Goal: Transaction & Acquisition: Purchase product/service

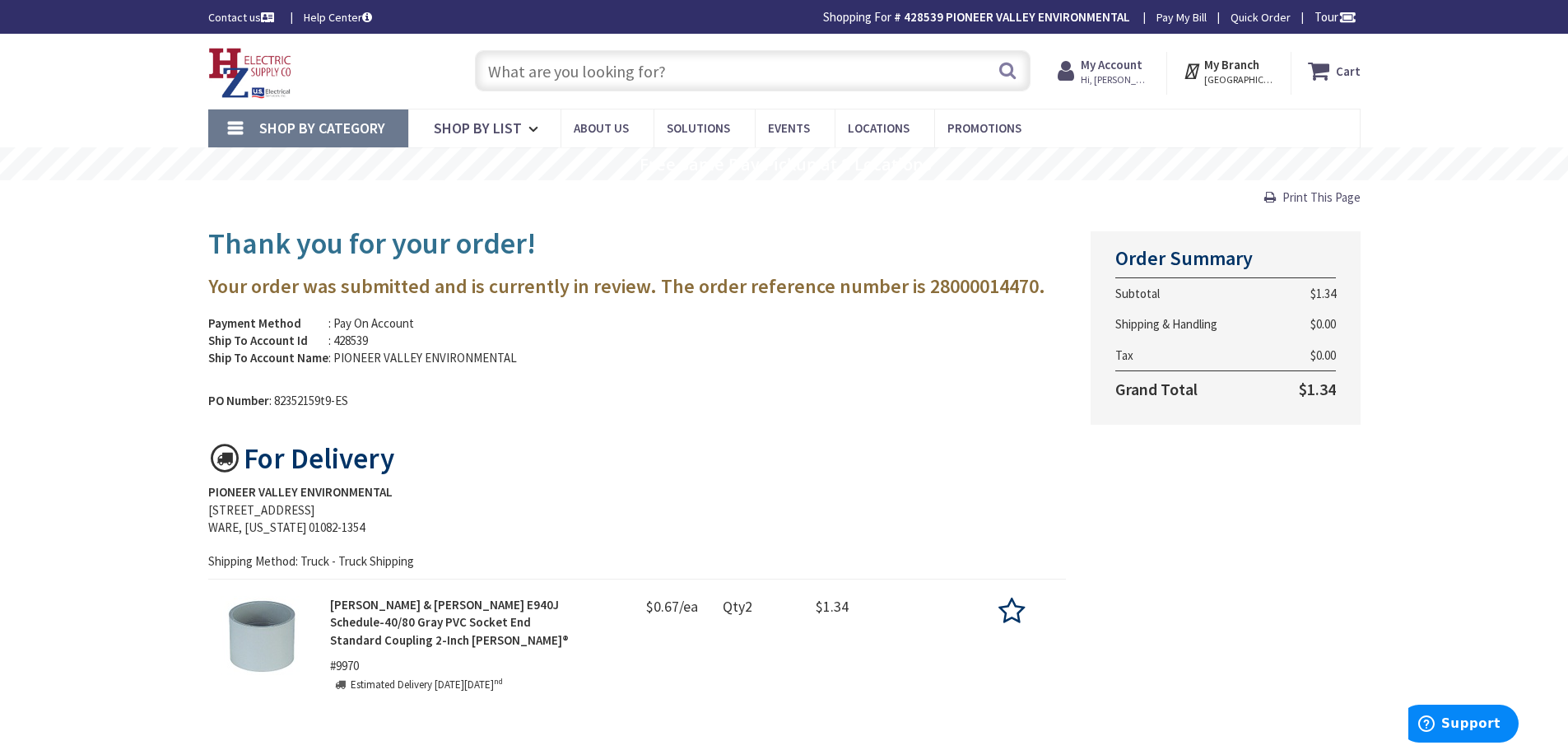
click at [733, 63] on input "text" at bounding box center [752, 71] width 556 height 41
type input "2"
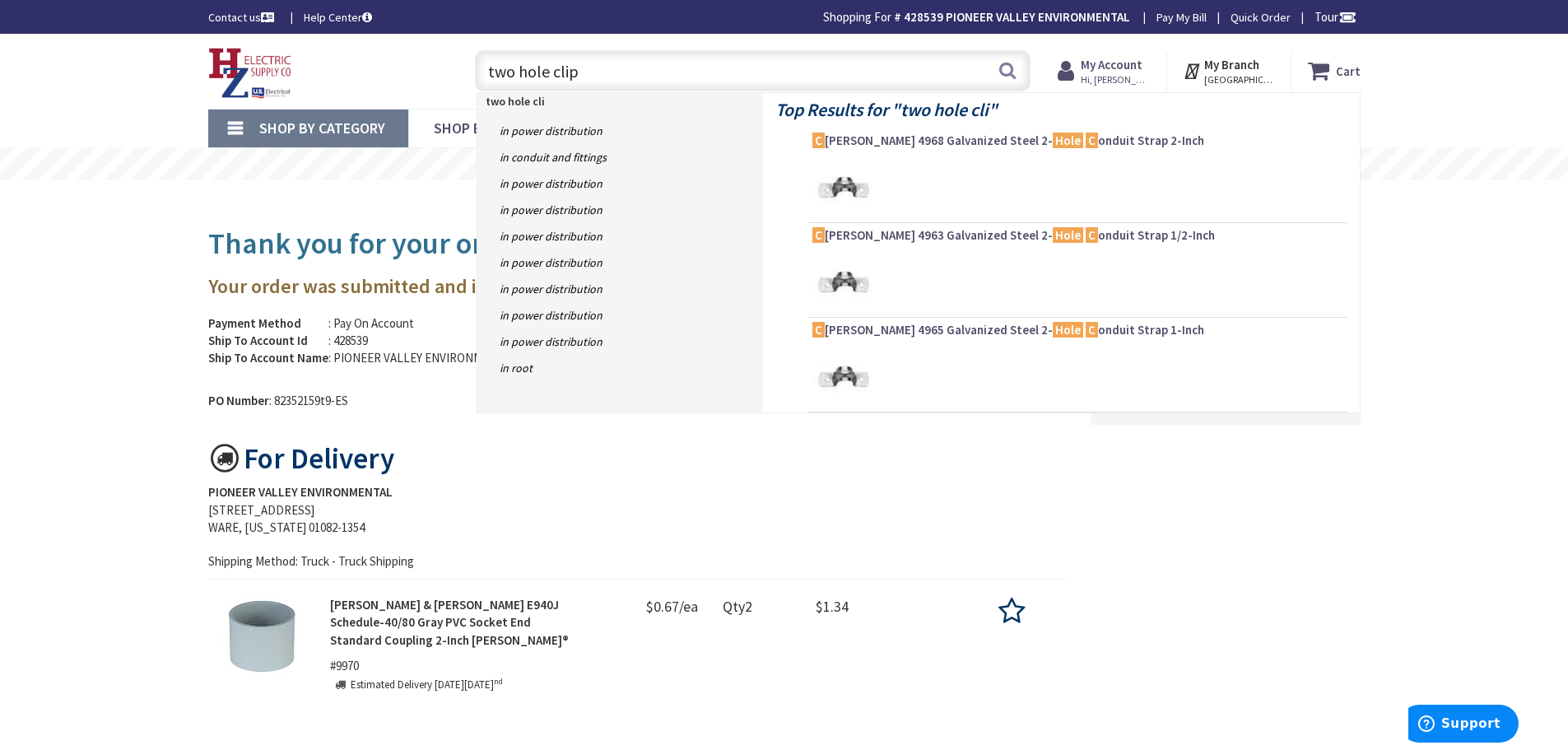
type input "two hole clips"
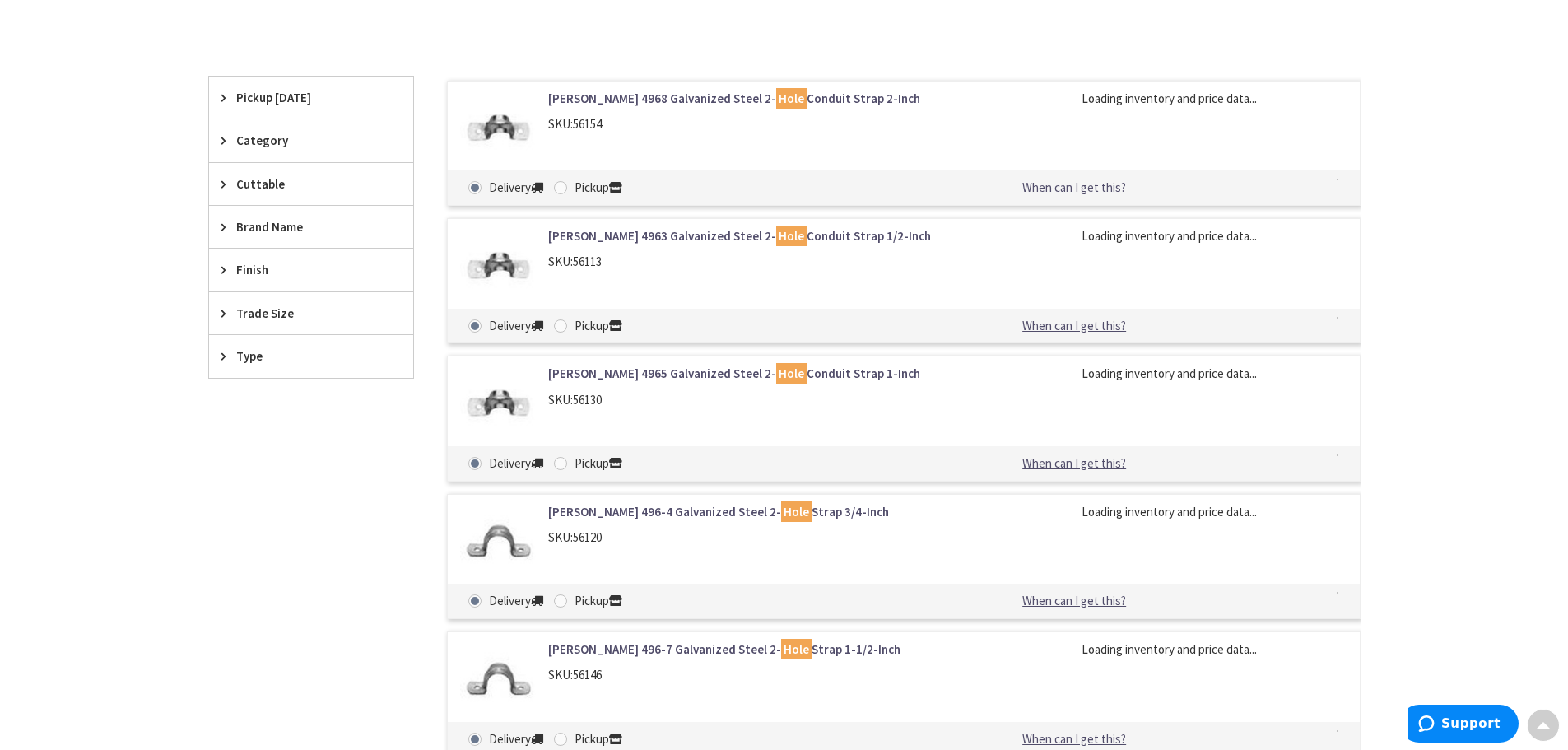
scroll to position [494, 0]
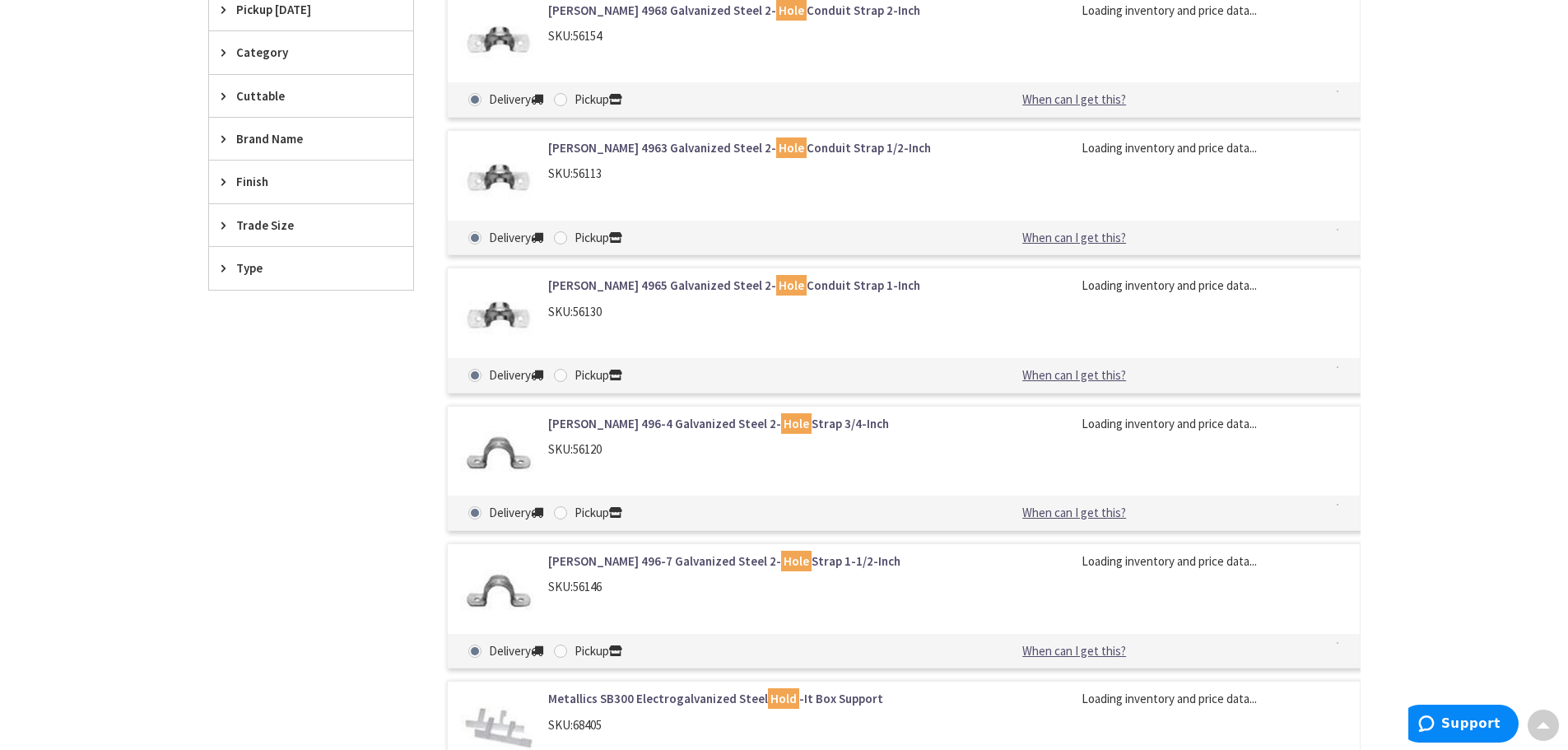
type input "[STREET_ADDRESS][US_STATE]"
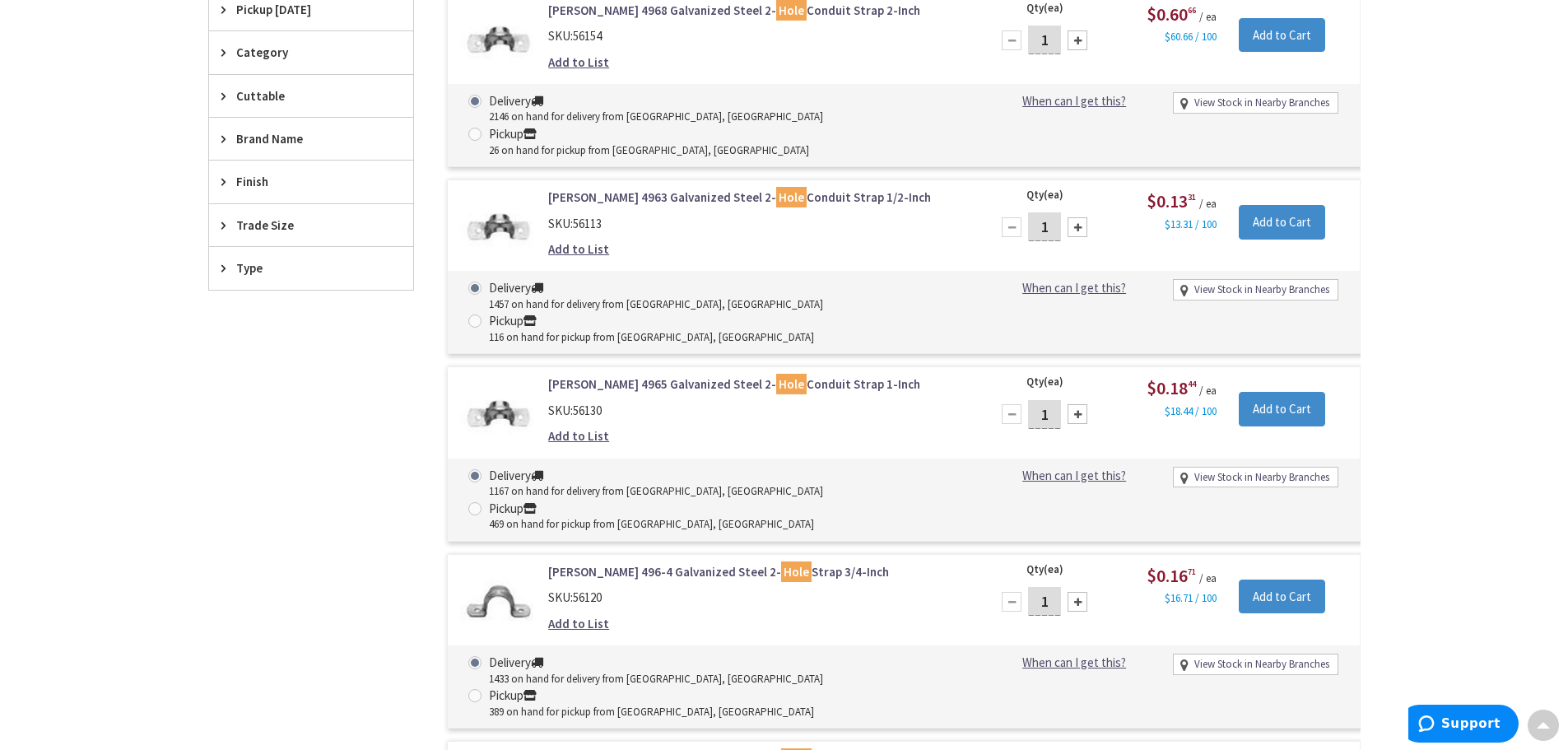
scroll to position [576, 0]
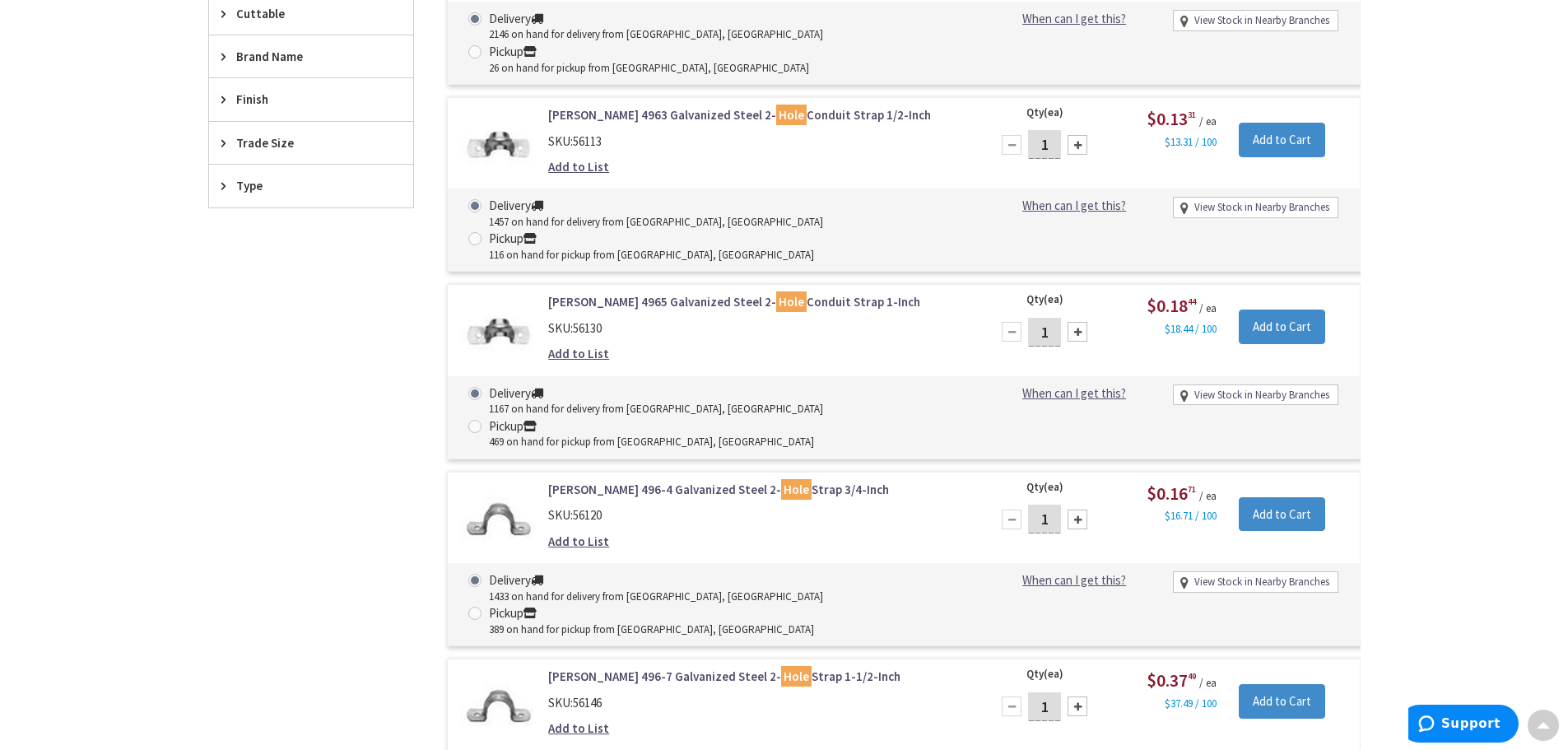
click at [608, 480] on link "Crouse-Hinds 496-4 Galvanized Steel 2- Hole Strap 3/4-Inch" at bounding box center [758, 489] width 419 height 17
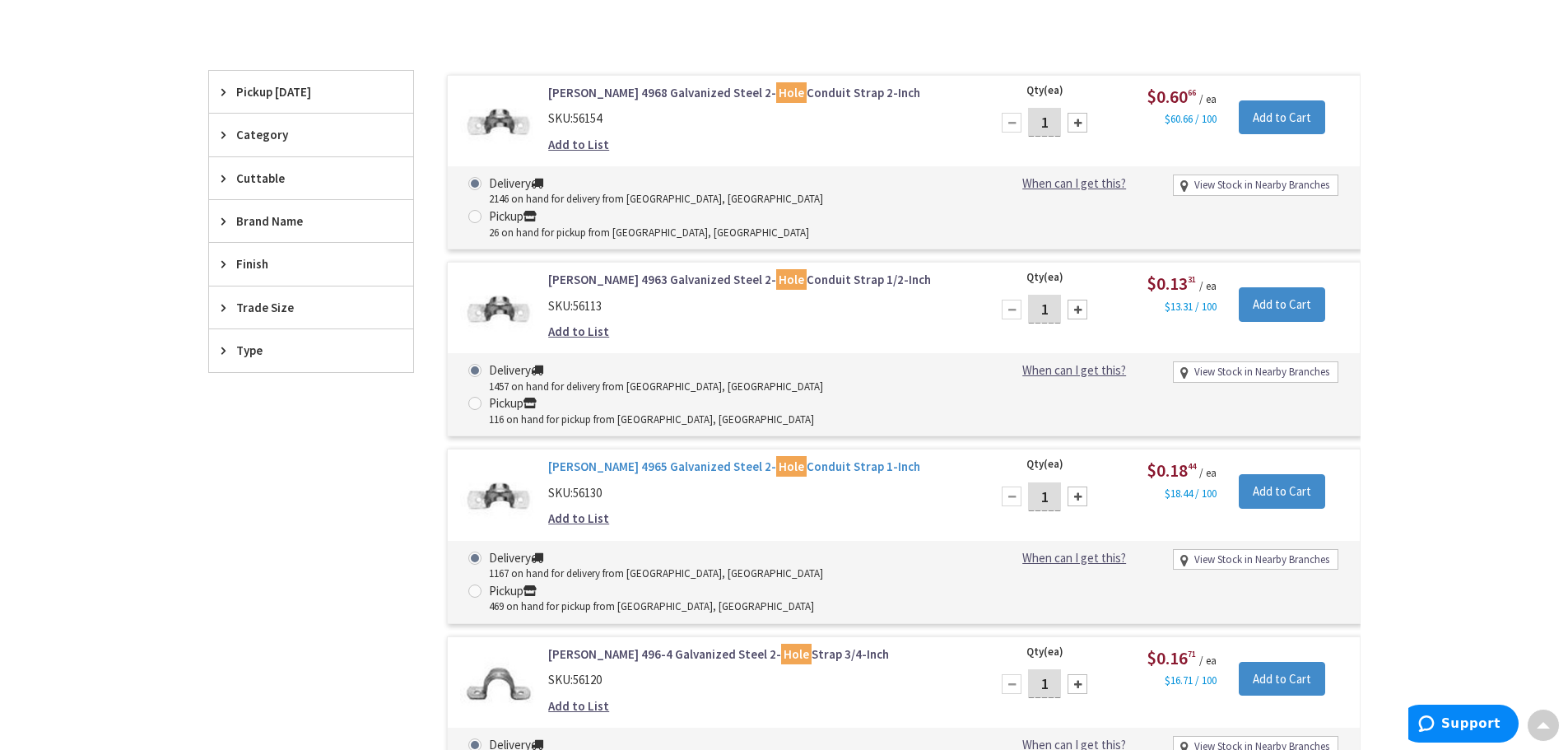
scroll to position [494, 0]
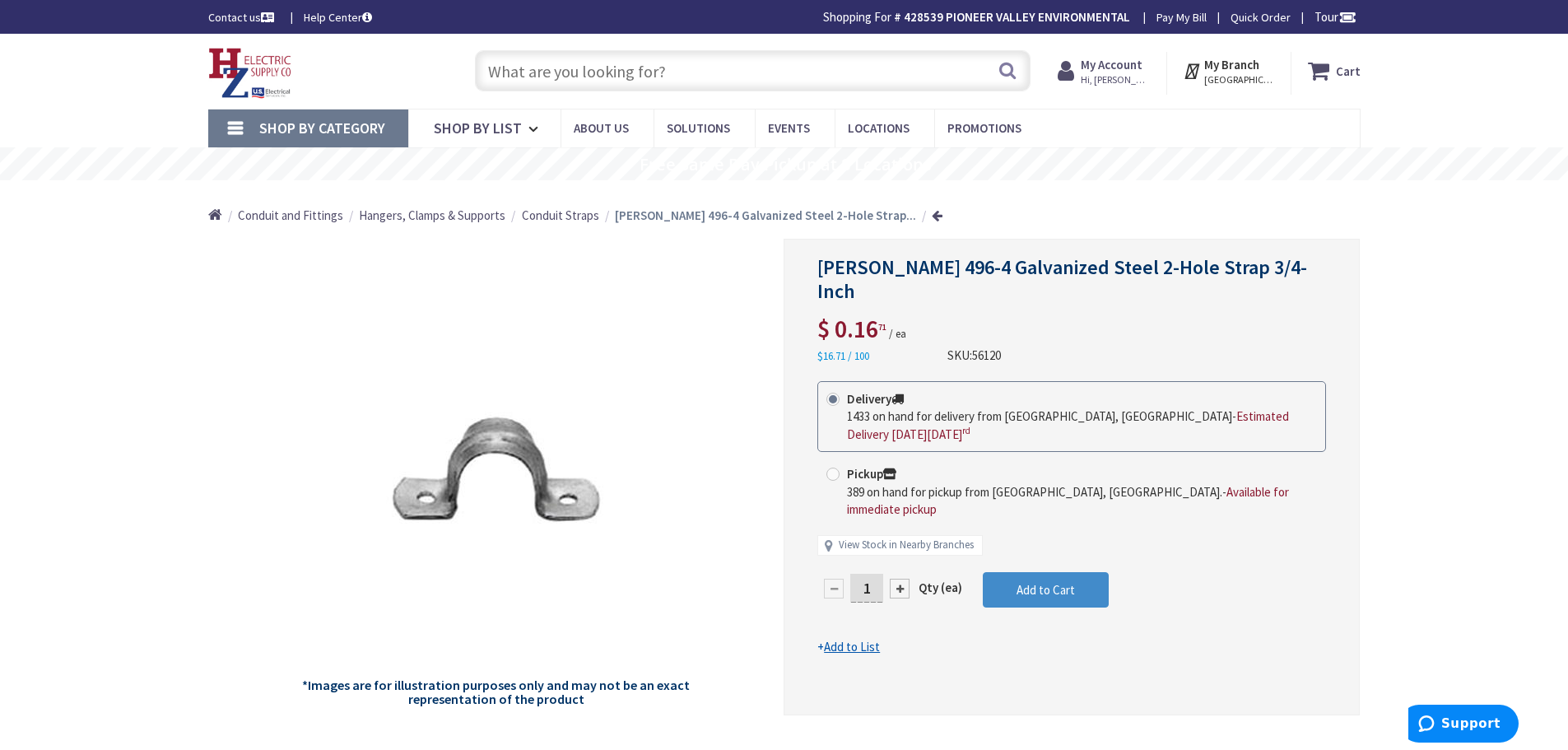
click at [872, 574] on input "1" at bounding box center [866, 588] width 33 height 29
type input "20"
click at [1002, 537] on form "This product is Discontinued Delivery 1433 on hand for delivery from Middletown…" at bounding box center [1072, 518] width 509 height 274
click at [641, 74] on input "text" at bounding box center [752, 71] width 556 height 41
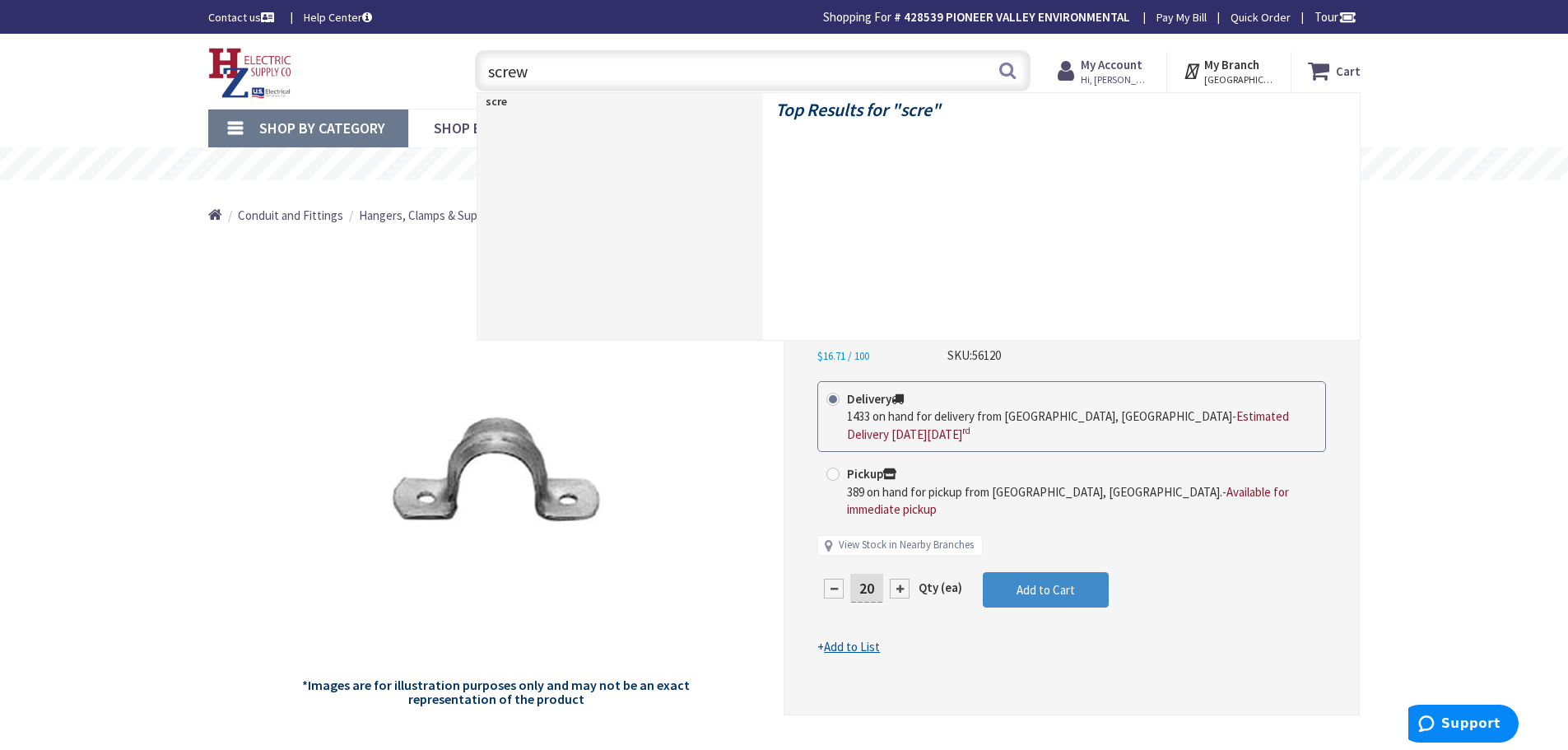
type input "screws"
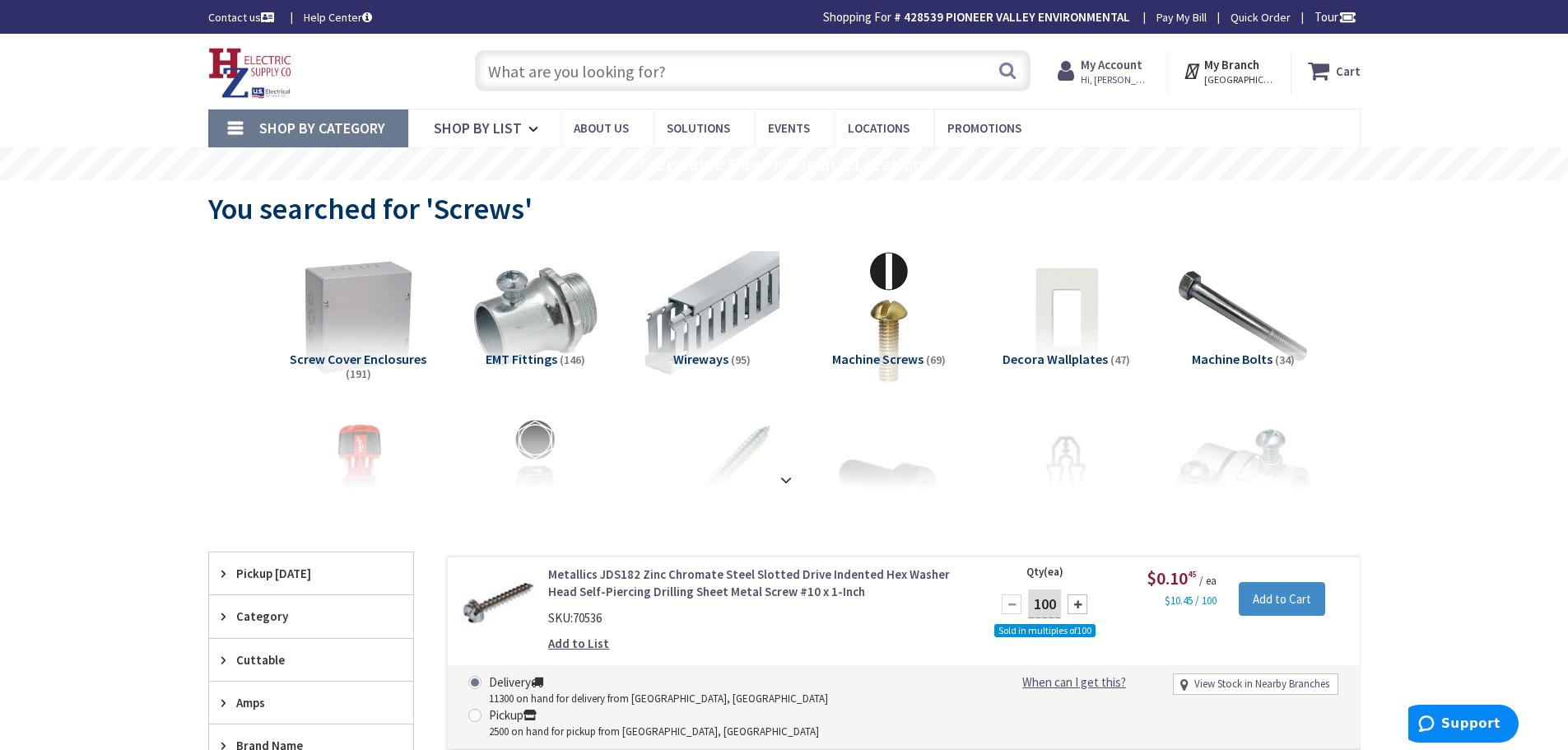
scroll to position [82, 0]
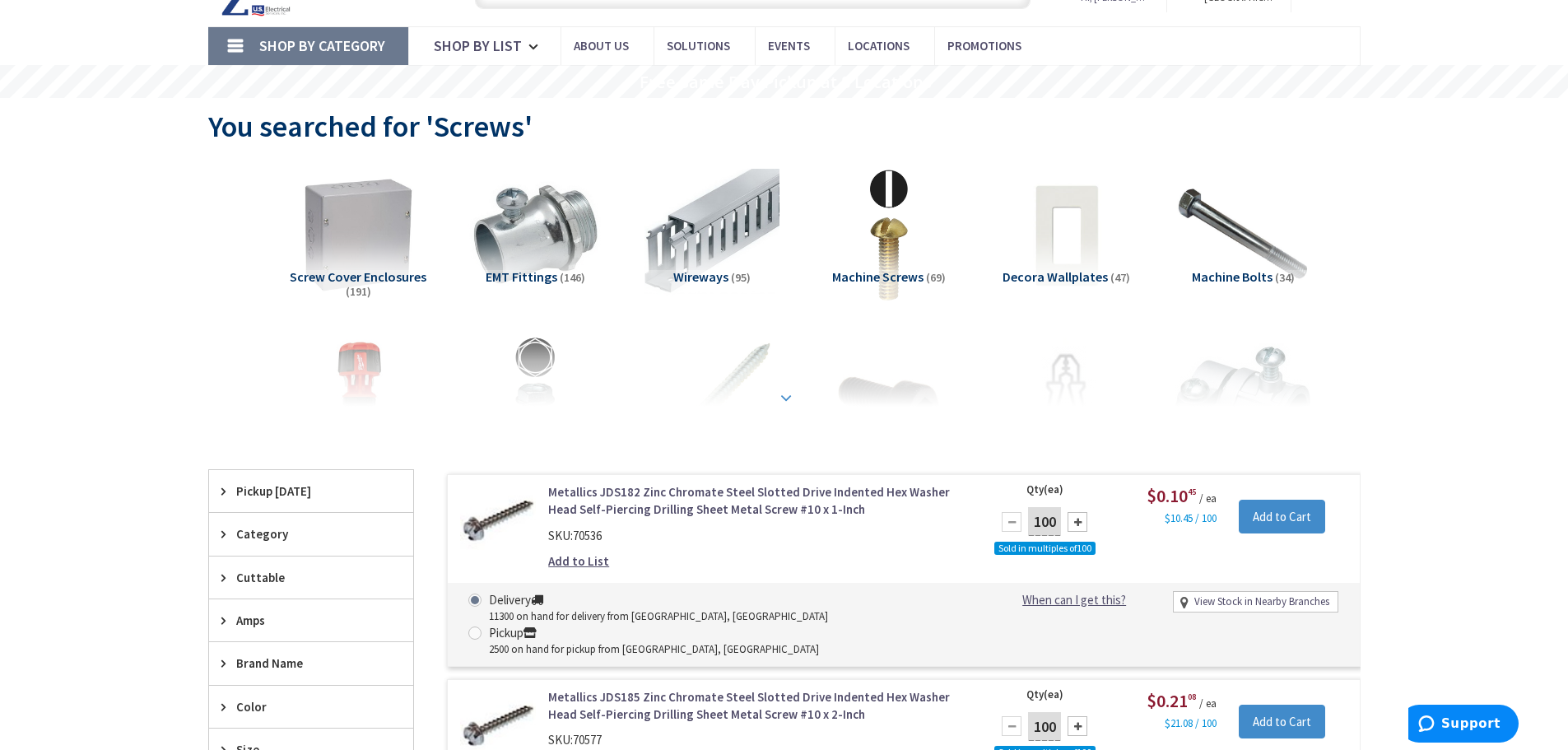
click at [783, 400] on div at bounding box center [784, 361] width 1070 height 91
click at [782, 393] on strong at bounding box center [785, 397] width 20 height 18
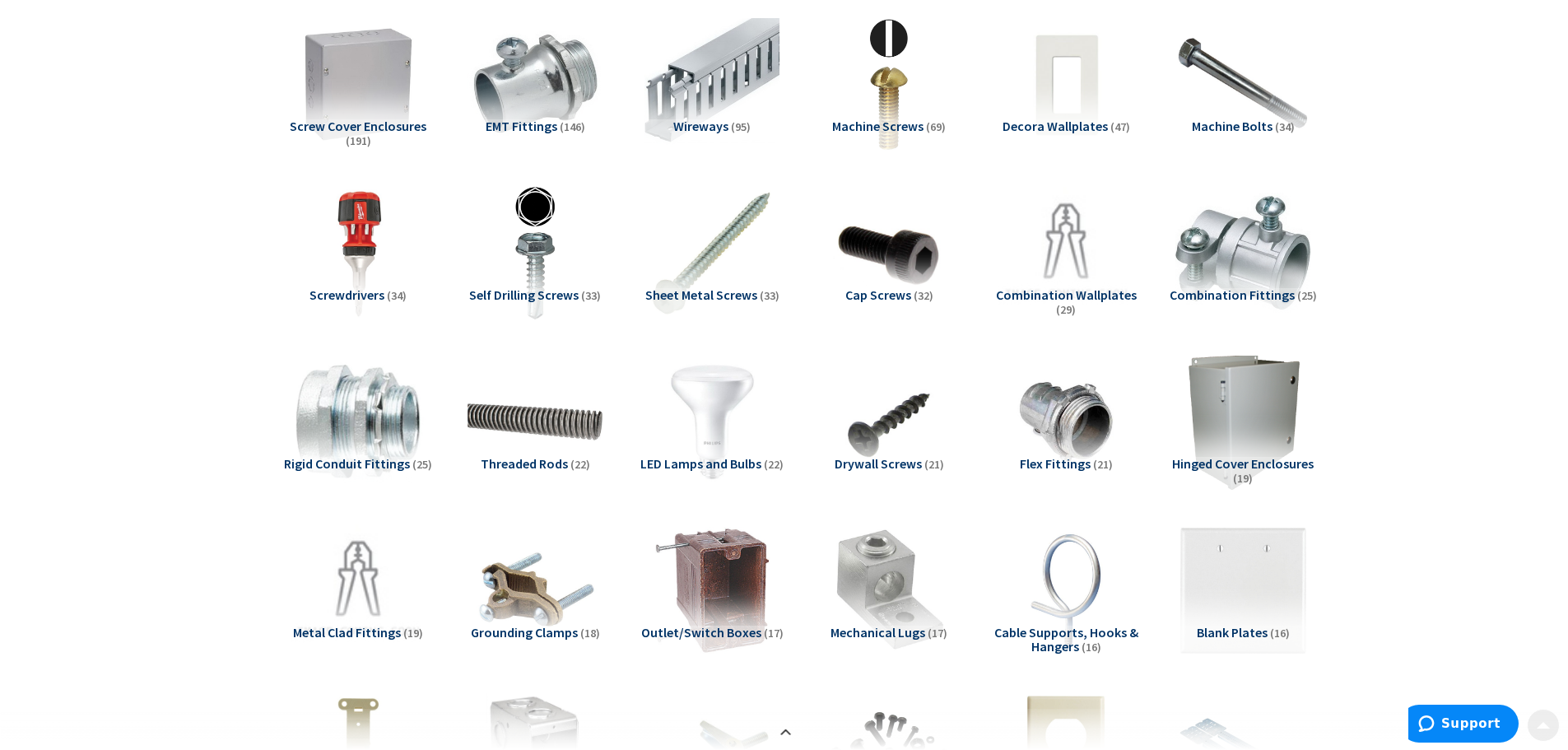
scroll to position [247, 0]
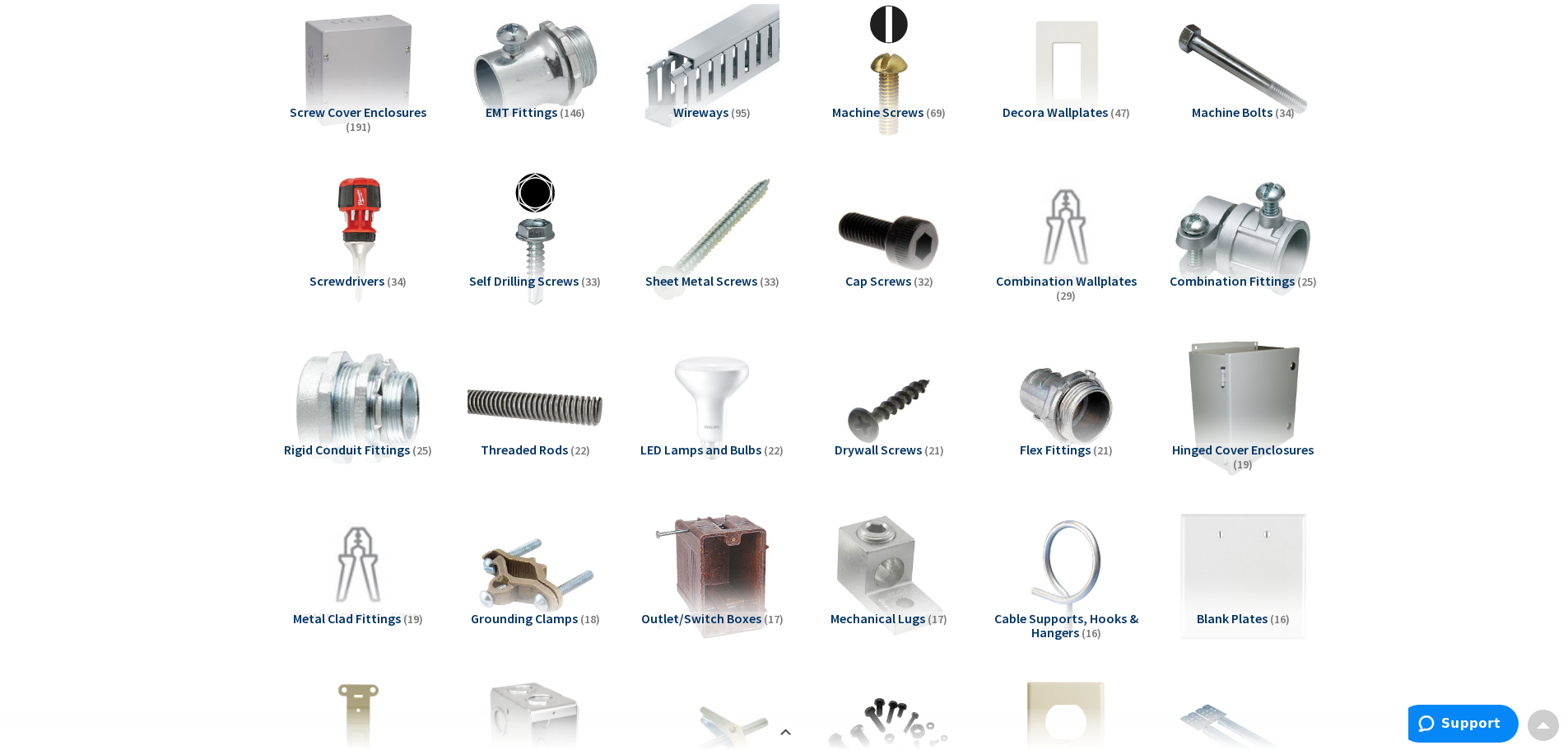
click at [703, 282] on span "Sheet Metal Screws" at bounding box center [701, 280] width 112 height 16
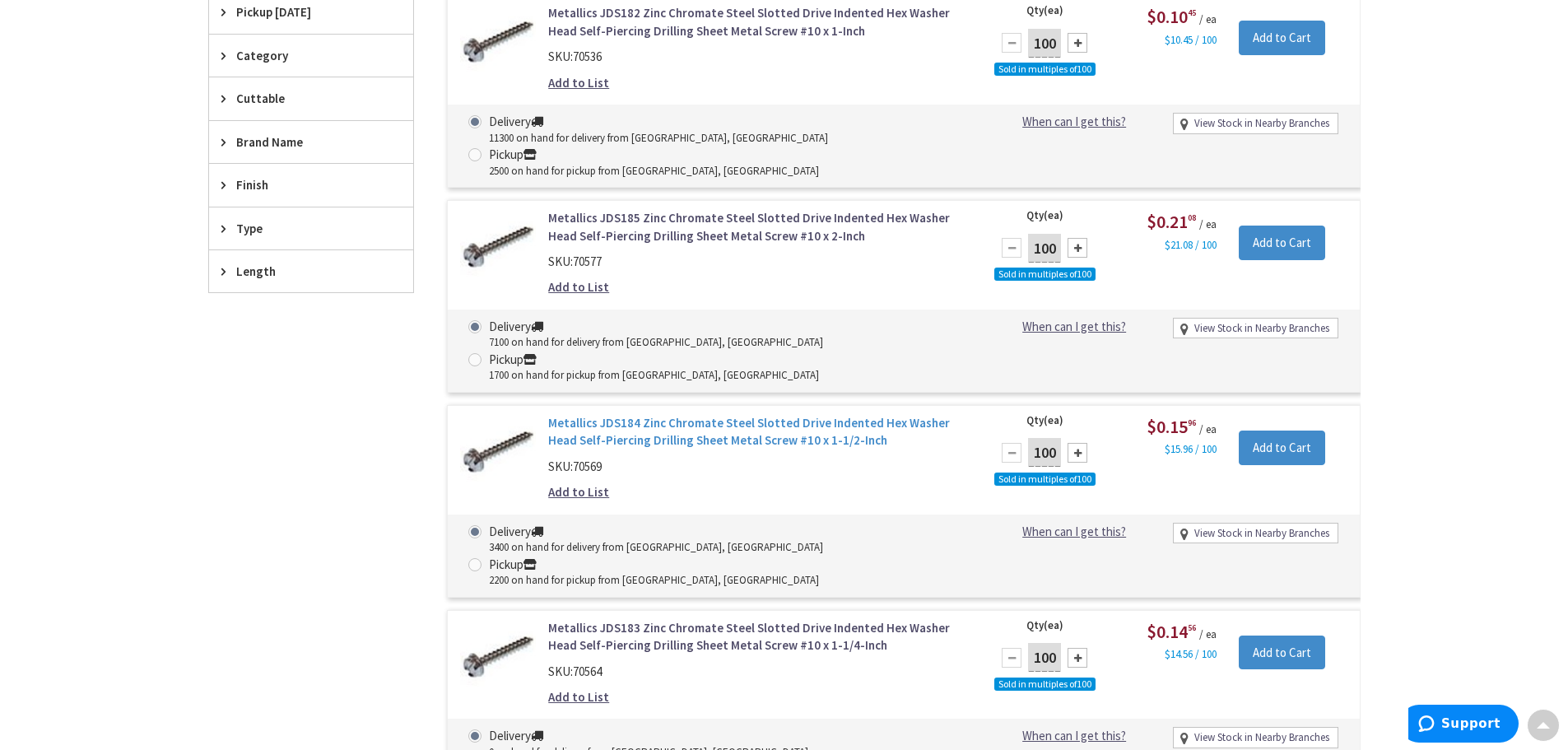
scroll to position [3233, 0]
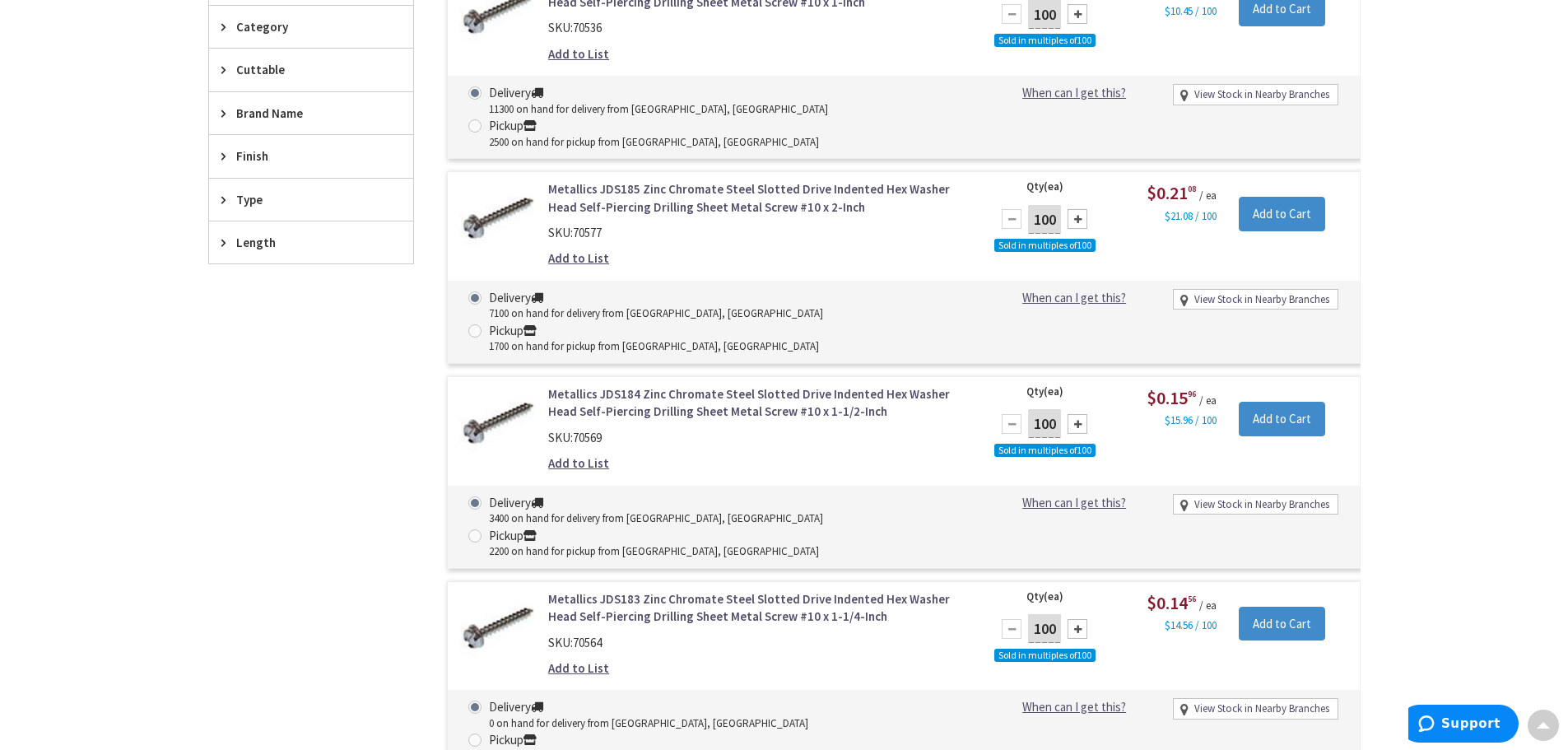
click at [641, 385] on link "Metallics JDS184 Zinc Chromate Steel Slotted Drive Indented Hex Washer Head Sel…" at bounding box center [758, 402] width 419 height 35
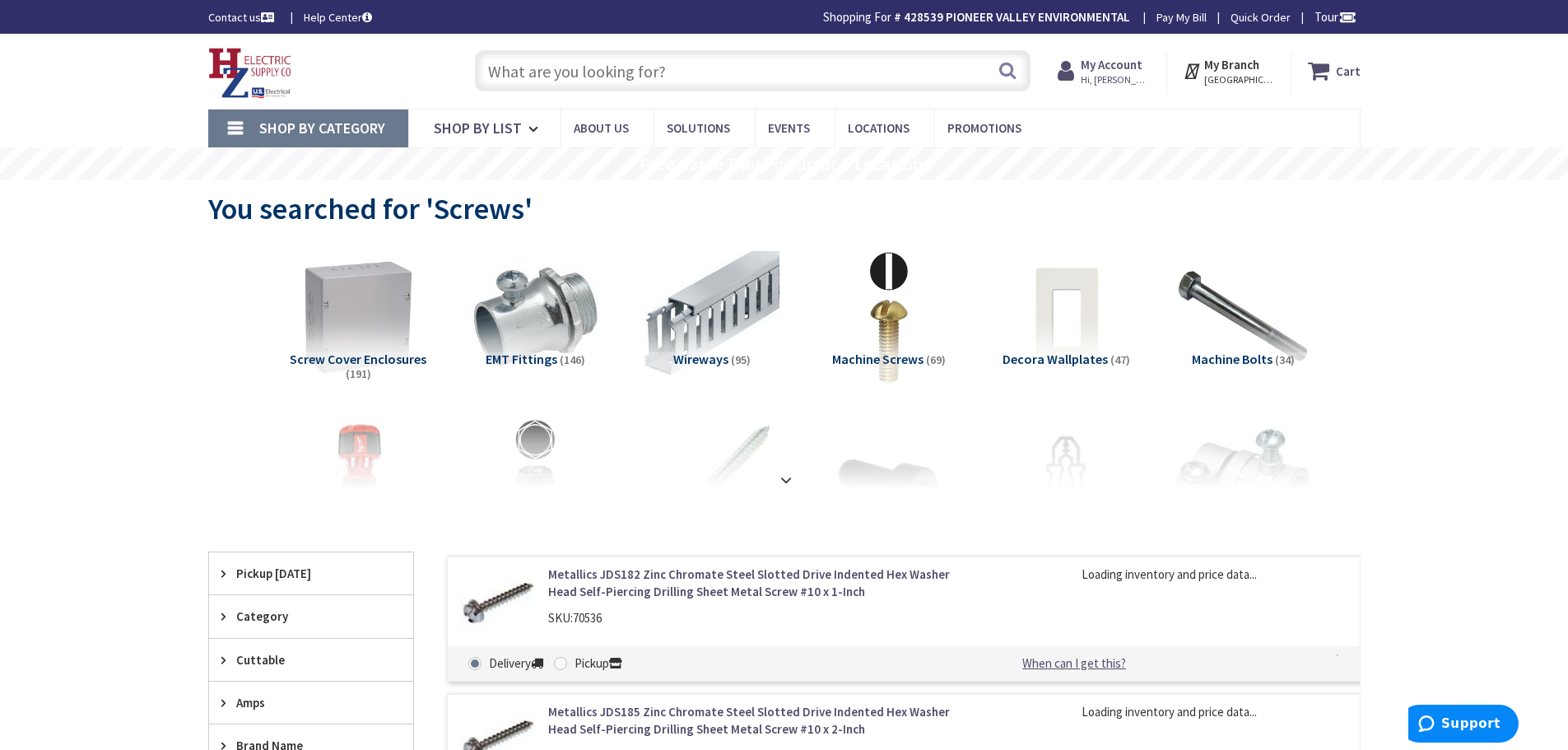
click at [1115, 70] on strong "My Account" at bounding box center [1111, 65] width 62 height 15
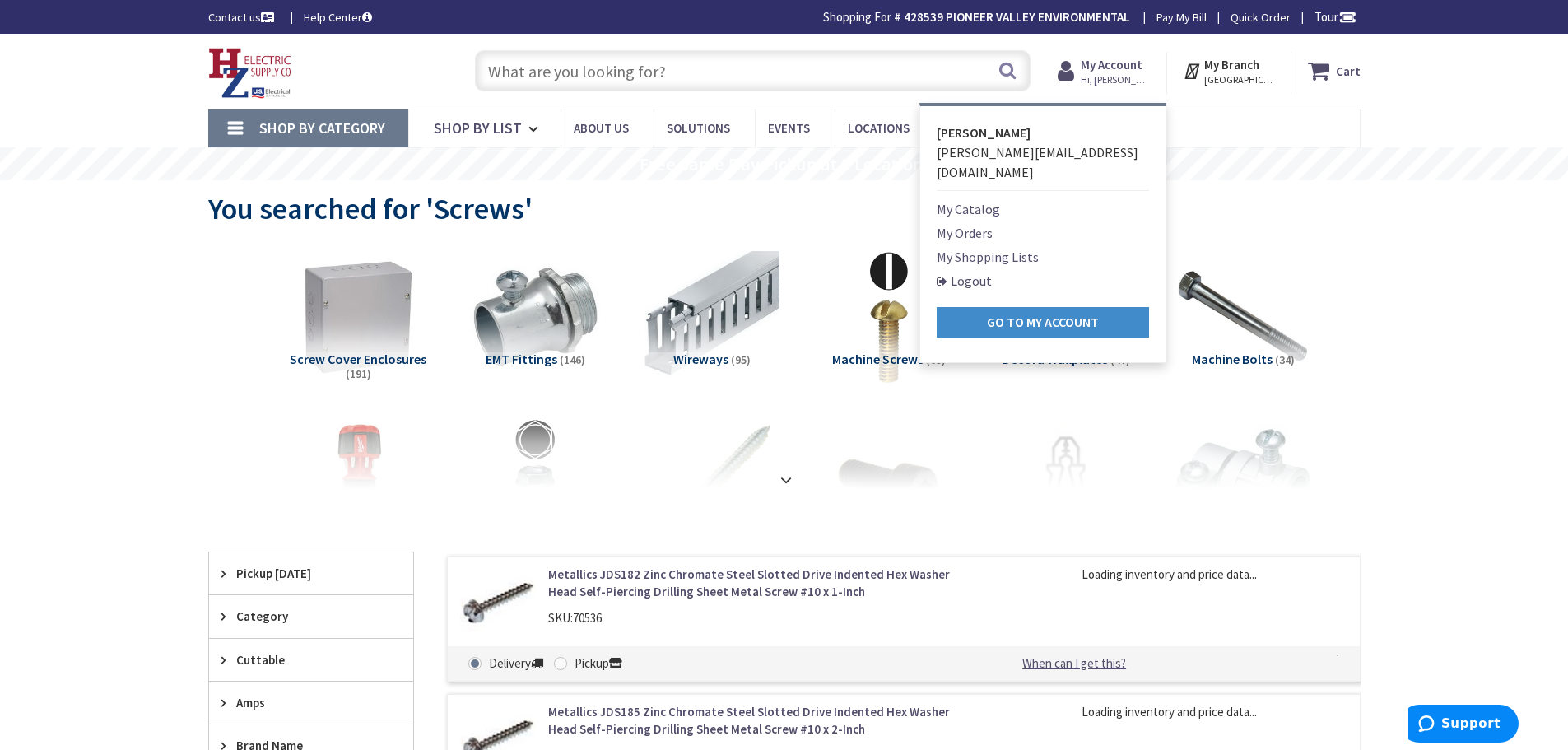
click at [964, 247] on link "My Shopping Lists" at bounding box center [988, 256] width 102 height 20
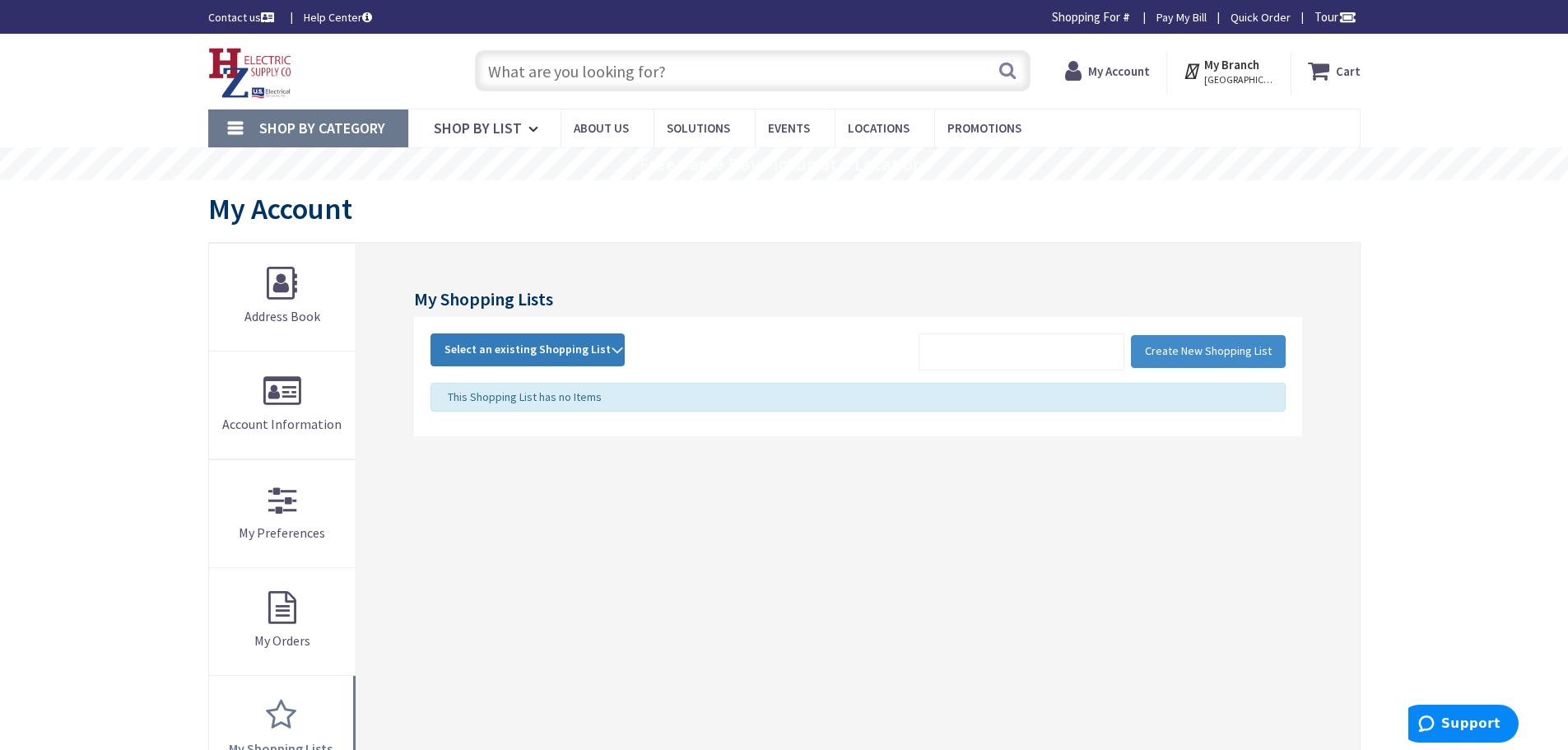
click at [601, 347] on strong "Select an existing Shopping List" at bounding box center [527, 350] width 166 height 20
click at [464, 456] on link "POP" at bounding box center [528, 459] width 193 height 37
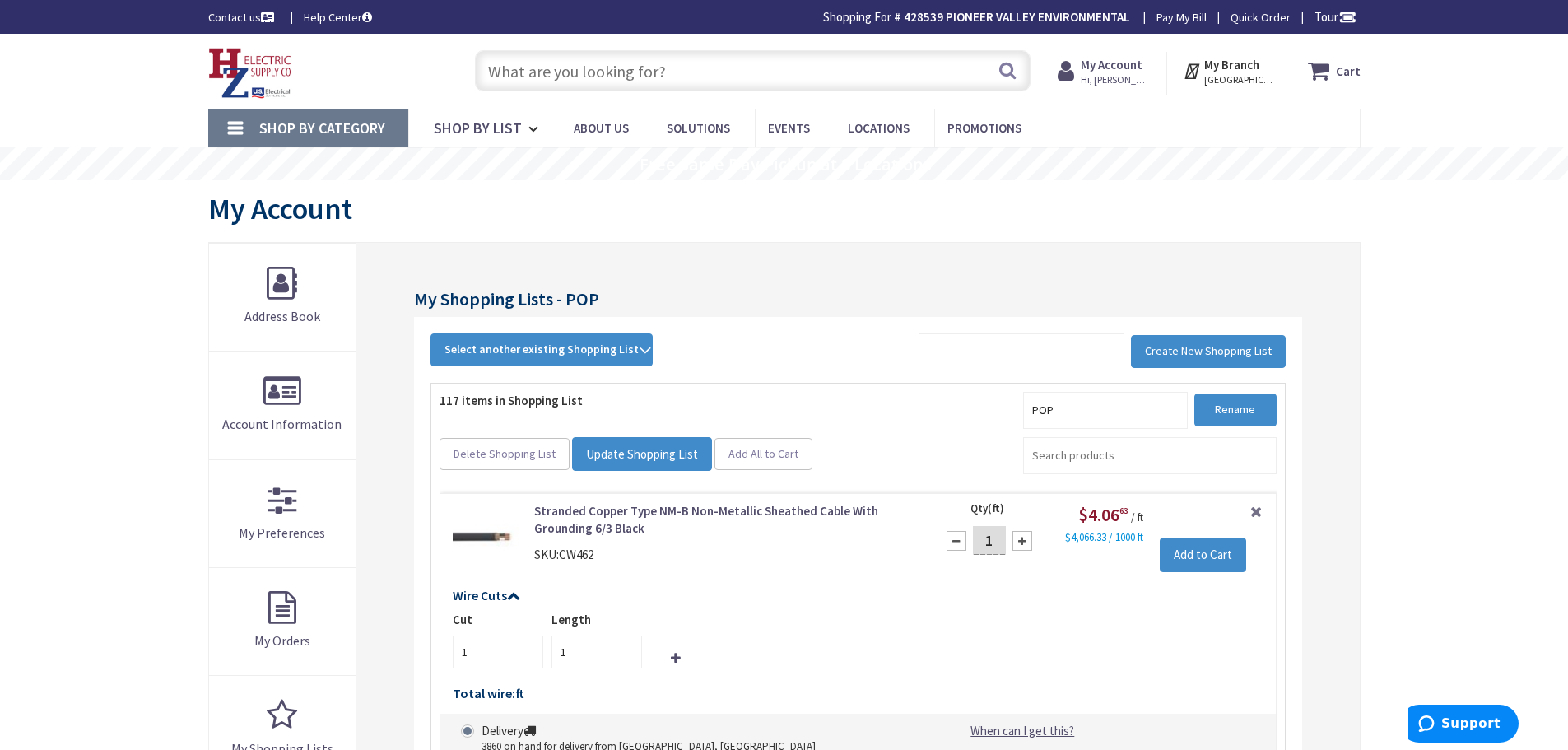
click at [604, 67] on input "text" at bounding box center [752, 71] width 556 height 41
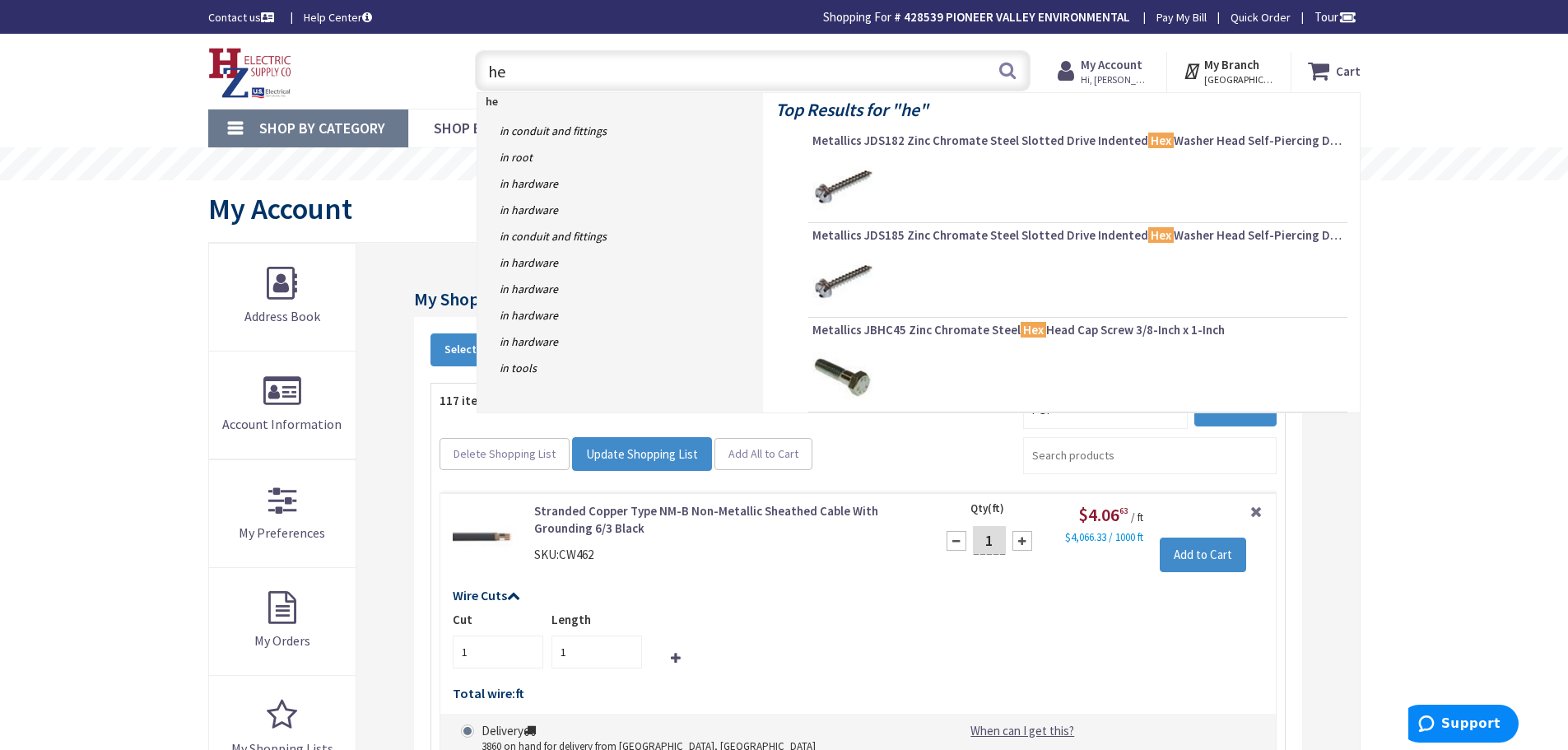
type input "h"
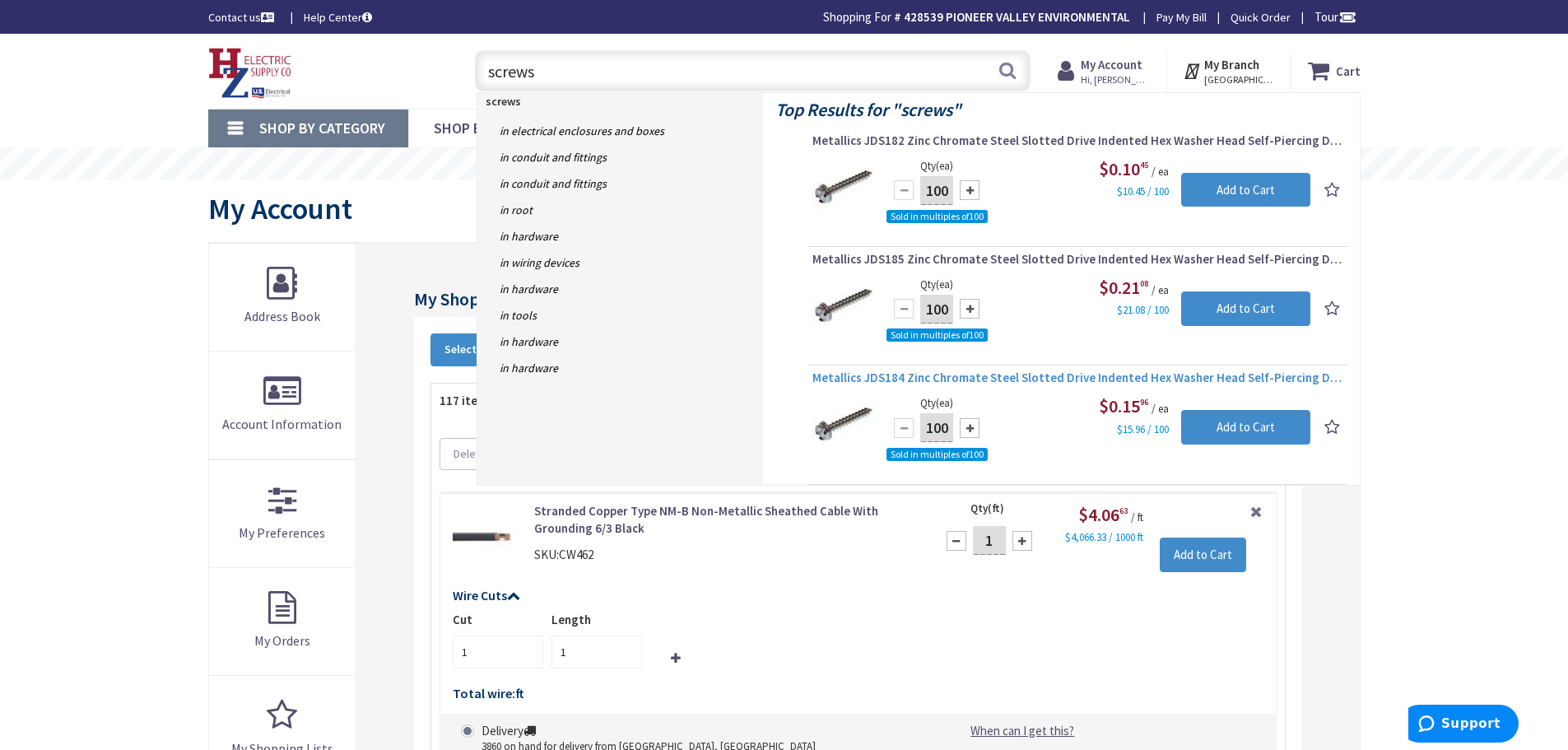
type input "screws"
click at [947, 377] on span "Metallics JDS184 Zinc Chromate Steel Slotted Drive Indented Hex Washer Head Sel…" at bounding box center [1077, 377] width 531 height 16
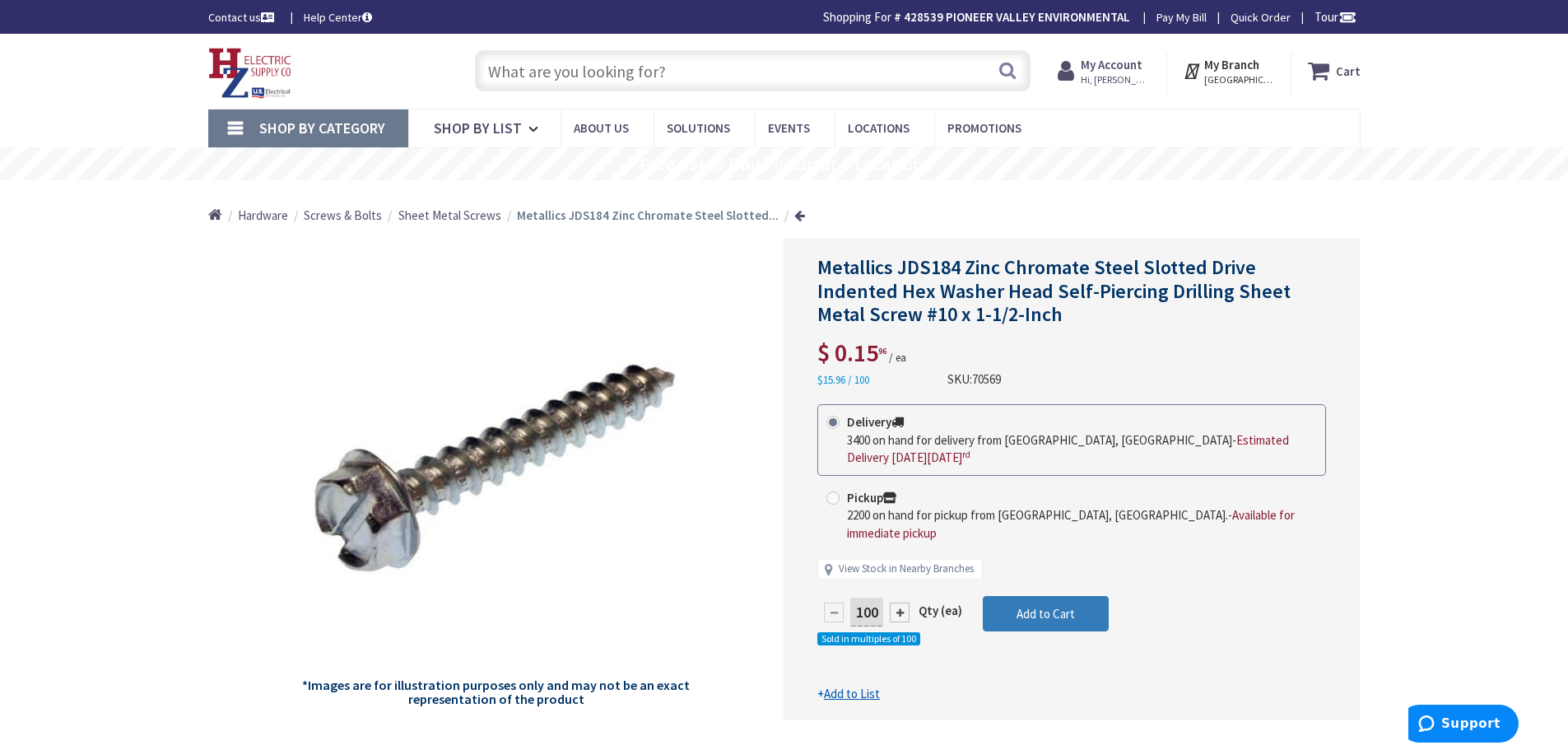
click at [1032, 606] on span "Add to Cart" at bounding box center [1045, 614] width 58 height 15
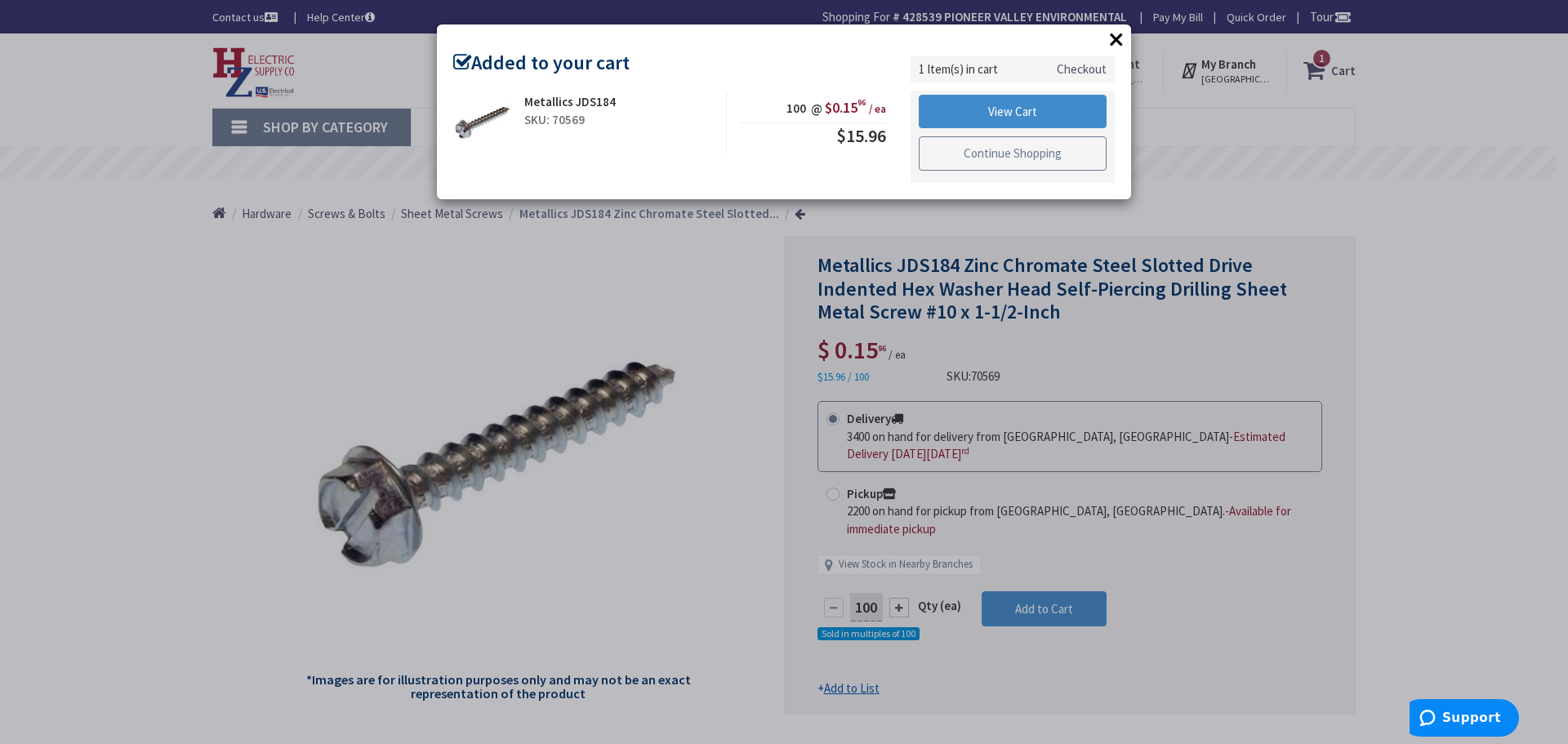
click at [1002, 159] on link "Continue Shopping" at bounding box center [1013, 153] width 188 height 34
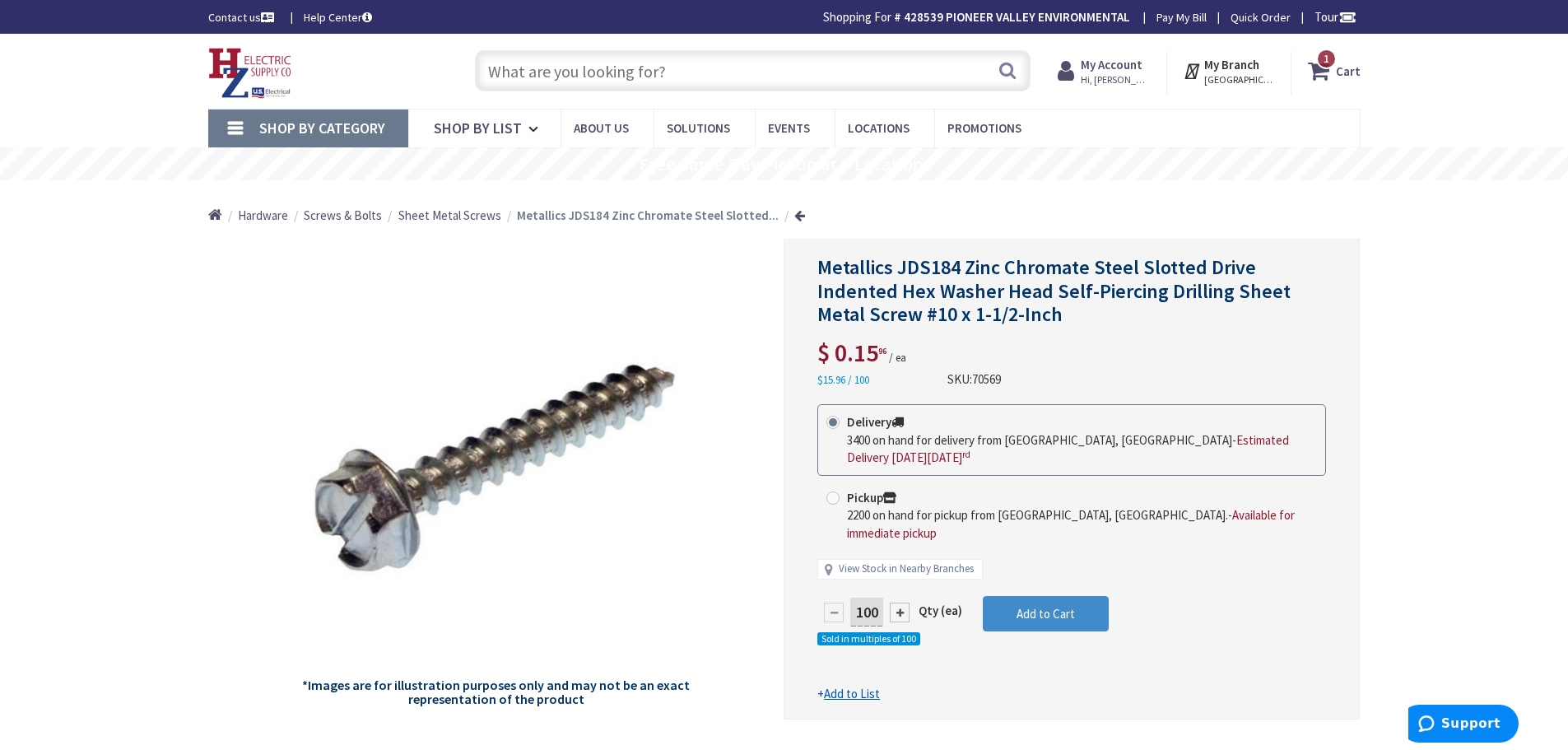
click at [587, 71] on input "text" at bounding box center [752, 71] width 556 height 41
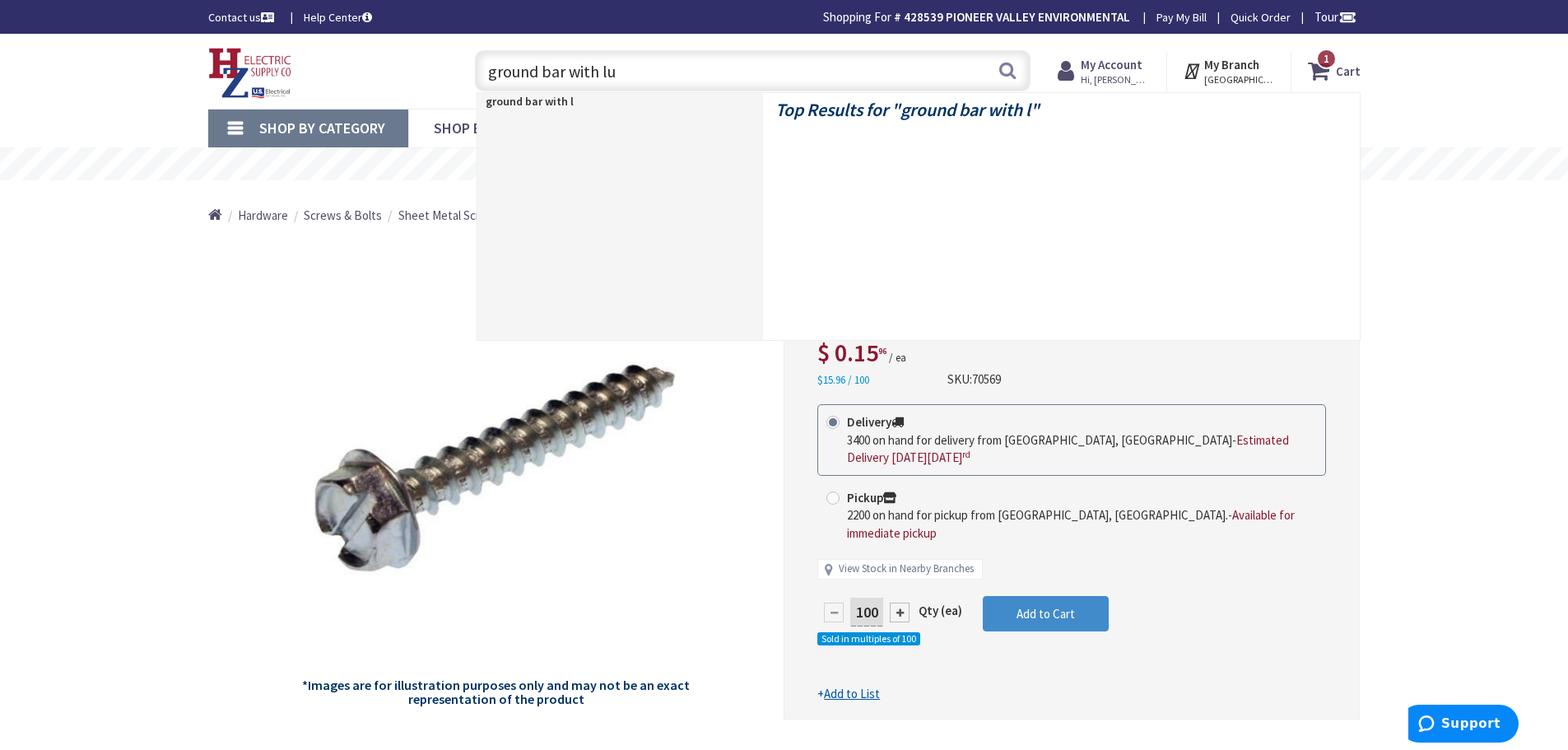
type input "ground bar with lug"
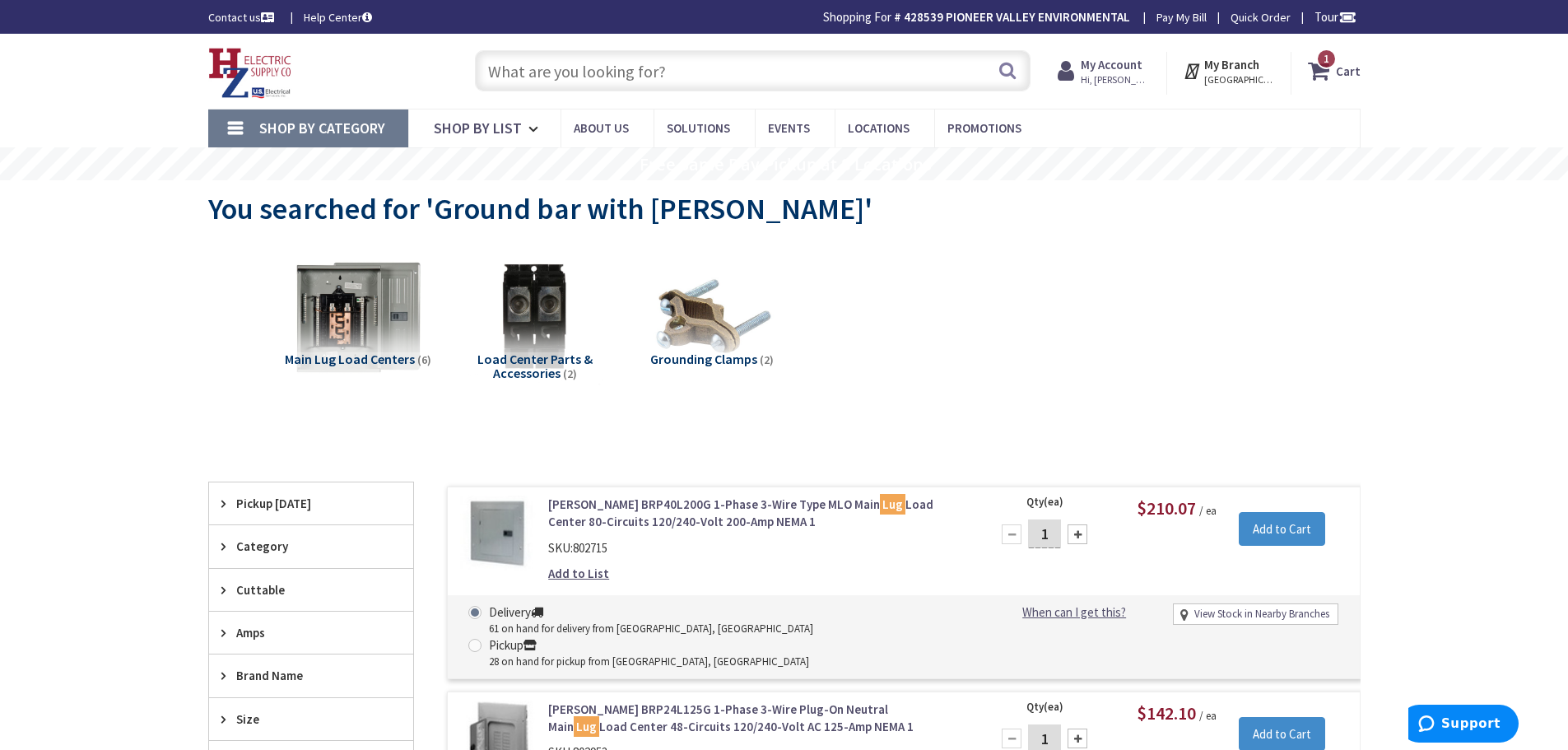
click at [605, 77] on input "text" at bounding box center [752, 71] width 556 height 41
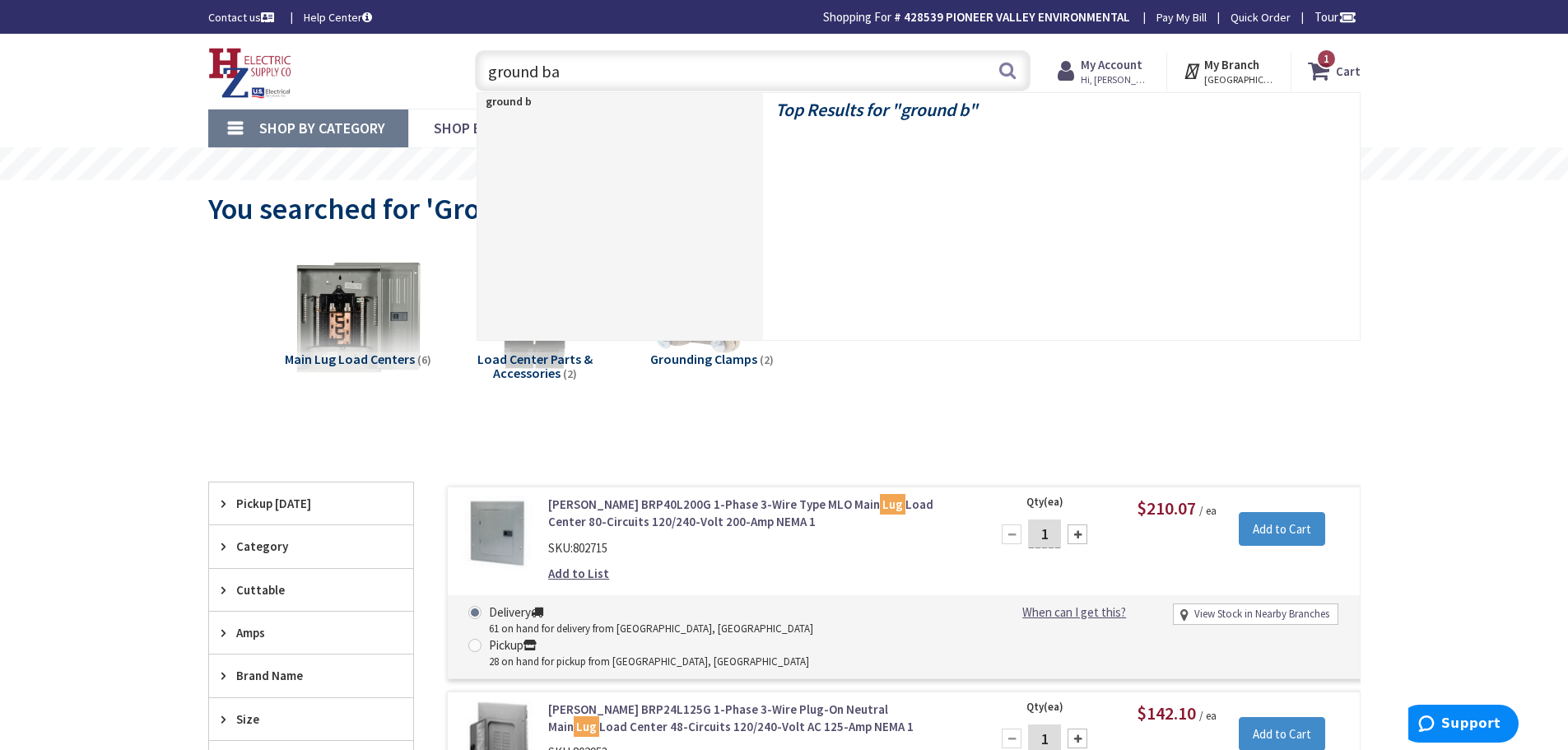
type input "ground bar"
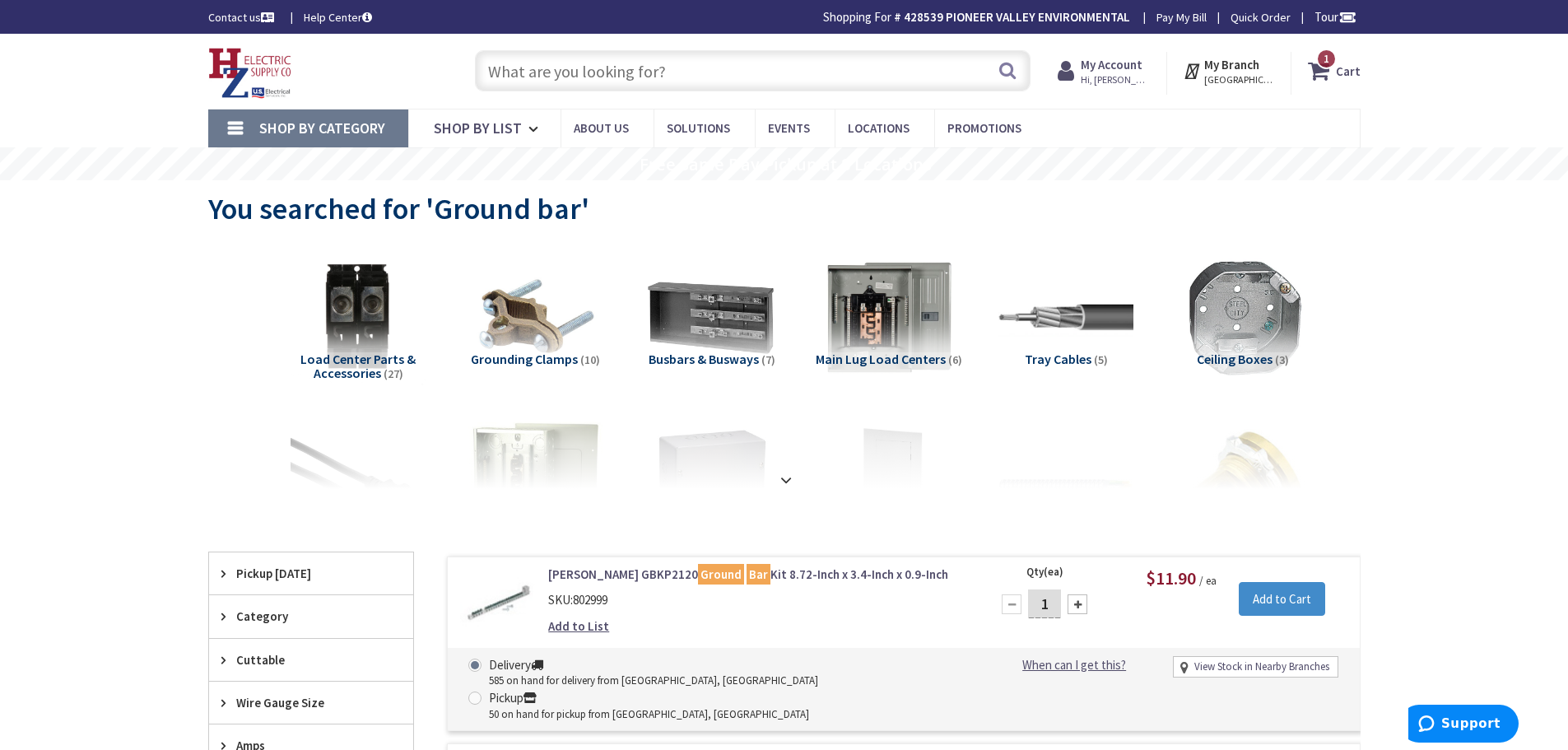
click at [808, 64] on input "text" at bounding box center [752, 71] width 556 height 41
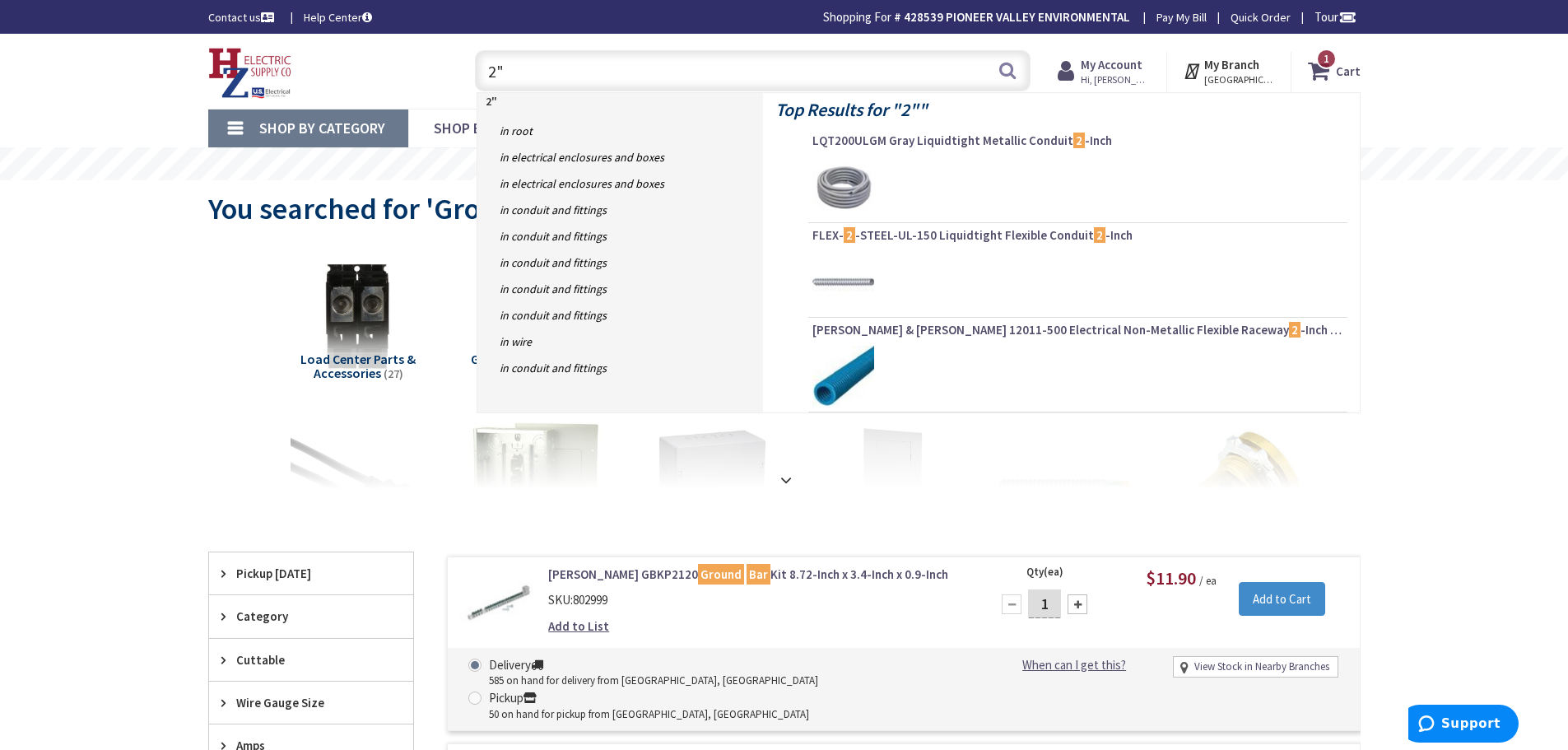
type input "2"
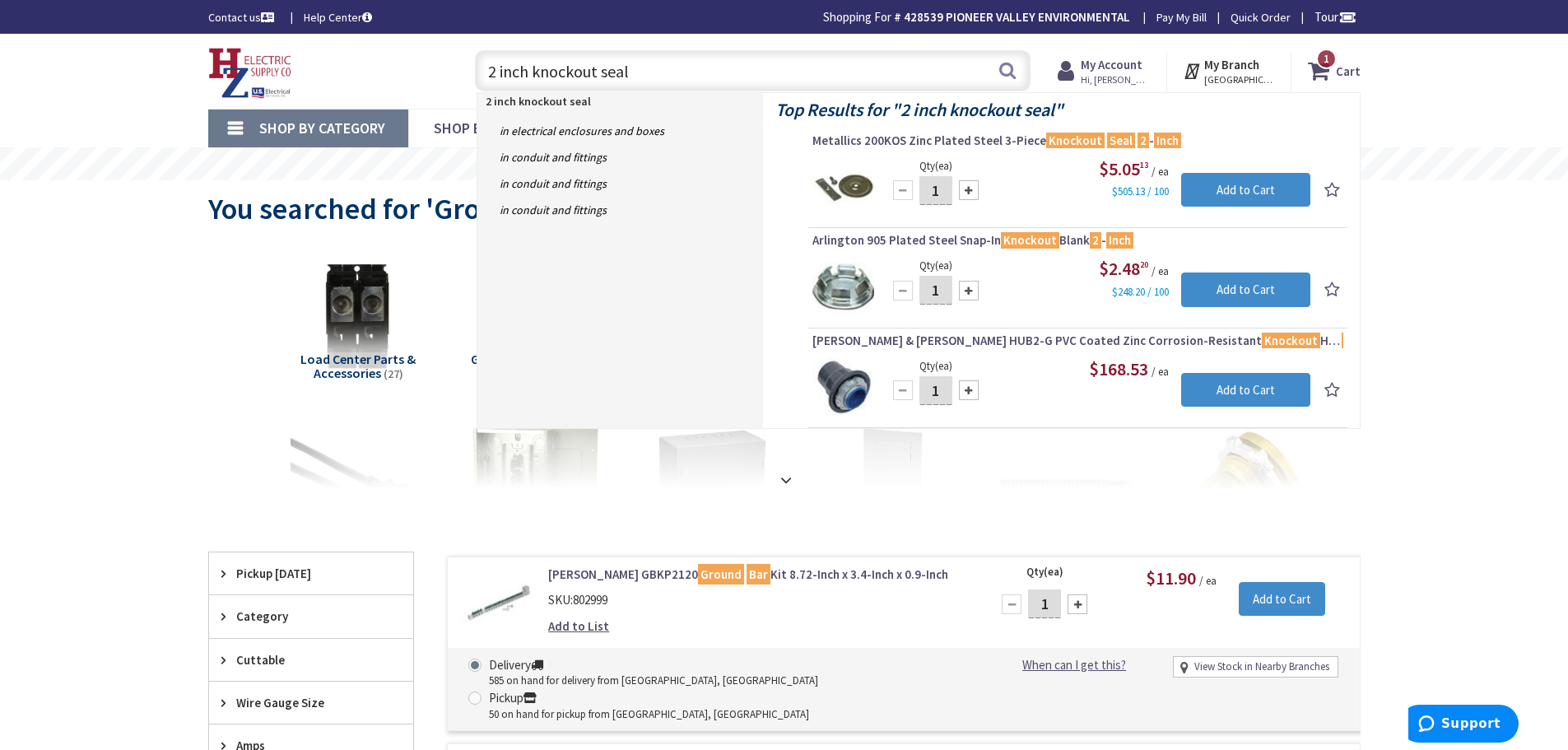
type input "2 inch knockout seal"
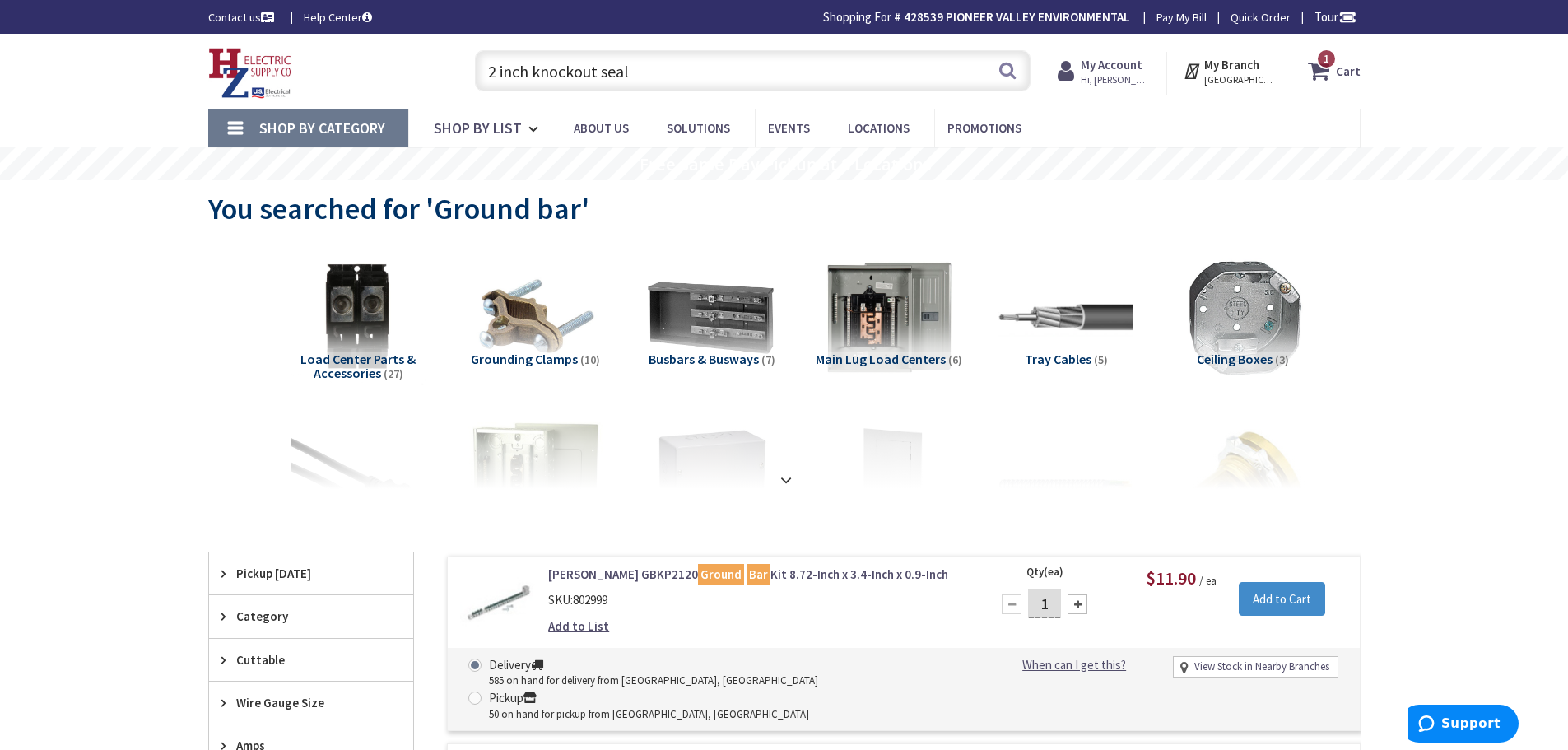
click at [1081, 66] on icon at bounding box center [1069, 71] width 23 height 30
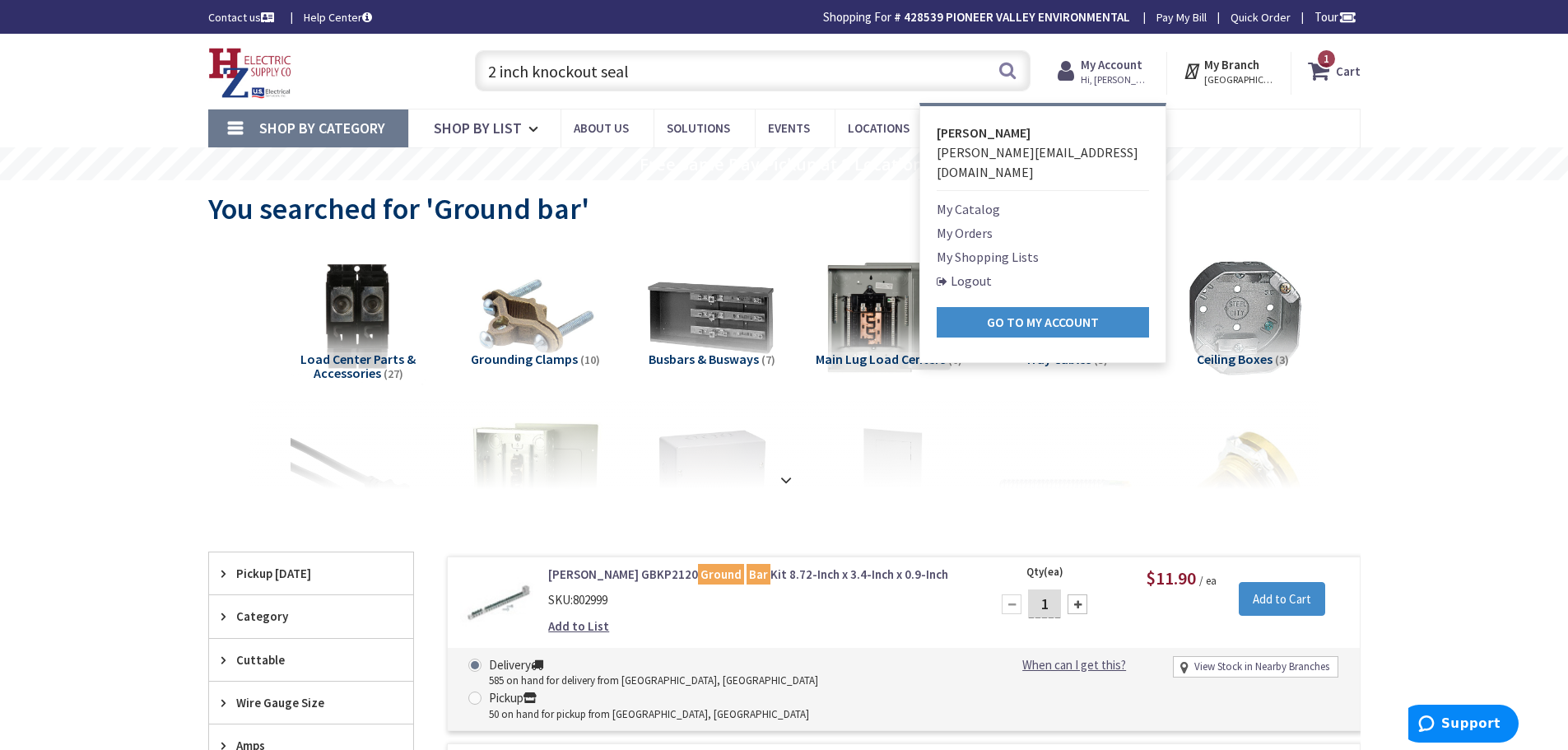
click at [998, 247] on link "My Shopping Lists" at bounding box center [988, 256] width 102 height 20
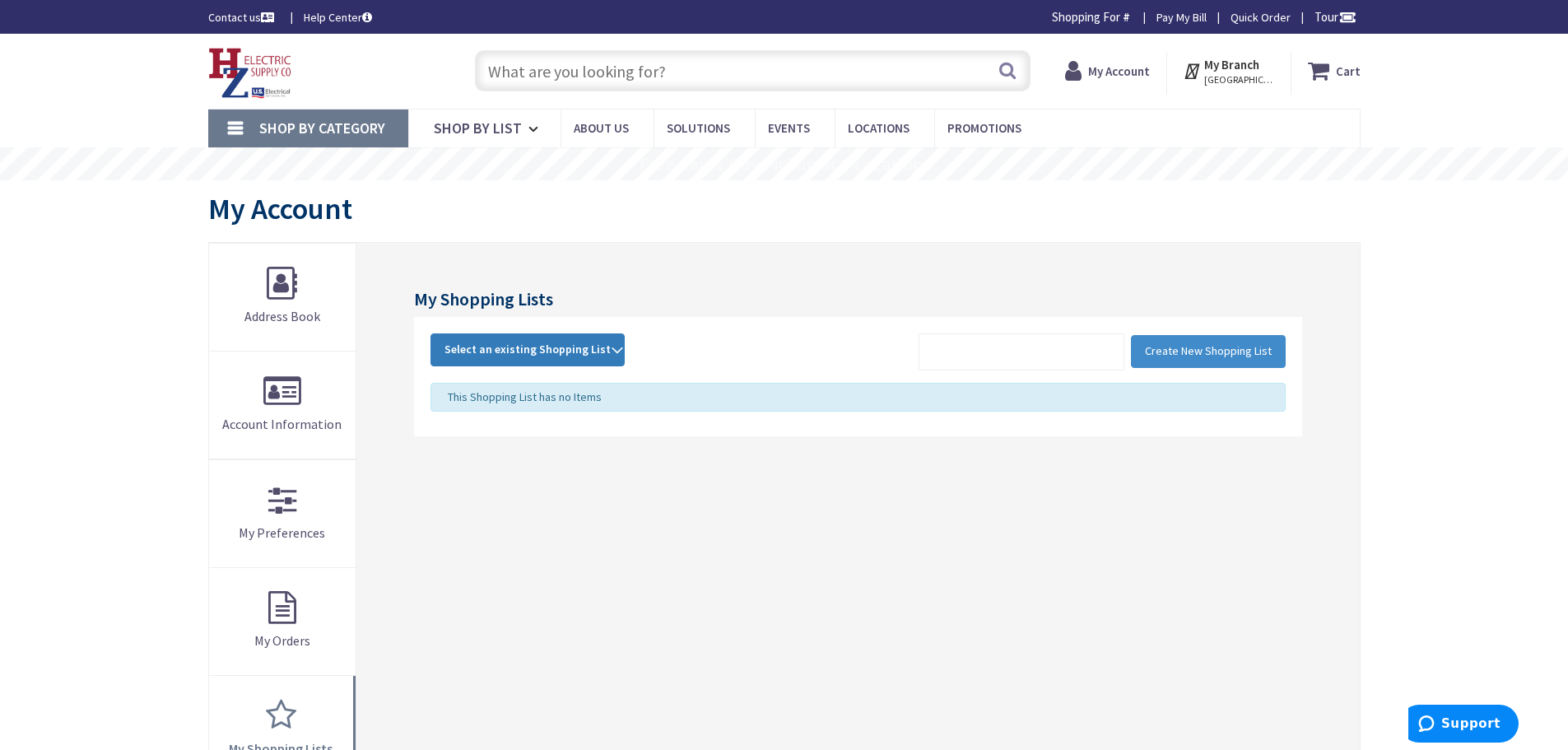
click at [518, 360] on button "Select an existing Shopping List" at bounding box center [528, 350] width 194 height 33
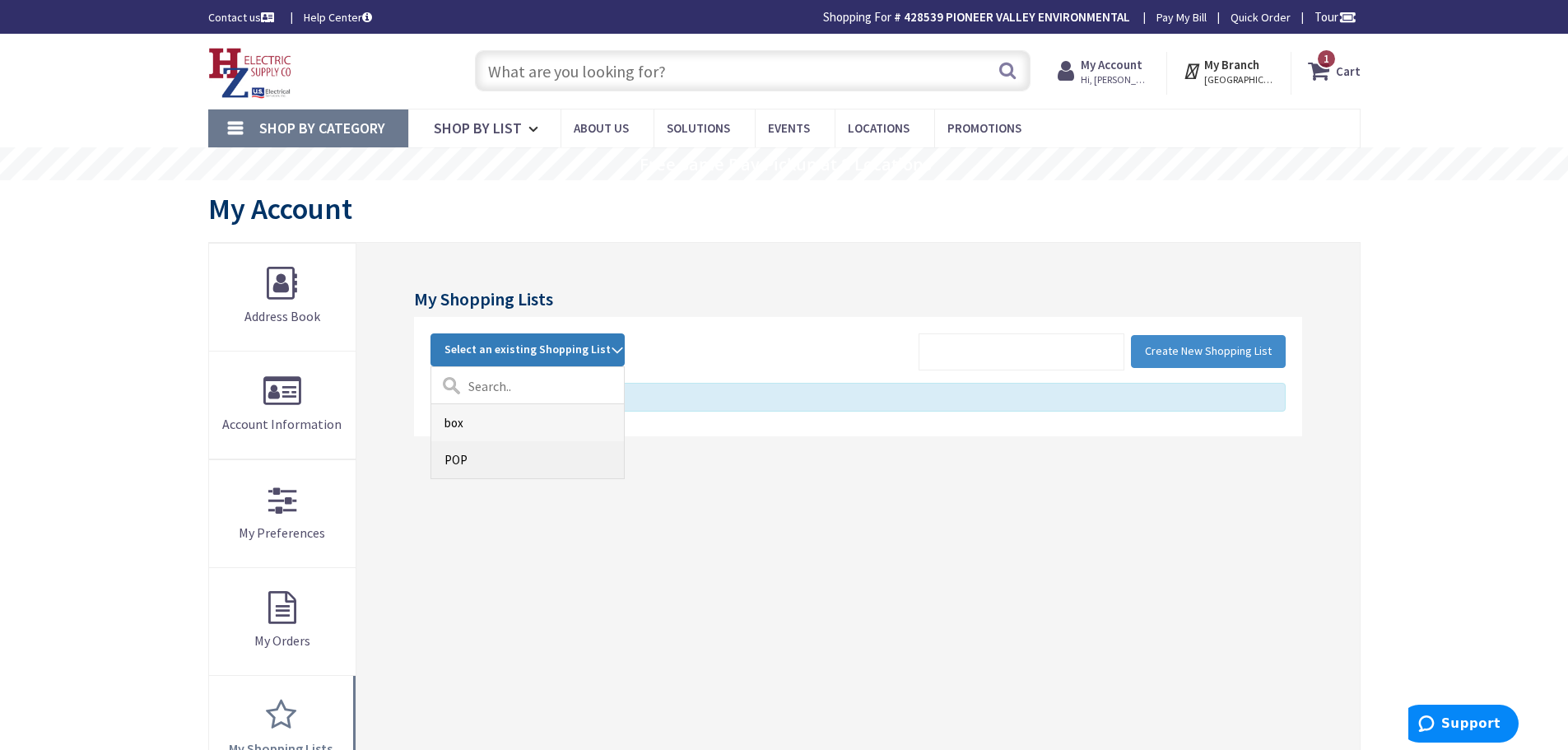
click at [471, 458] on link "POP" at bounding box center [528, 459] width 193 height 37
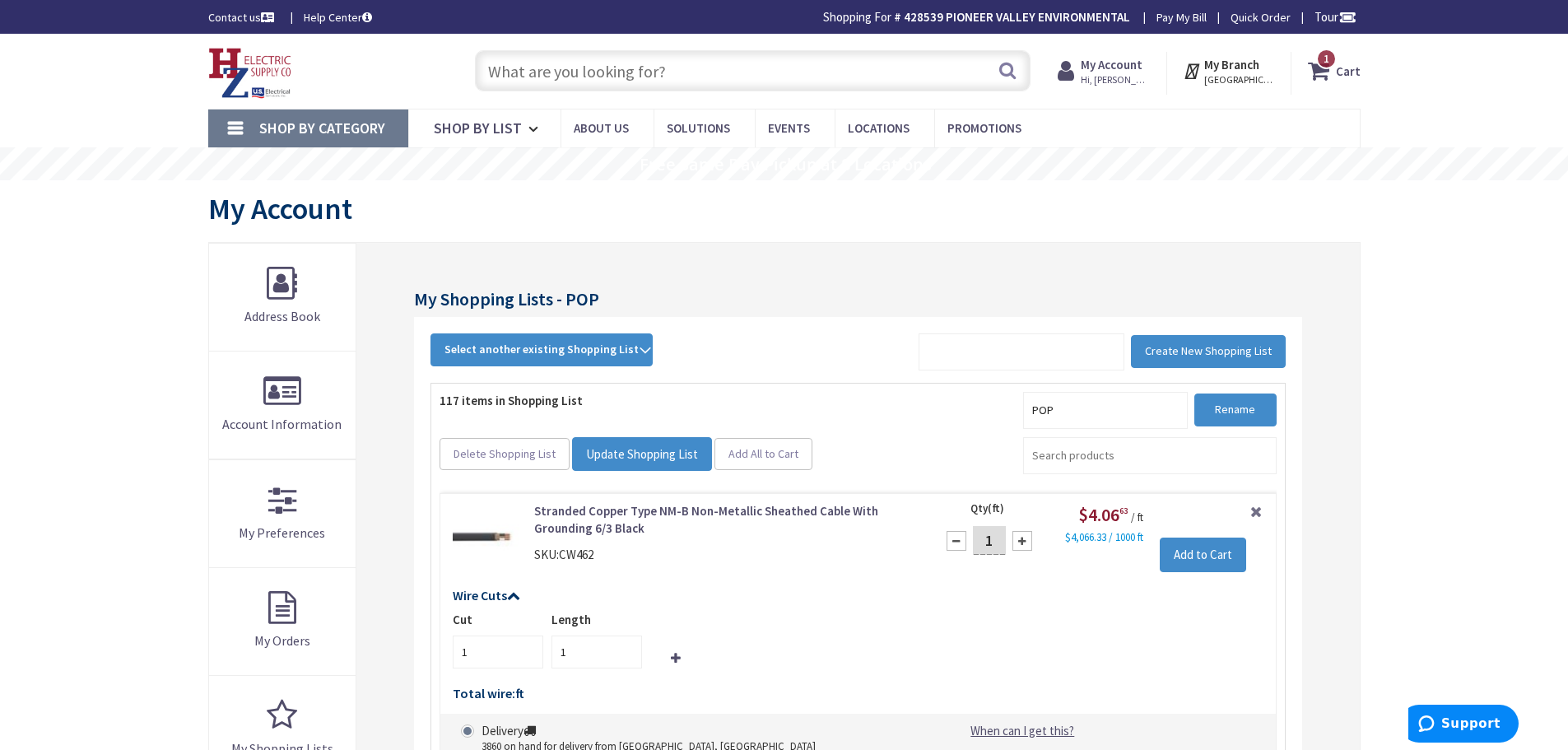
click at [666, 77] on input "text" at bounding box center [752, 71] width 556 height 41
click at [787, 64] on input "text" at bounding box center [752, 71] width 556 height 41
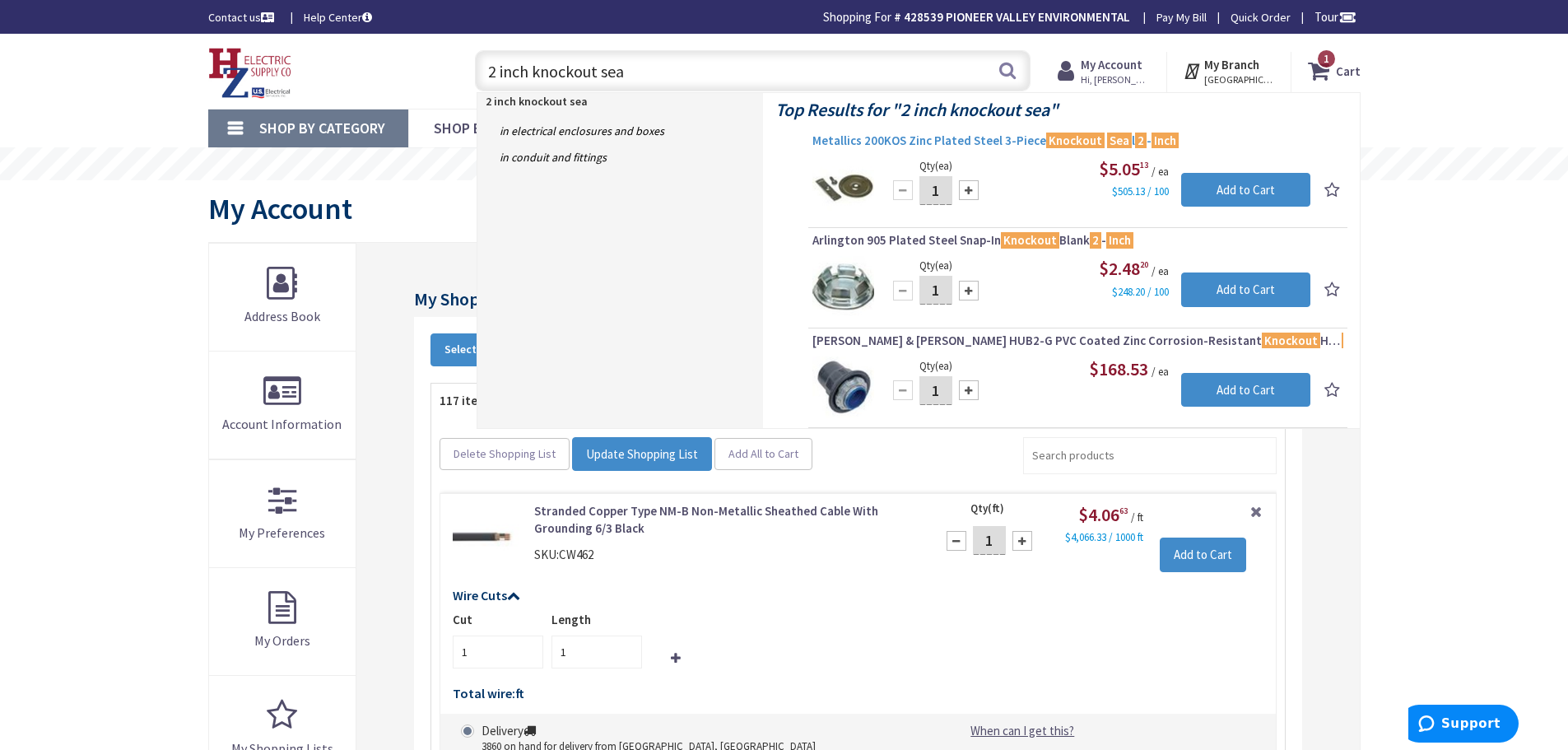
type input "2 inch knockout sea"
click at [938, 136] on span "Metallics 200KOS Zinc Plated Steel 3-Piece Knockout Sea l 2 - Inch" at bounding box center [1077, 140] width 531 height 16
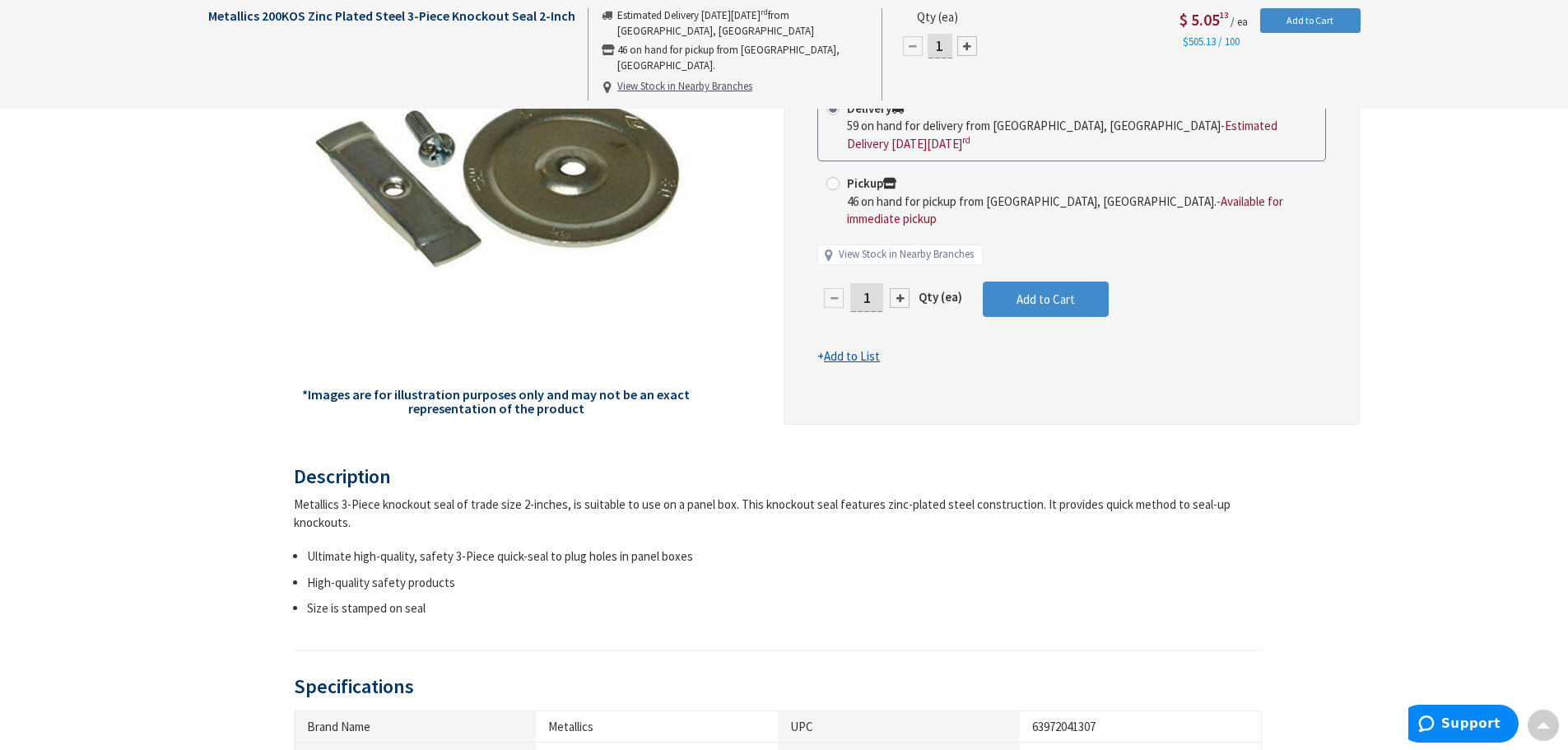
scroll to position [82, 0]
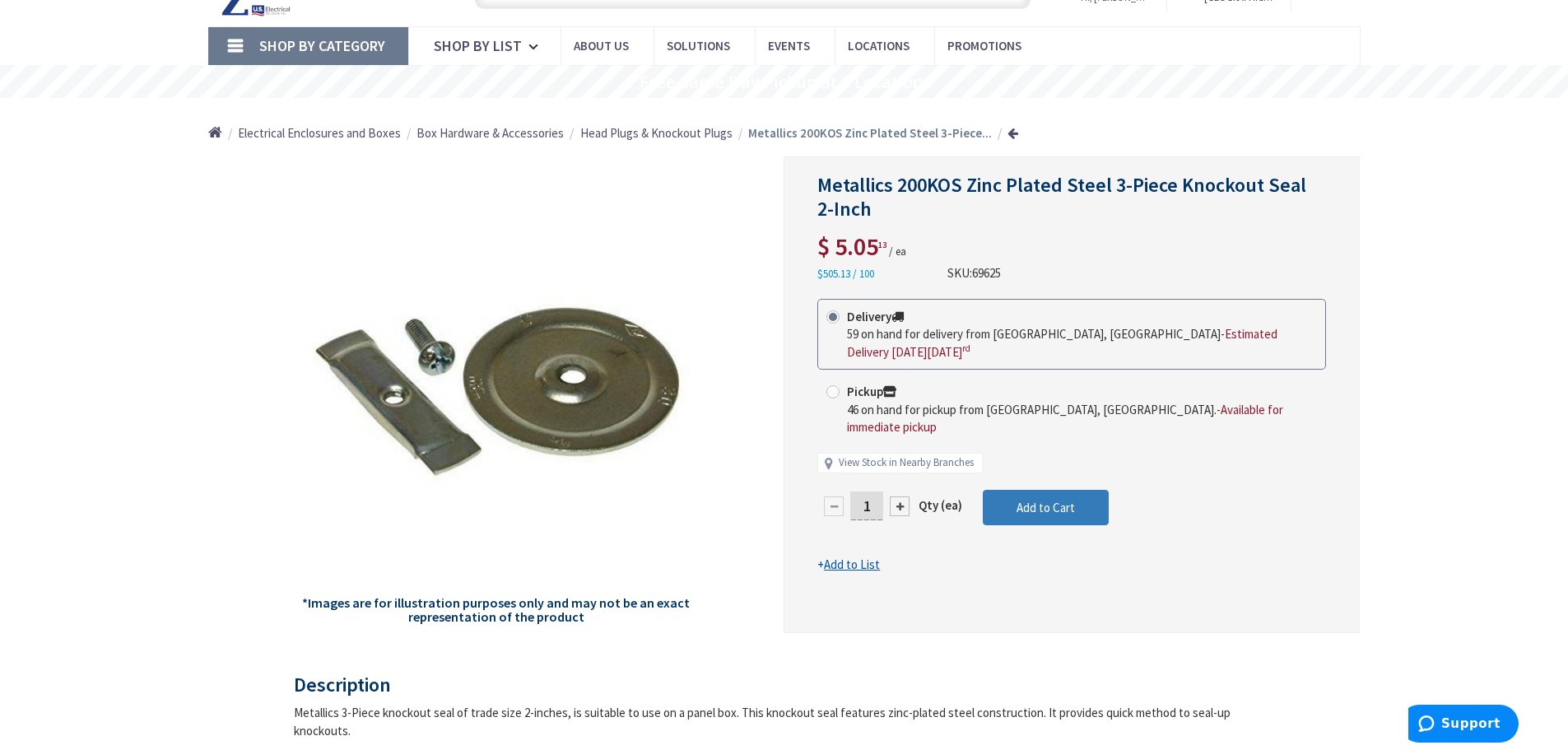
click at [1061, 499] on span "Add to Cart" at bounding box center [1045, 507] width 58 height 15
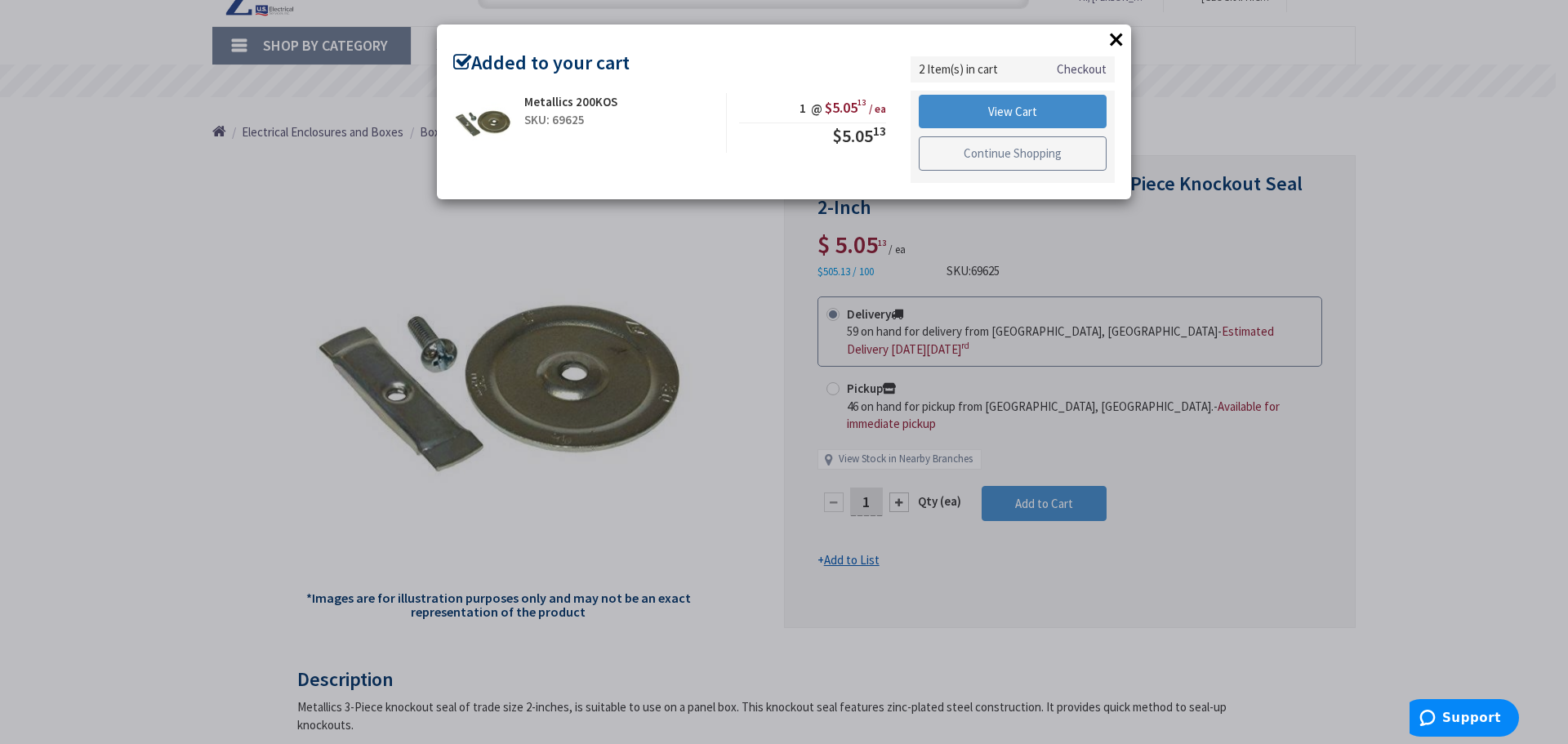
click at [1011, 150] on link "Continue Shopping" at bounding box center [1013, 153] width 188 height 34
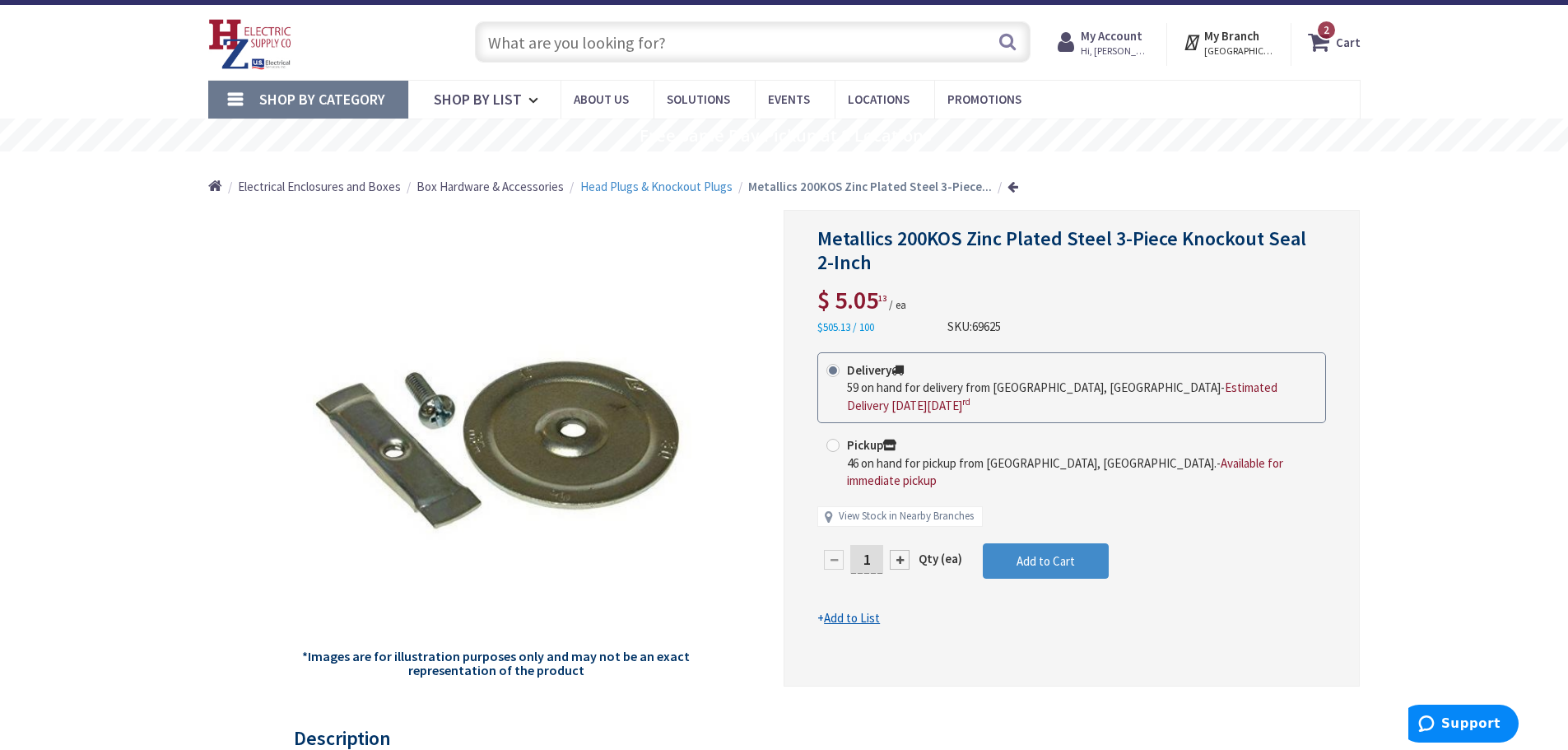
scroll to position [0, 0]
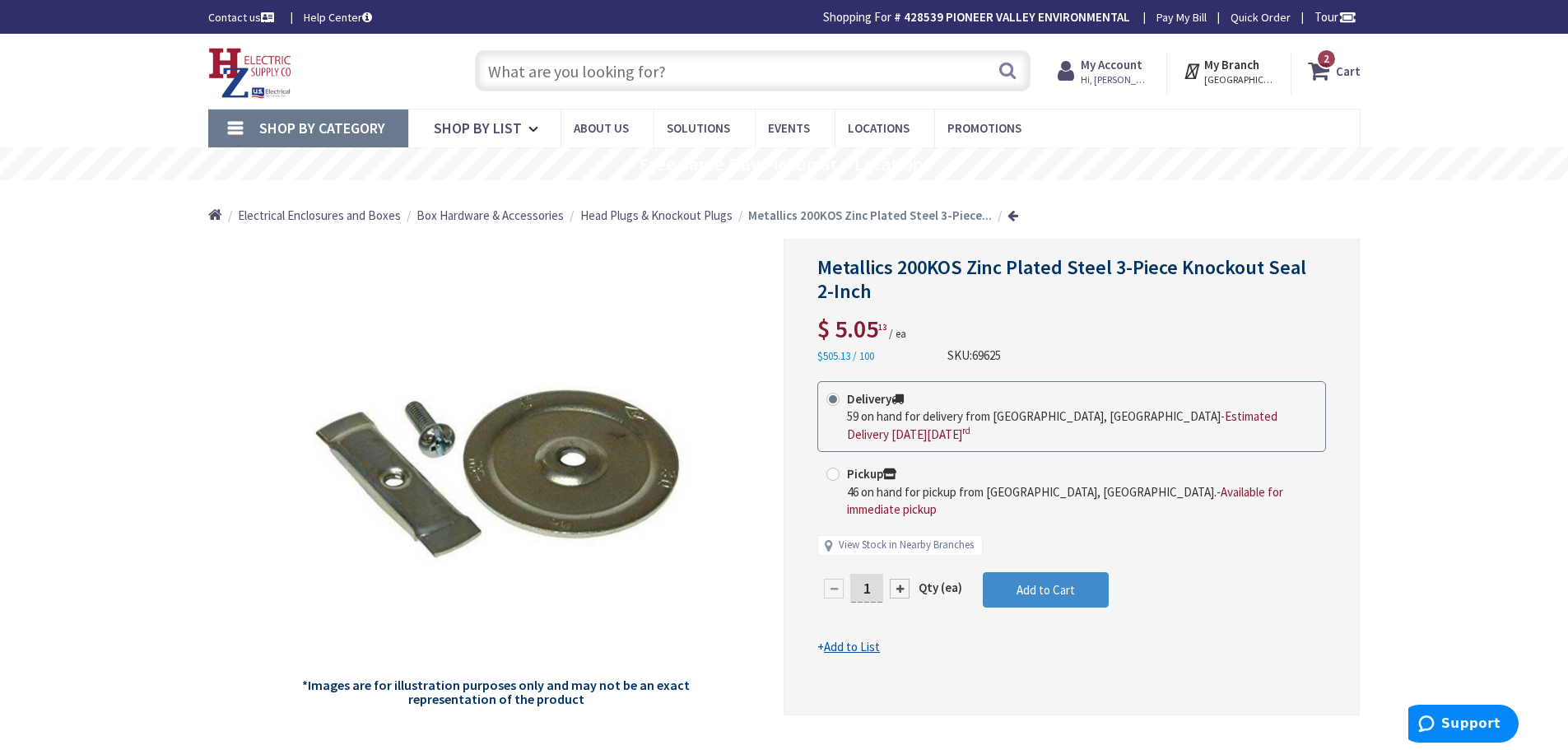
click at [656, 75] on input "text" at bounding box center [752, 71] width 556 height 41
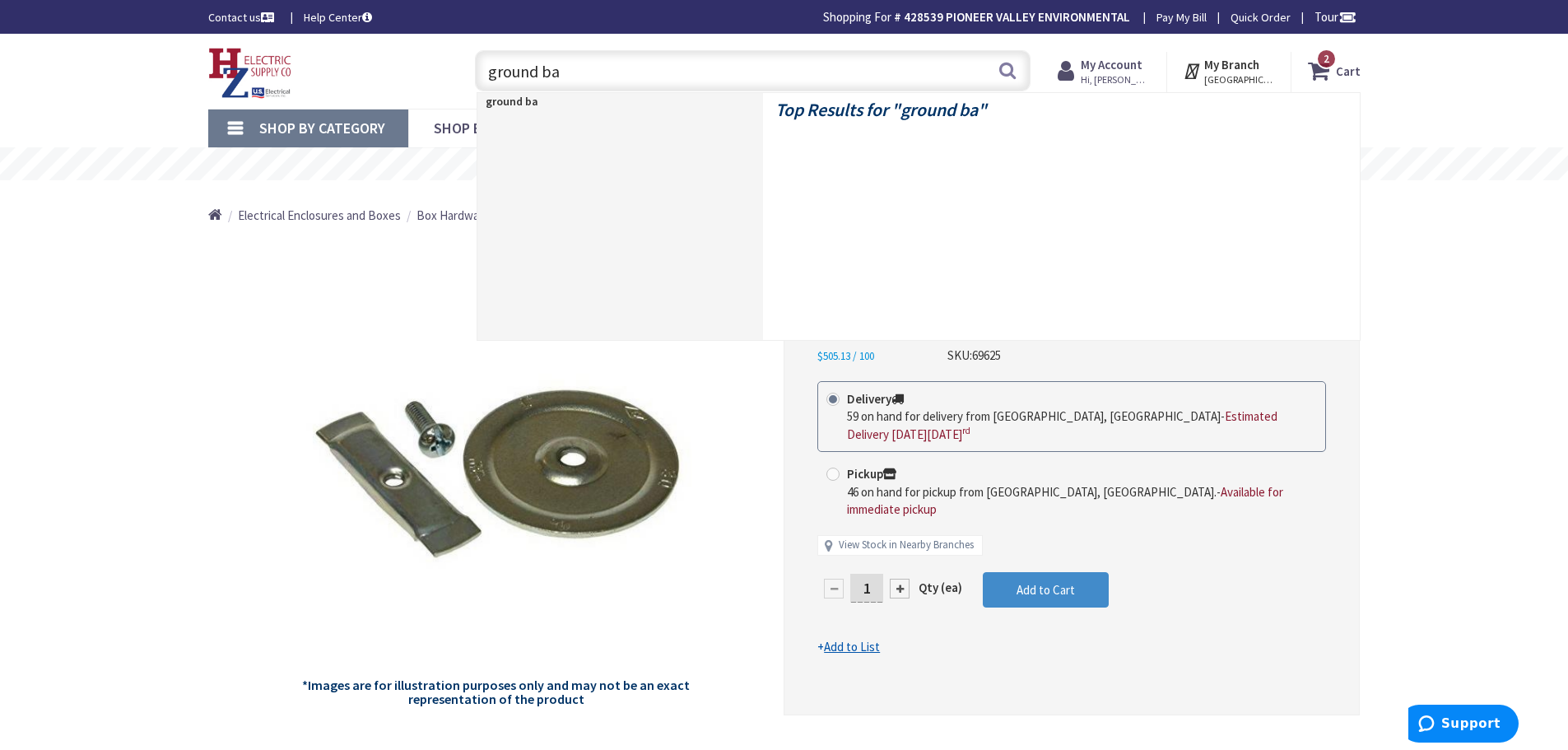
type input "ground bar"
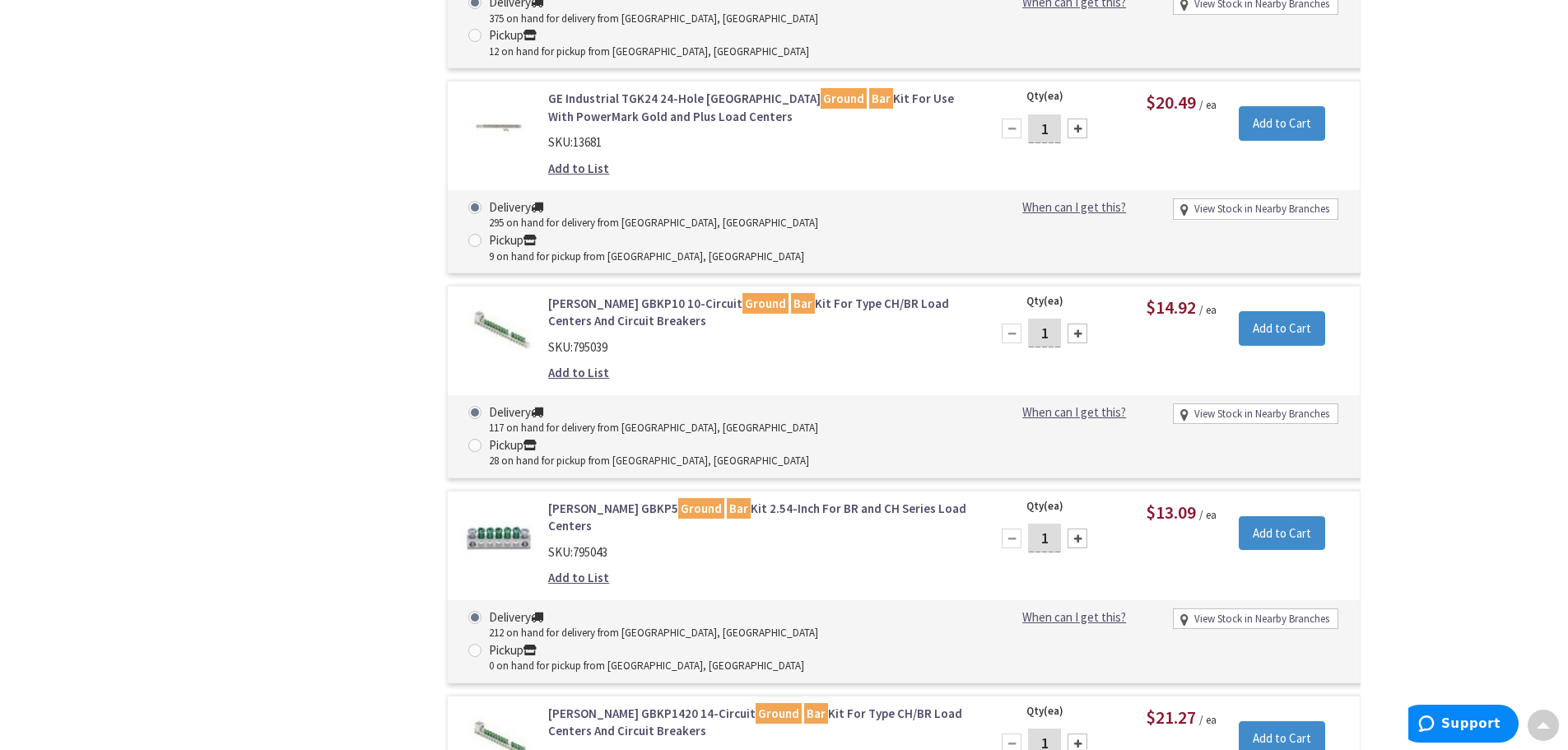
scroll to position [1399, 0]
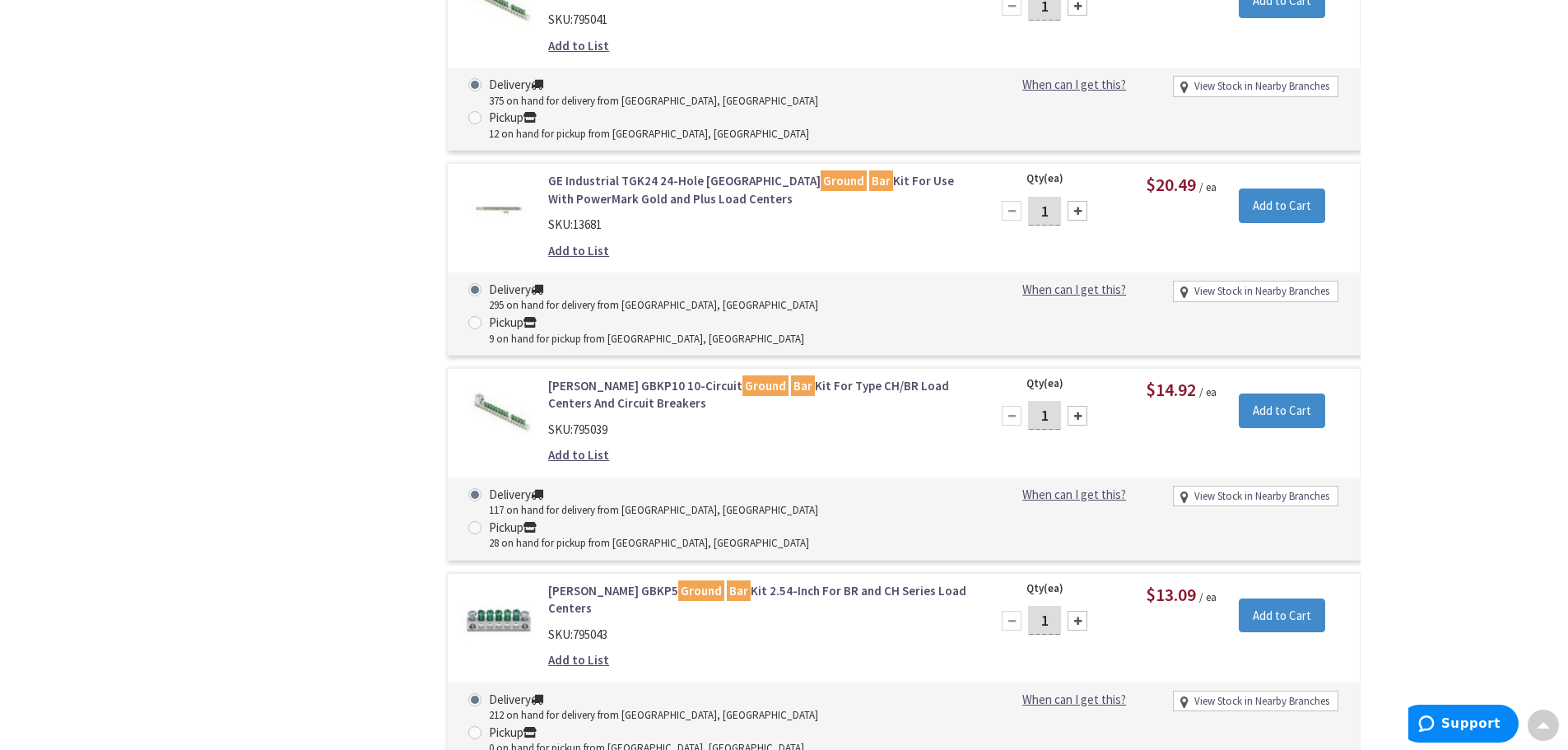
click at [713, 582] on link "Eaton GBKP5 Ground Bar Kit 2.54-Inch For BR and CH Series Load Centers" at bounding box center [758, 599] width 419 height 35
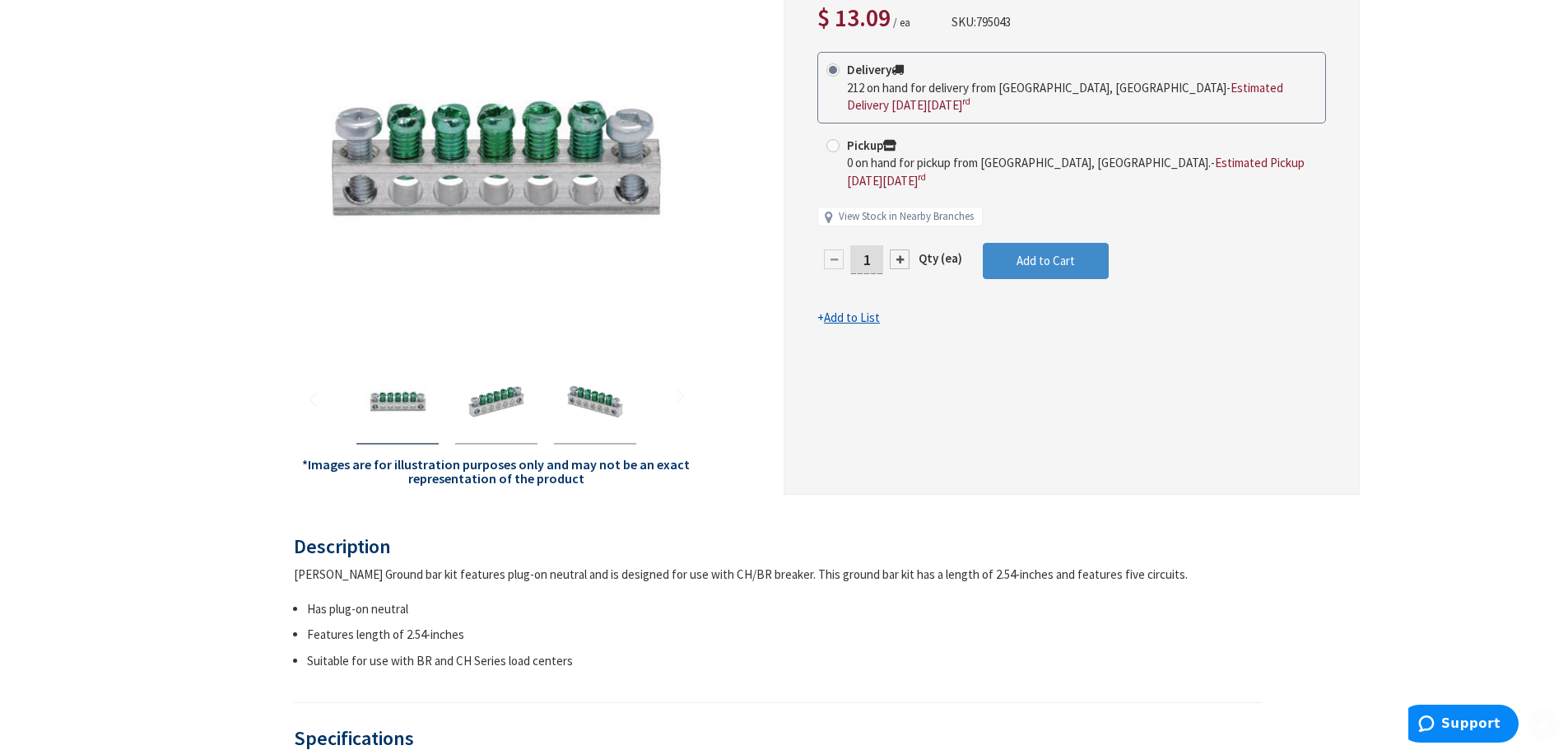
scroll to position [329, 0]
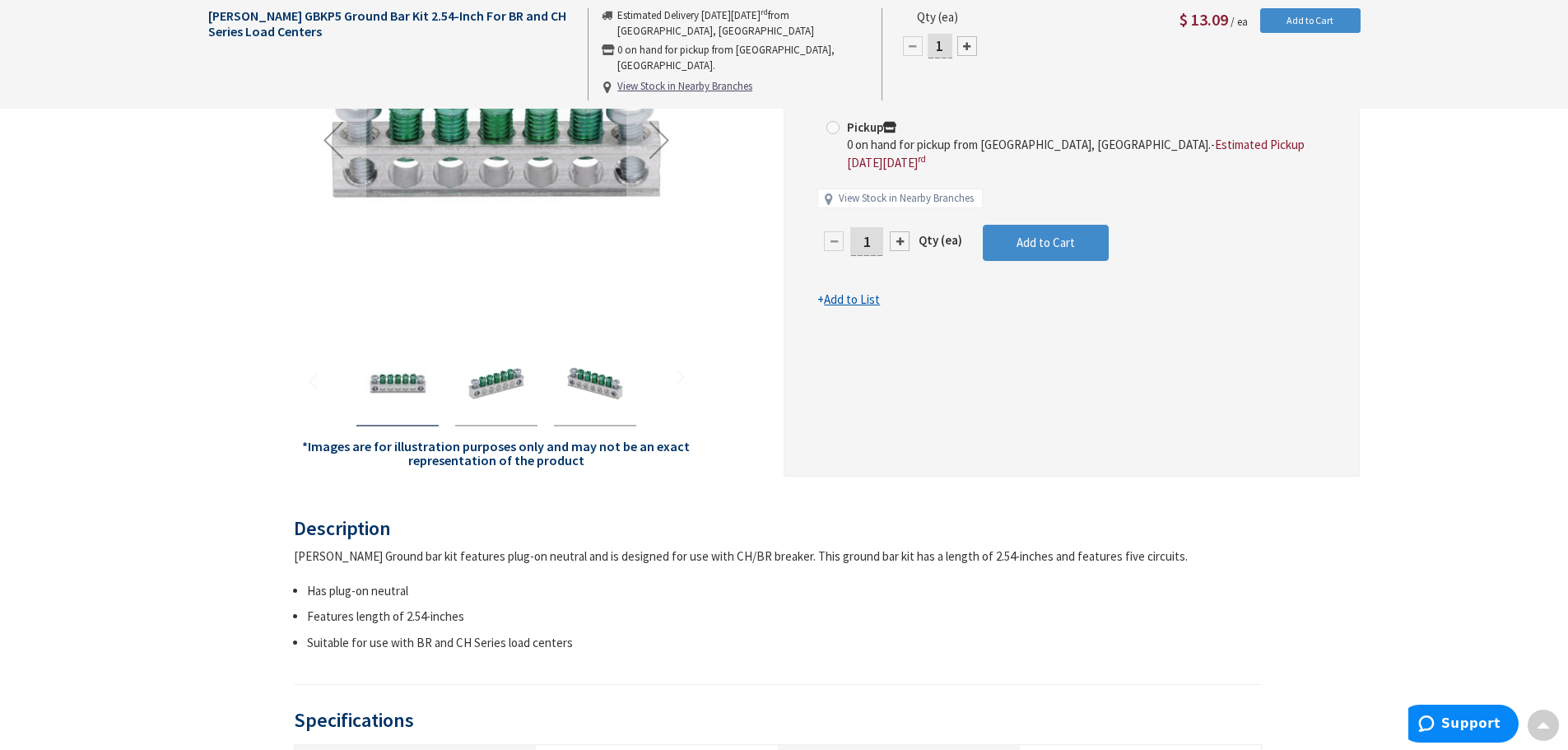
click at [486, 395] on img "Eaton GBKP5 Ground Bar Kit 2.54-Inch For BR and CH Series Load Centers" at bounding box center [496, 383] width 66 height 66
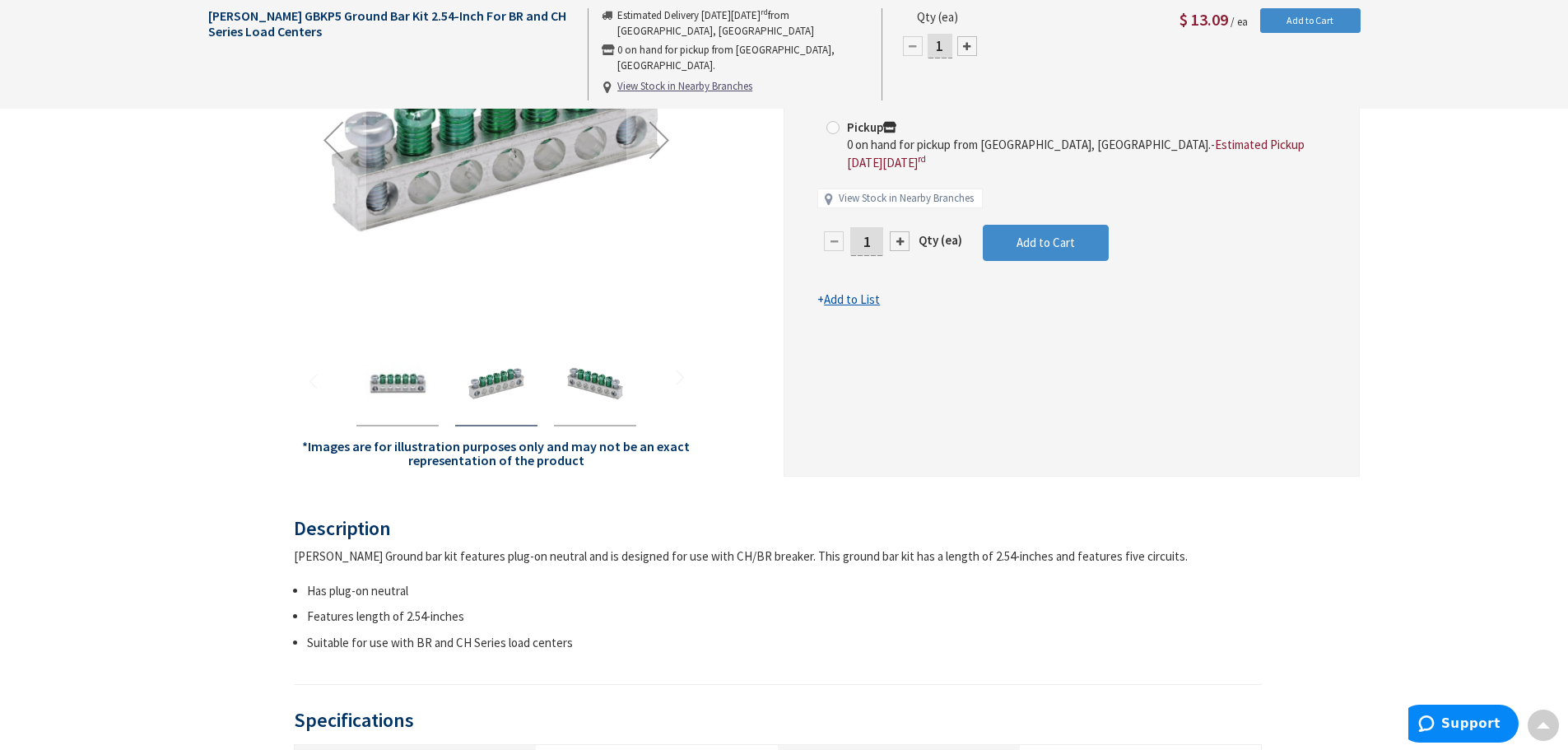
click at [574, 387] on img "Eaton GBKP5 Ground Bar Kit 2.54-Inch For BR and CH Series Load Centers" at bounding box center [595, 383] width 66 height 66
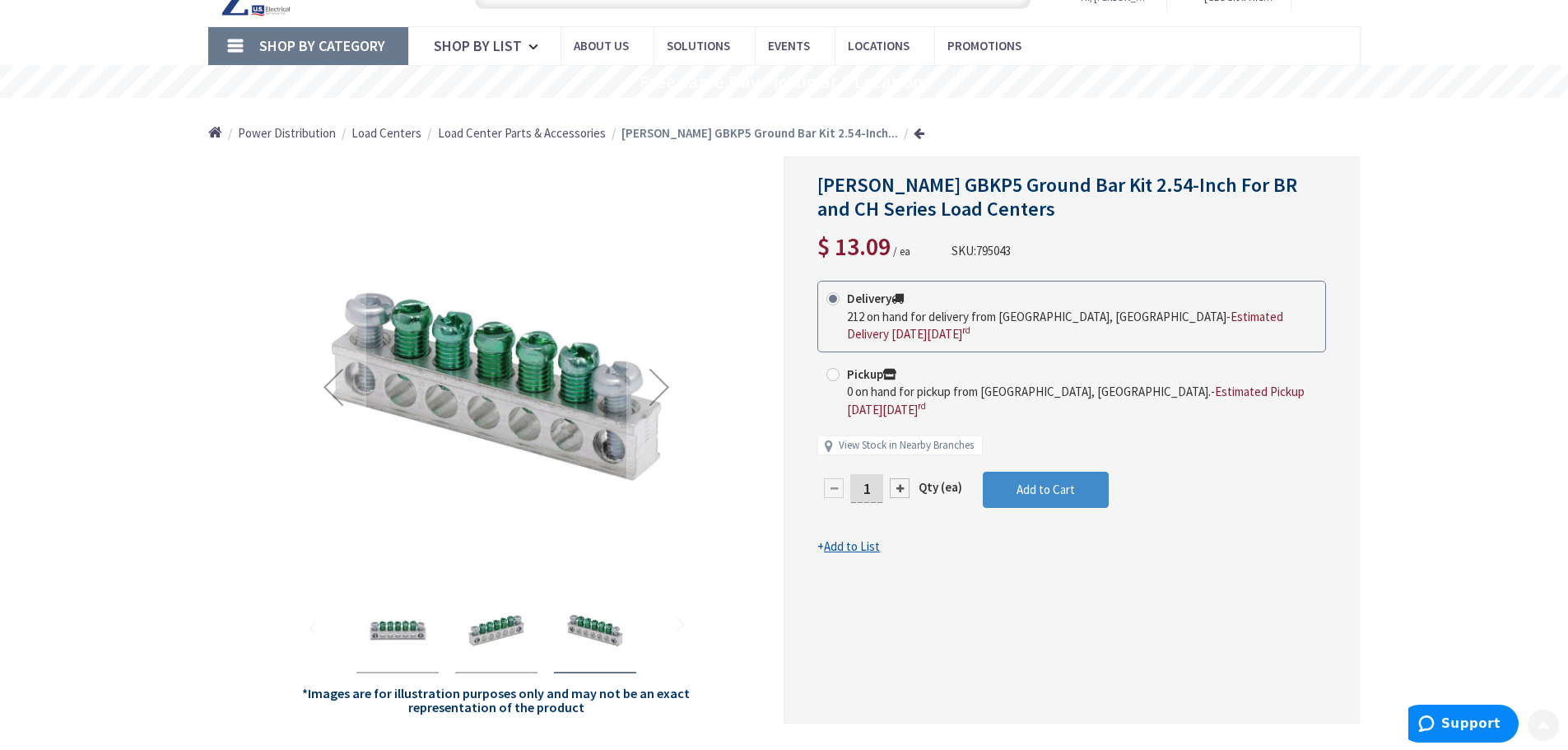
scroll to position [0, 0]
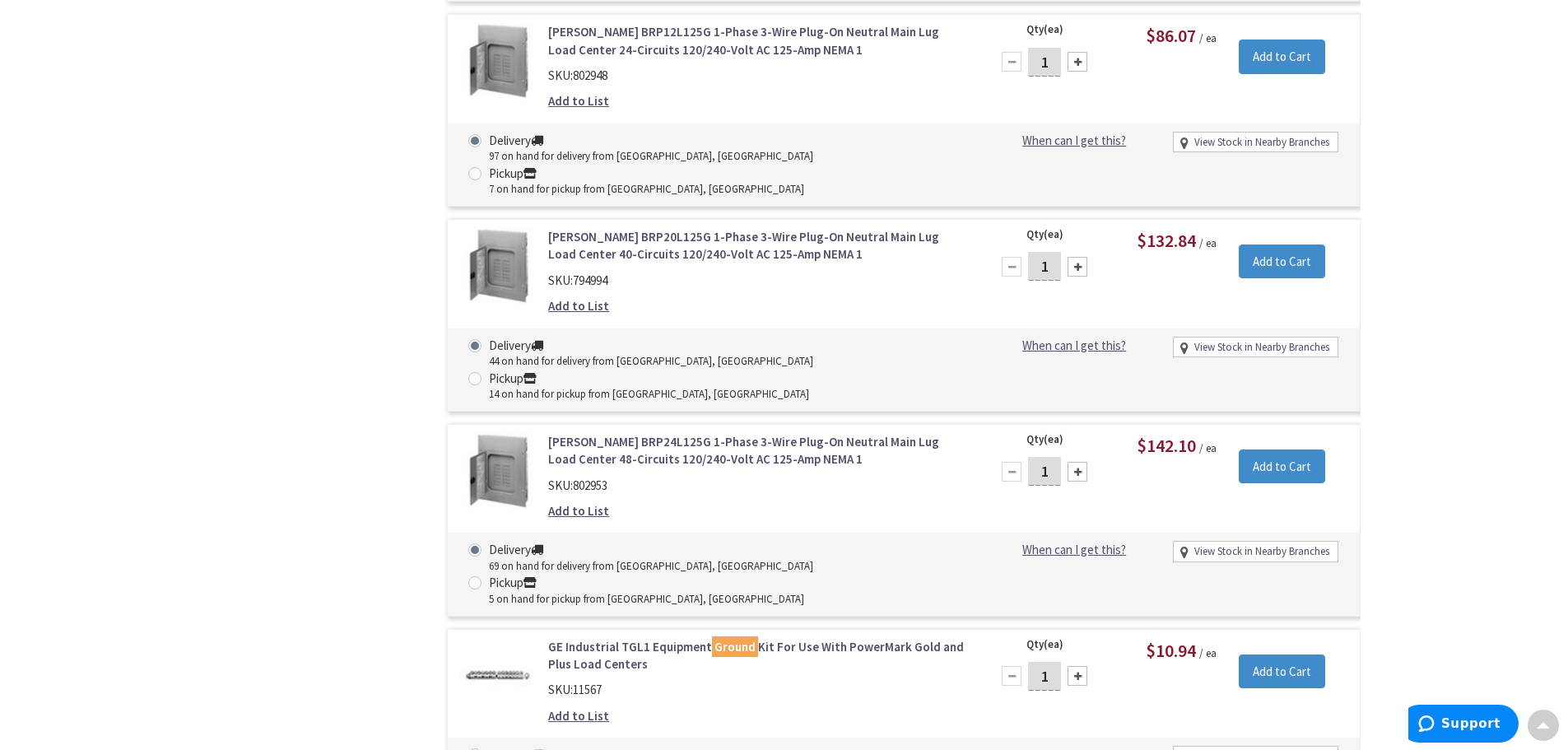
scroll to position [5260, 0]
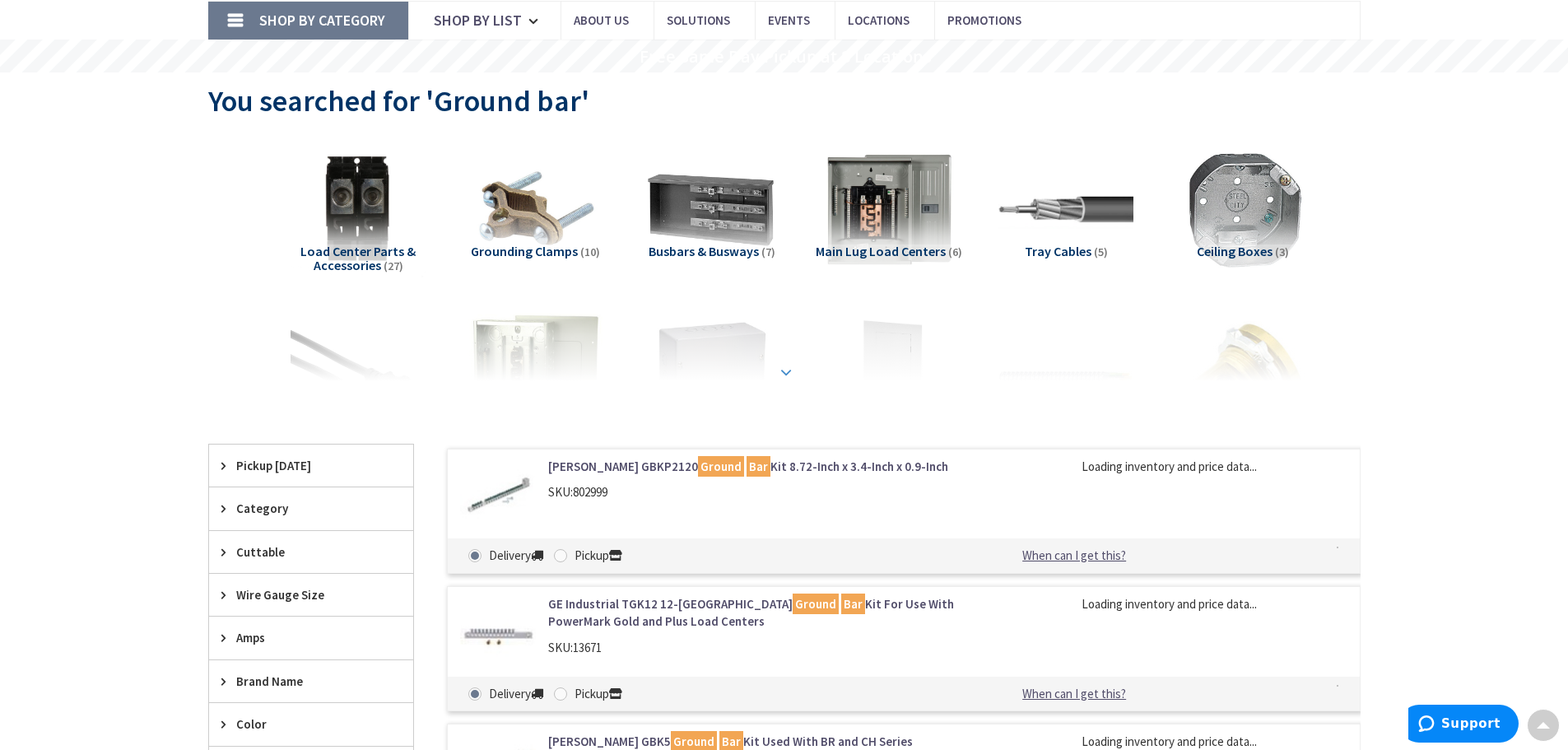
click at [788, 377] on strong at bounding box center [785, 371] width 20 height 18
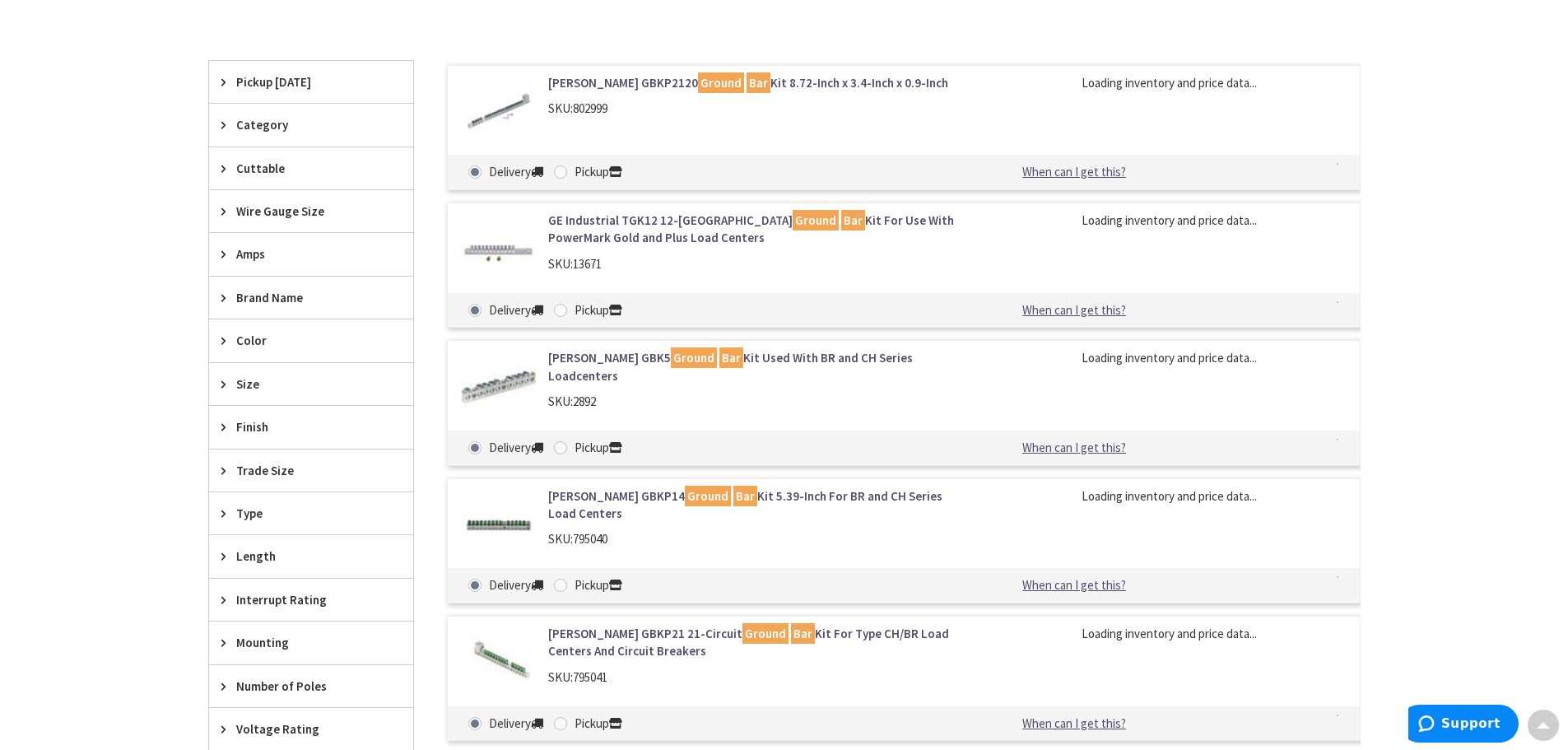
scroll to position [766, 0]
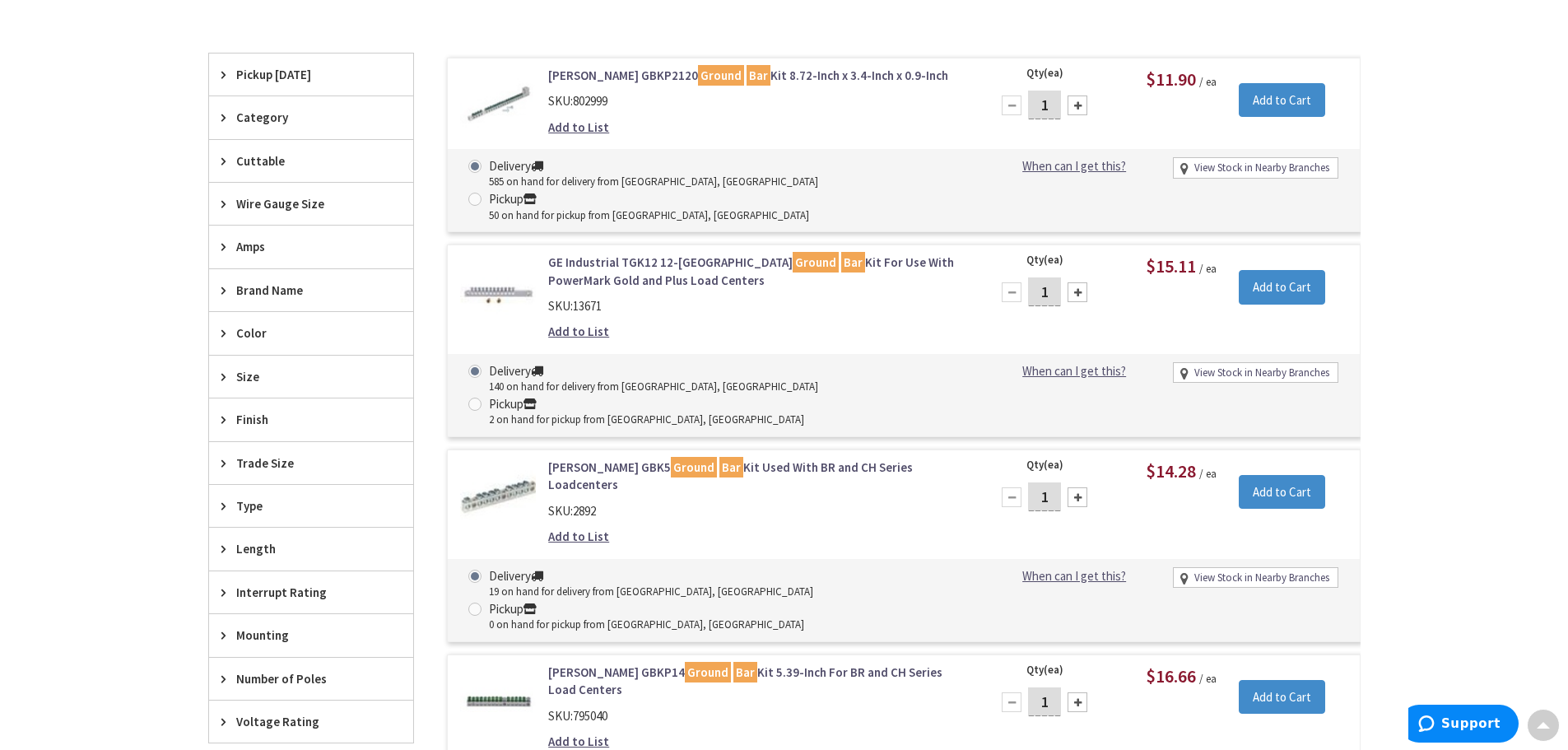
click at [224, 121] on icon at bounding box center [227, 117] width 12 height 12
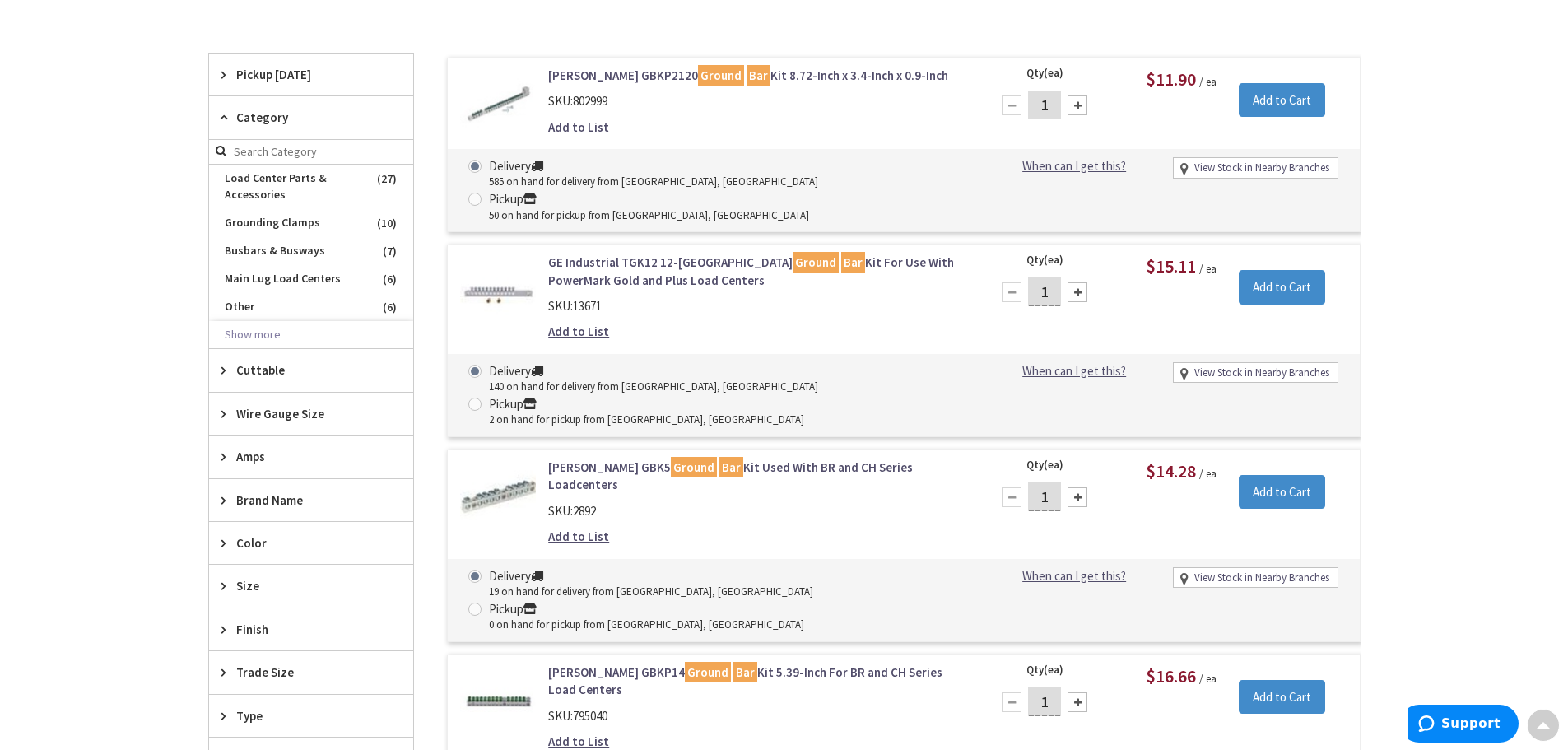
click at [224, 121] on icon at bounding box center [227, 117] width 12 height 12
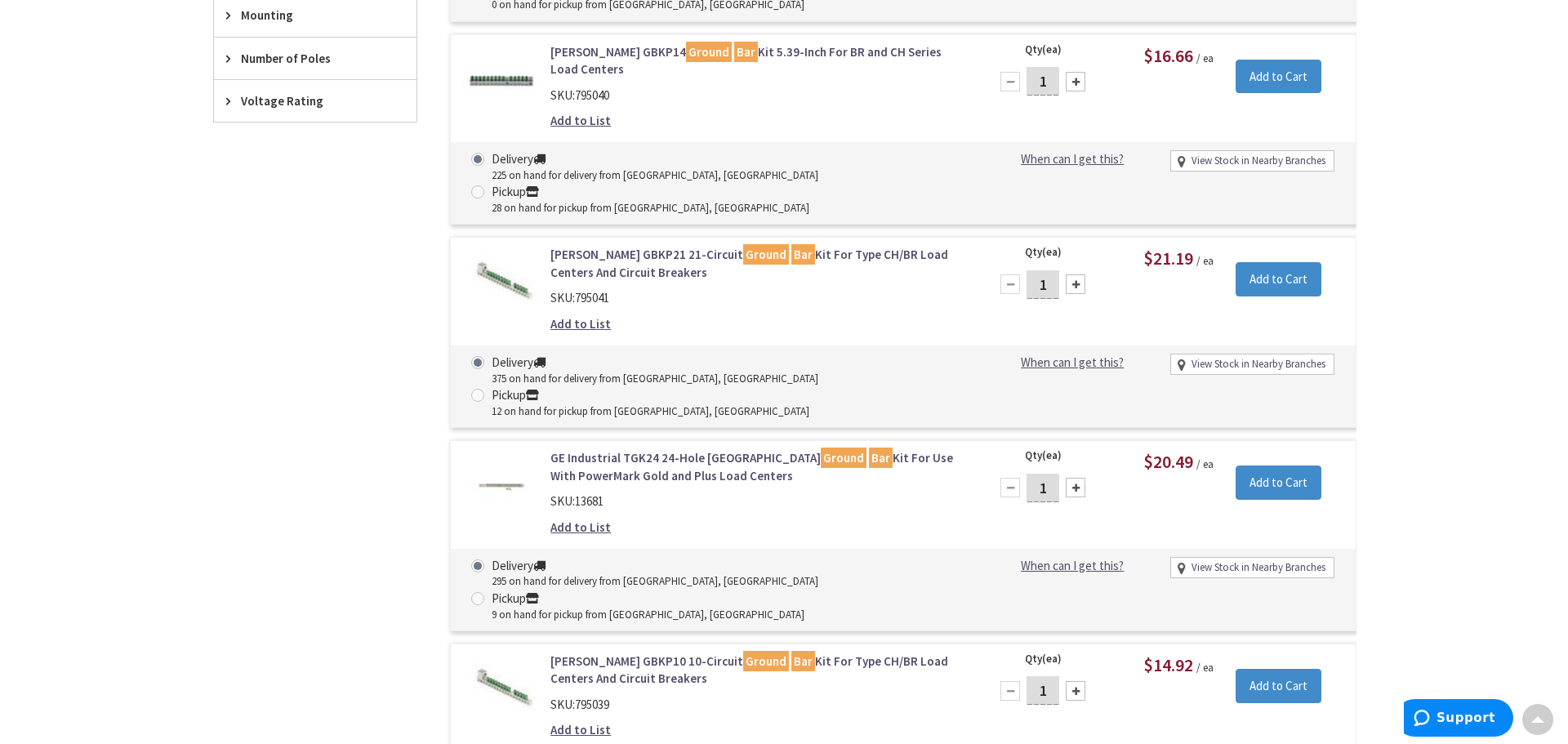
scroll to position [1469, 0]
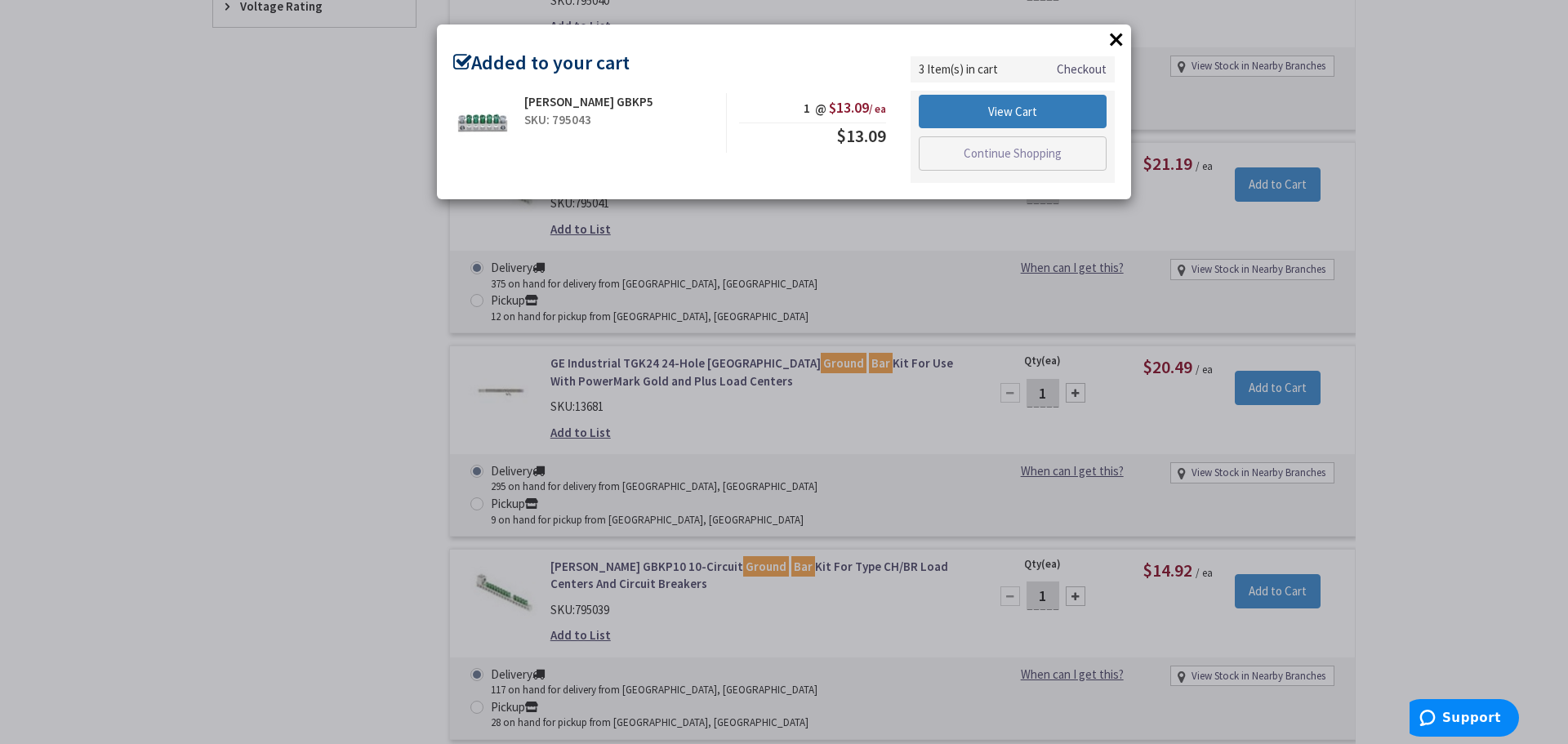
click at [979, 116] on link "View Cart" at bounding box center [1013, 112] width 188 height 34
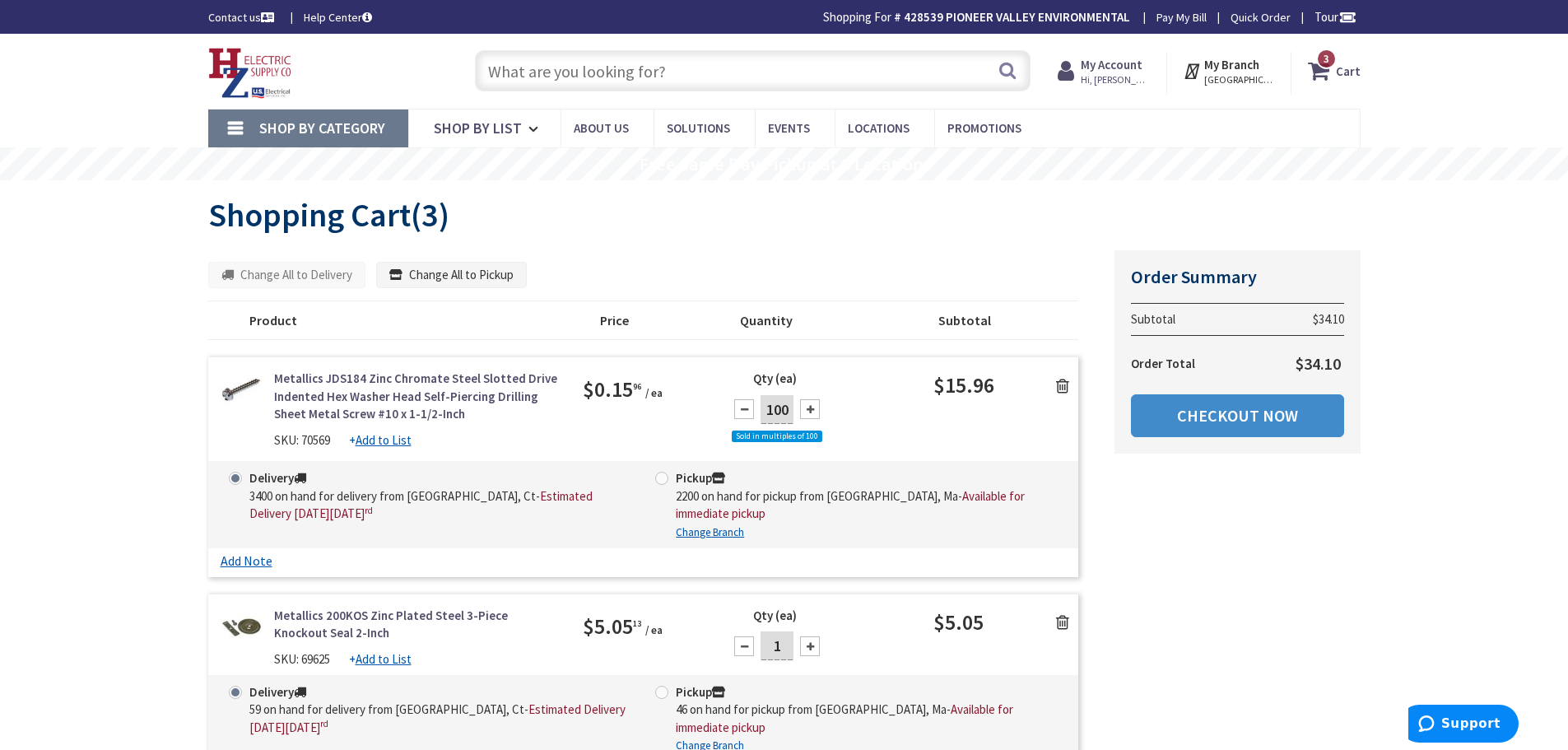
click at [638, 75] on input "text" at bounding box center [752, 71] width 556 height 41
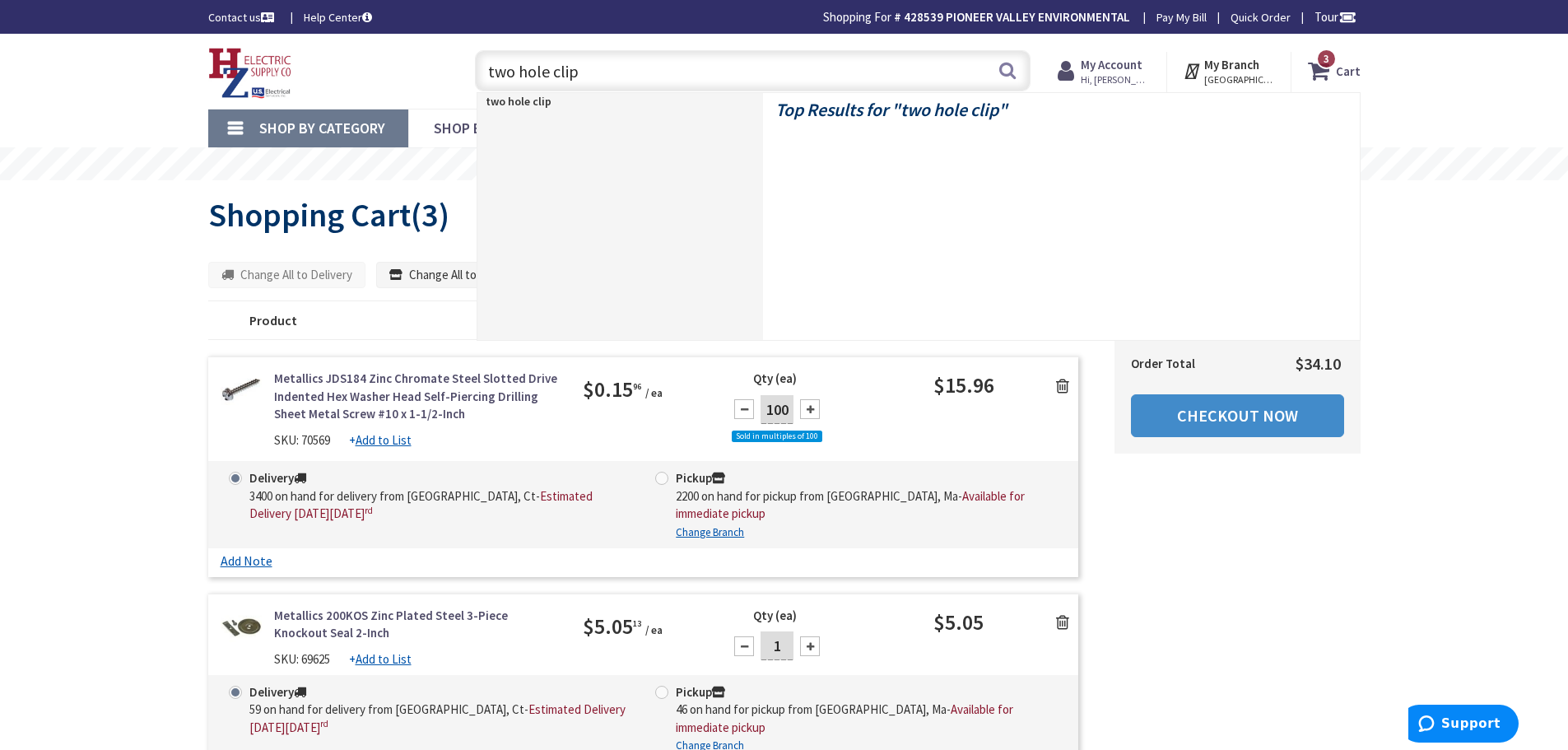
type input "two hole clips"
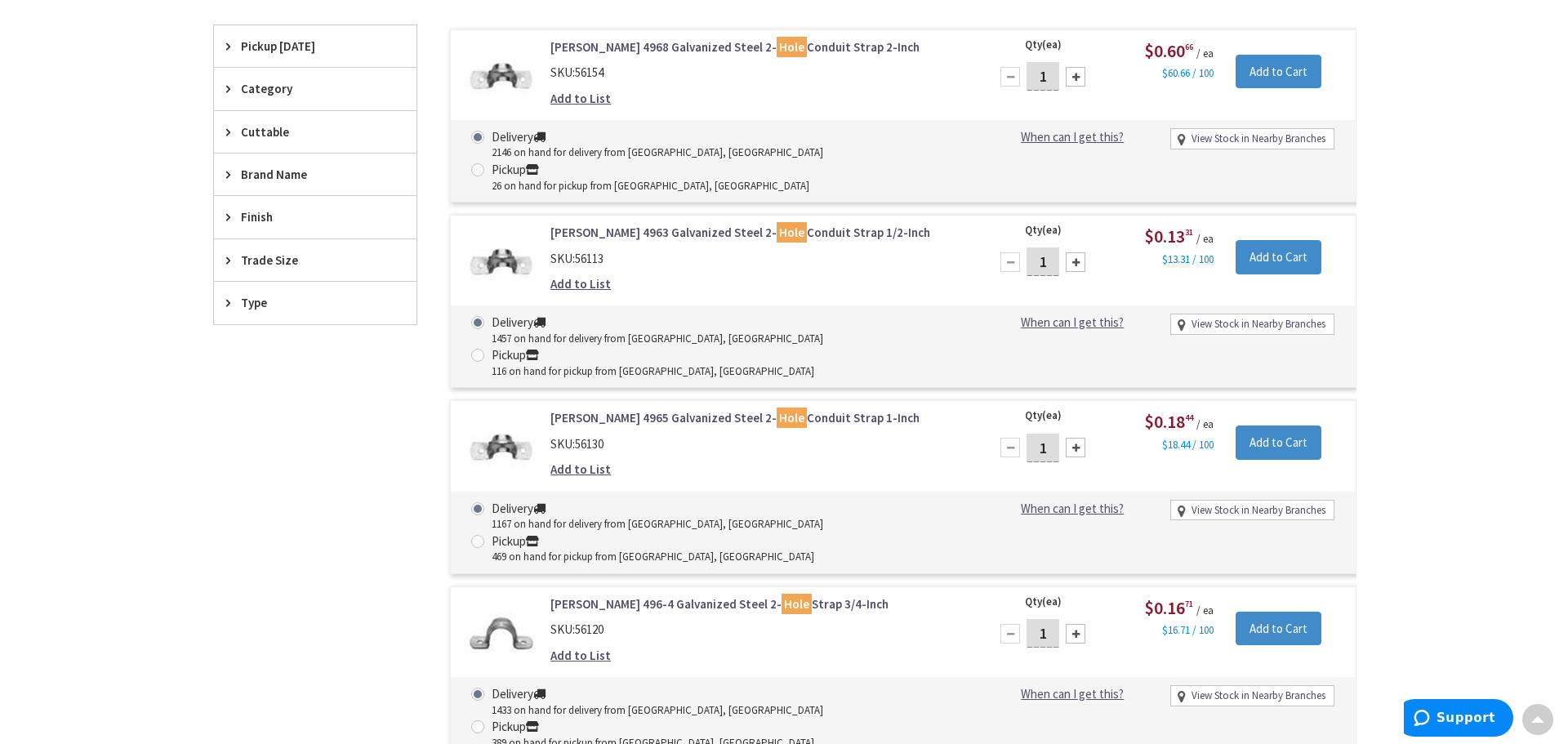
scroll to position [490, 0]
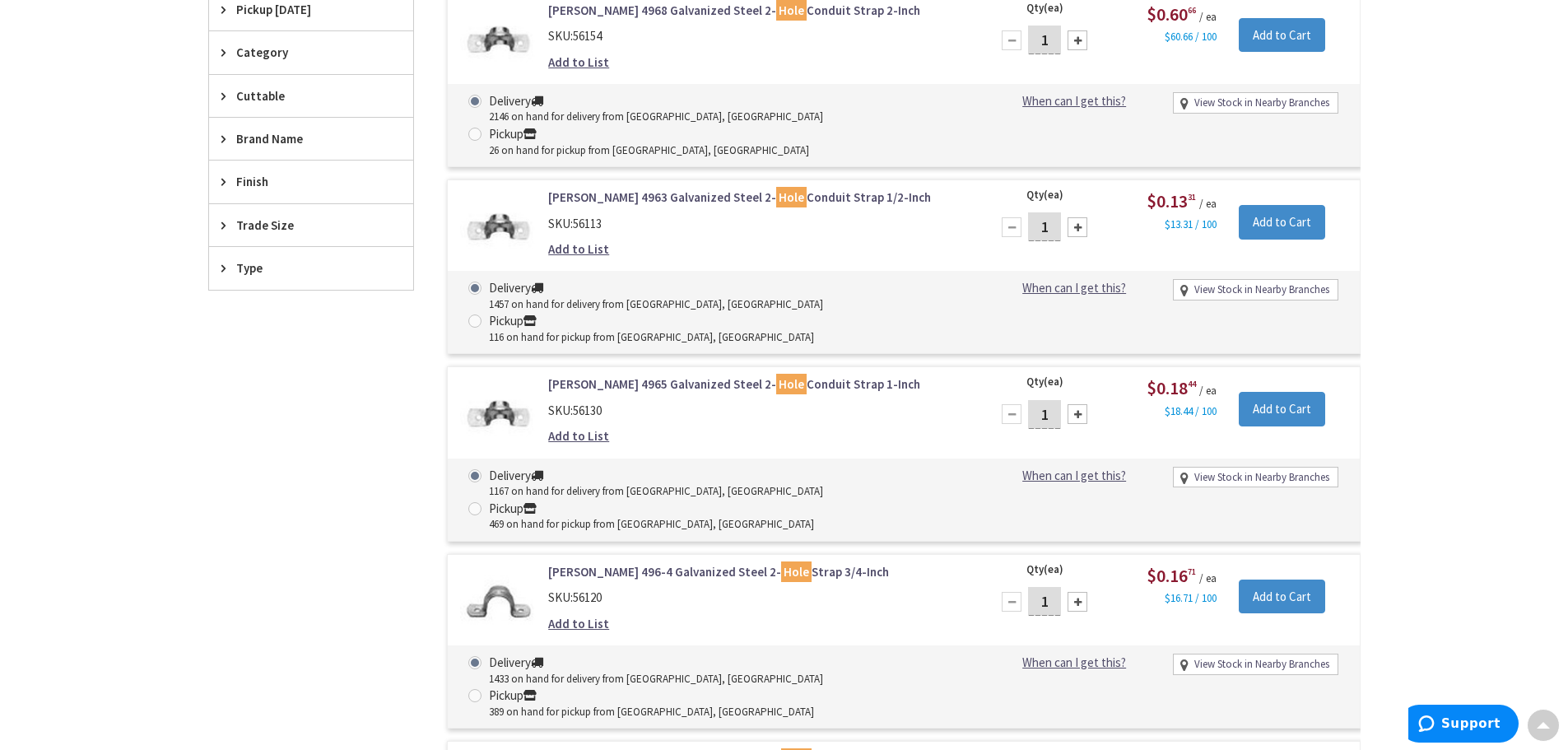
click at [1051, 587] on input "1" at bounding box center [1045, 601] width 33 height 29
type input "20"
click at [1306, 579] on input "Add to Cart" at bounding box center [1282, 597] width 87 height 34
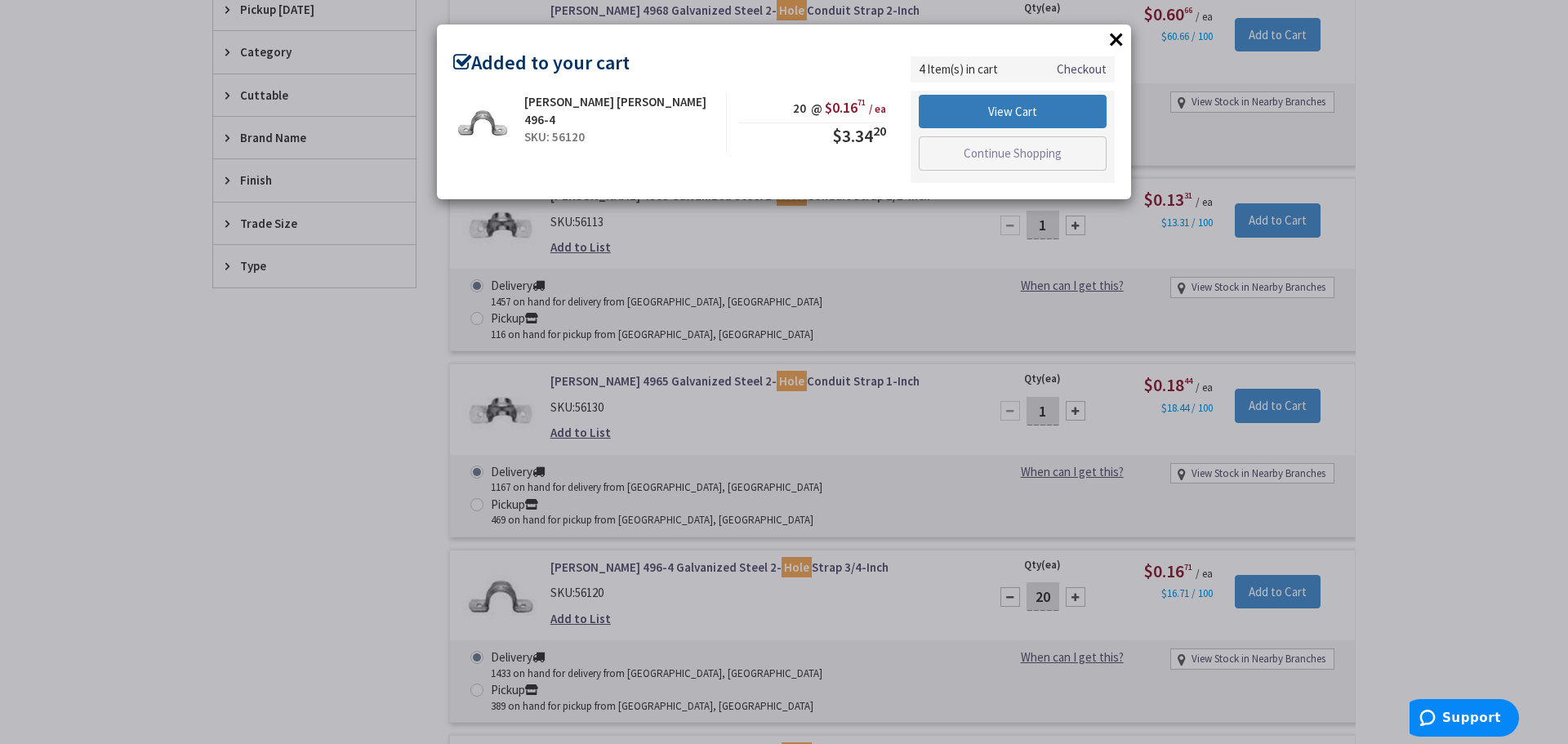
click at [972, 112] on link "View Cart" at bounding box center [1013, 112] width 188 height 34
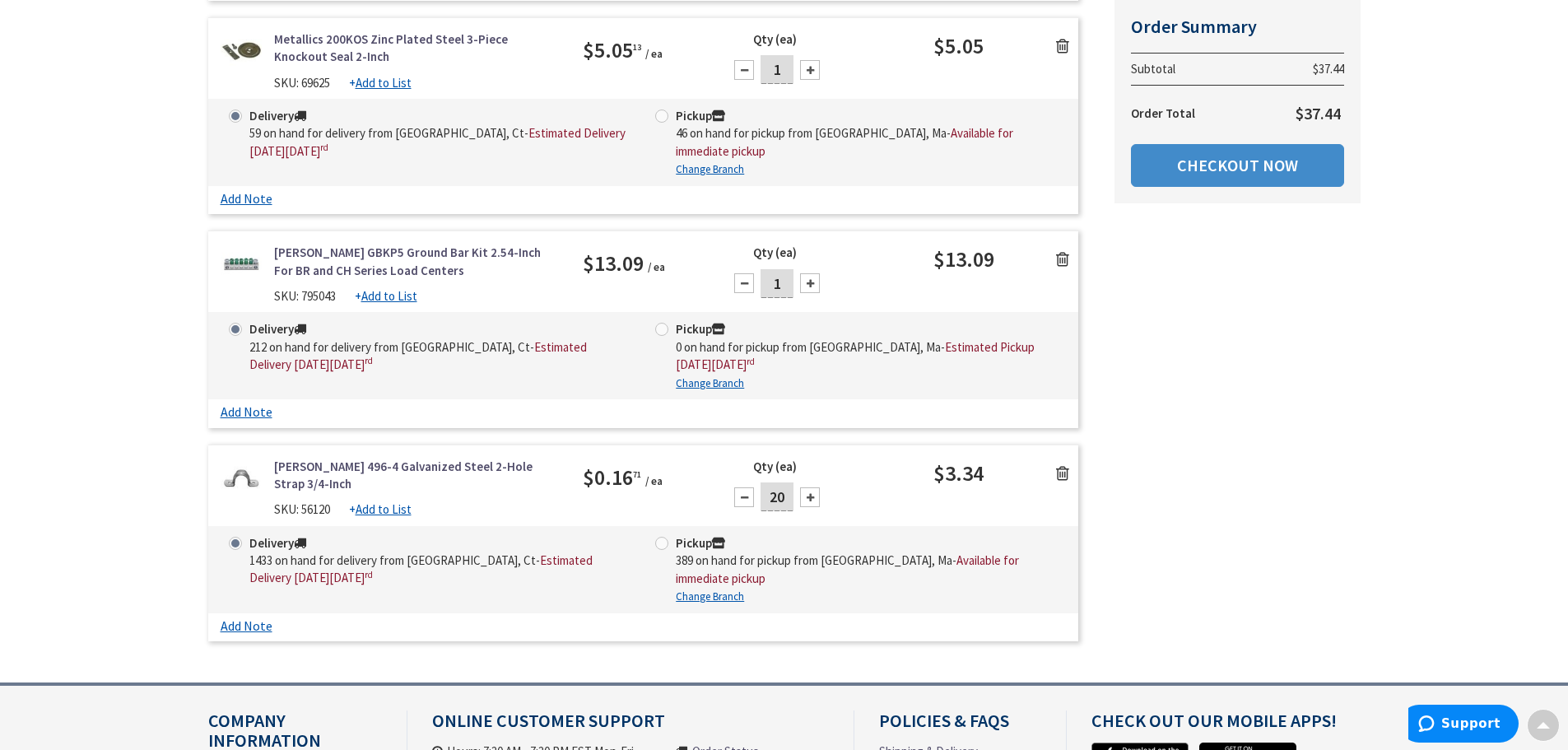
scroll to position [659, 0]
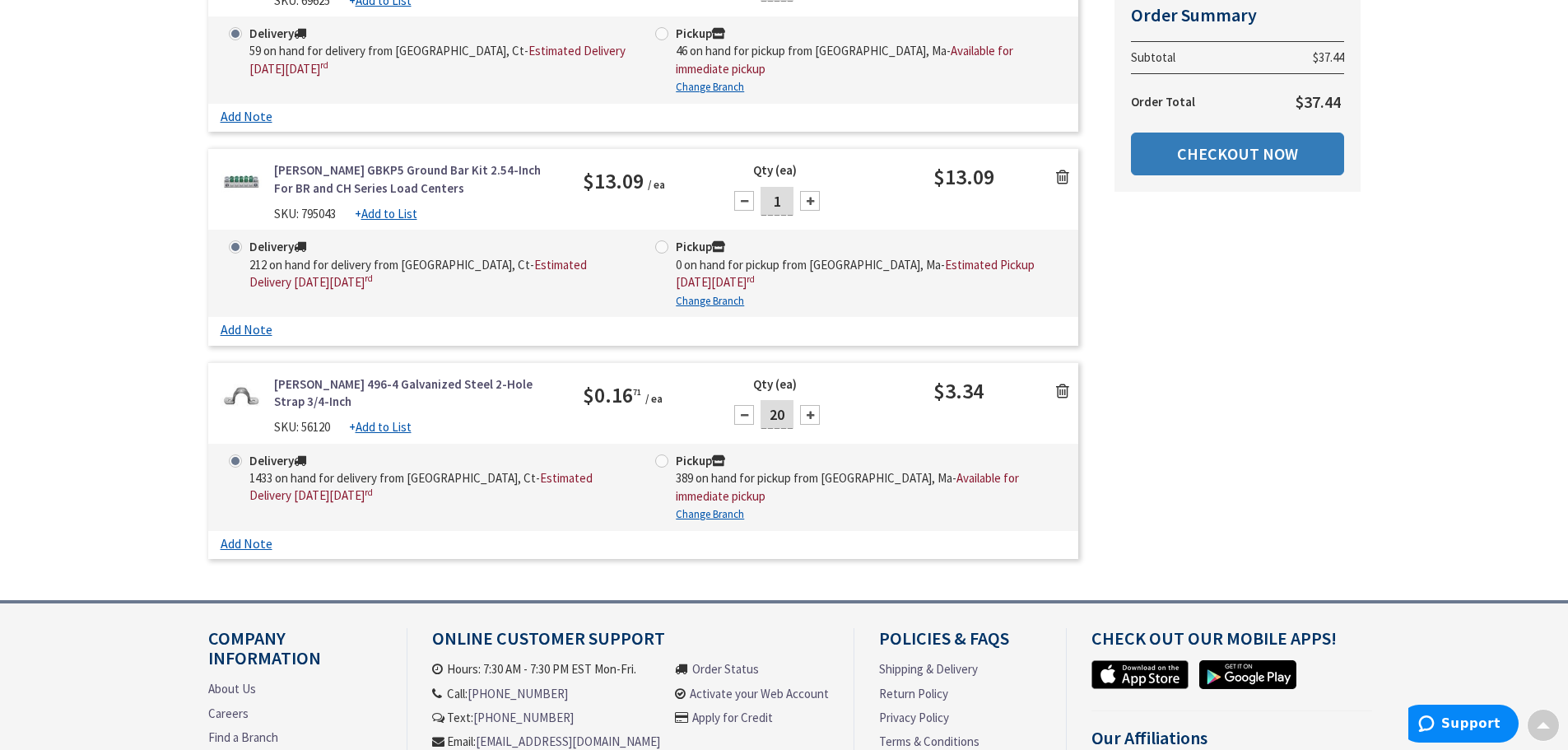
click at [1232, 153] on link "Checkout Now" at bounding box center [1238, 153] width 214 height 43
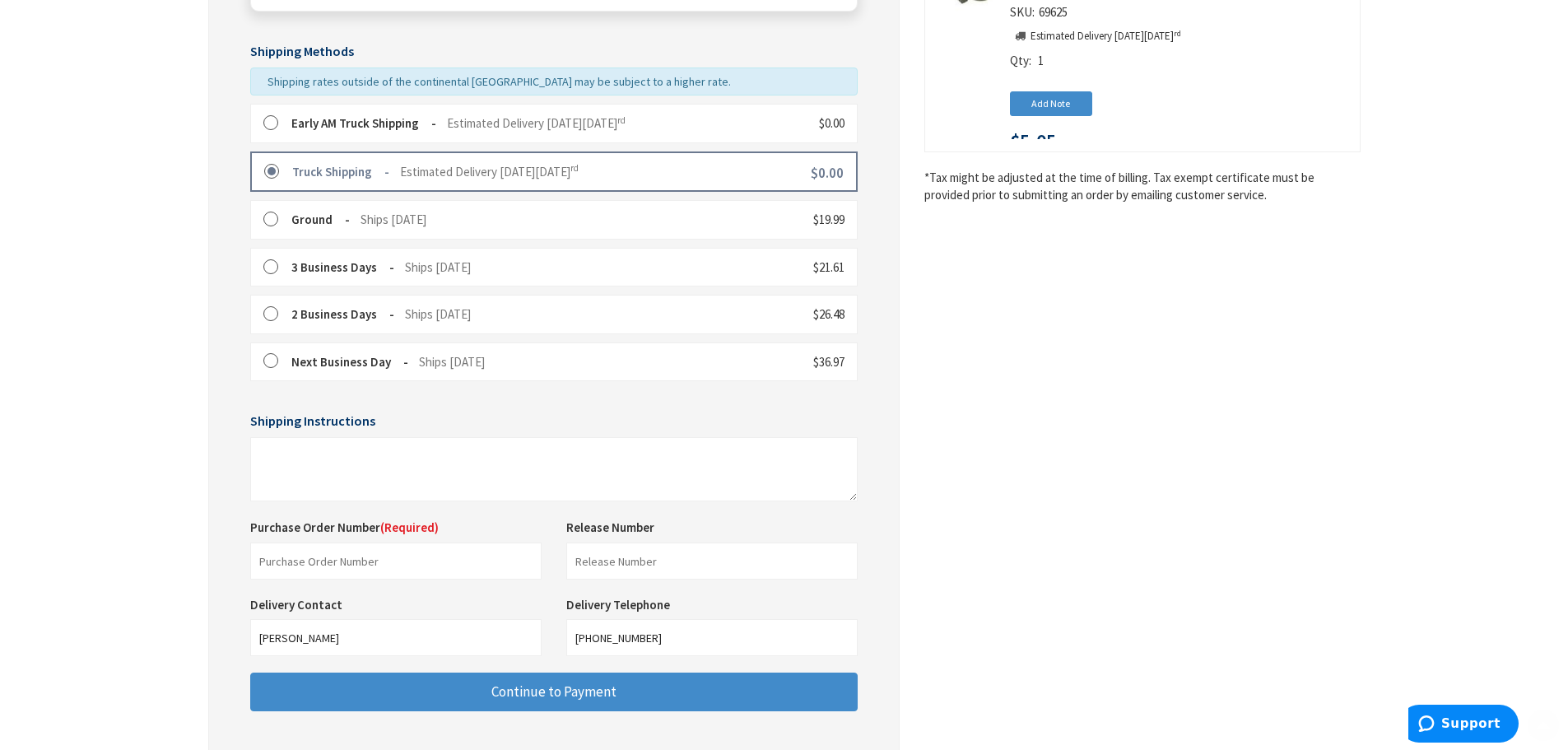
scroll to position [412, 0]
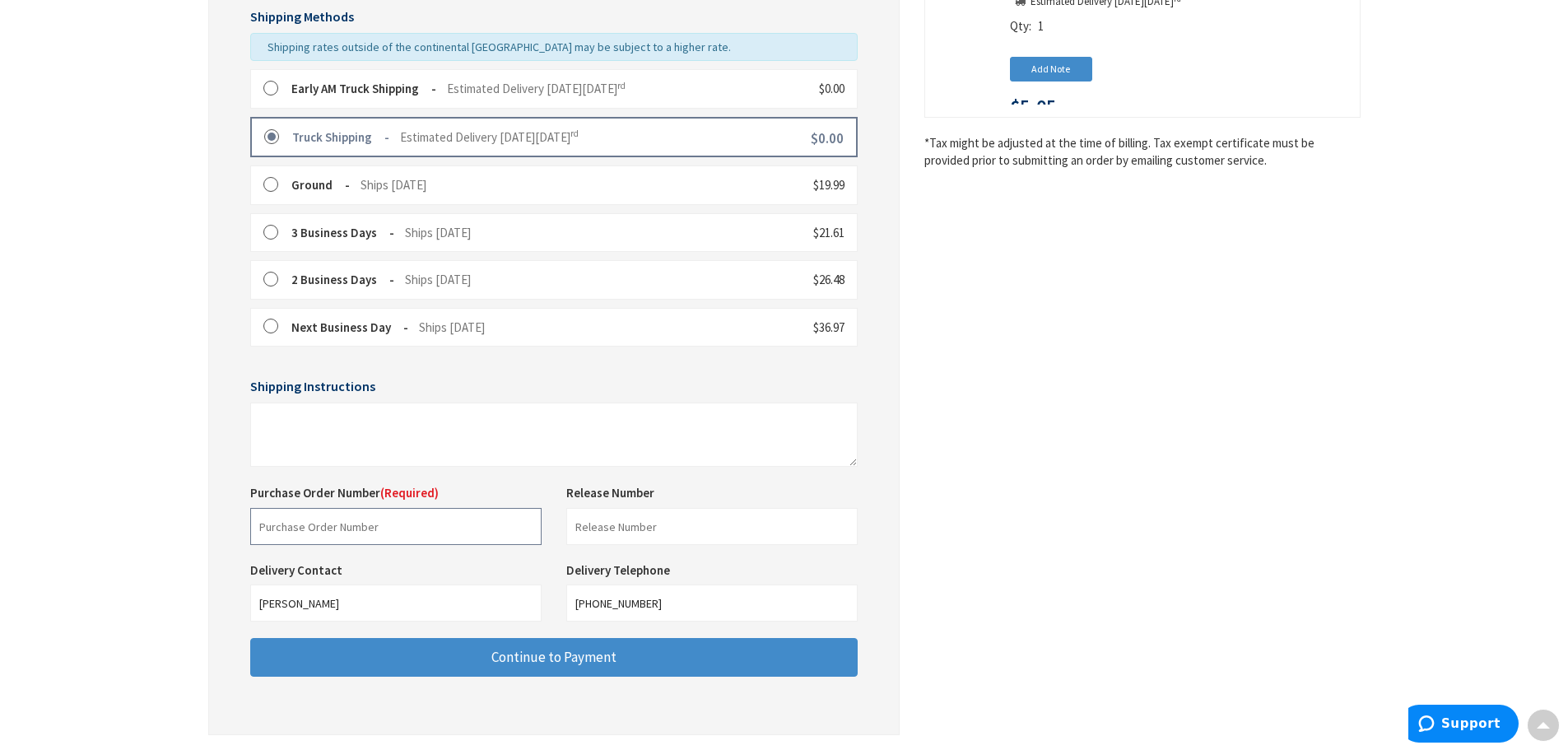
click at [350, 524] on input "text" at bounding box center [397, 526] width 292 height 37
click at [431, 533] on input "82308417" at bounding box center [397, 526] width 292 height 37
click at [394, 603] on input "[PERSON_NAME]" at bounding box center [397, 602] width 292 height 37
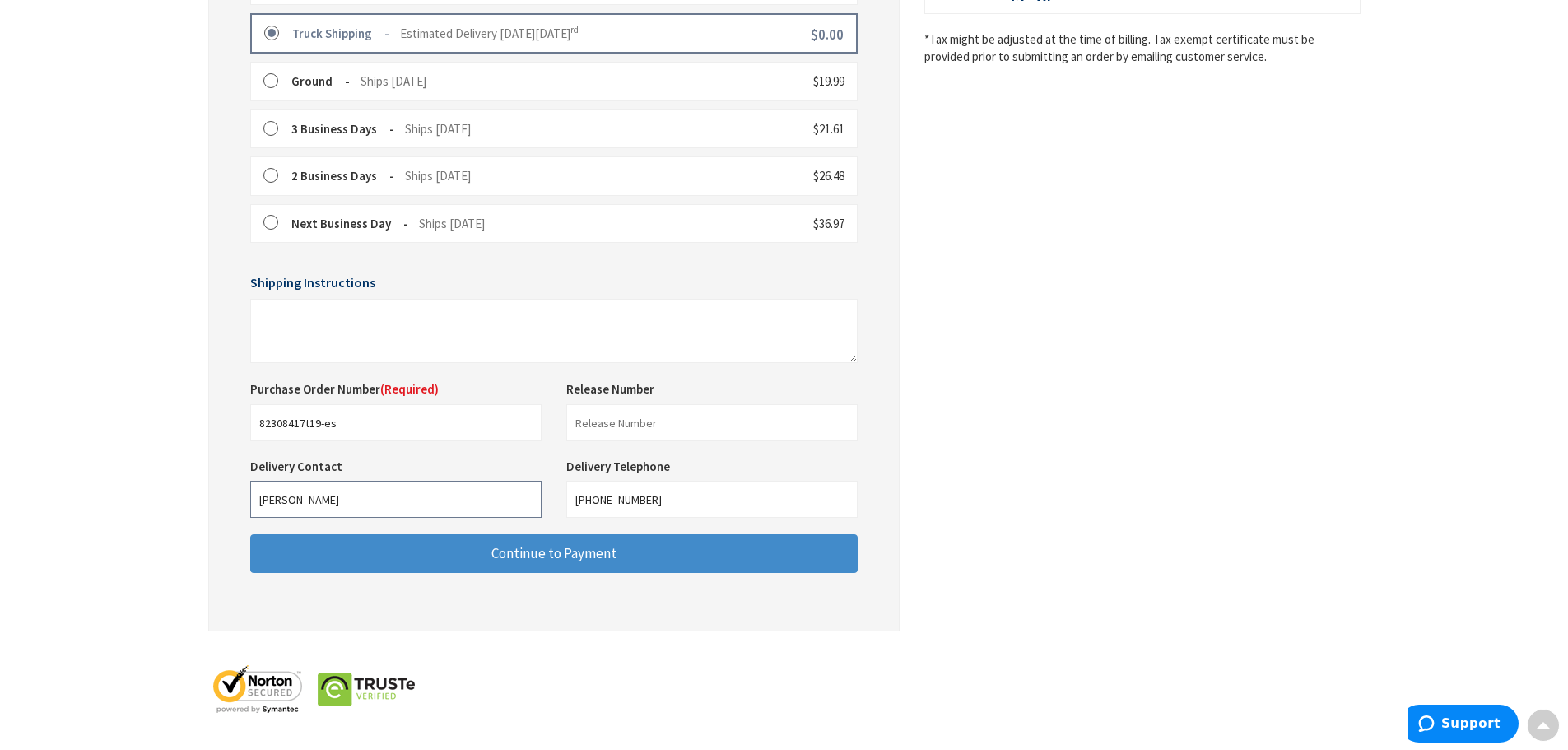
scroll to position [352, 0]
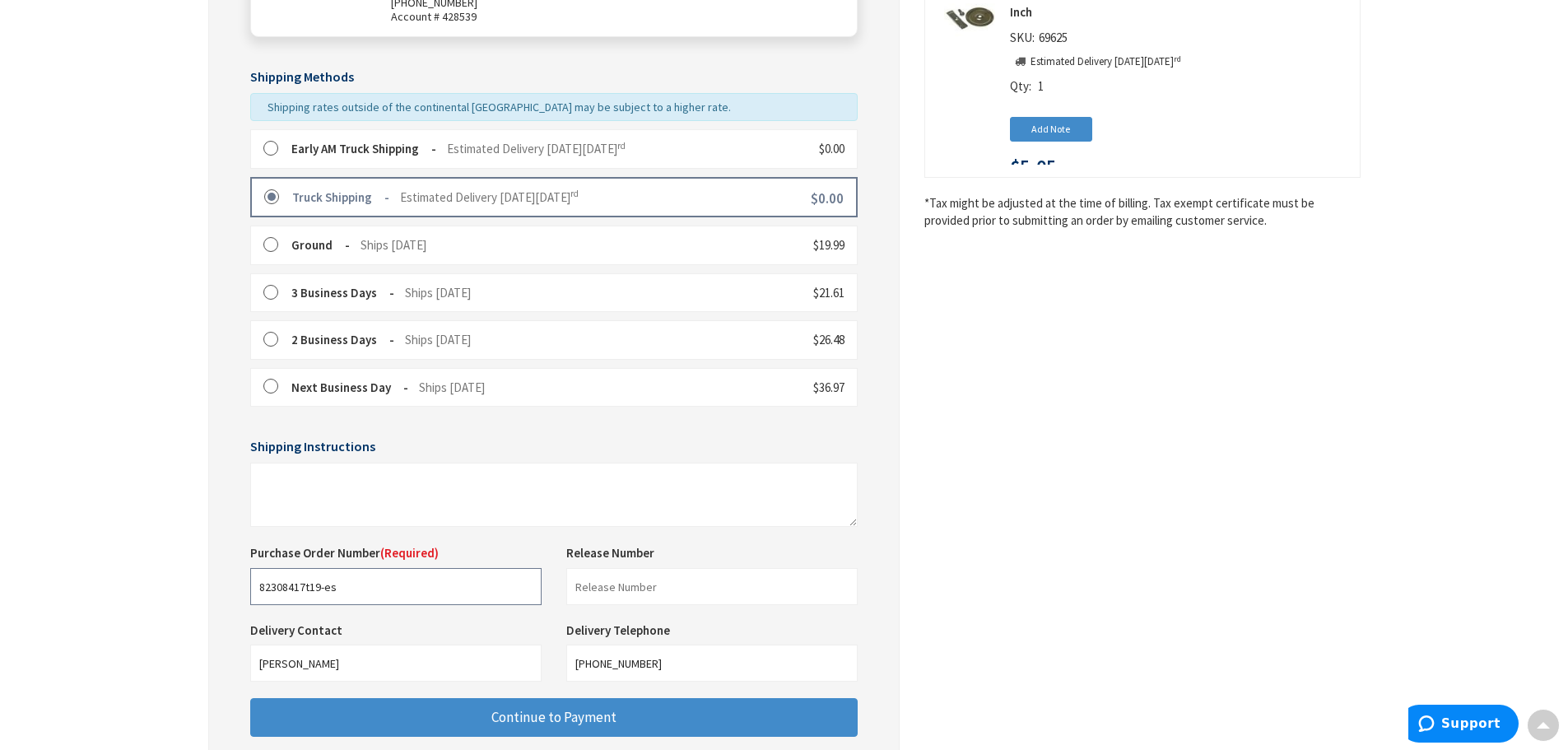
click at [305, 584] on input "82308417t19-es" at bounding box center [397, 586] width 292 height 37
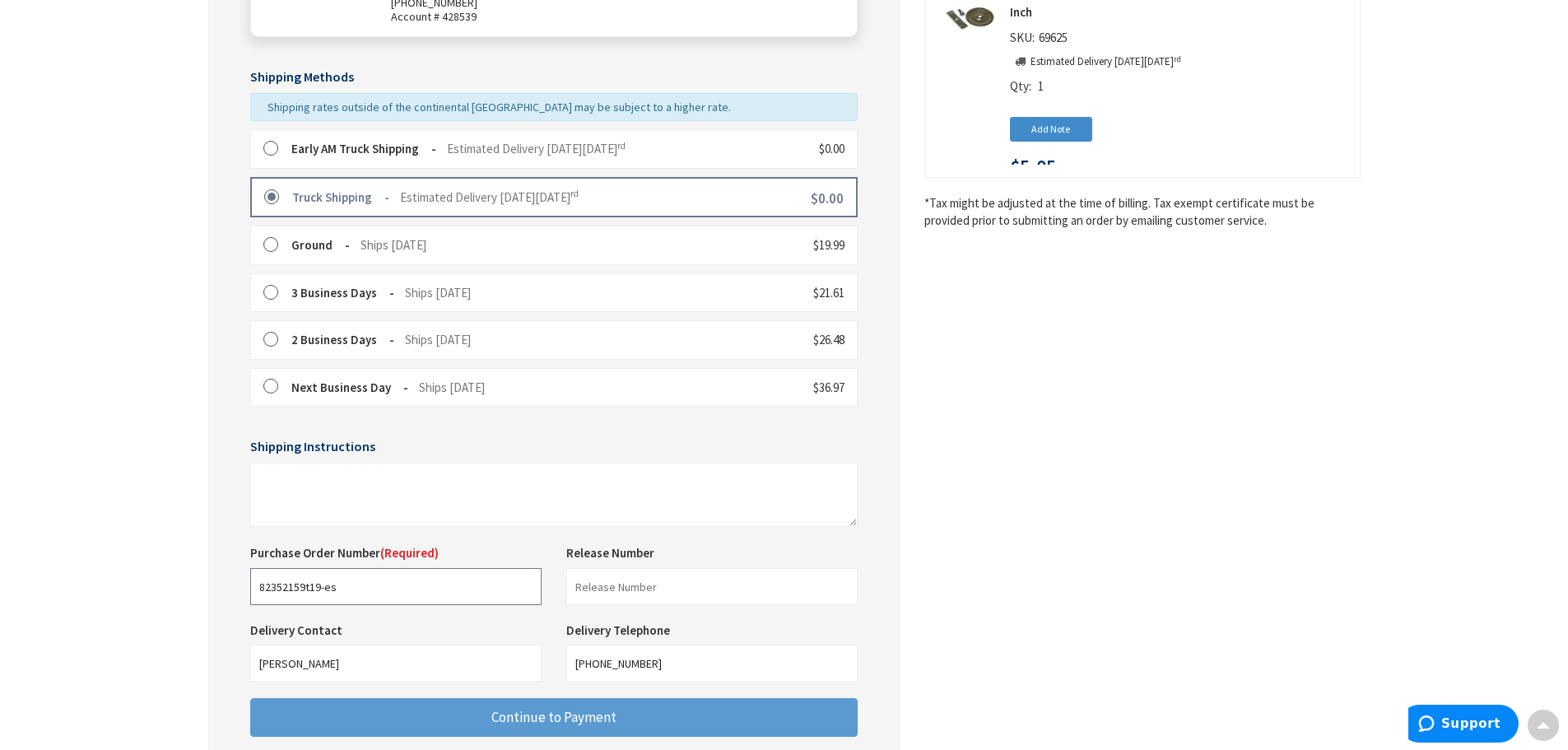
type input "82352159t19-es"
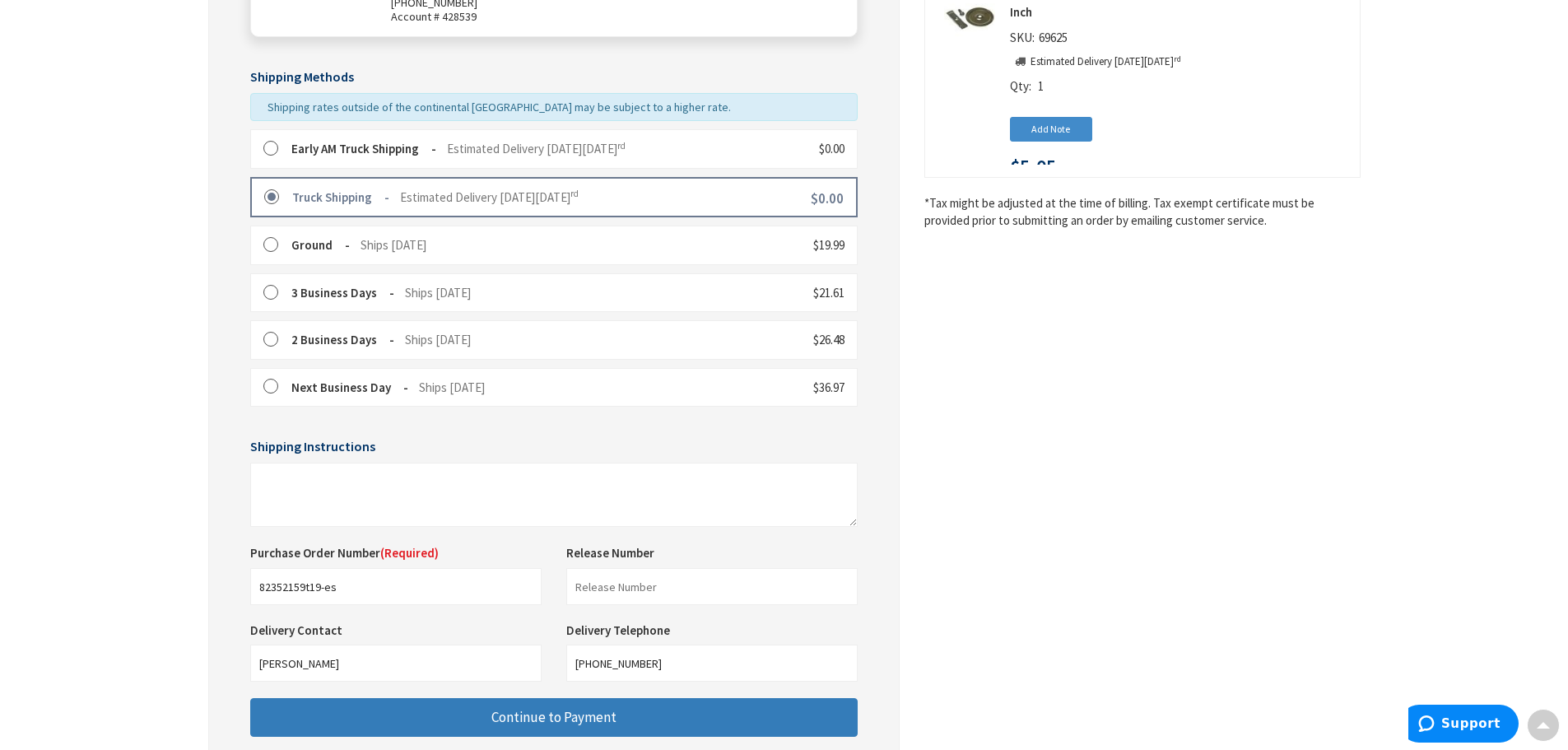
click at [558, 725] on span "Continue to Payment" at bounding box center [554, 717] width 125 height 18
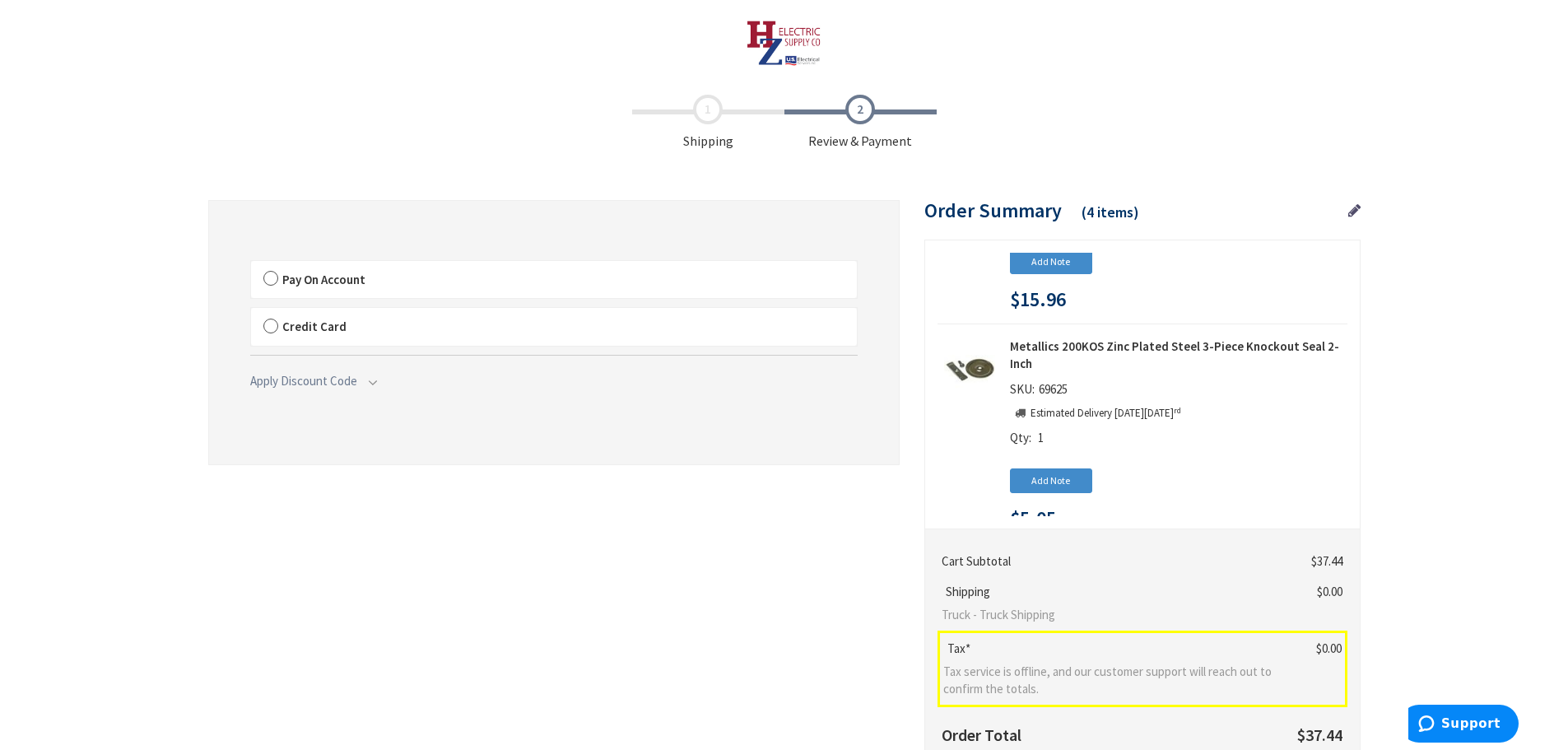
click at [268, 276] on label "Pay On Account" at bounding box center [554, 280] width 606 height 38
click at [273, 277] on label "Pay On Account" at bounding box center [554, 280] width 606 height 38
click at [251, 264] on input "Pay On Account" at bounding box center [251, 264] width 0 height 0
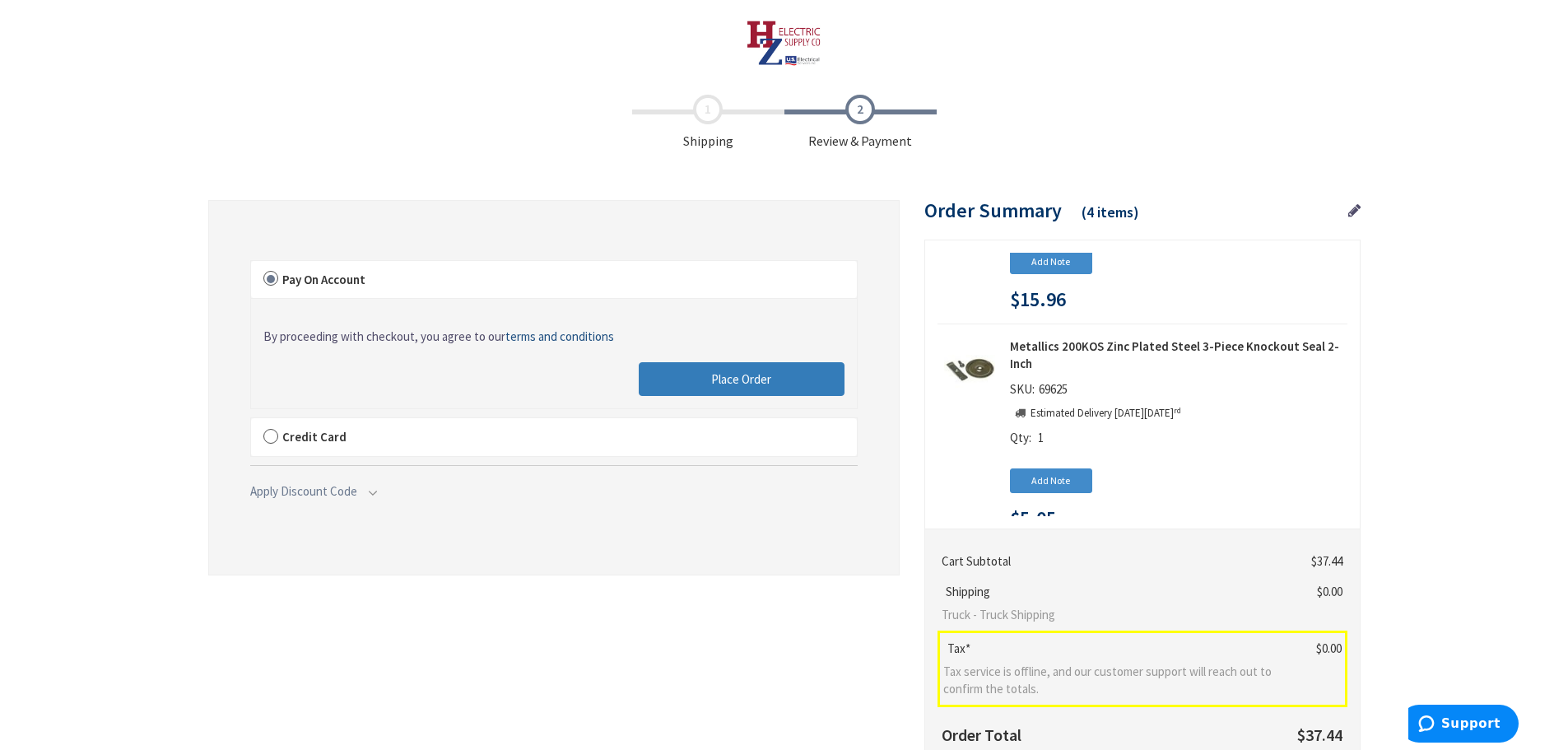
click at [758, 373] on span "Place Order" at bounding box center [741, 378] width 60 height 15
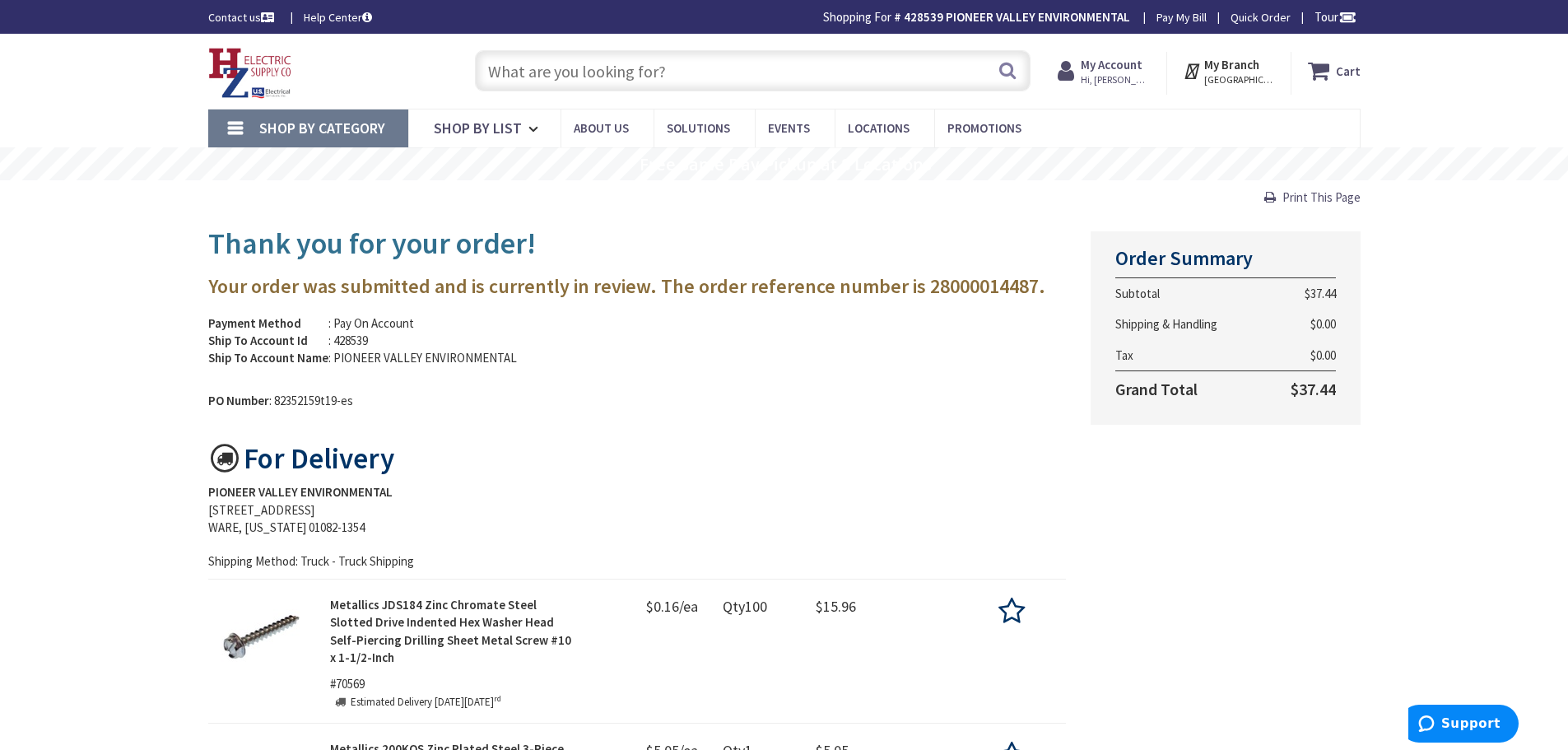
click at [621, 77] on input "text" at bounding box center [752, 71] width 556 height 41
click at [1114, 75] on span "Hi, [PERSON_NAME]" at bounding box center [1115, 80] width 70 height 13
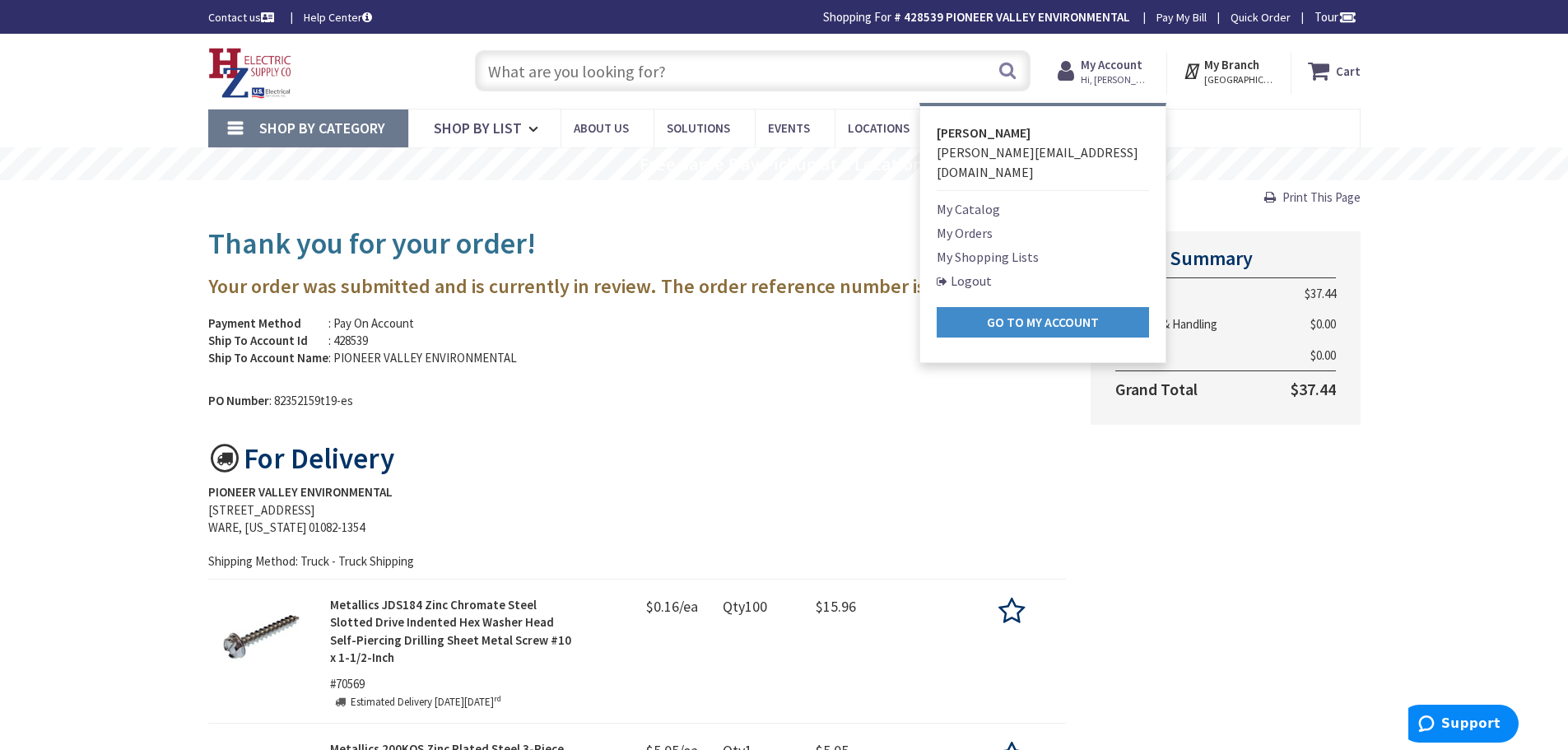
click at [607, 57] on input "text" at bounding box center [752, 71] width 556 height 41
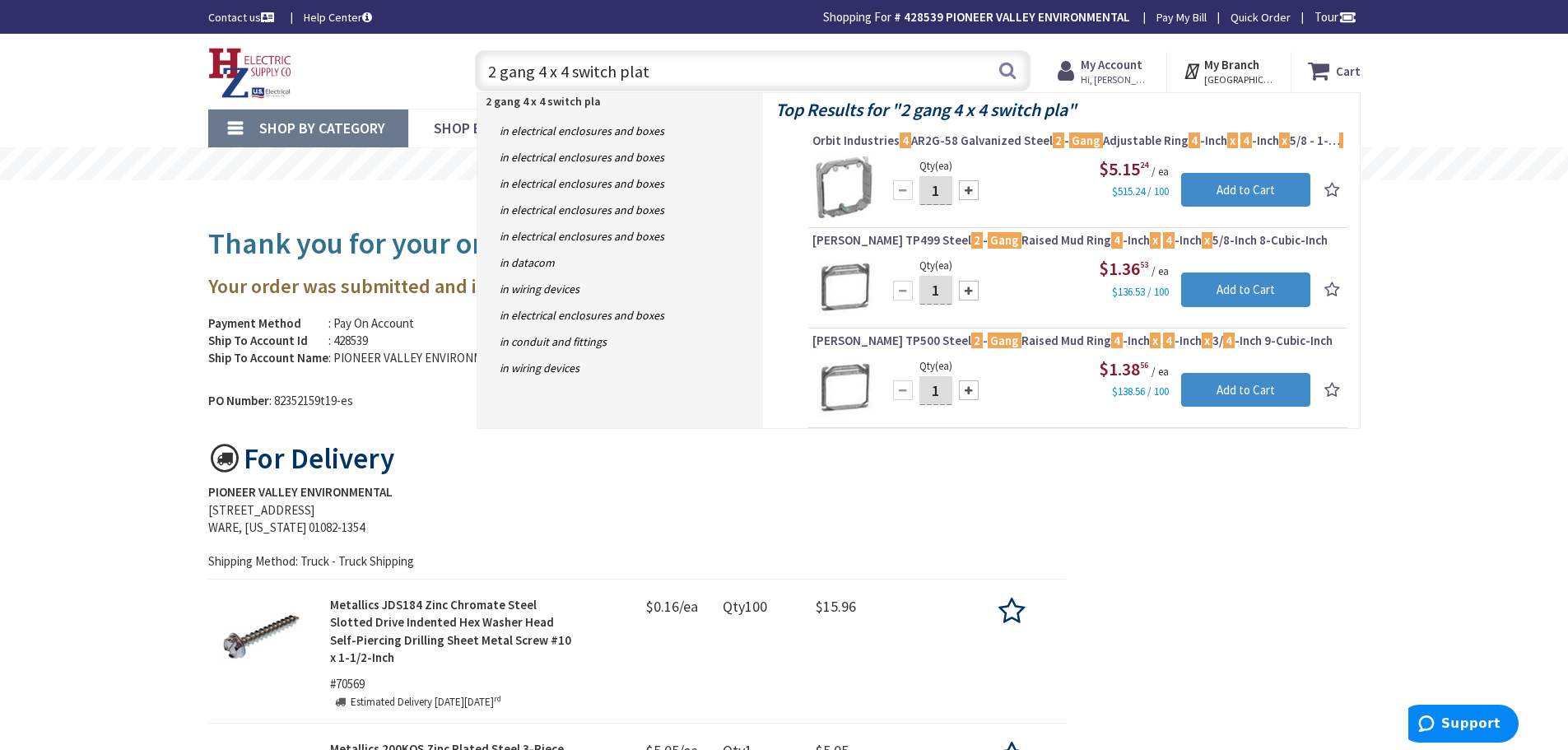
type input "2 gang 4 x 4 switch plate"
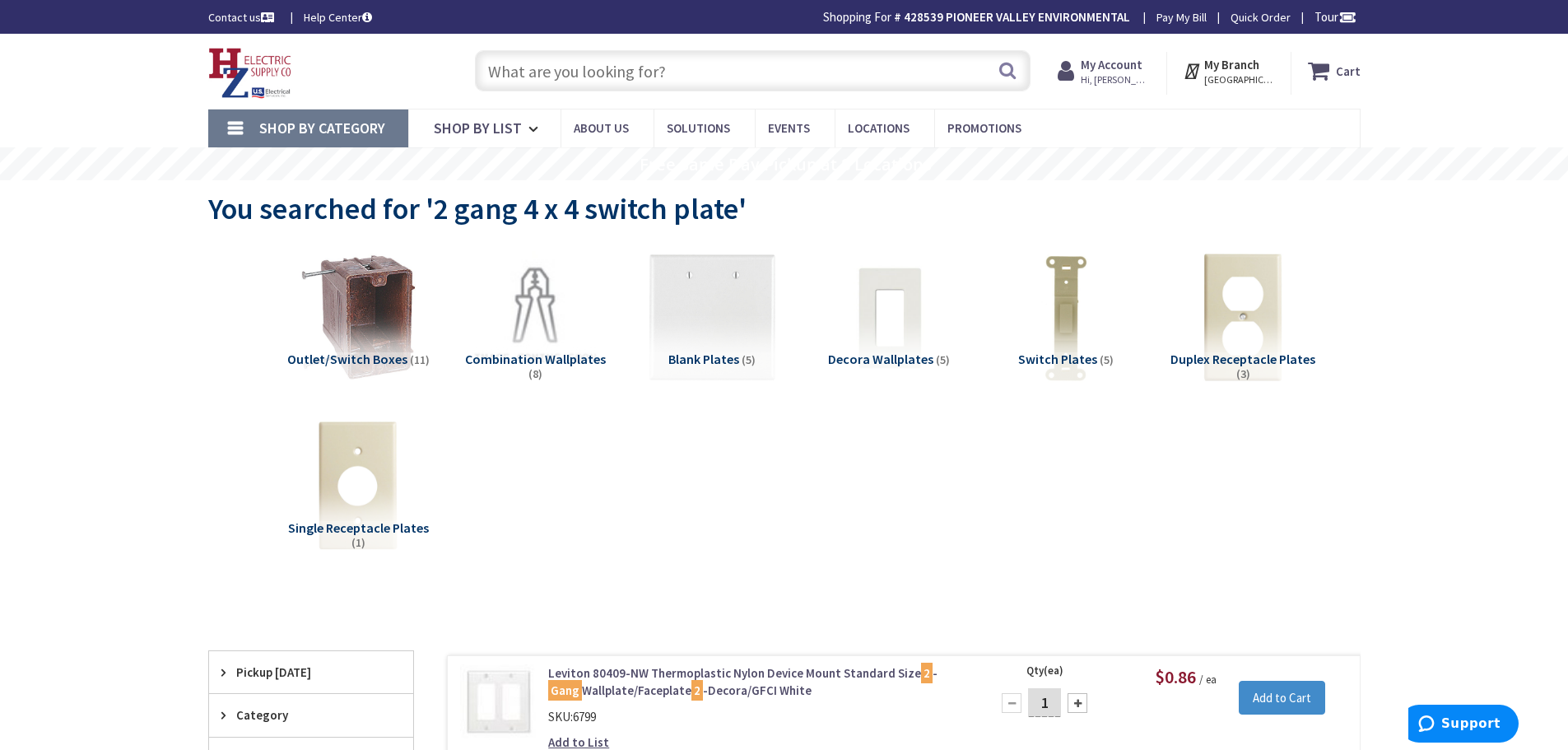
click at [648, 71] on input "text" at bounding box center [752, 71] width 556 height 41
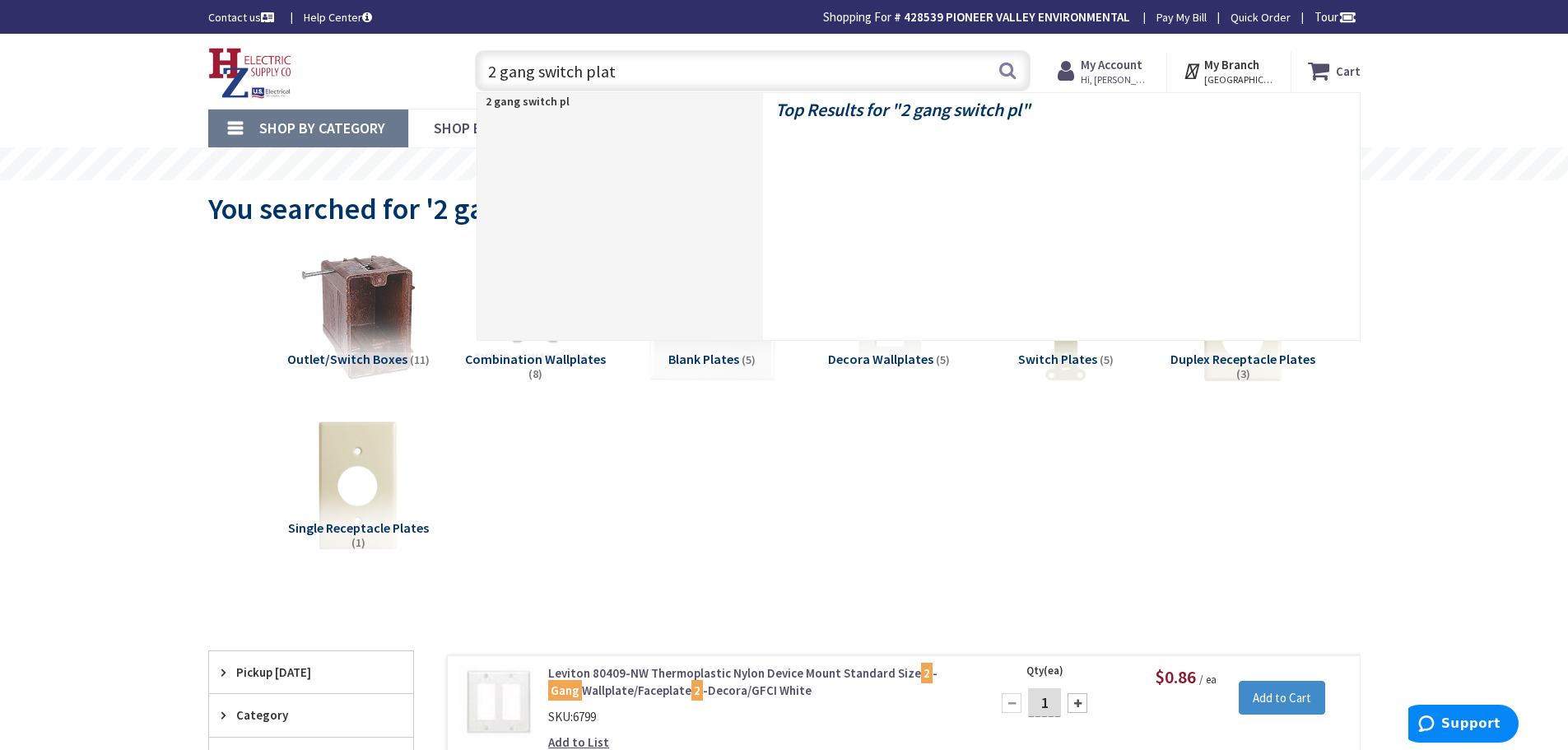
type input "2 gang switch plate"
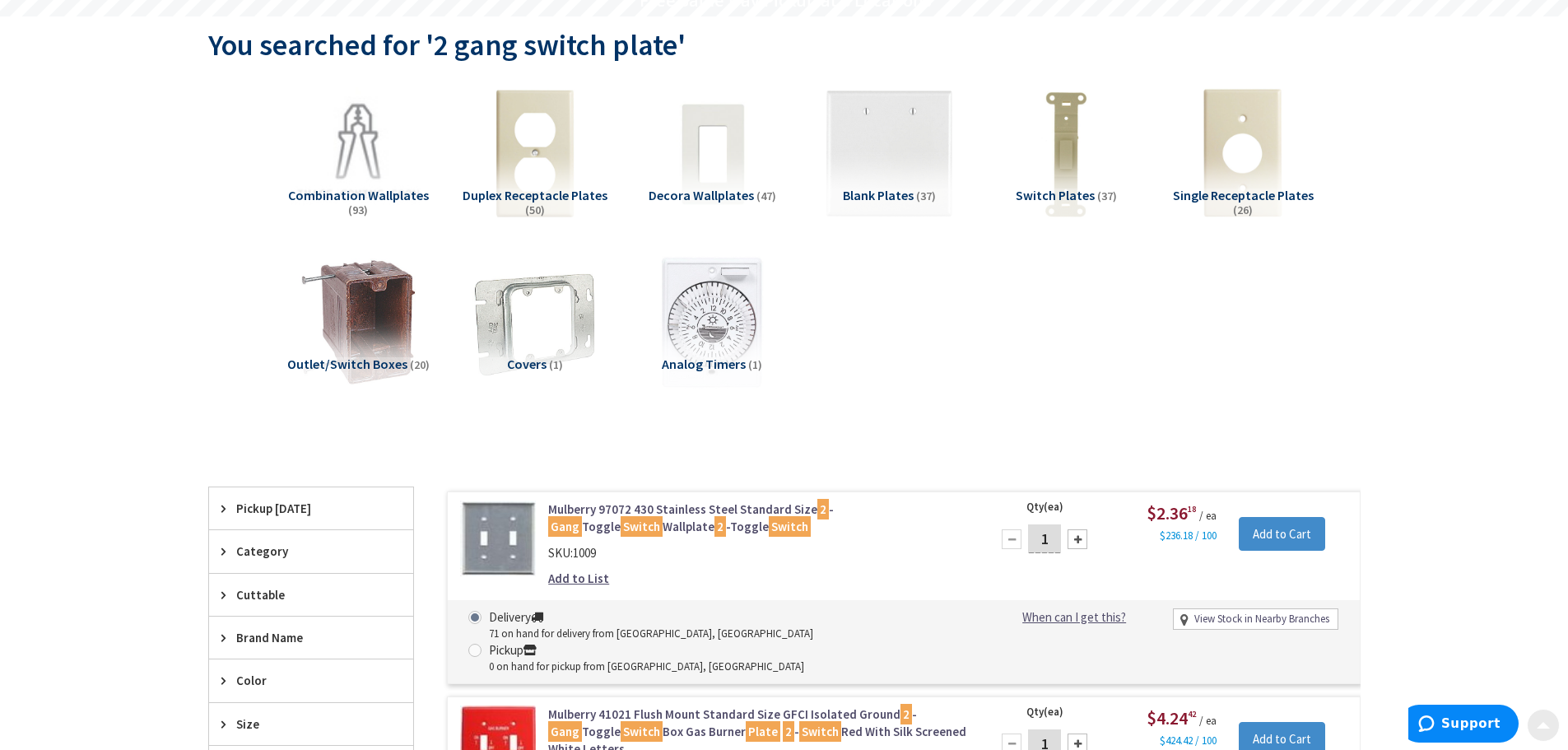
scroll to position [165, 0]
click at [1270, 541] on input "Add to Cart" at bounding box center [1282, 533] width 87 height 34
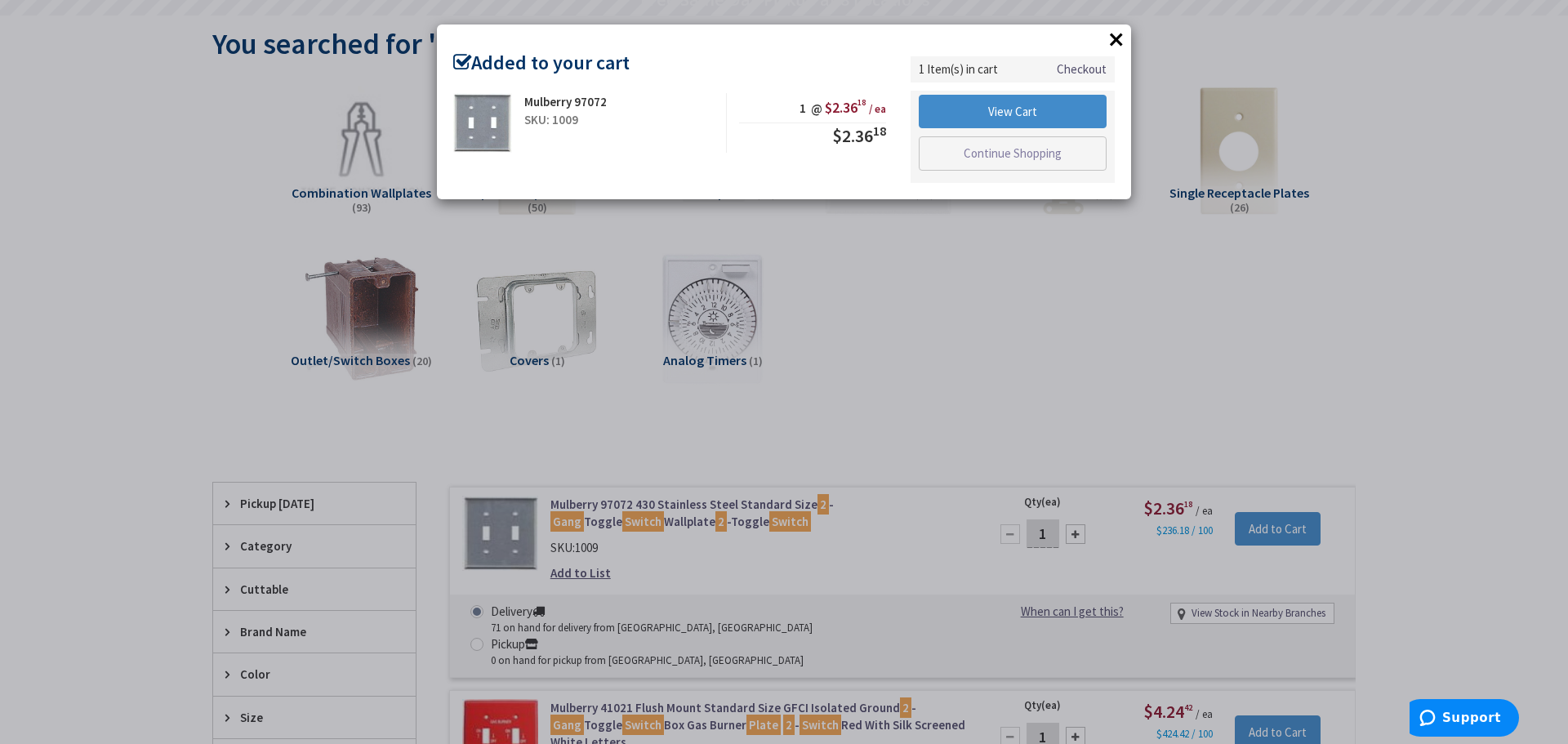
click at [953, 278] on div "× Added to your cart Mulberry 97072 SKU: 1009 1 @ $2.36 18 / ea $2.36 18" at bounding box center [784, 372] width 1568 height 744
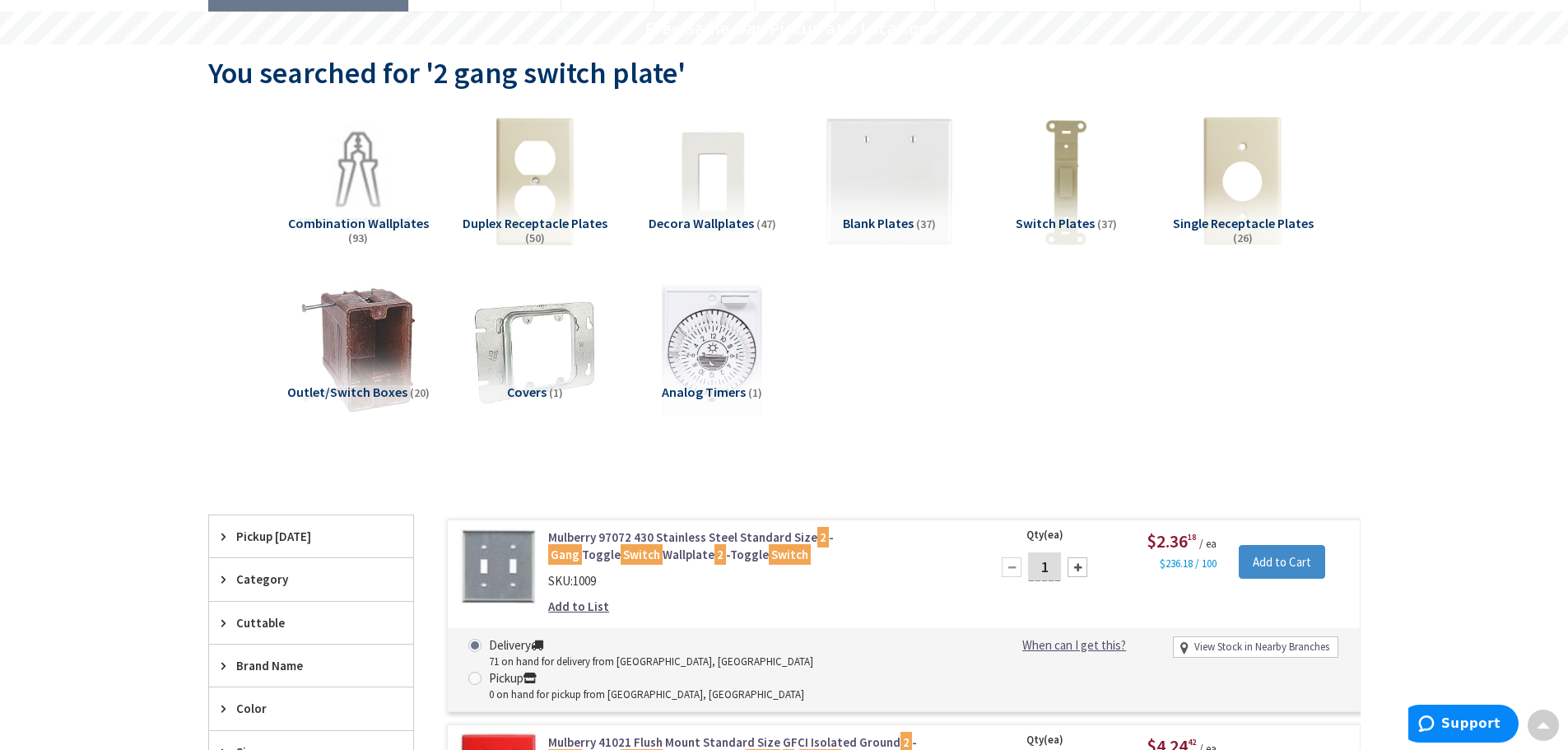
scroll to position [0, 0]
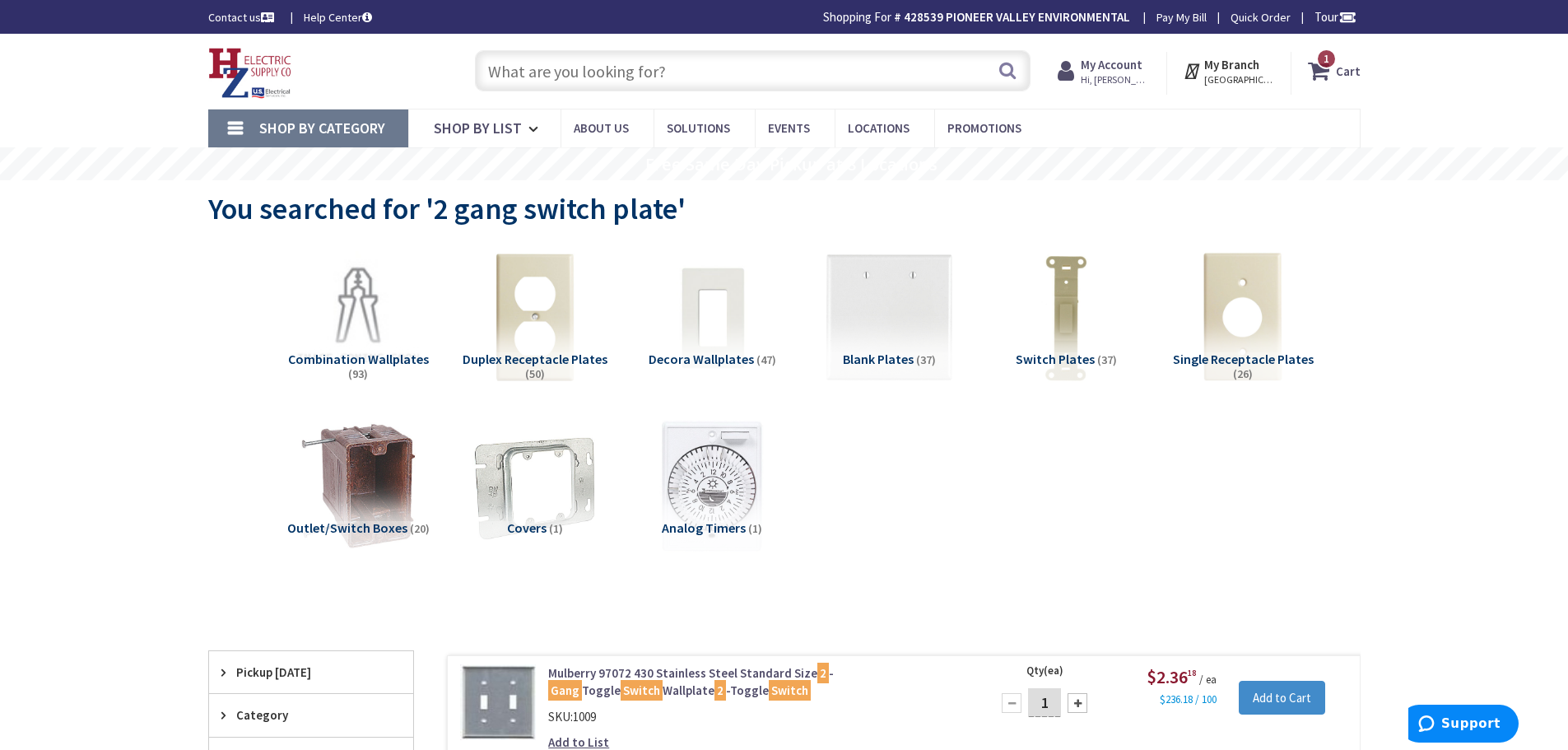
click at [610, 81] on input "text" at bounding box center [752, 71] width 556 height 41
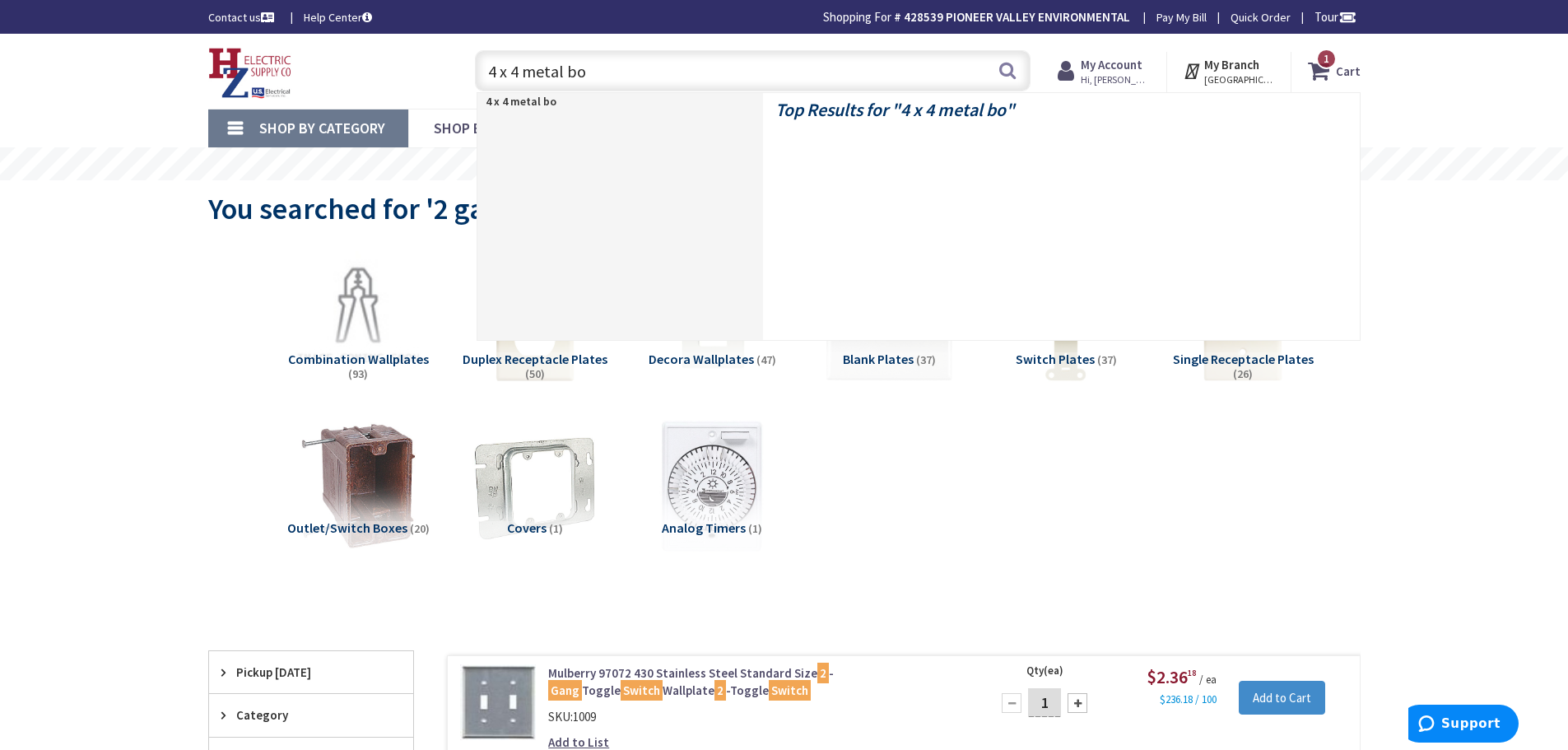
type input "4 x 4 metal box"
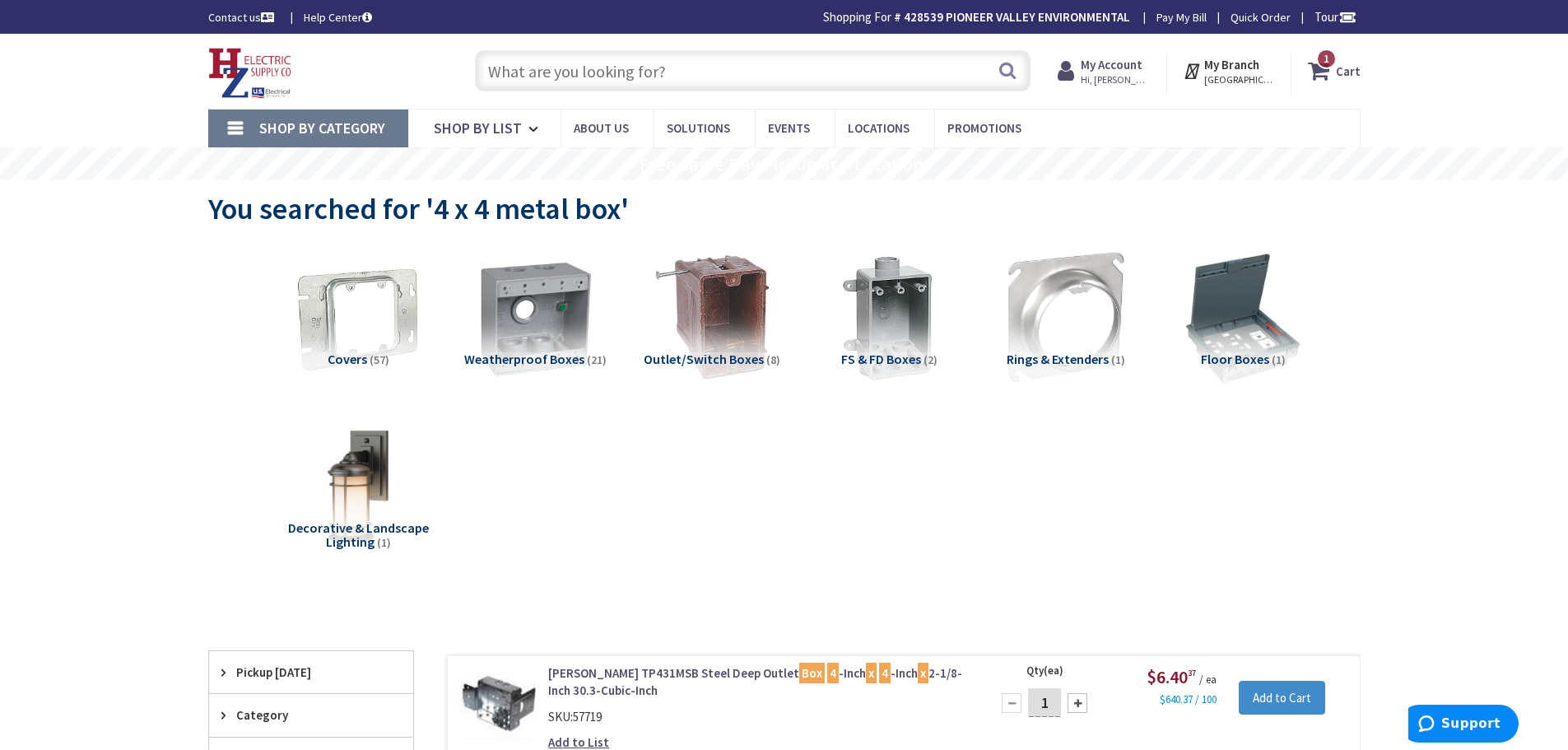
click at [588, 86] on input "text" at bounding box center [752, 71] width 556 height 41
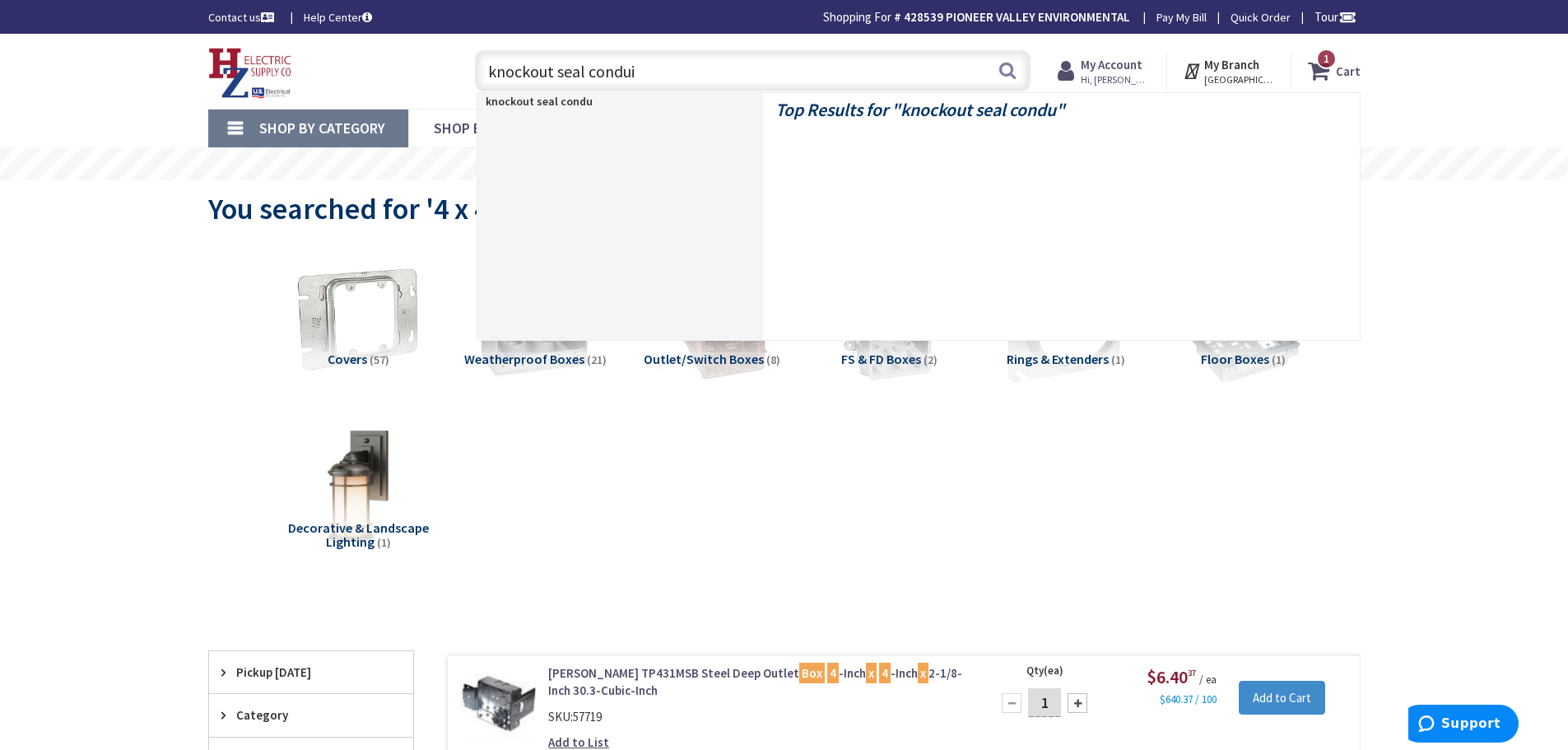
type input "knockout seal conduit"
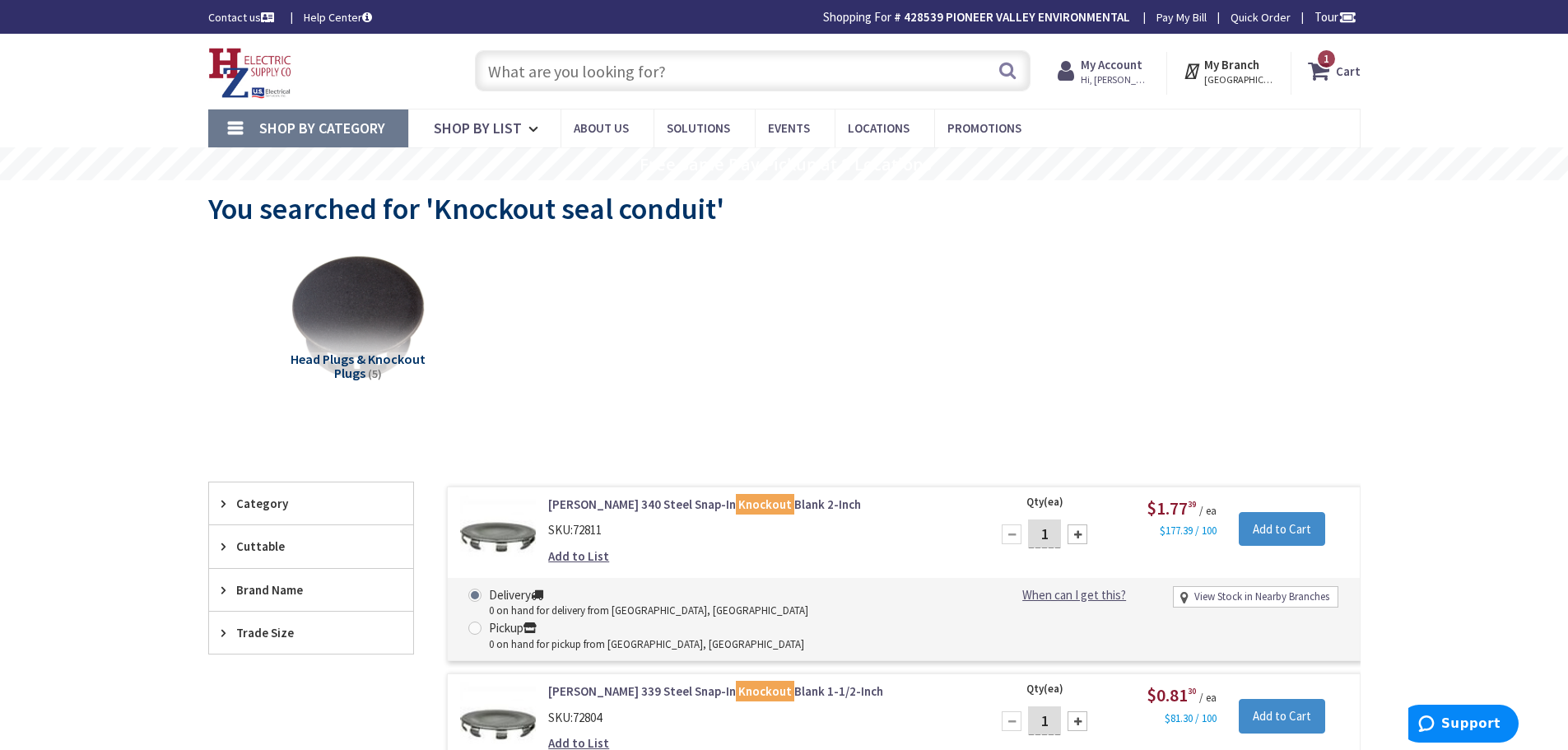
click at [1123, 63] on strong "My Account" at bounding box center [1111, 65] width 62 height 15
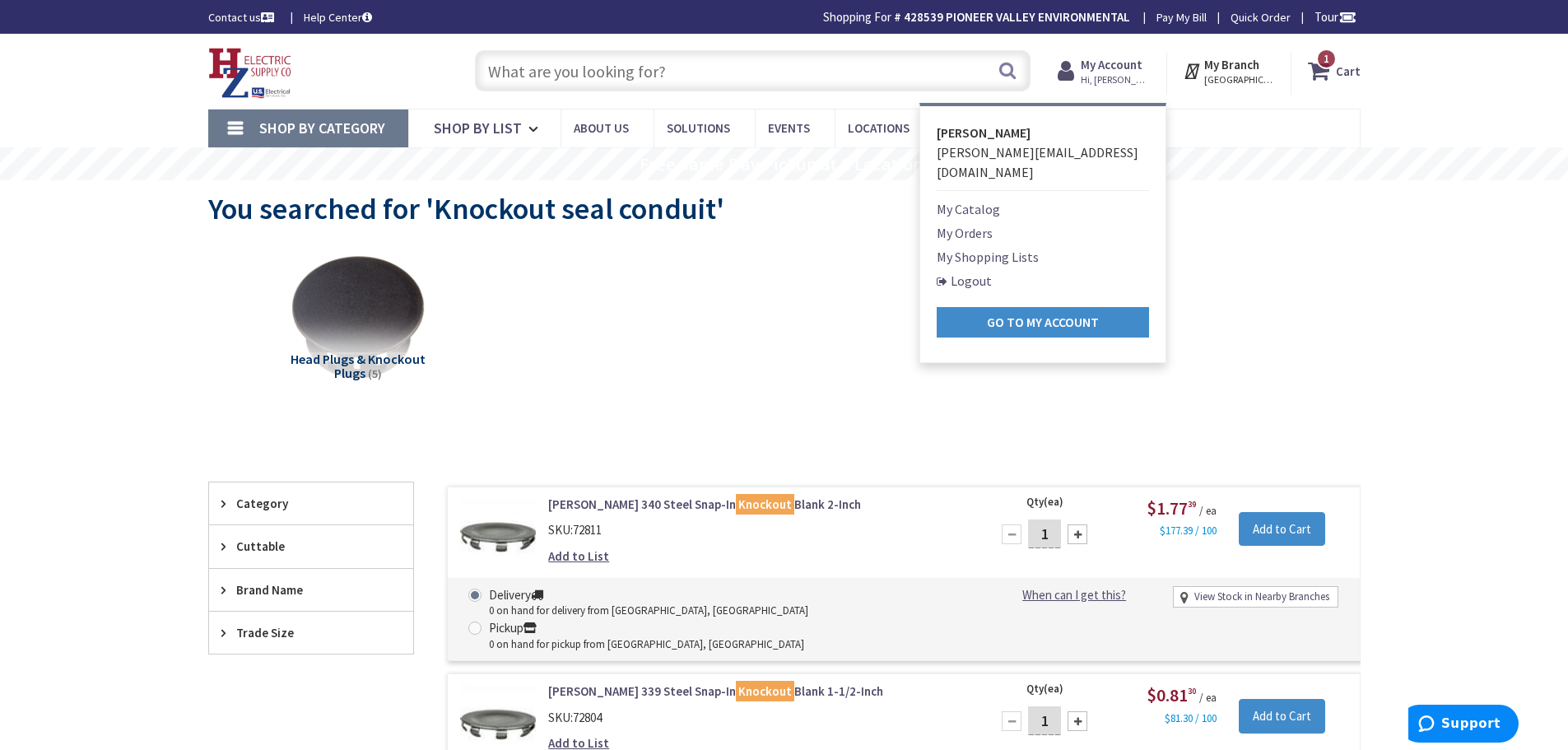
click at [966, 223] on link "My Orders" at bounding box center [965, 233] width 56 height 20
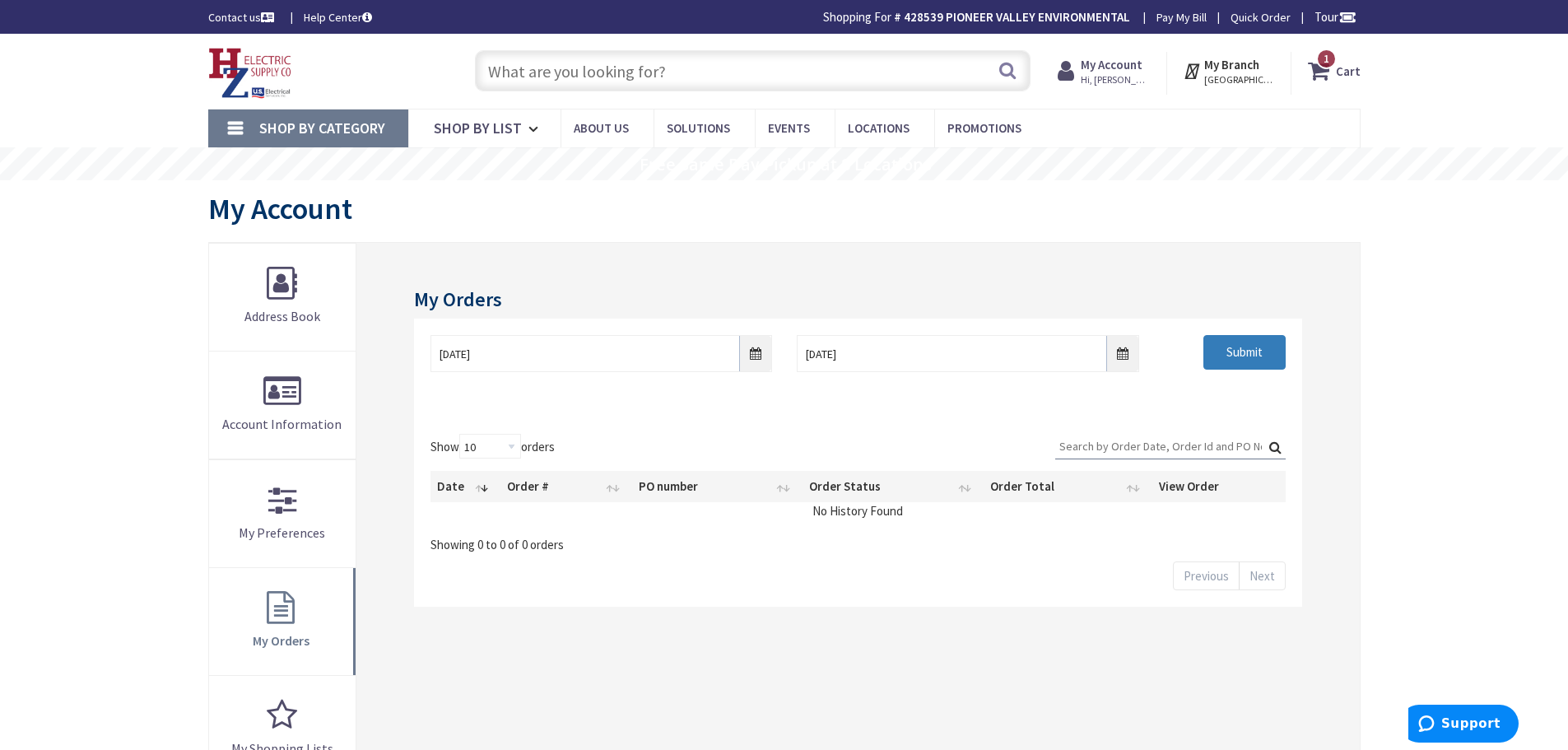
click at [1237, 365] on input "Submit" at bounding box center [1245, 352] width 82 height 34
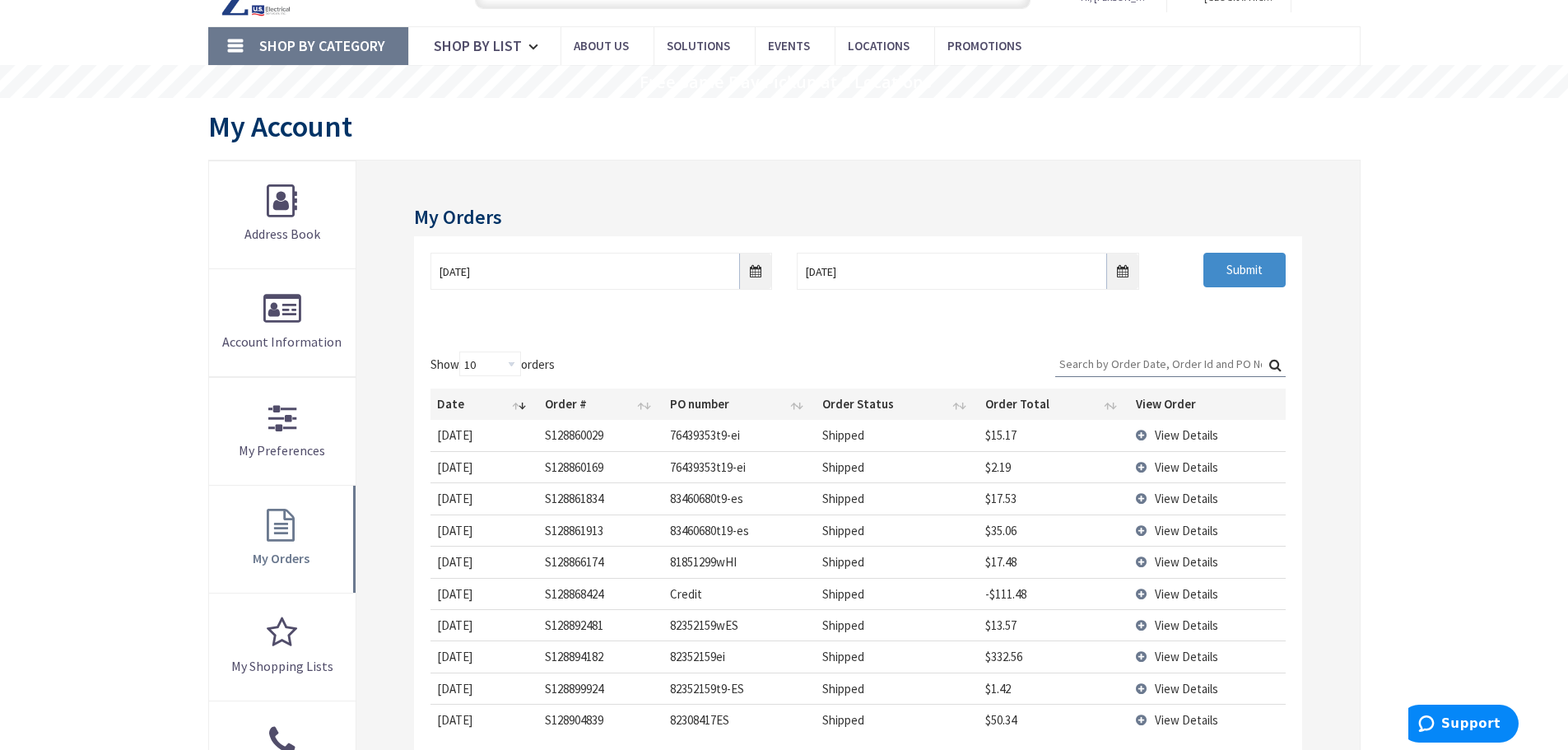
click at [1185, 433] on span "View Details" at bounding box center [1187, 435] width 63 height 15
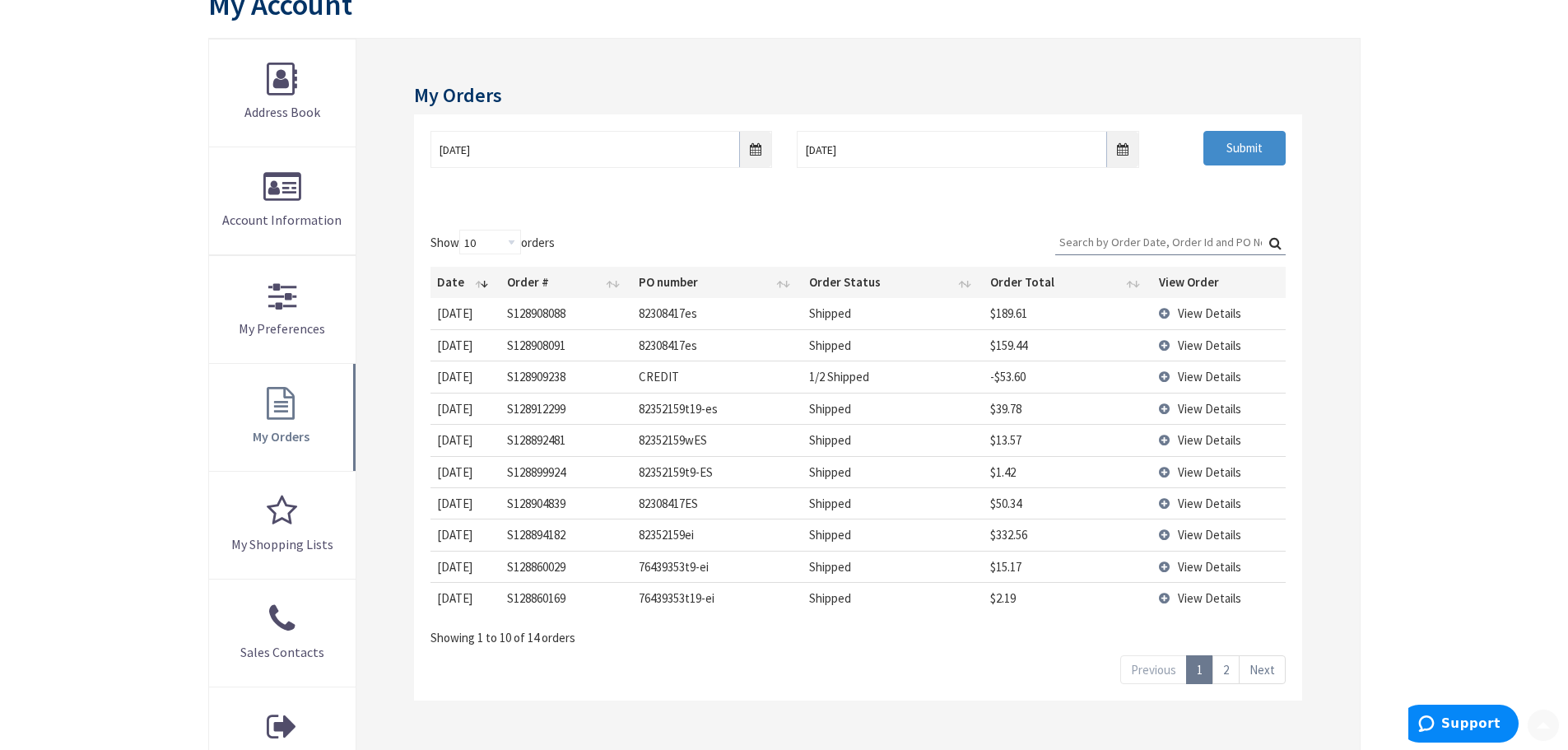
scroll to position [247, 0]
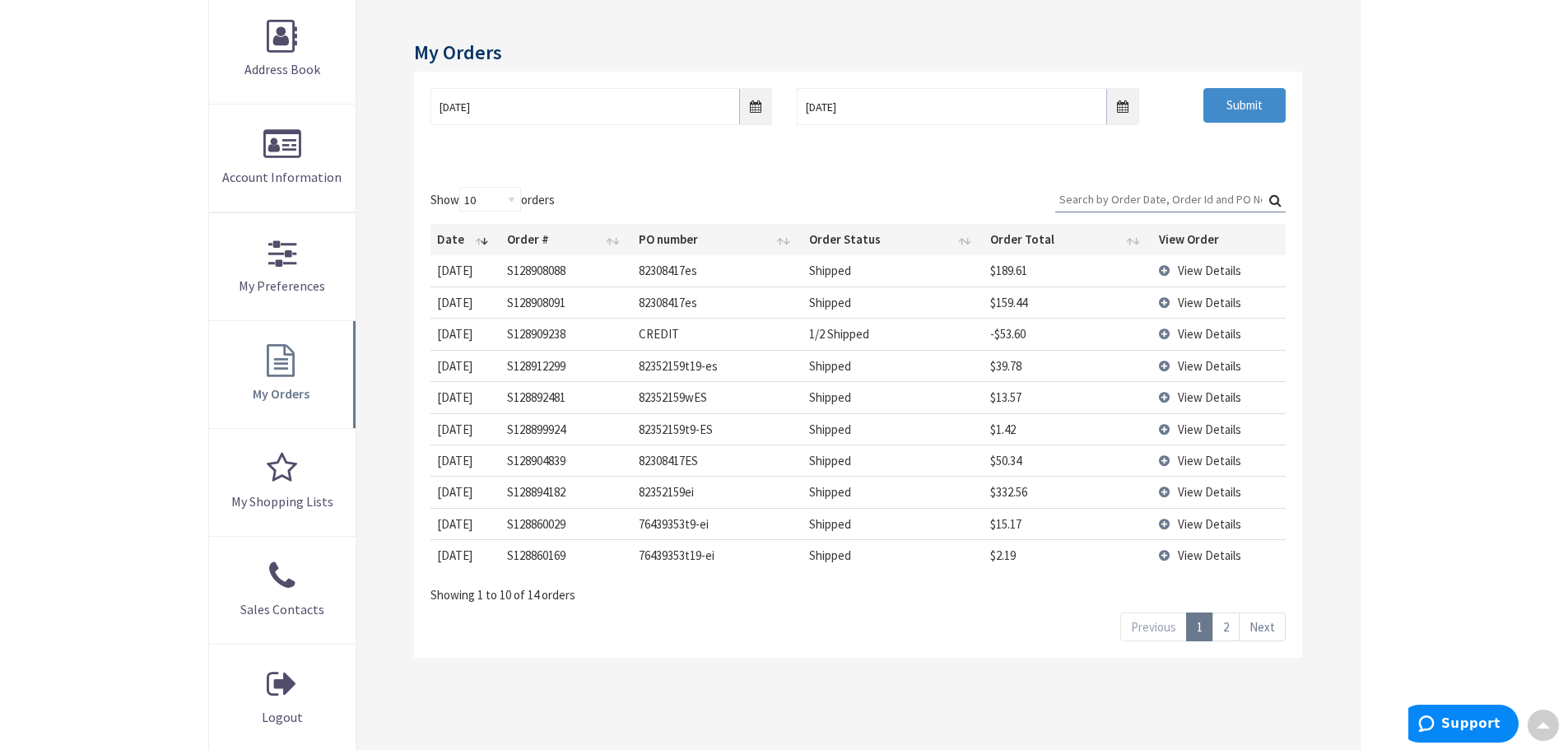
click at [1162, 365] on td "View Details" at bounding box center [1219, 365] width 133 height 31
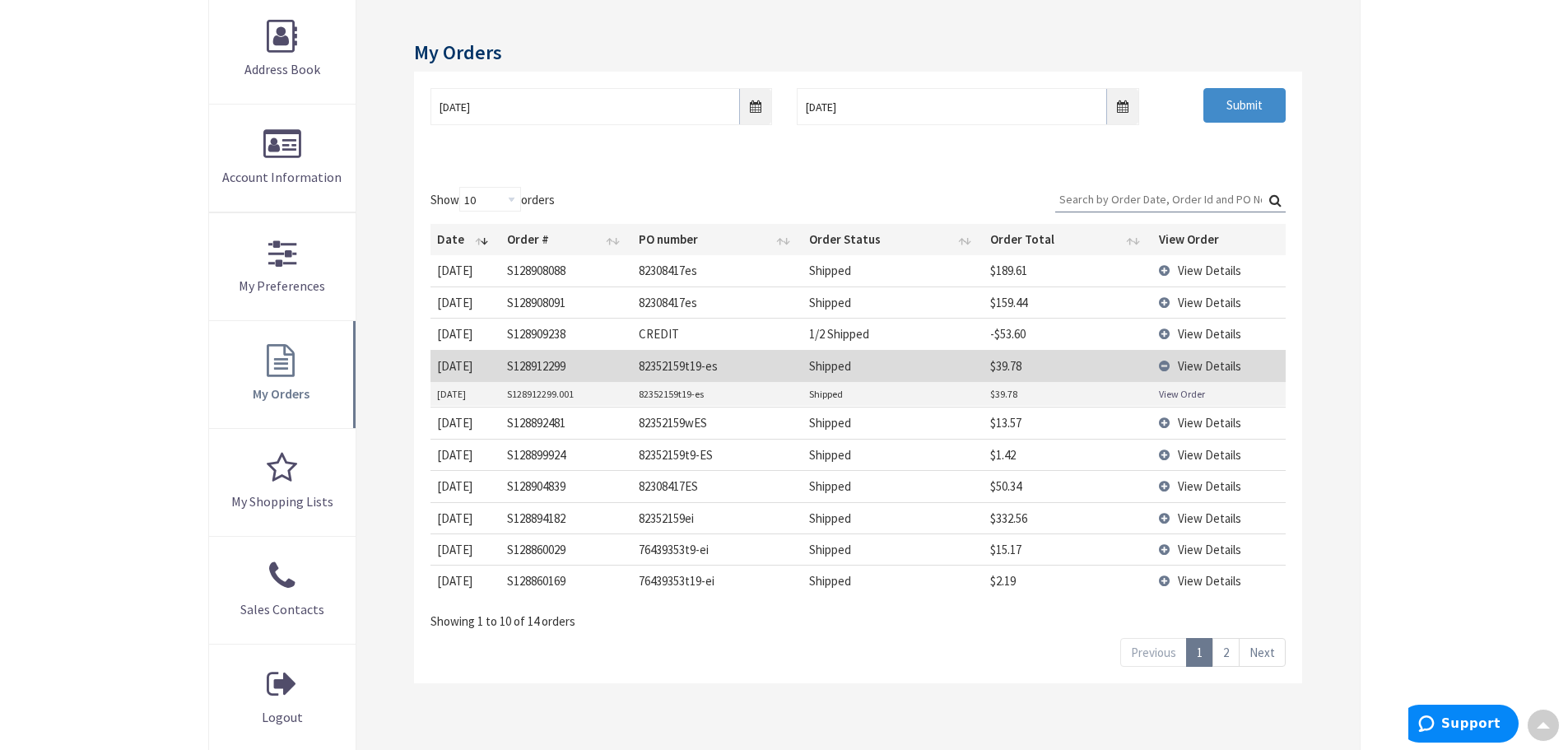
click at [1187, 366] on span "View Details" at bounding box center [1210, 366] width 63 height 15
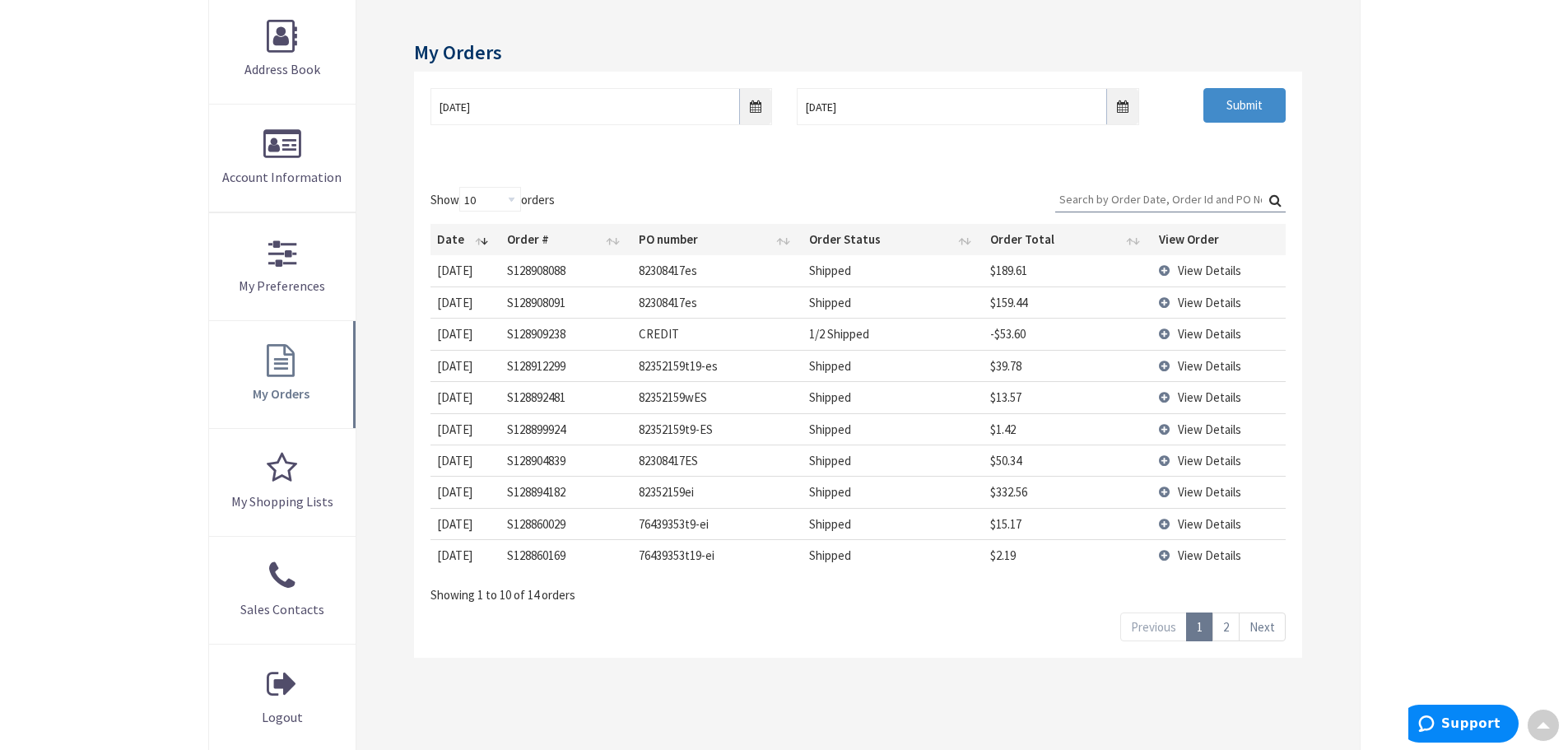
click at [1170, 365] on td "View Details" at bounding box center [1219, 365] width 133 height 31
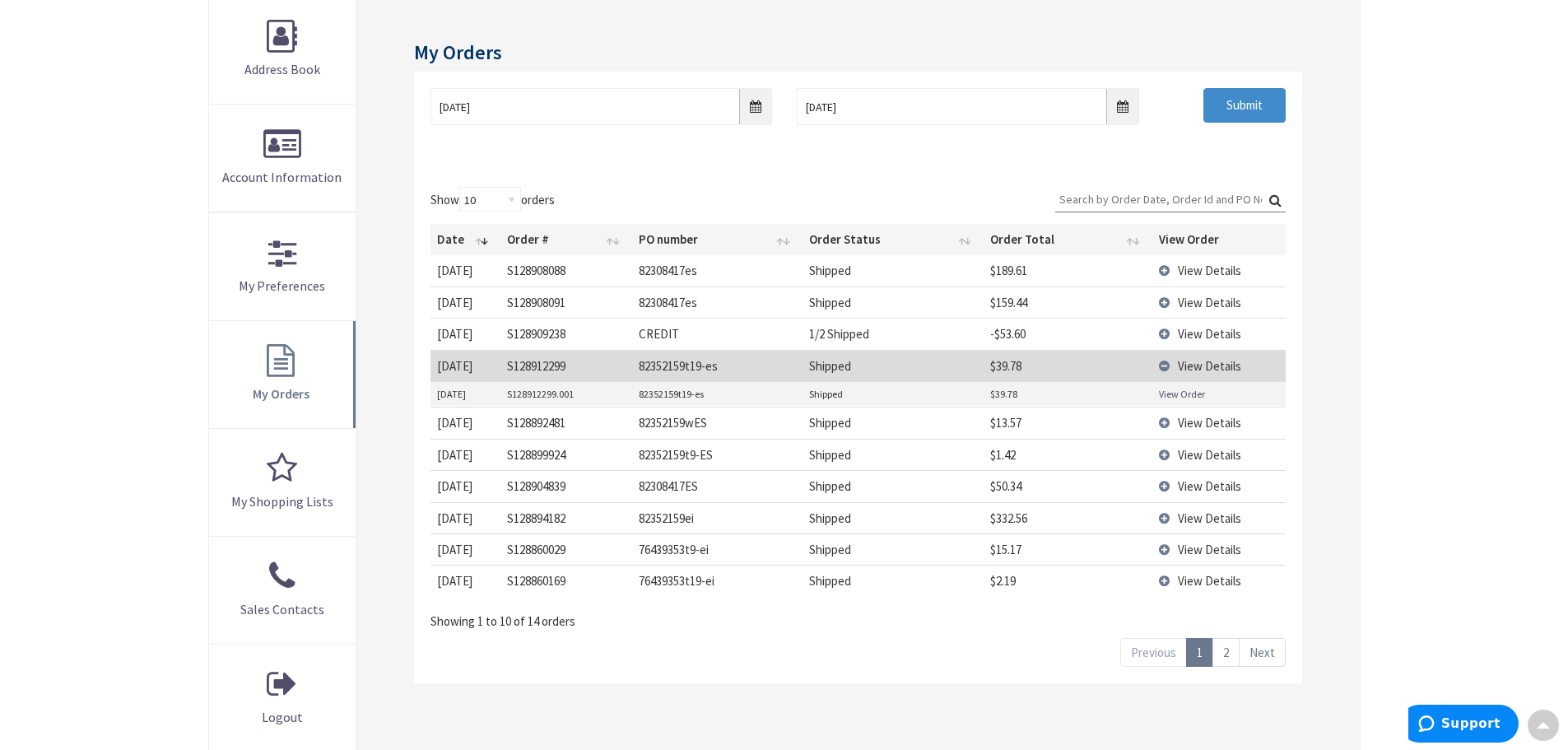
click at [1170, 396] on link "View Order" at bounding box center [1182, 394] width 46 height 14
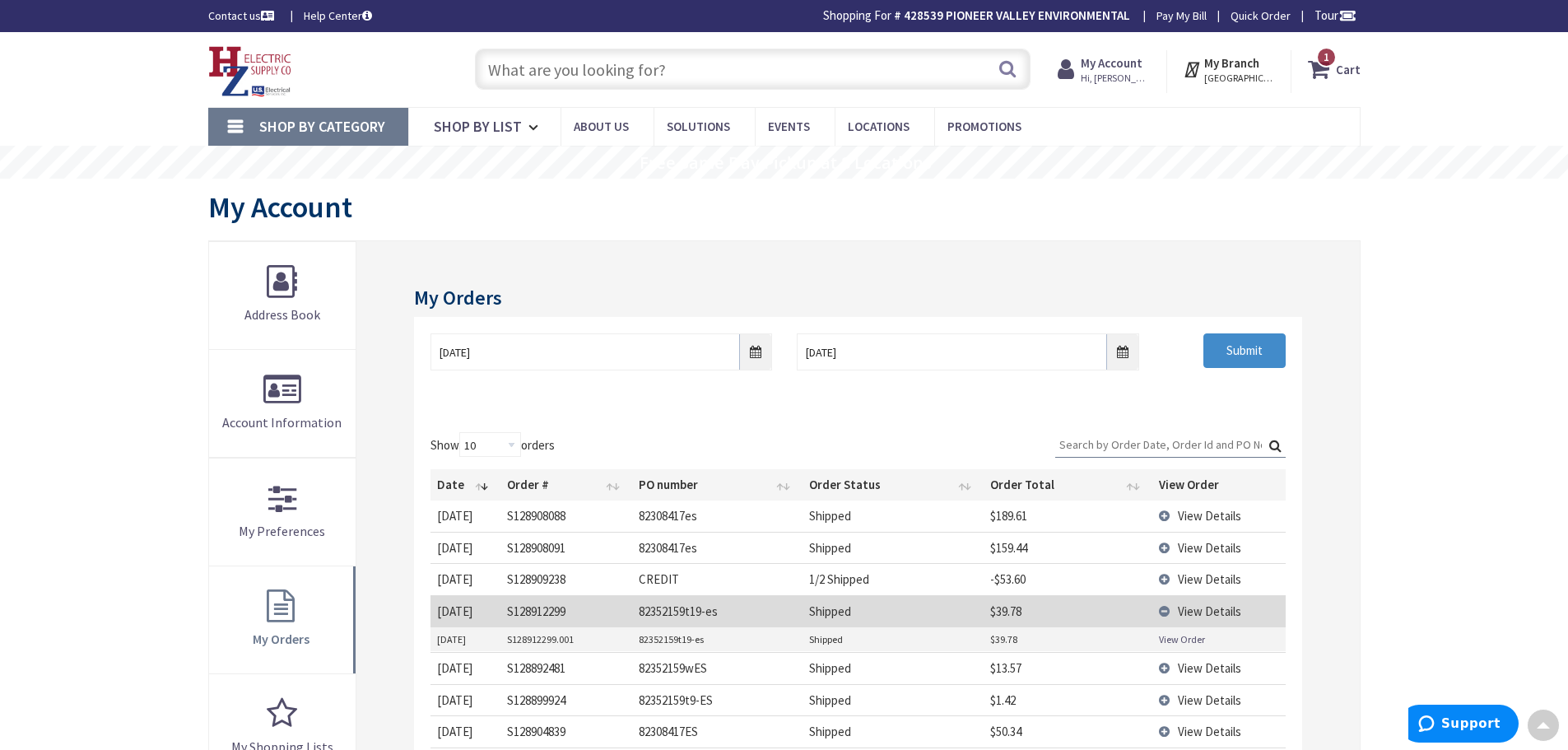
scroll to position [0, 0]
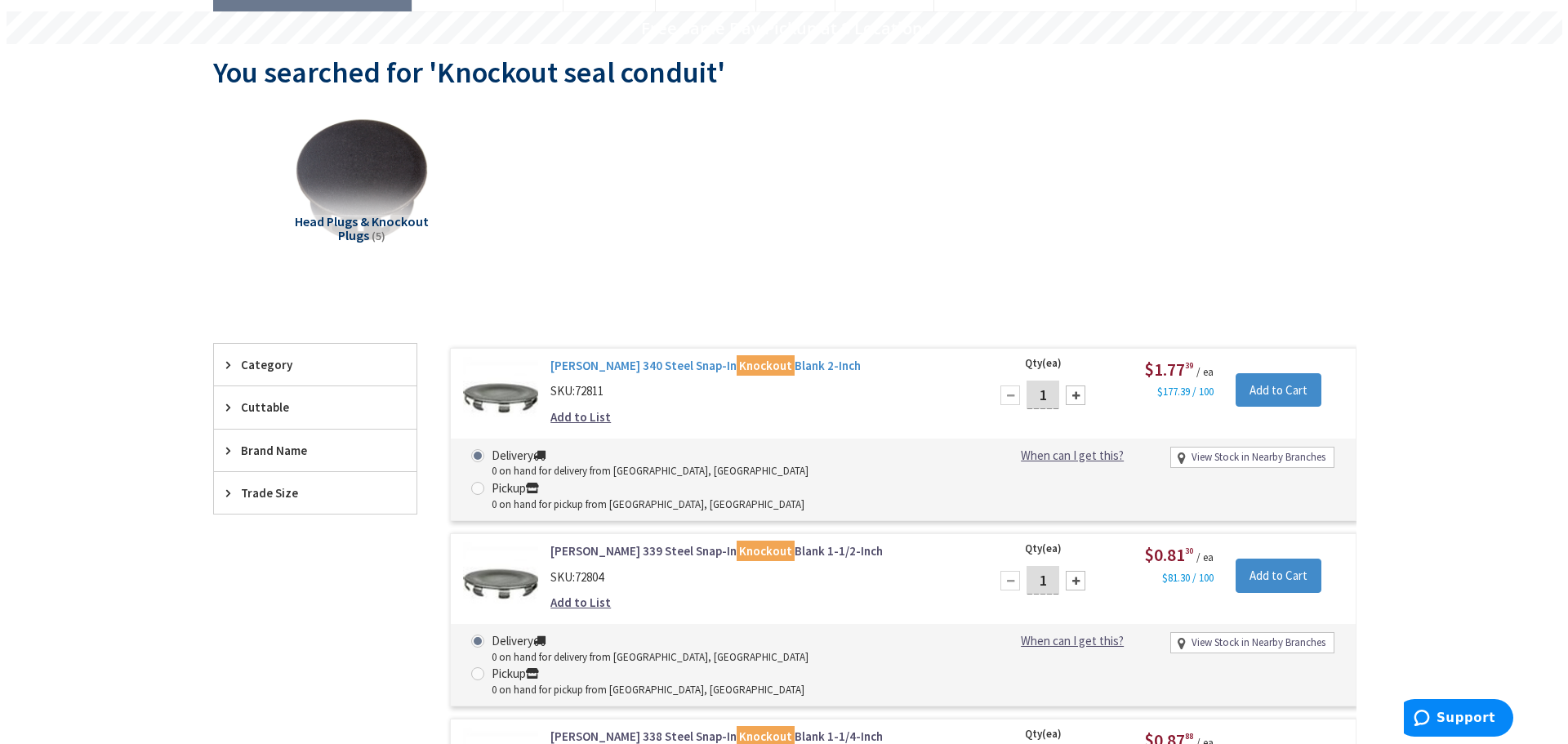
scroll to position [164, 0]
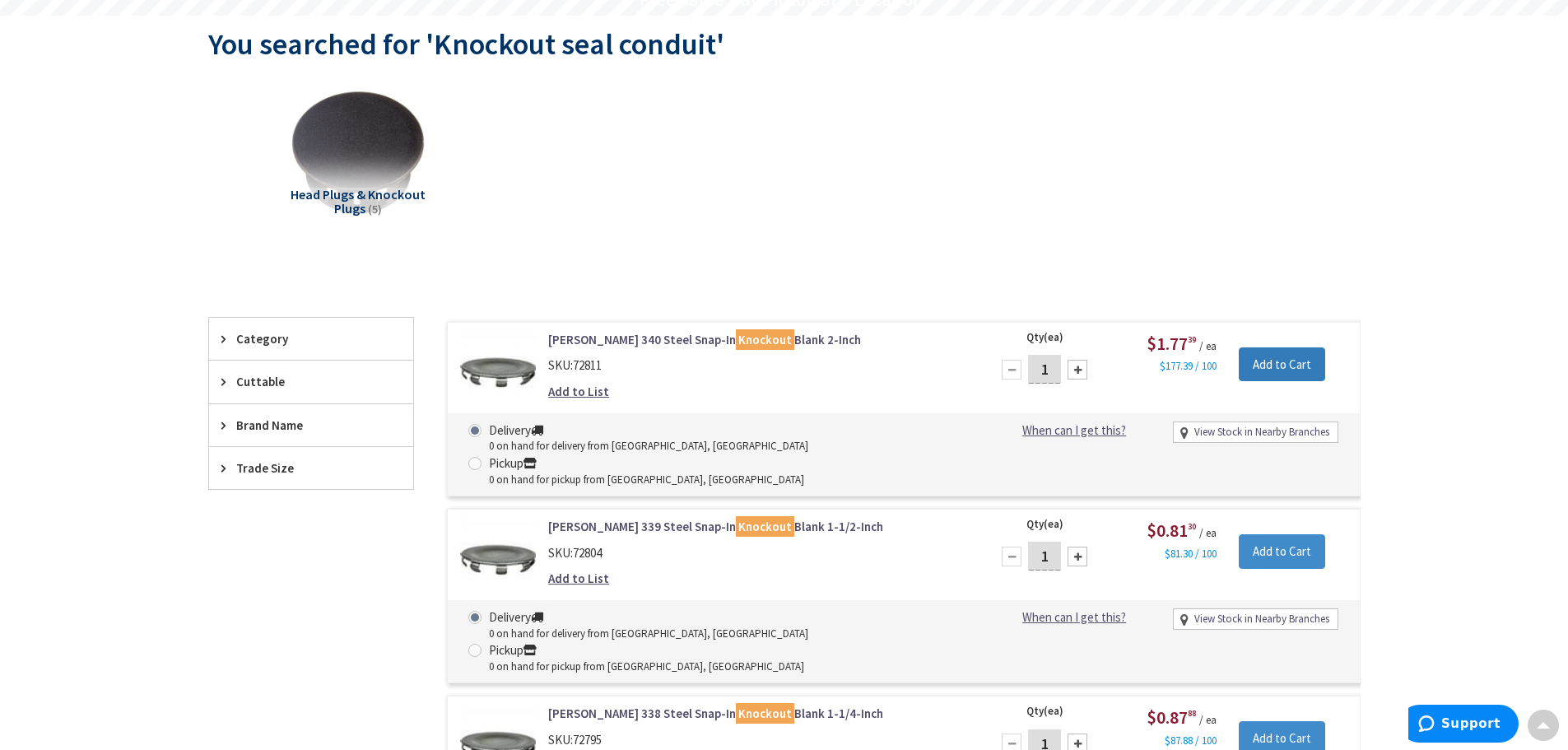
click at [1304, 368] on input "Add to Cart" at bounding box center [1282, 364] width 87 height 34
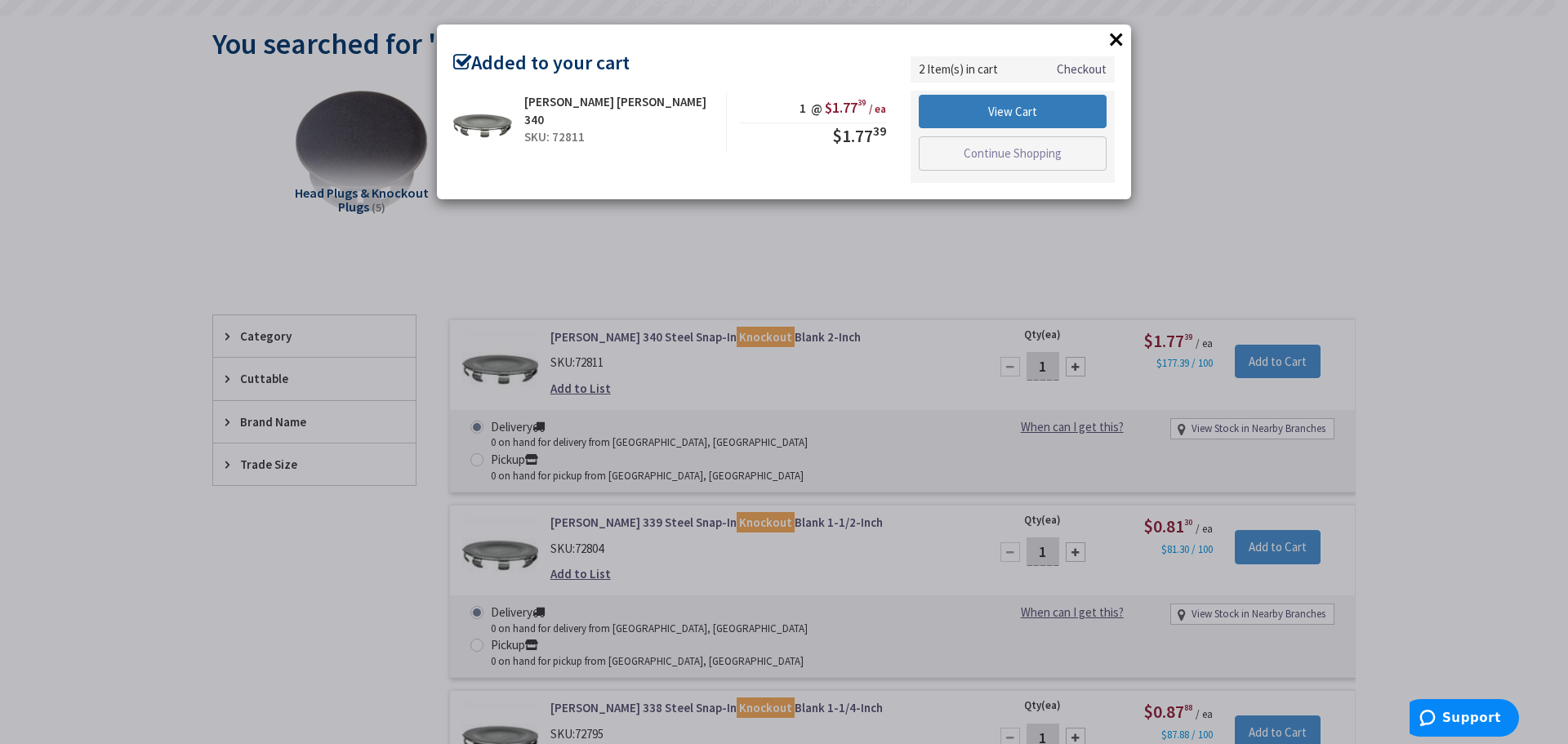
click at [991, 100] on link "View Cart" at bounding box center [1013, 112] width 188 height 34
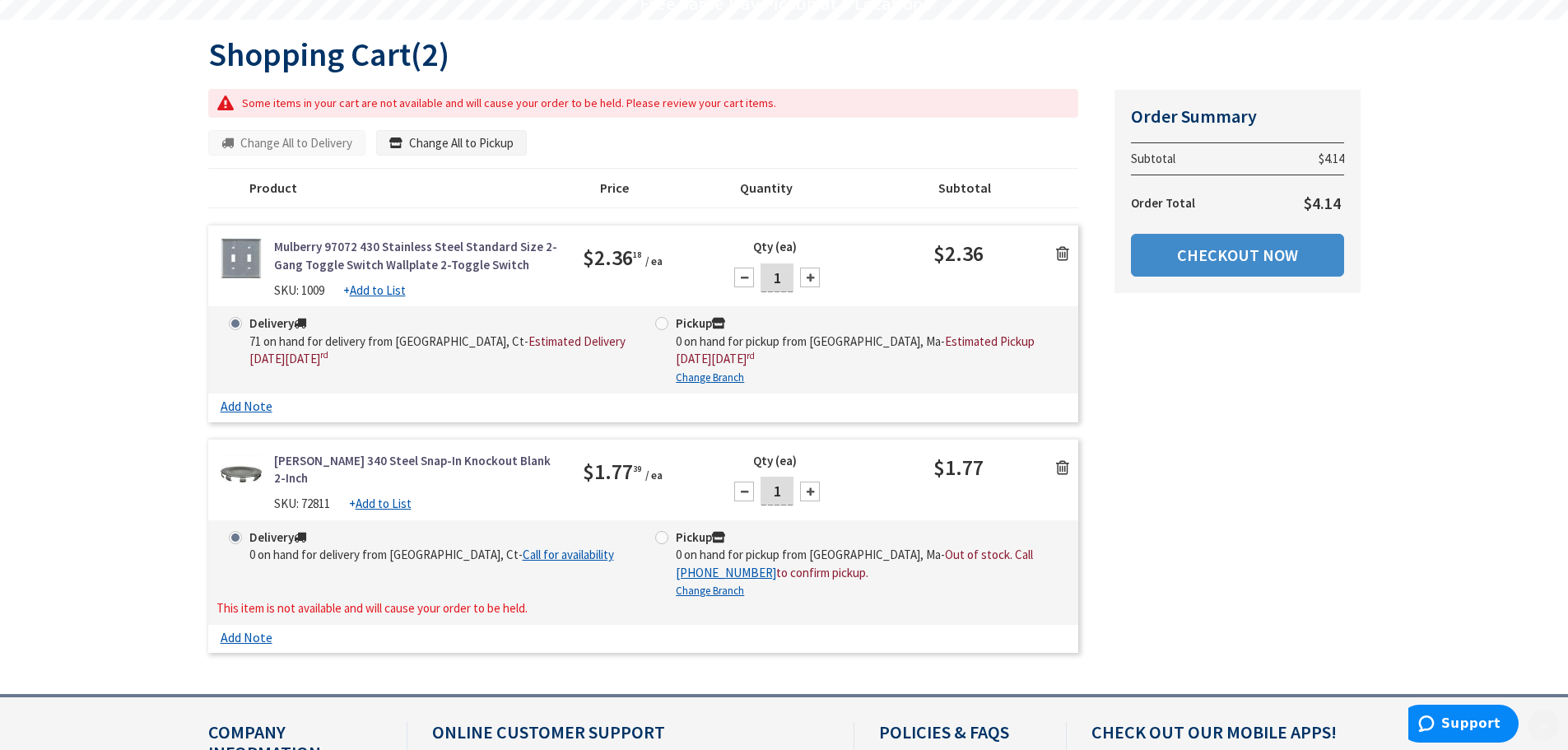
scroll to position [165, 0]
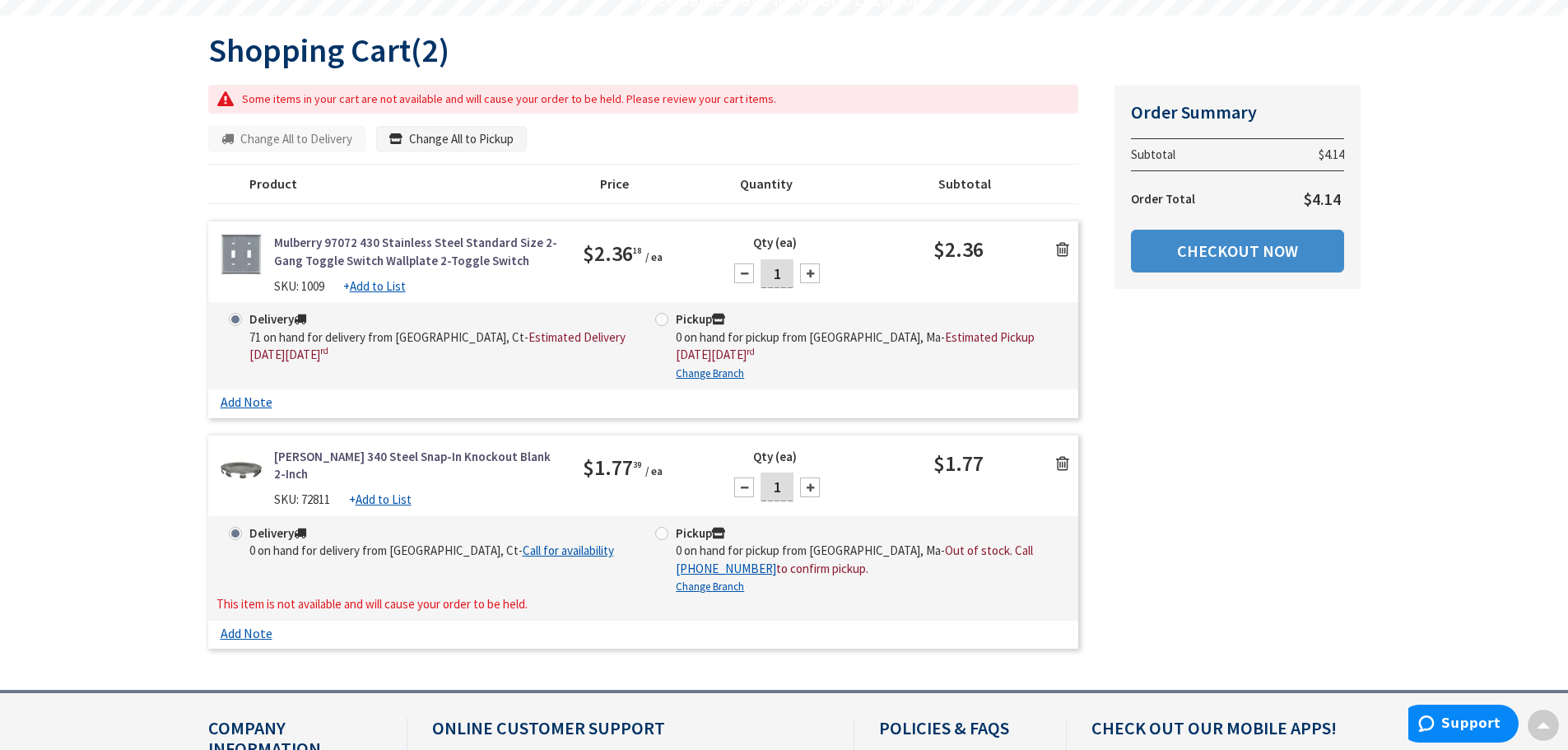
click at [1059, 458] on icon at bounding box center [1063, 463] width 13 height 16
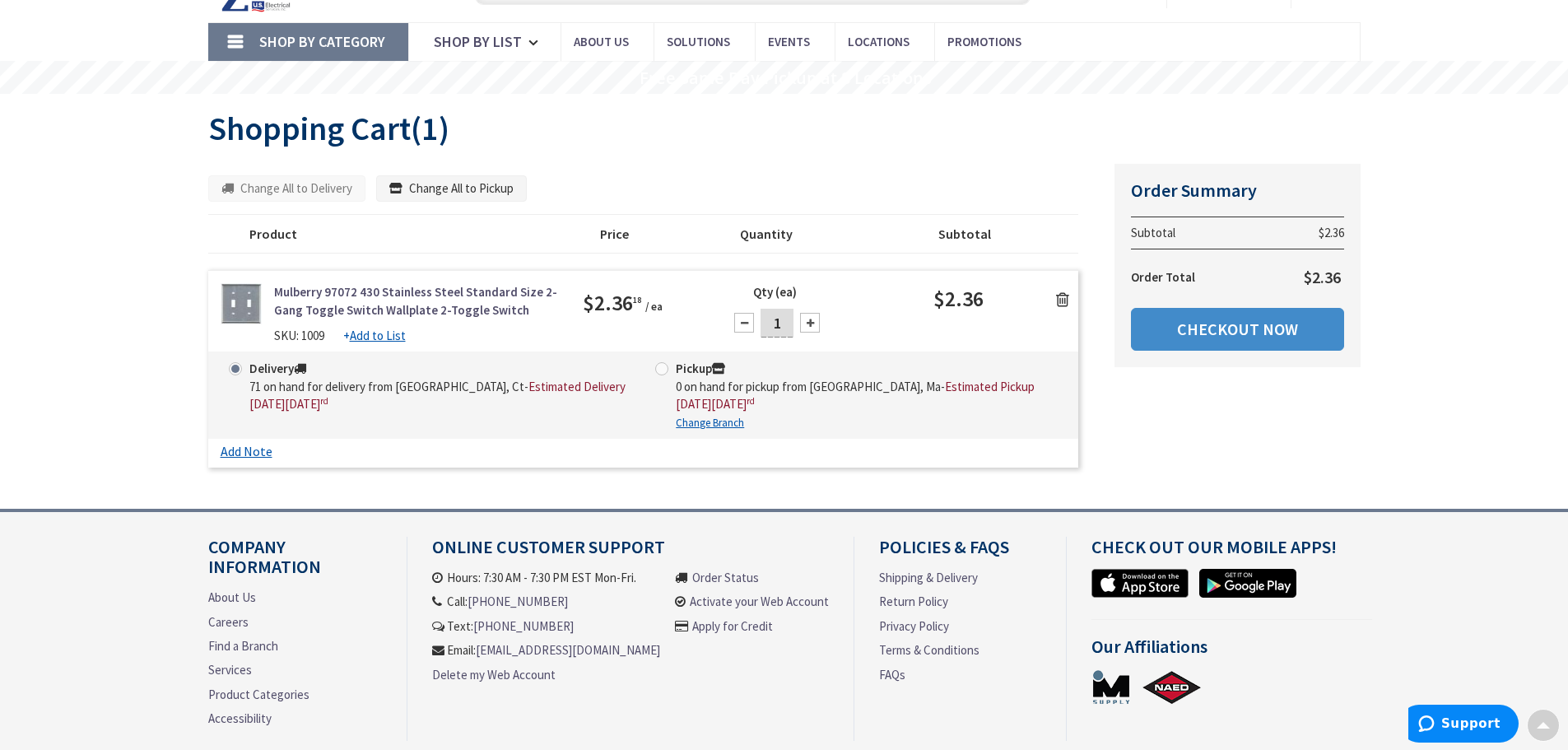
scroll to position [0, 0]
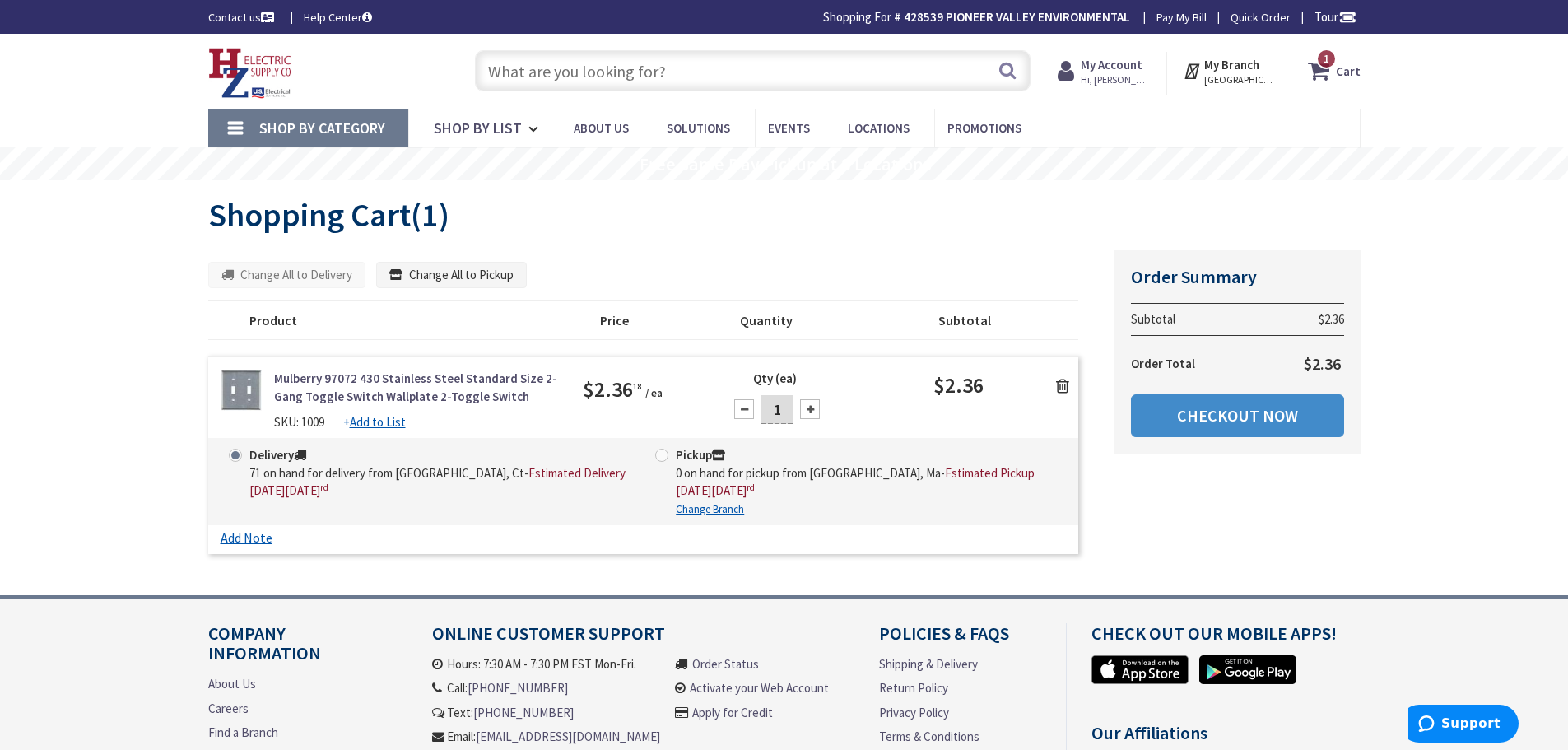
click at [629, 84] on input "text" at bounding box center [752, 71] width 556 height 41
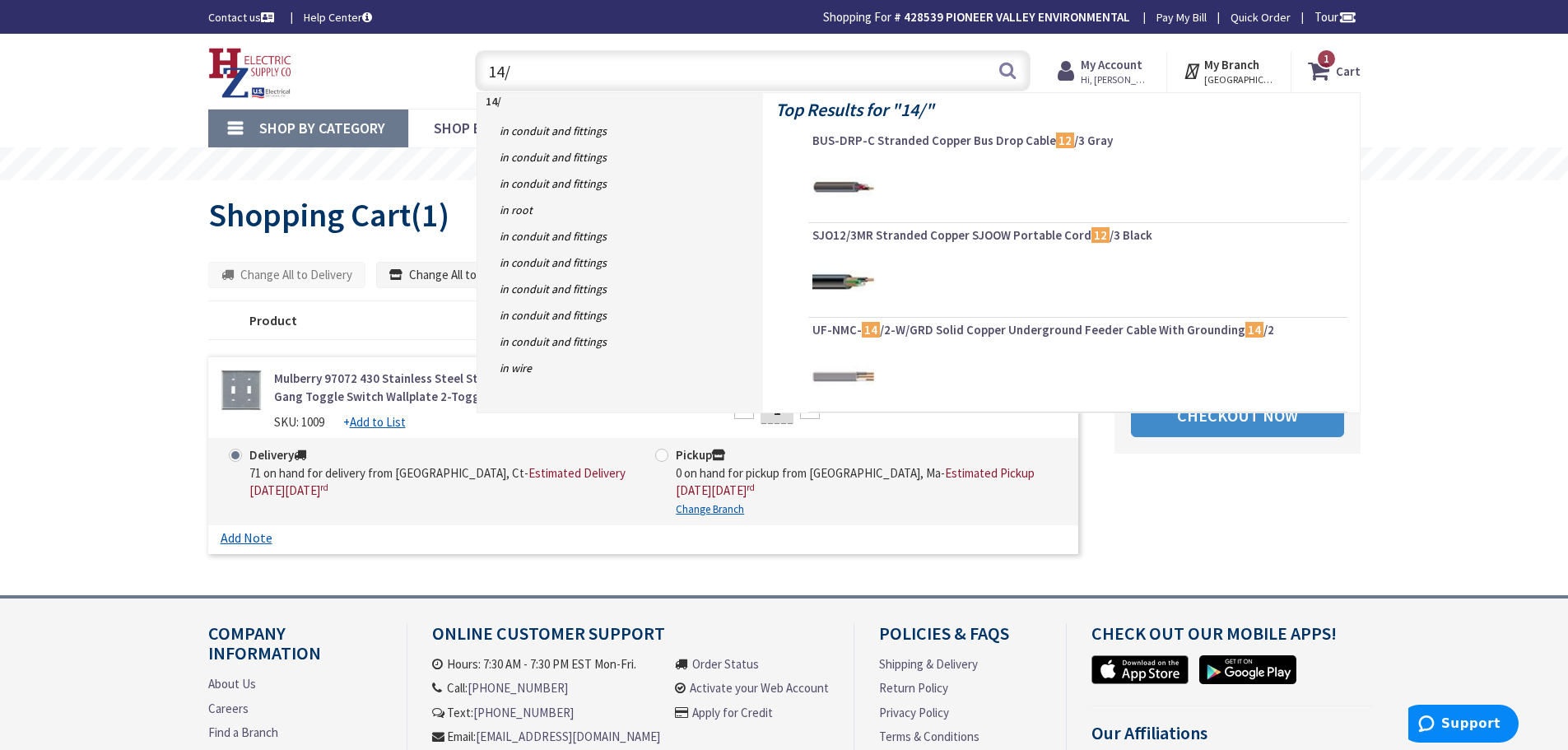
type input "14/2"
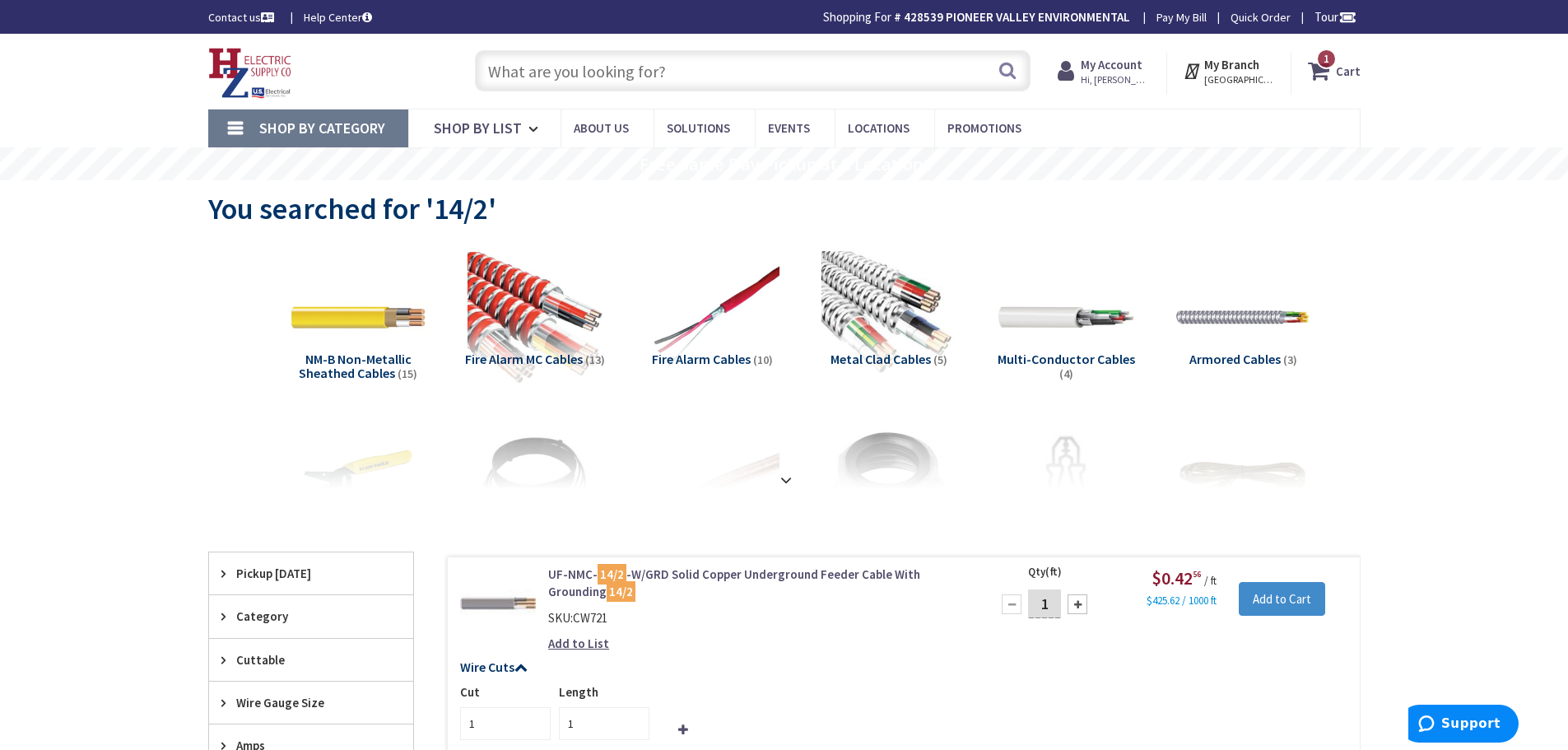
click at [1128, 70] on strong "My Account" at bounding box center [1111, 65] width 62 height 15
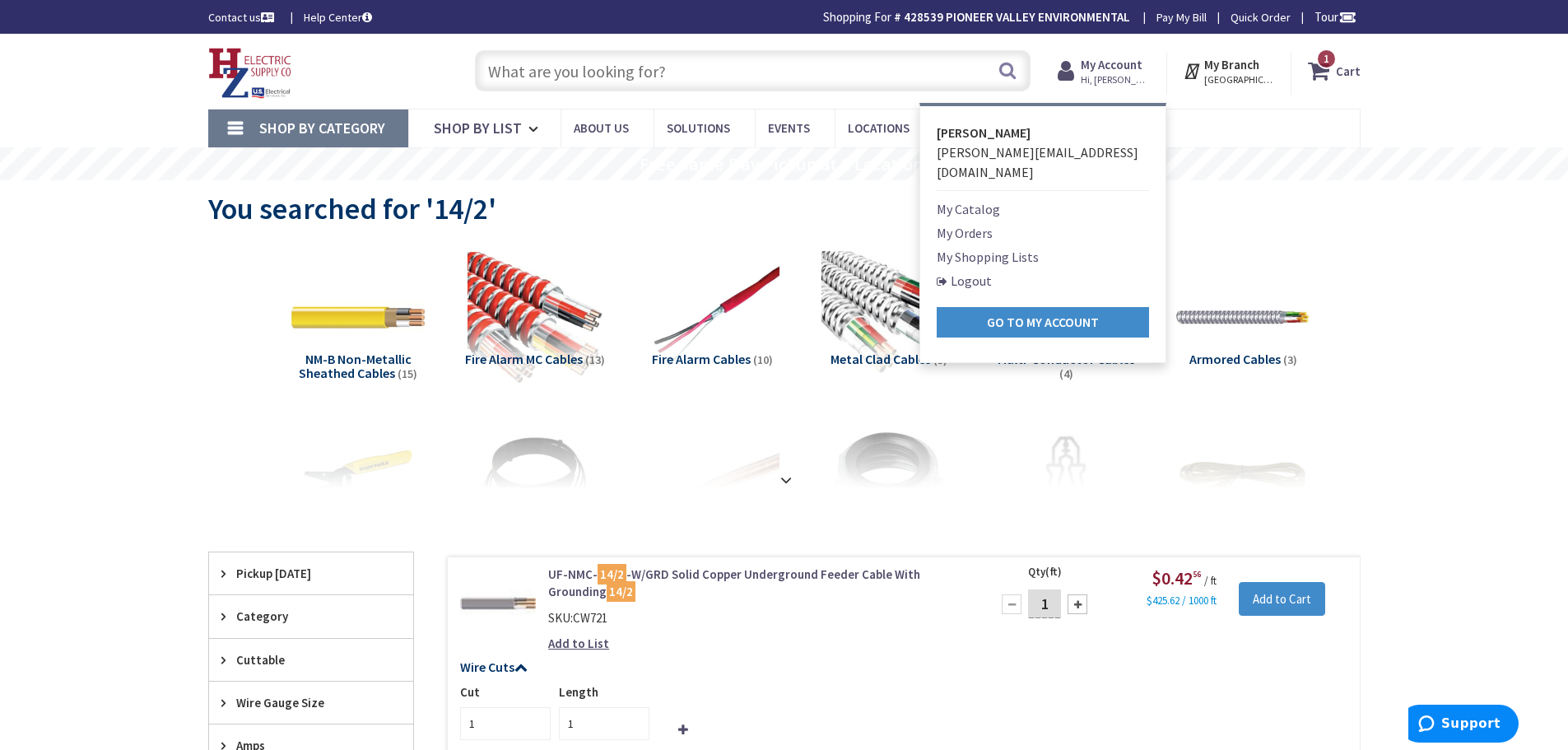
click at [968, 247] on link "My Shopping Lists" at bounding box center [988, 256] width 102 height 20
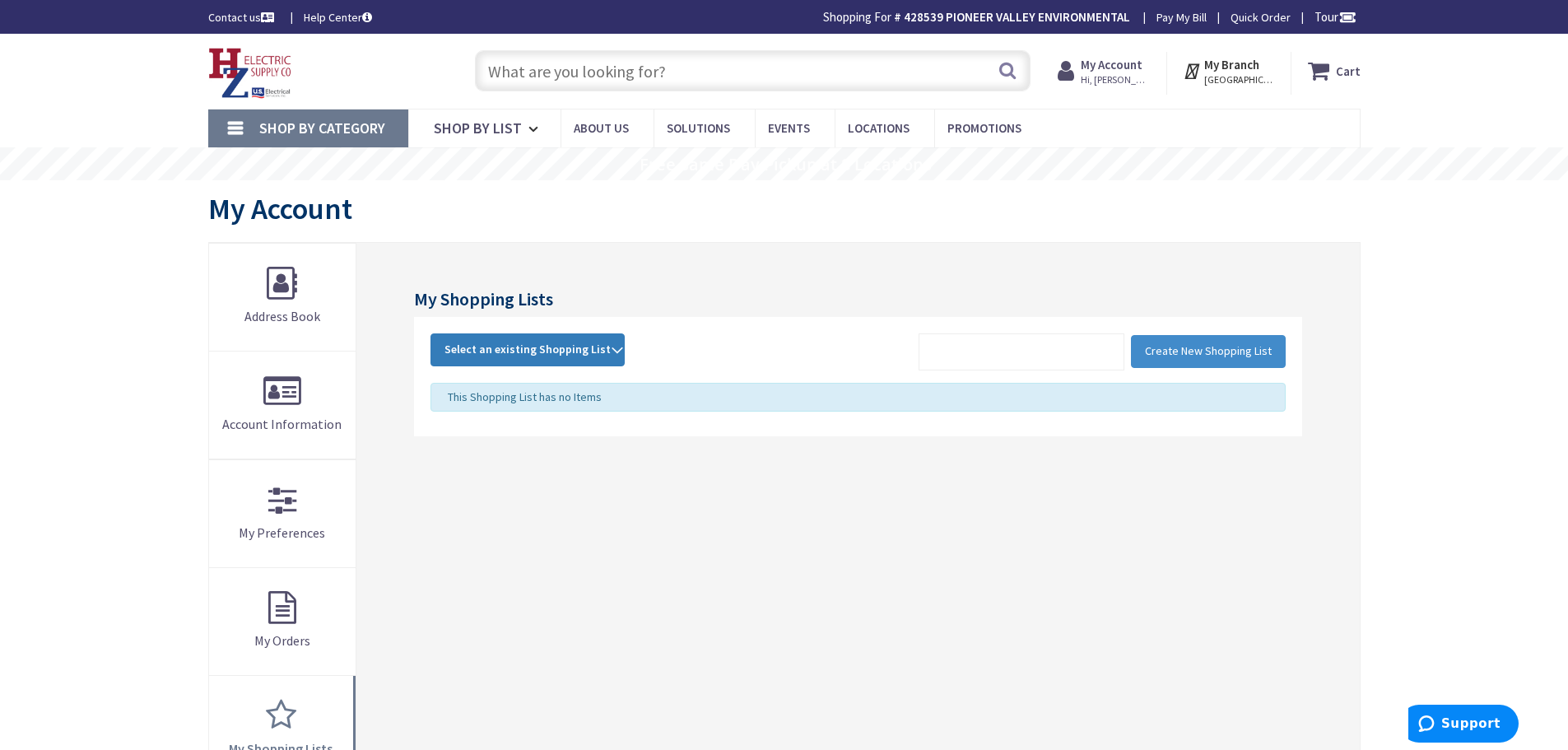
click at [507, 343] on span "Select an existing Shopping List" at bounding box center [527, 349] width 166 height 15
click at [506, 457] on link "POP" at bounding box center [528, 459] width 193 height 37
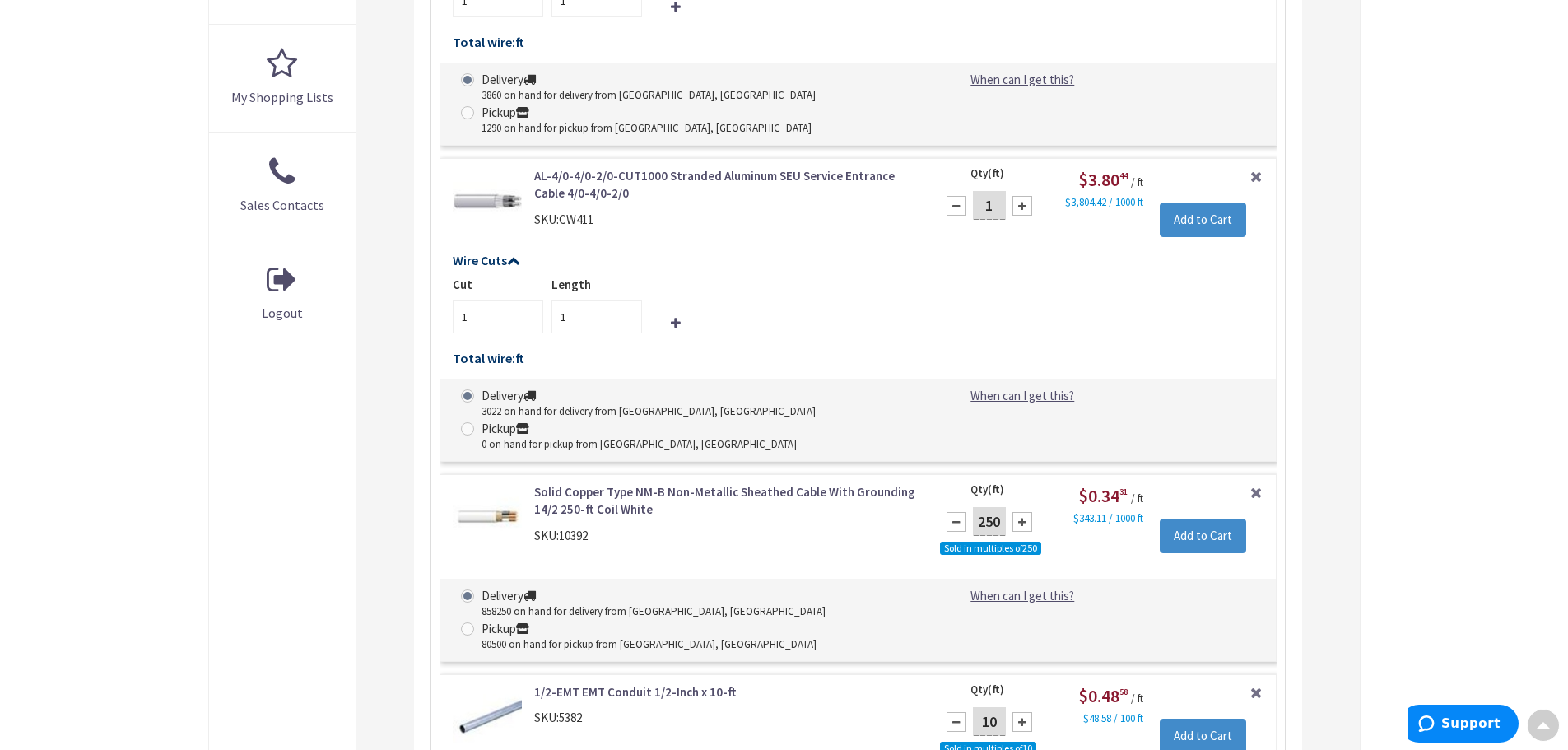
scroll to position [816, 0]
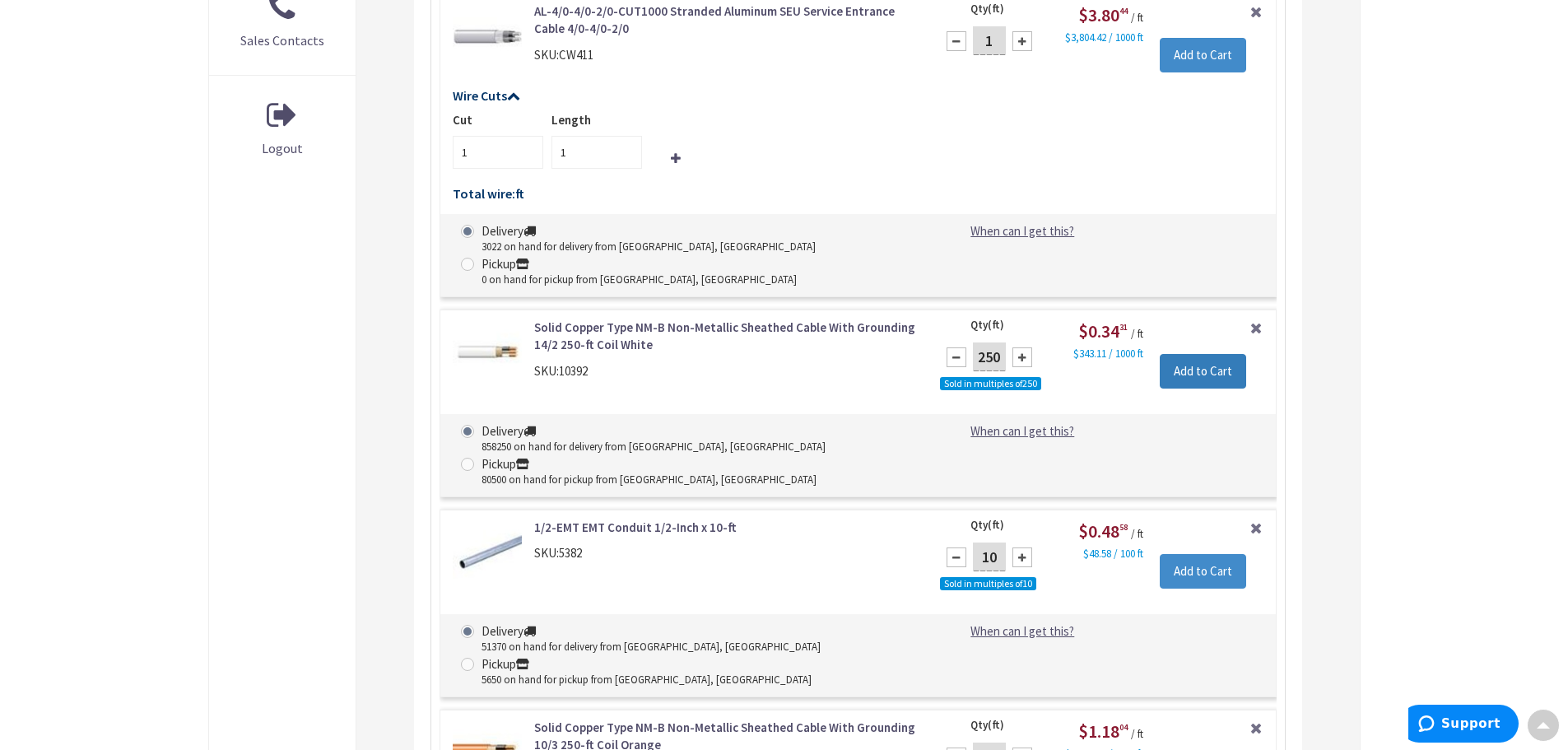
click at [1197, 354] on input "Add to Cart" at bounding box center [1203, 371] width 87 height 34
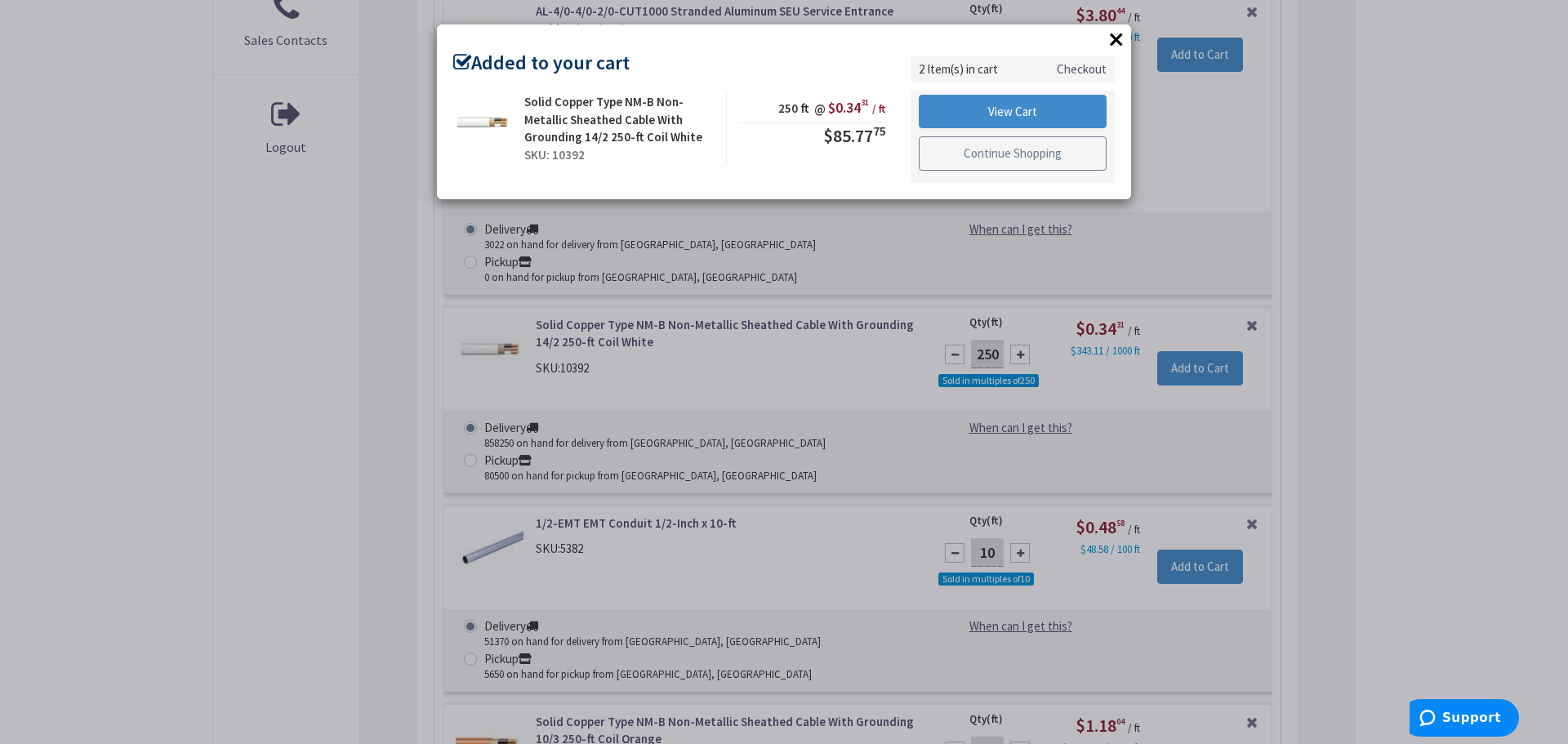
click at [1016, 151] on link "Continue Shopping" at bounding box center [1013, 153] width 188 height 34
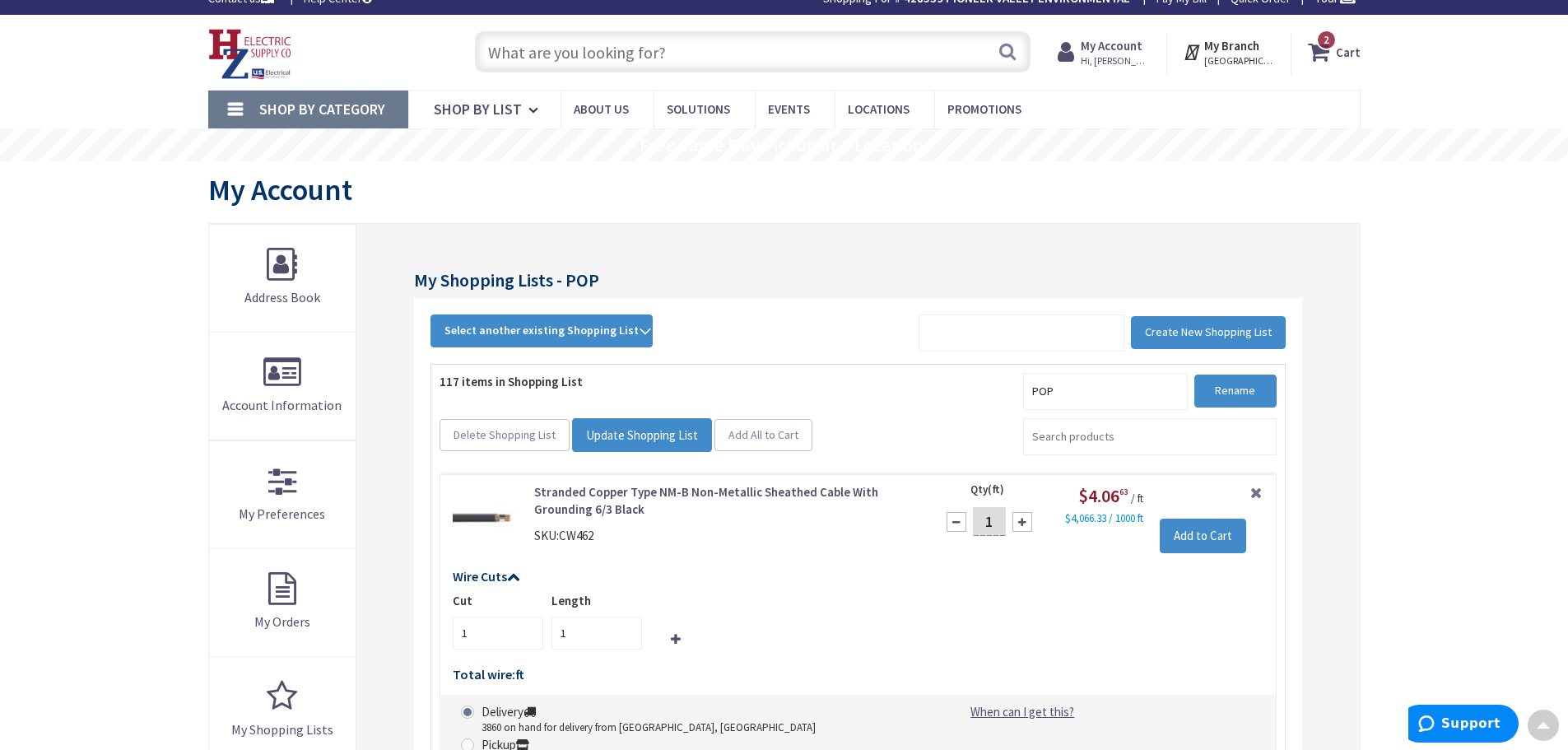
scroll to position [0, 0]
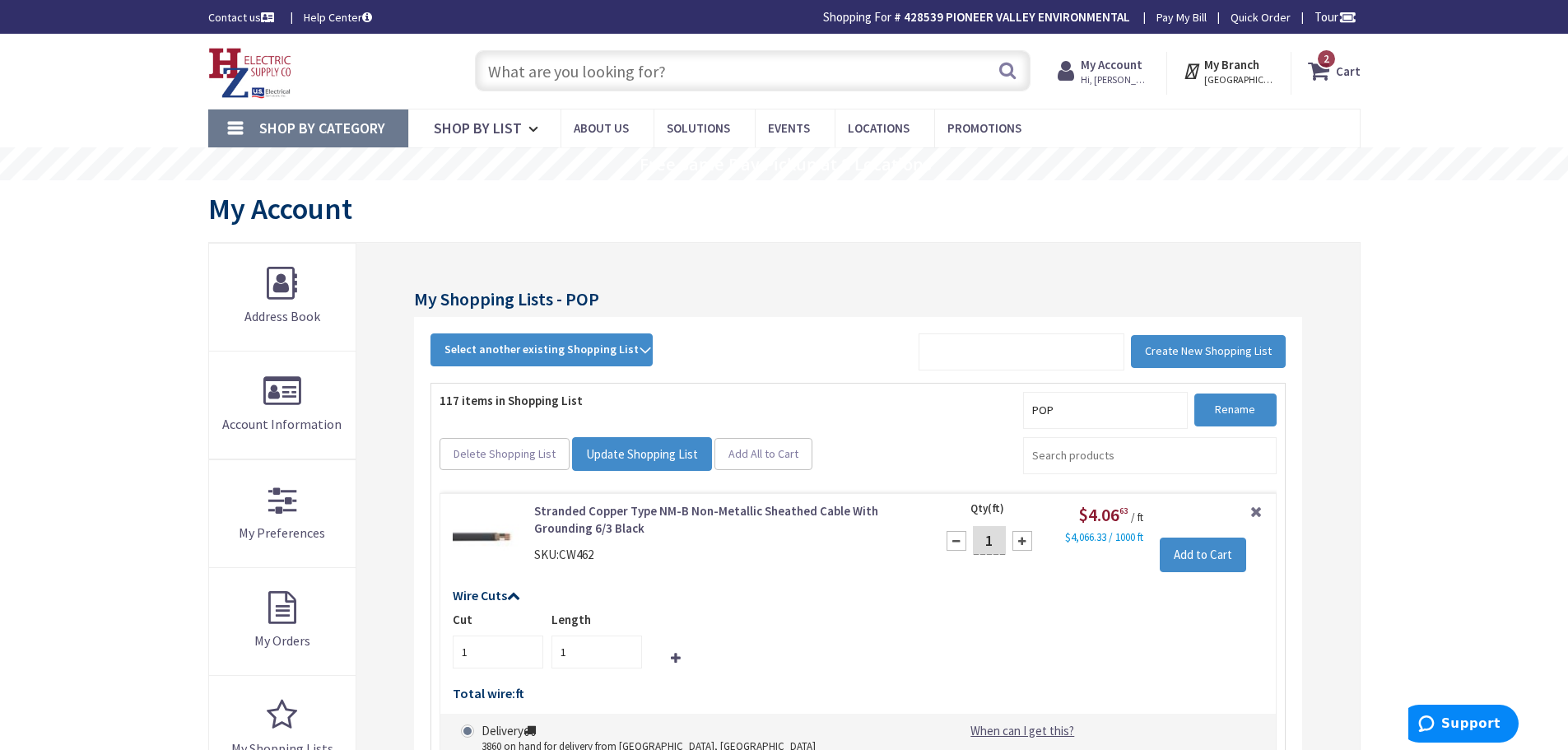
click at [582, 80] on input "text" at bounding box center [752, 71] width 556 height 41
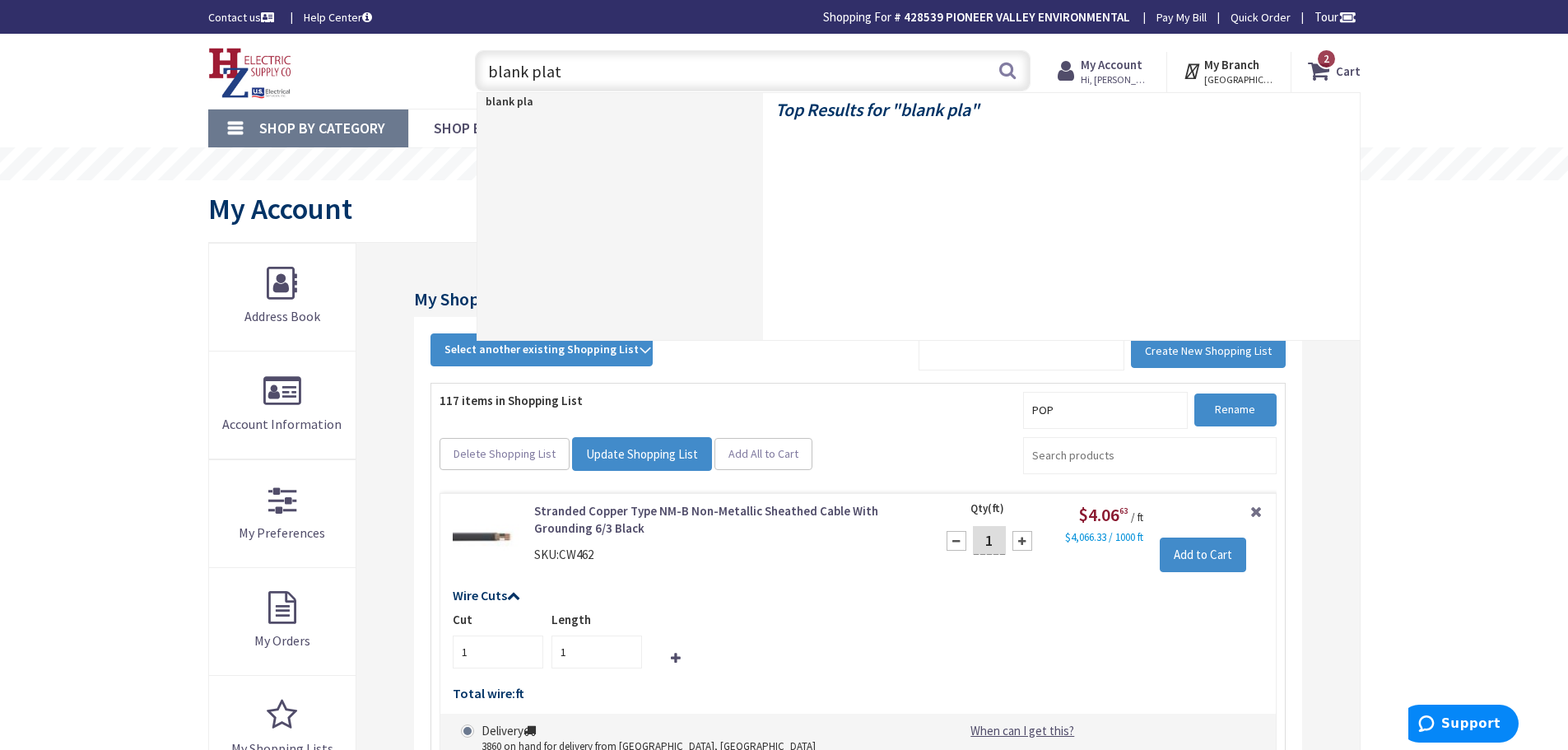
type input "blank plate"
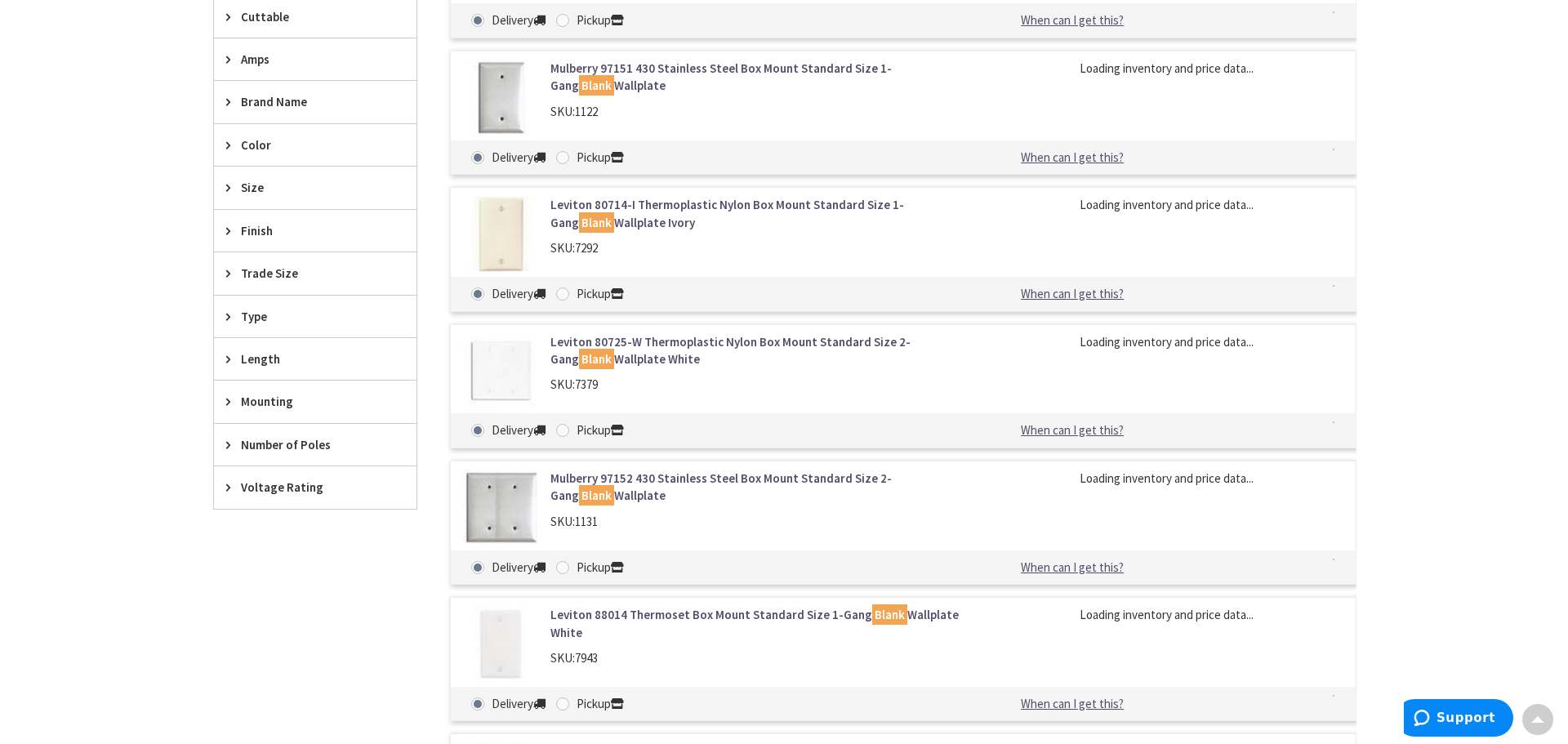
scroll to position [844, 0]
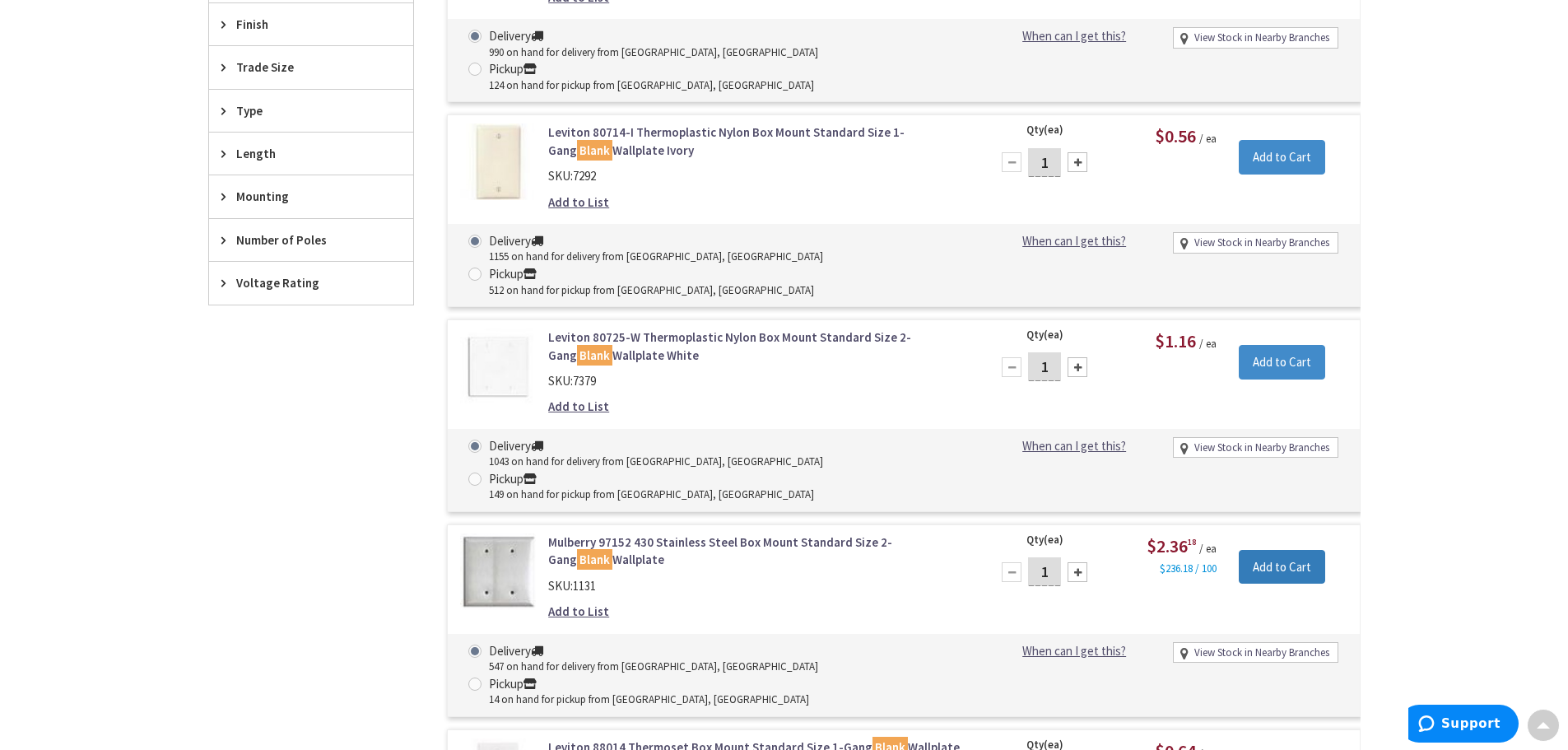
click at [1293, 550] on input "Add to Cart" at bounding box center [1282, 567] width 87 height 34
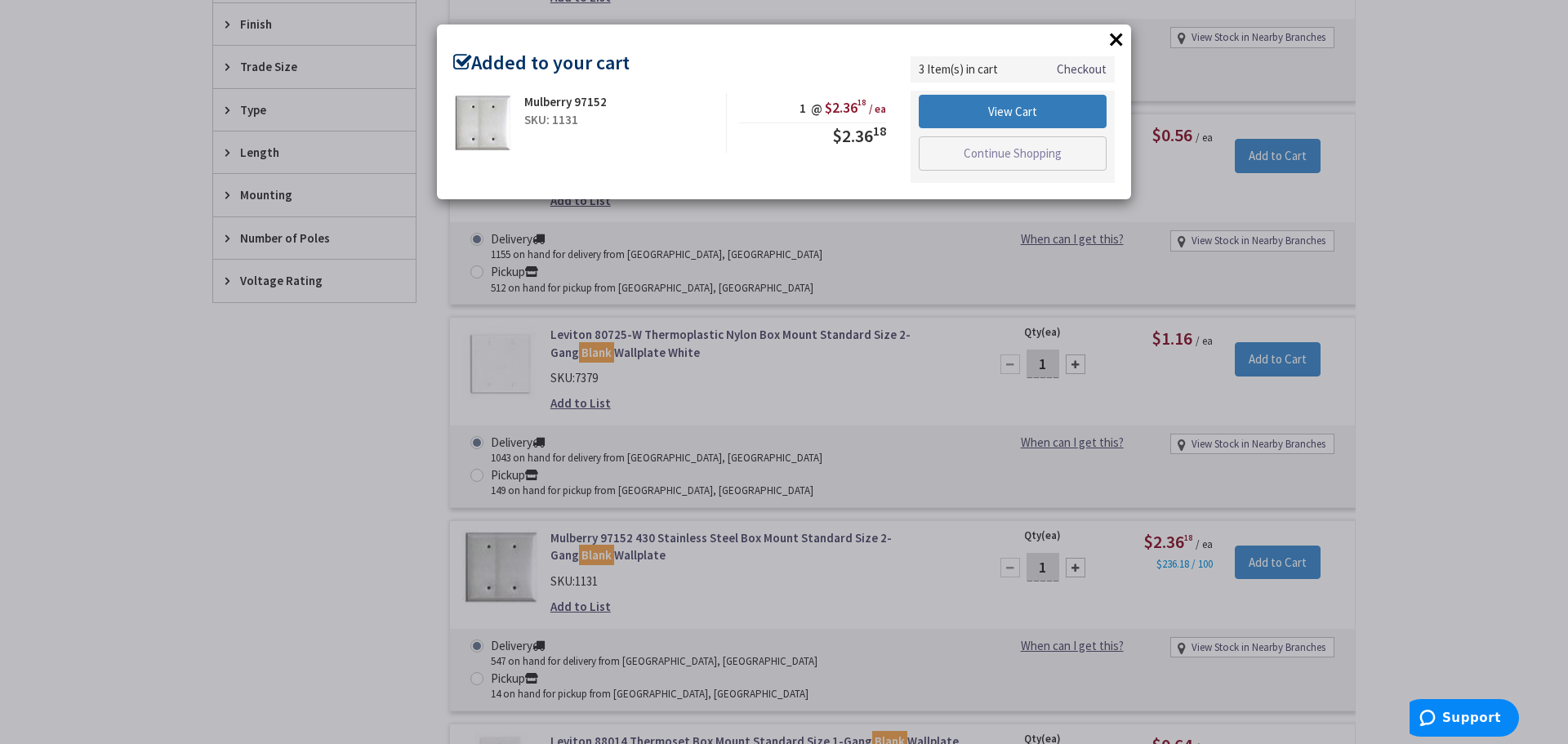
click at [1011, 109] on link "View Cart" at bounding box center [1013, 112] width 188 height 34
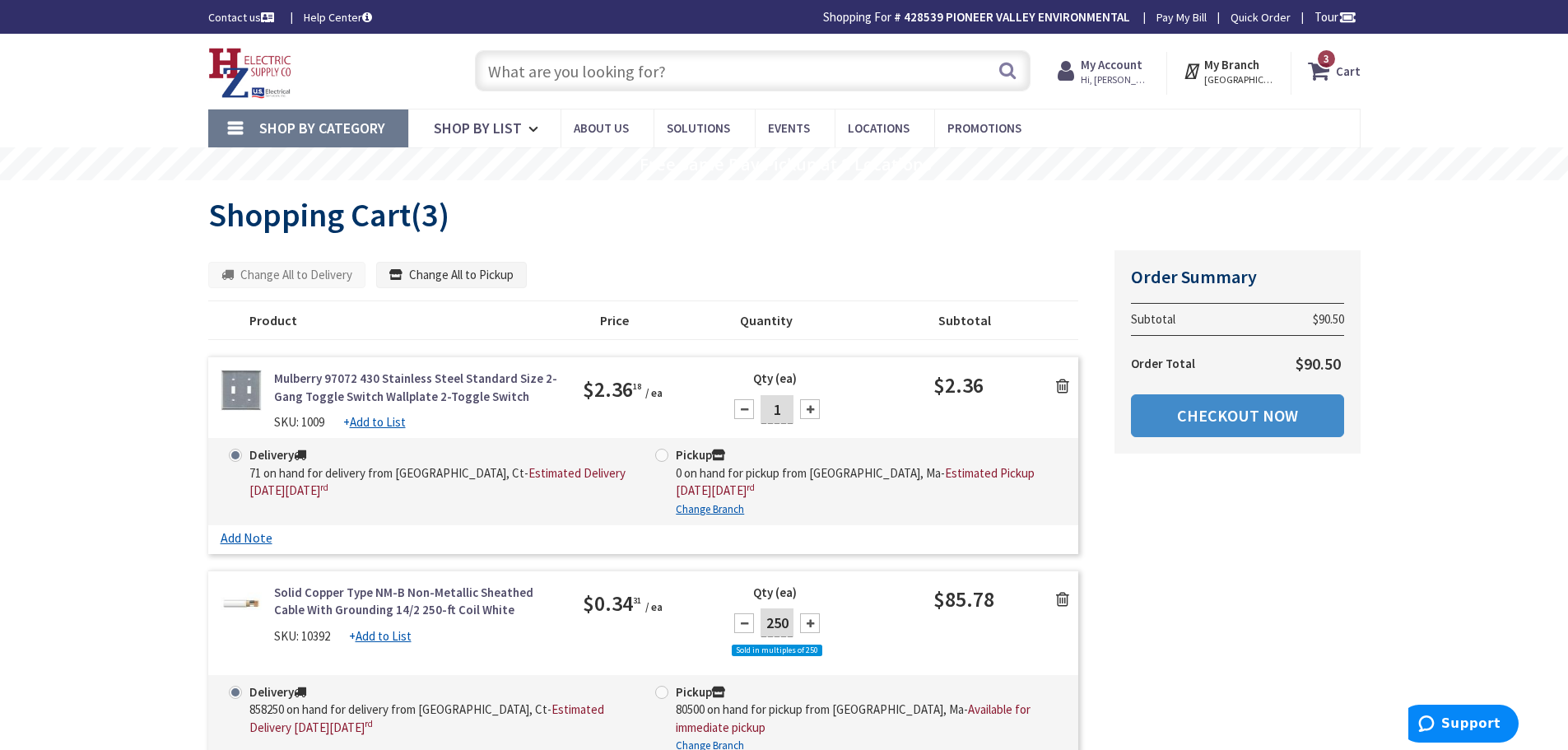
click at [570, 76] on input "text" at bounding box center [752, 71] width 556 height 41
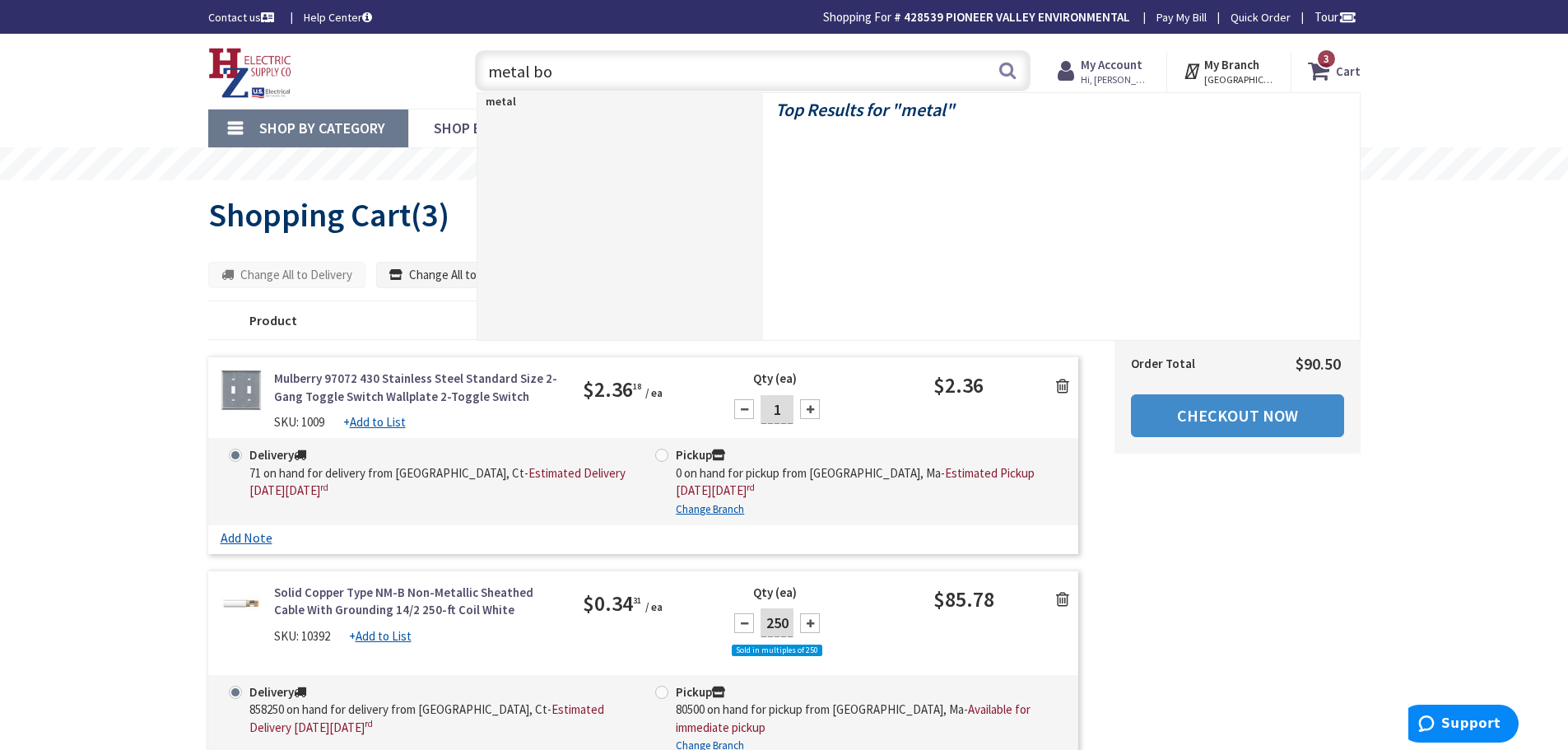
type input "metal box"
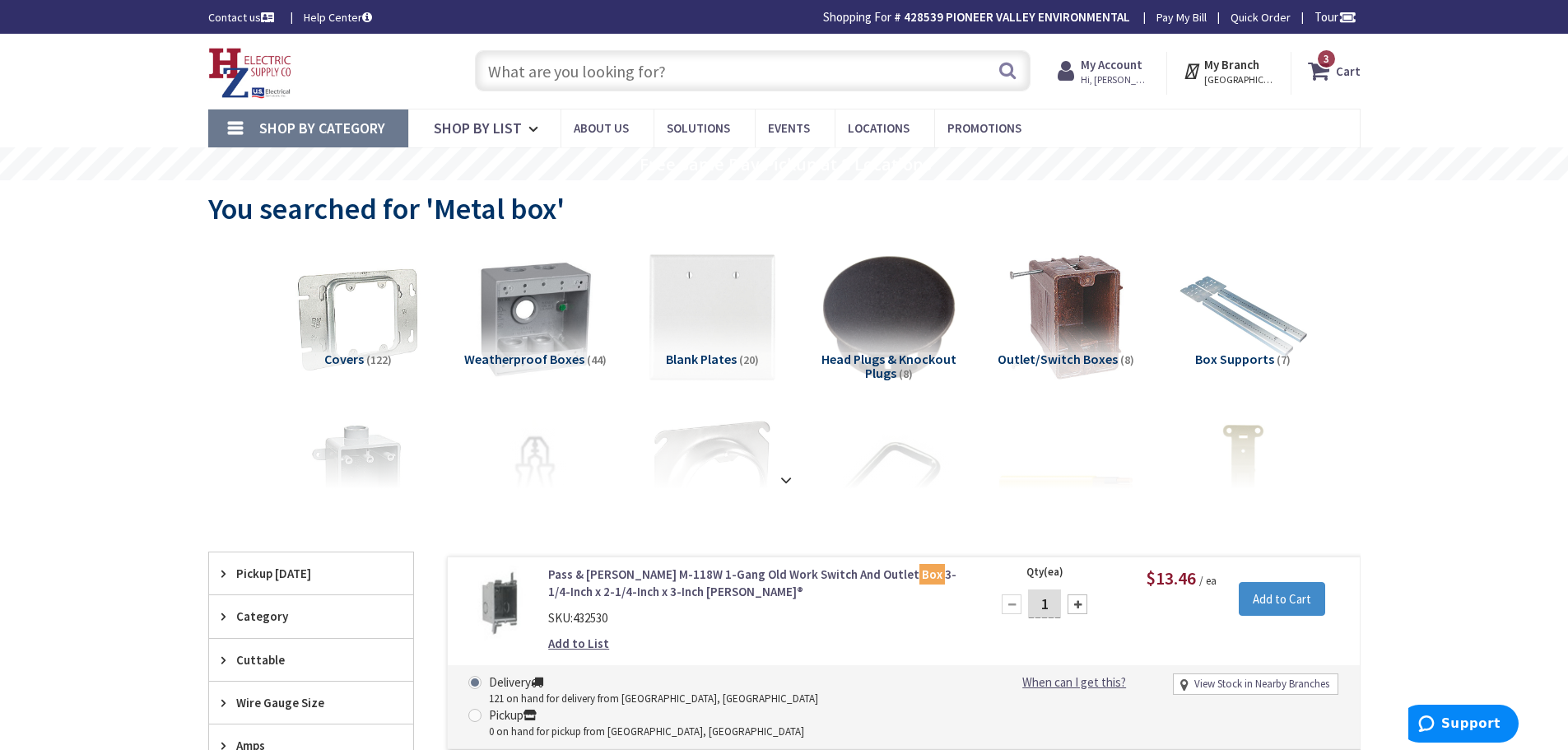
click at [1081, 79] on icon at bounding box center [1069, 71] width 23 height 30
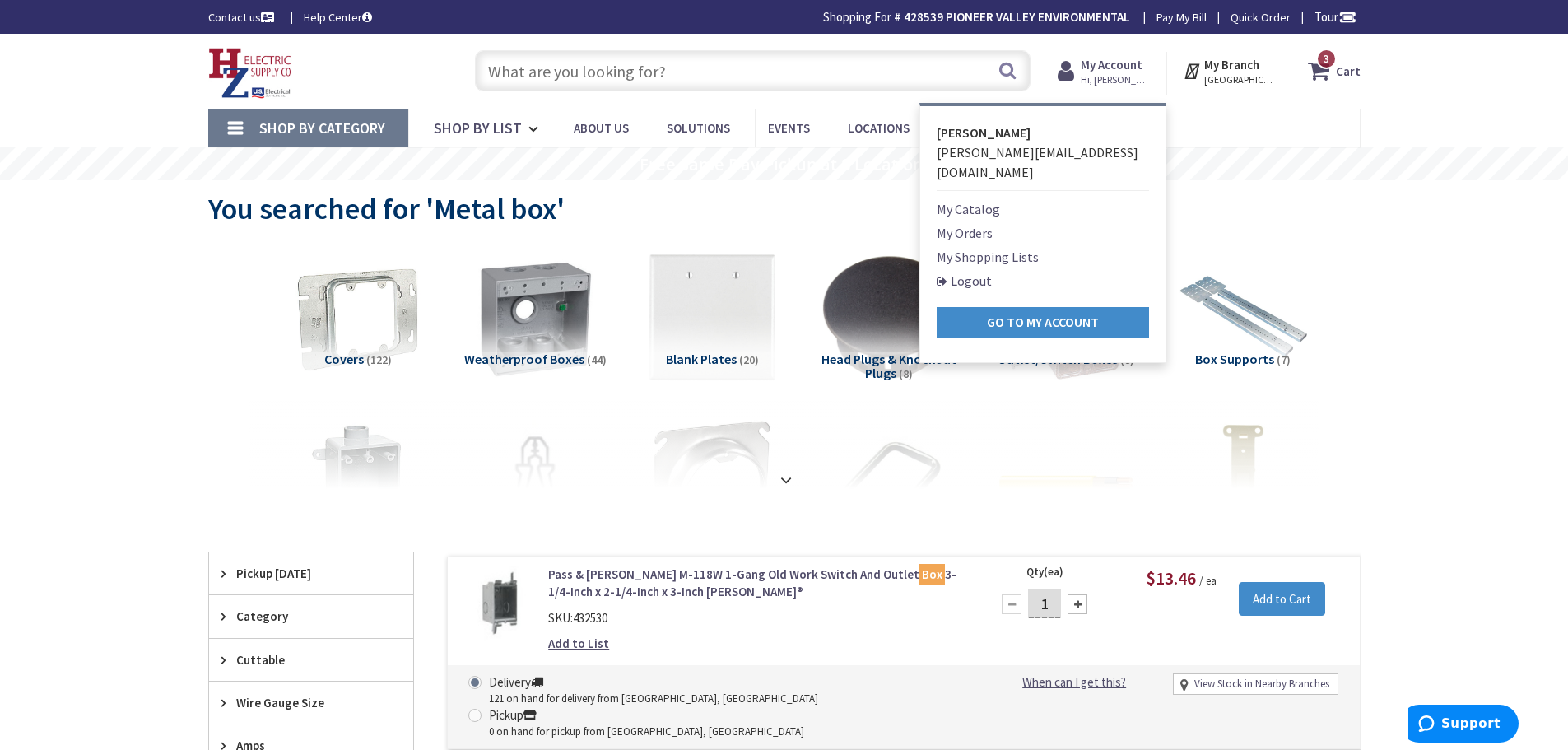
click at [968, 247] on link "My Shopping Lists" at bounding box center [988, 256] width 102 height 20
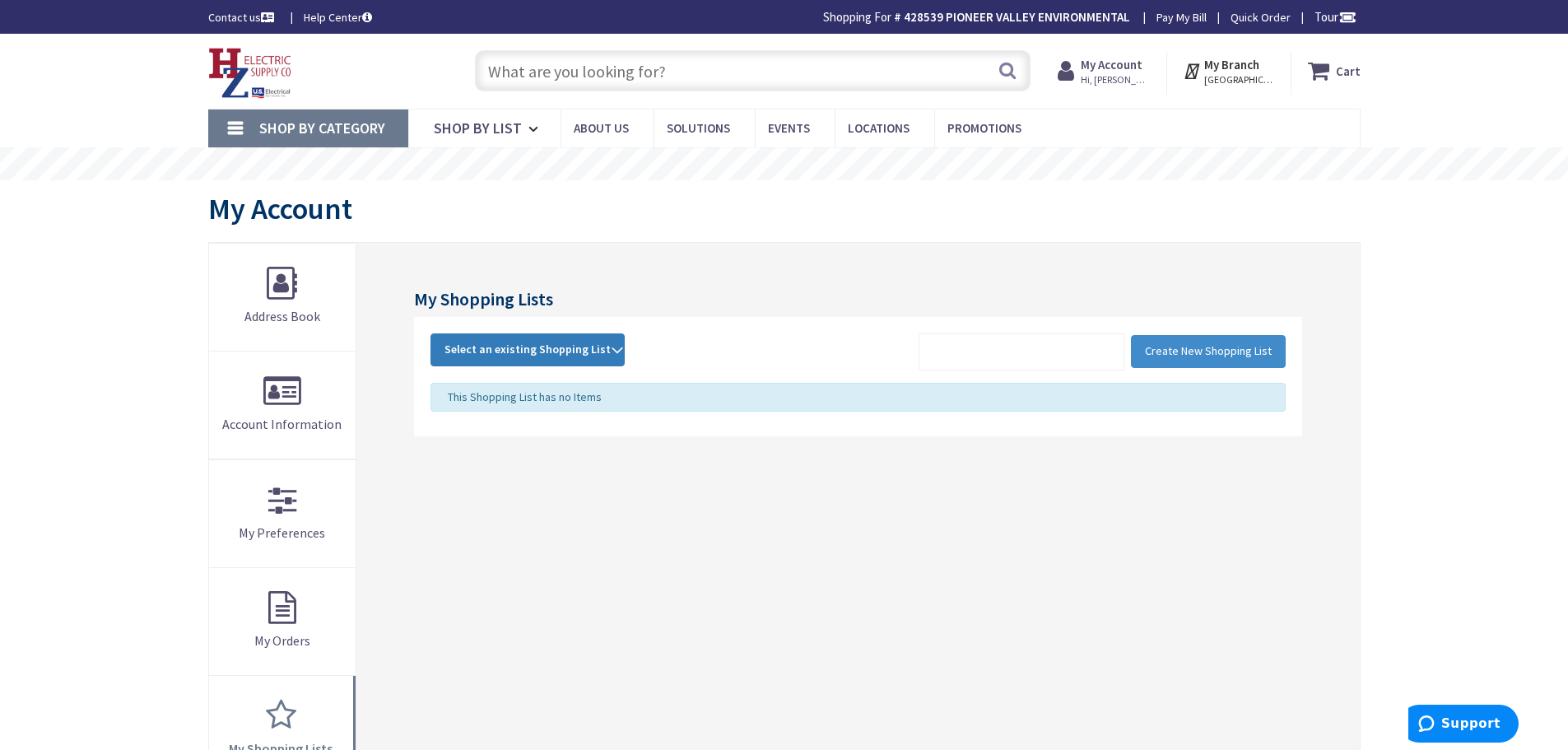
click at [571, 343] on span "Select an existing Shopping List" at bounding box center [527, 349] width 166 height 15
click at [480, 427] on link "box" at bounding box center [528, 422] width 193 height 37
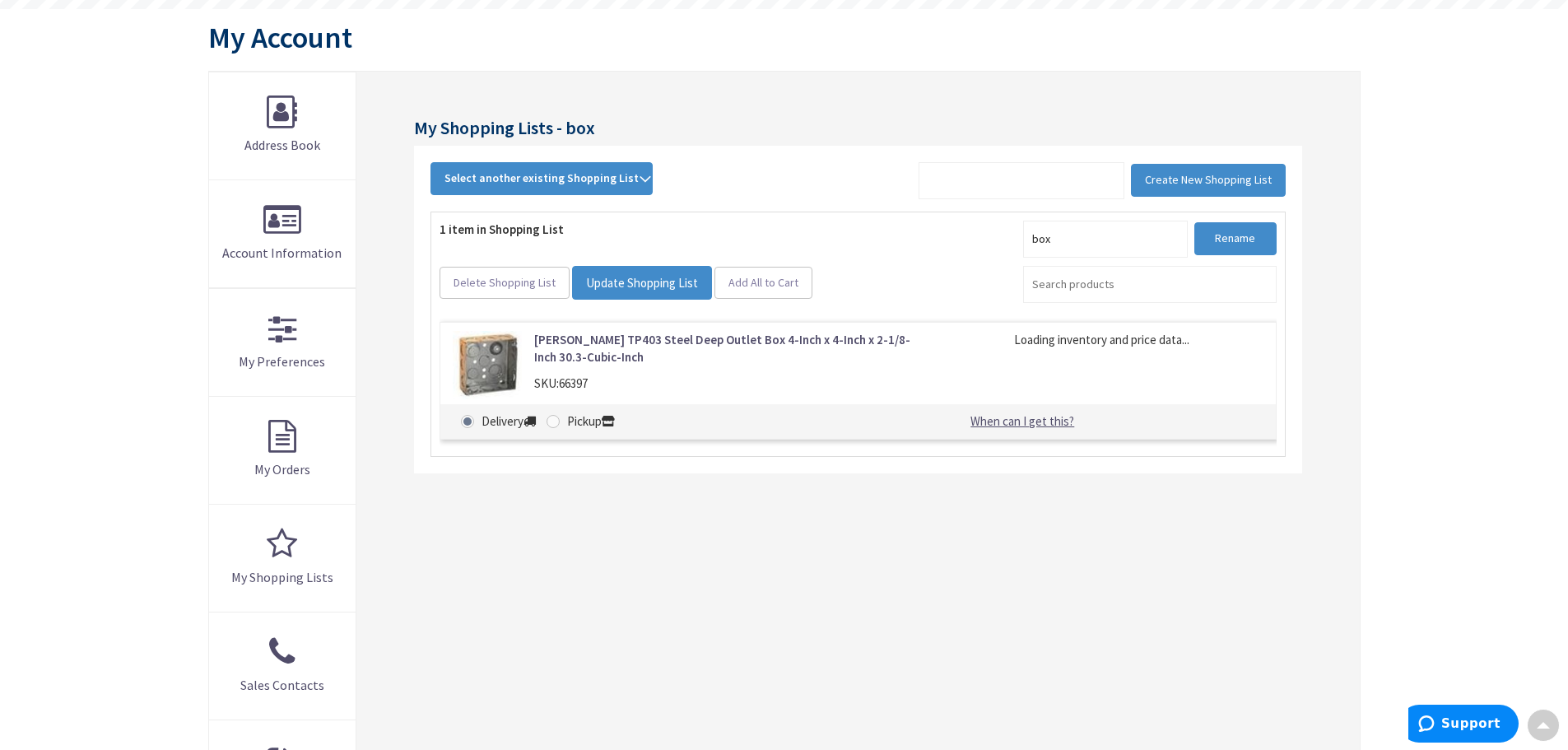
scroll to position [157, 0]
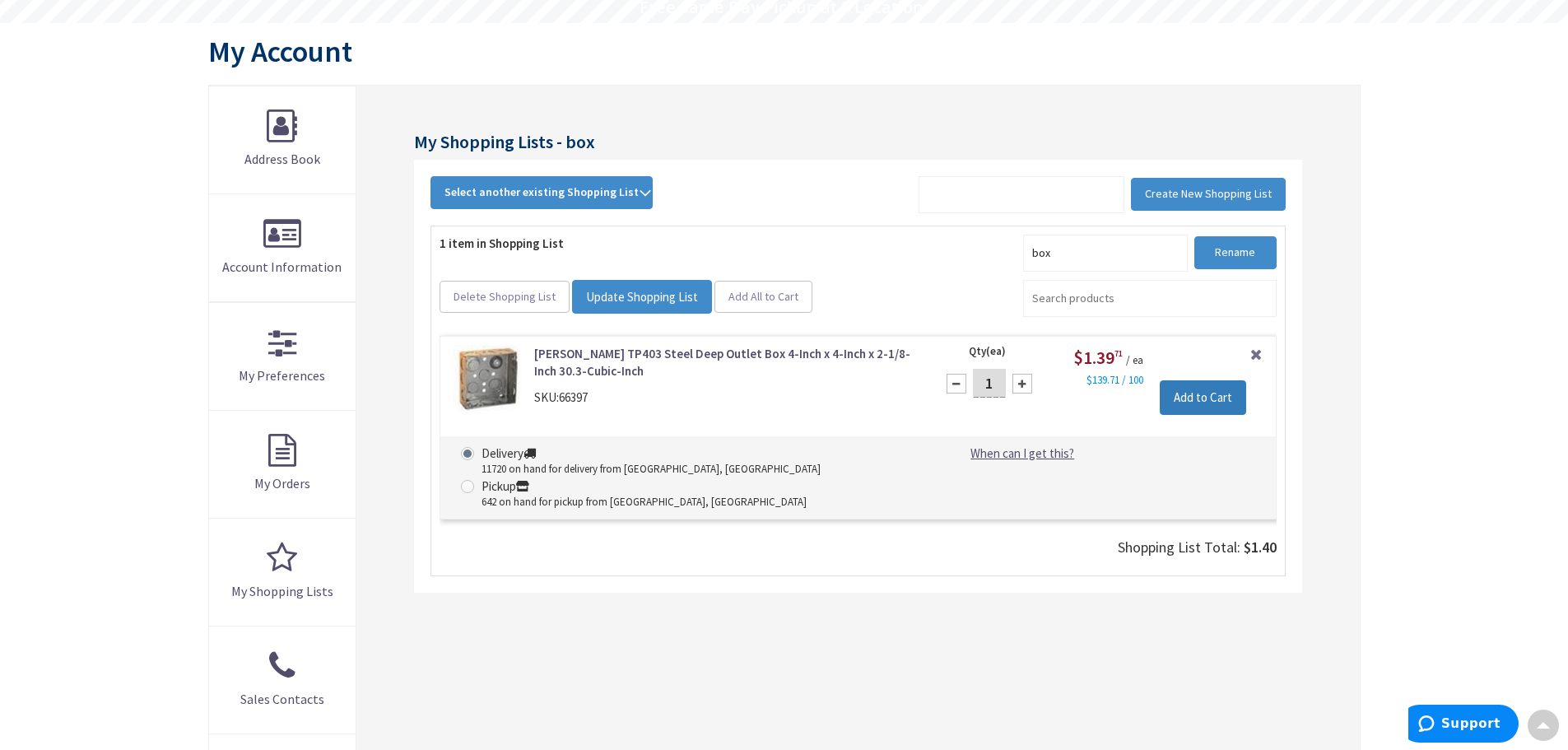
click at [1204, 397] on input "Add to Cart" at bounding box center [1203, 397] width 87 height 34
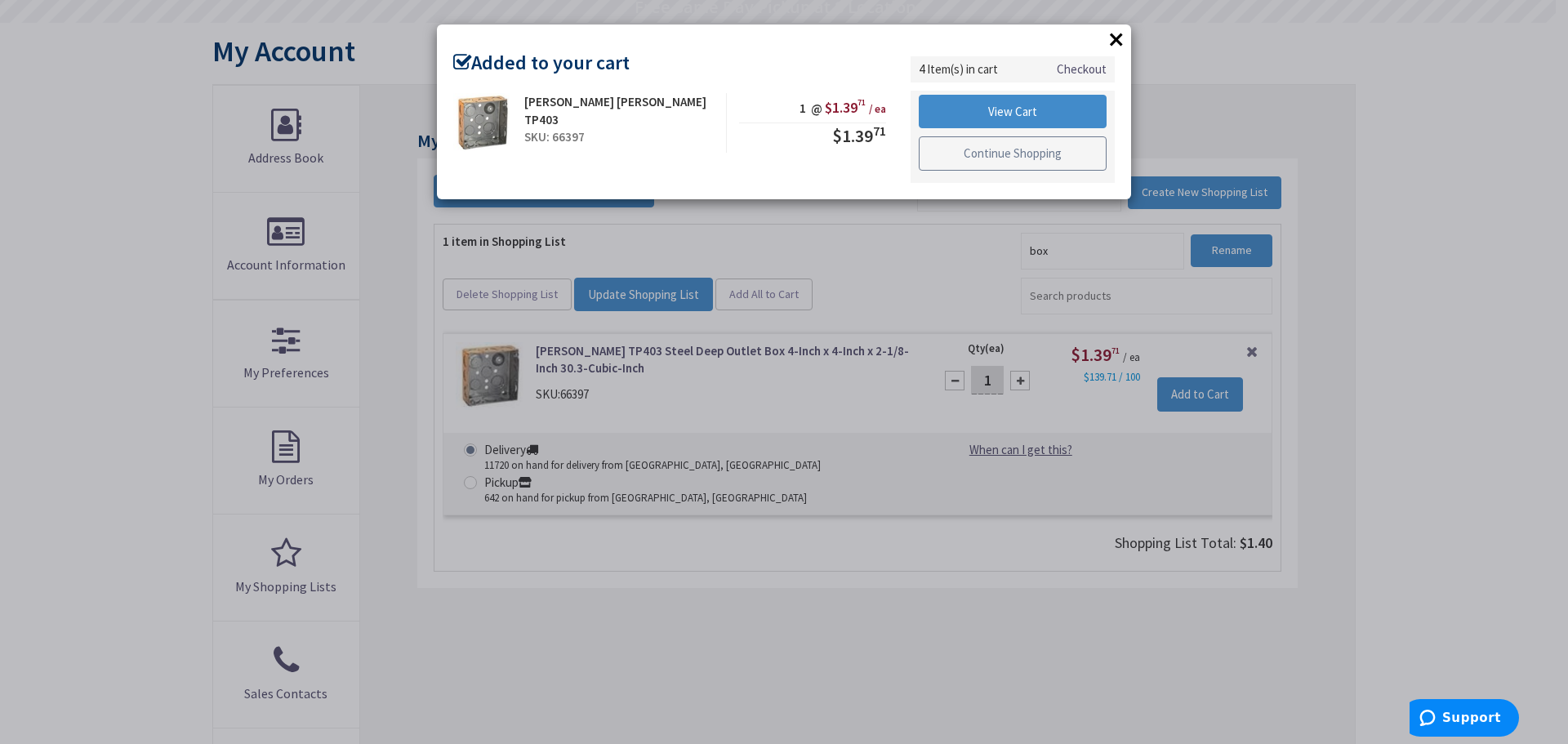
click at [970, 152] on link "Continue Shopping" at bounding box center [1013, 153] width 188 height 34
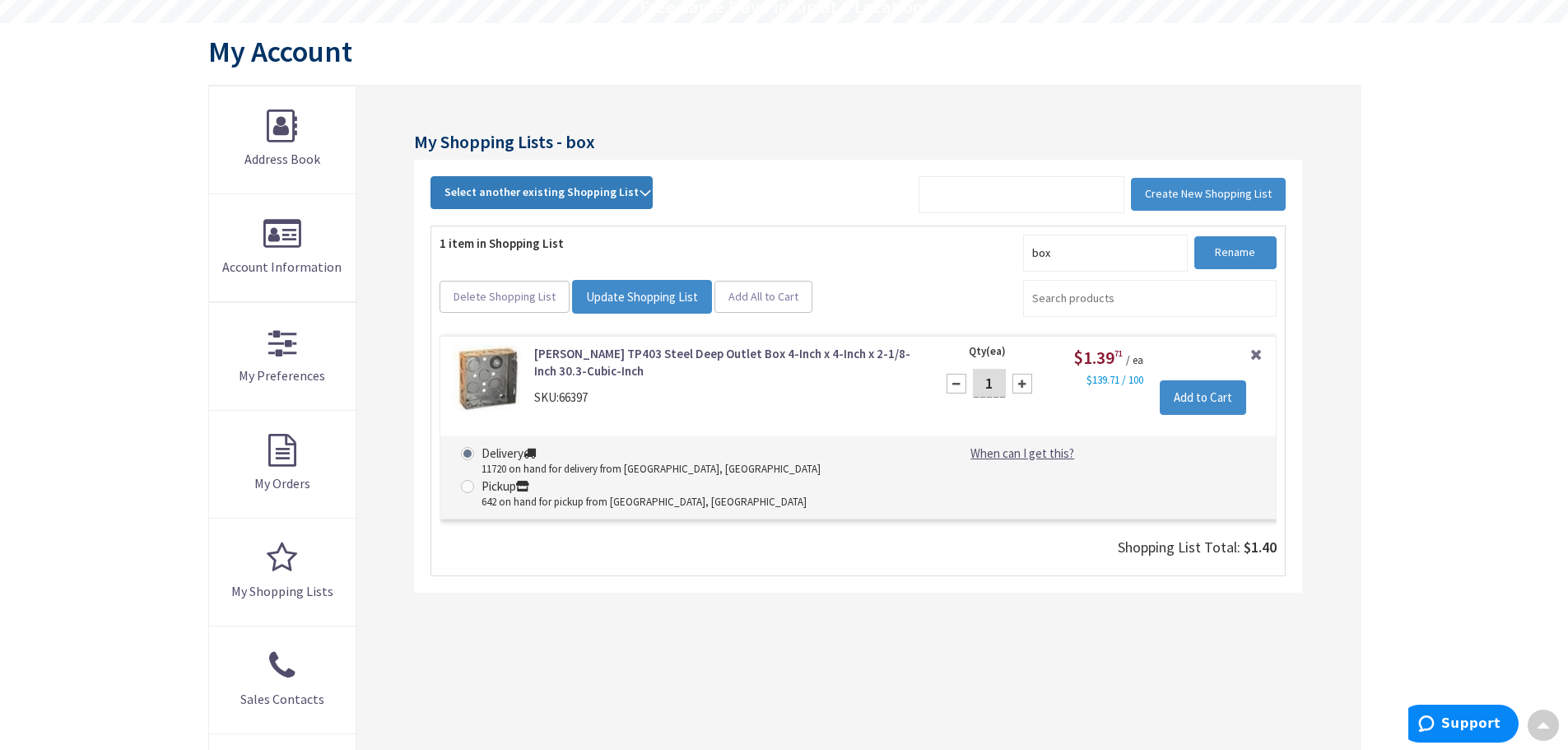
click at [624, 183] on strong "Select another existing Shopping List" at bounding box center [541, 193] width 194 height 20
click at [470, 311] on link "POP" at bounding box center [541, 302] width 219 height 37
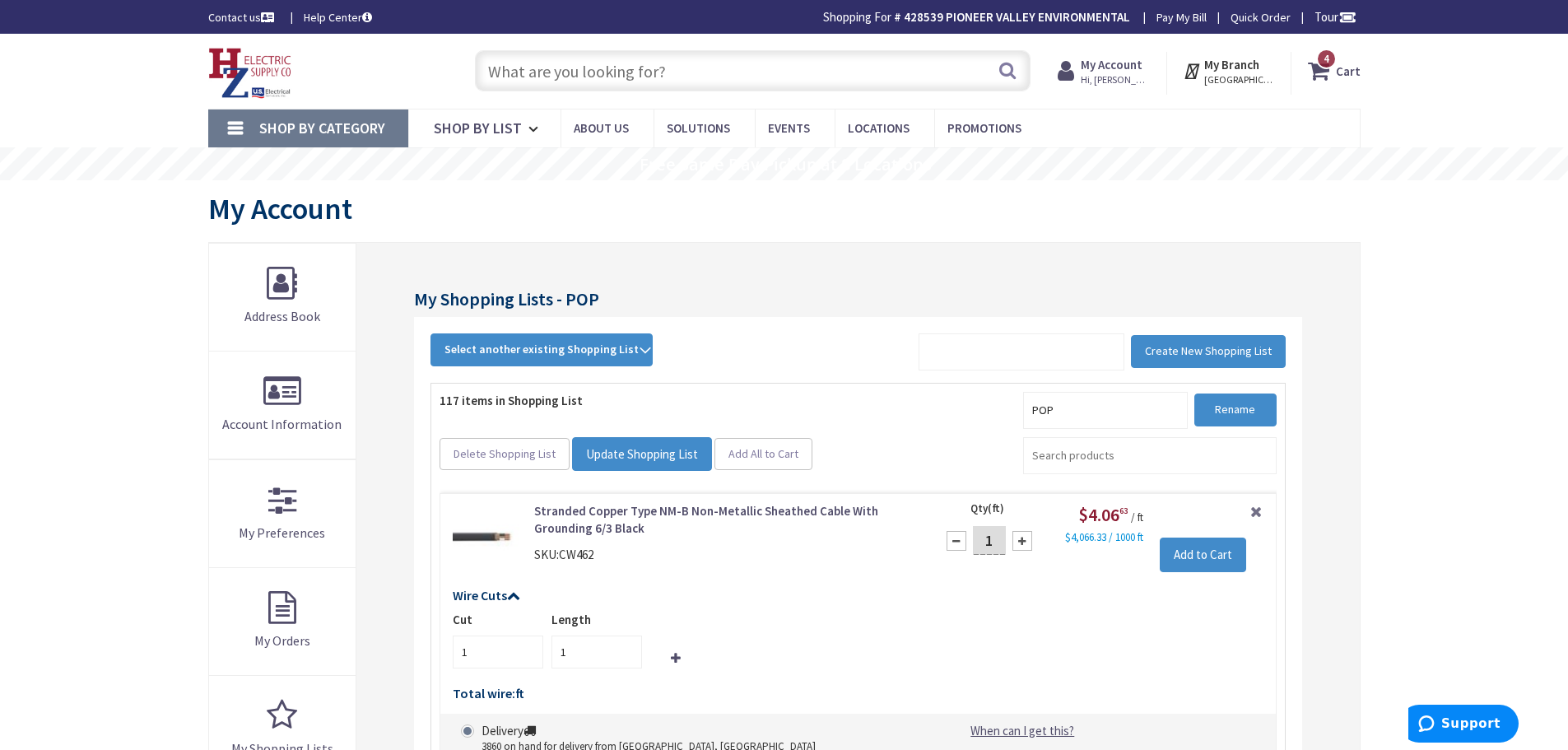
click at [845, 71] on input "text" at bounding box center [752, 71] width 556 height 41
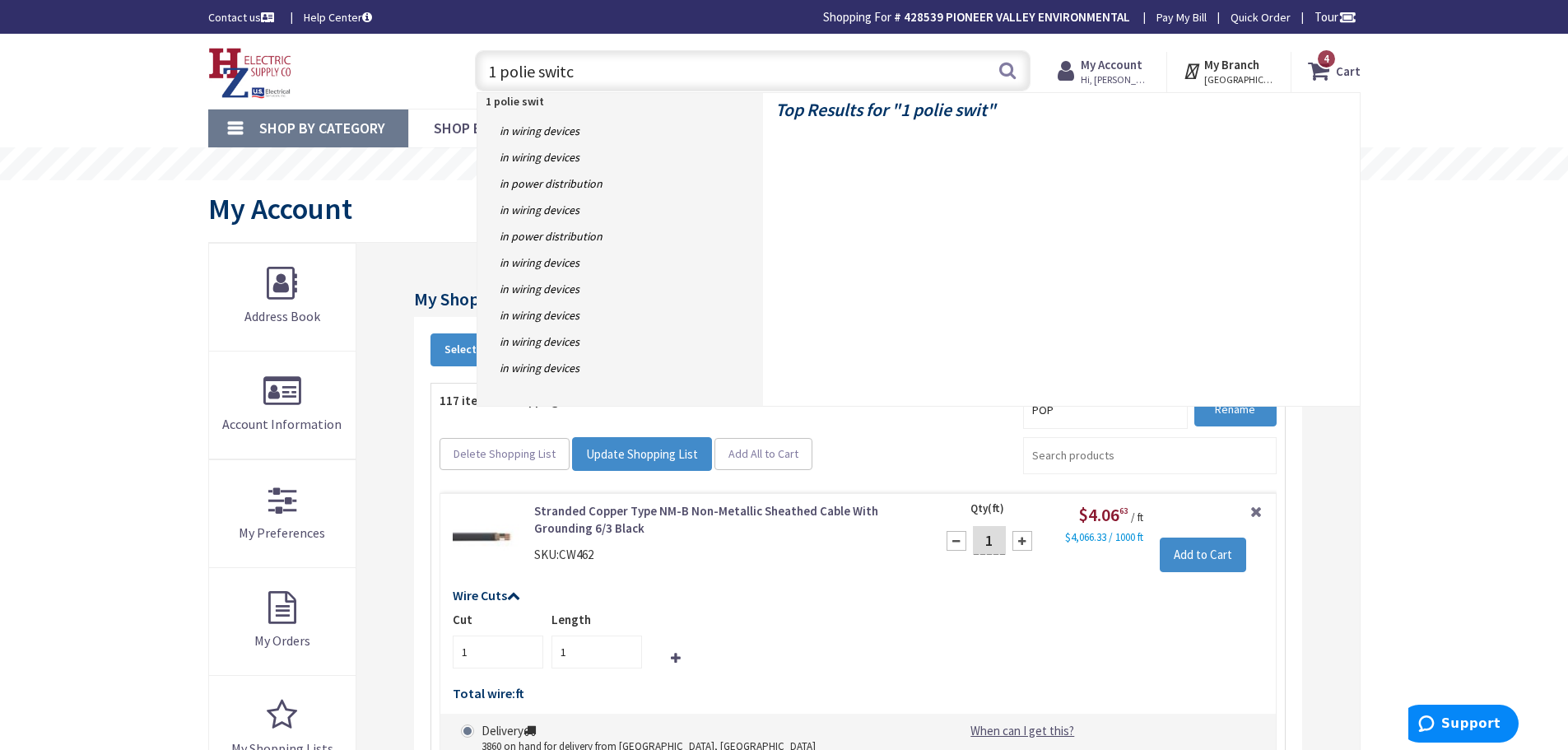
type input "1 polie switch"
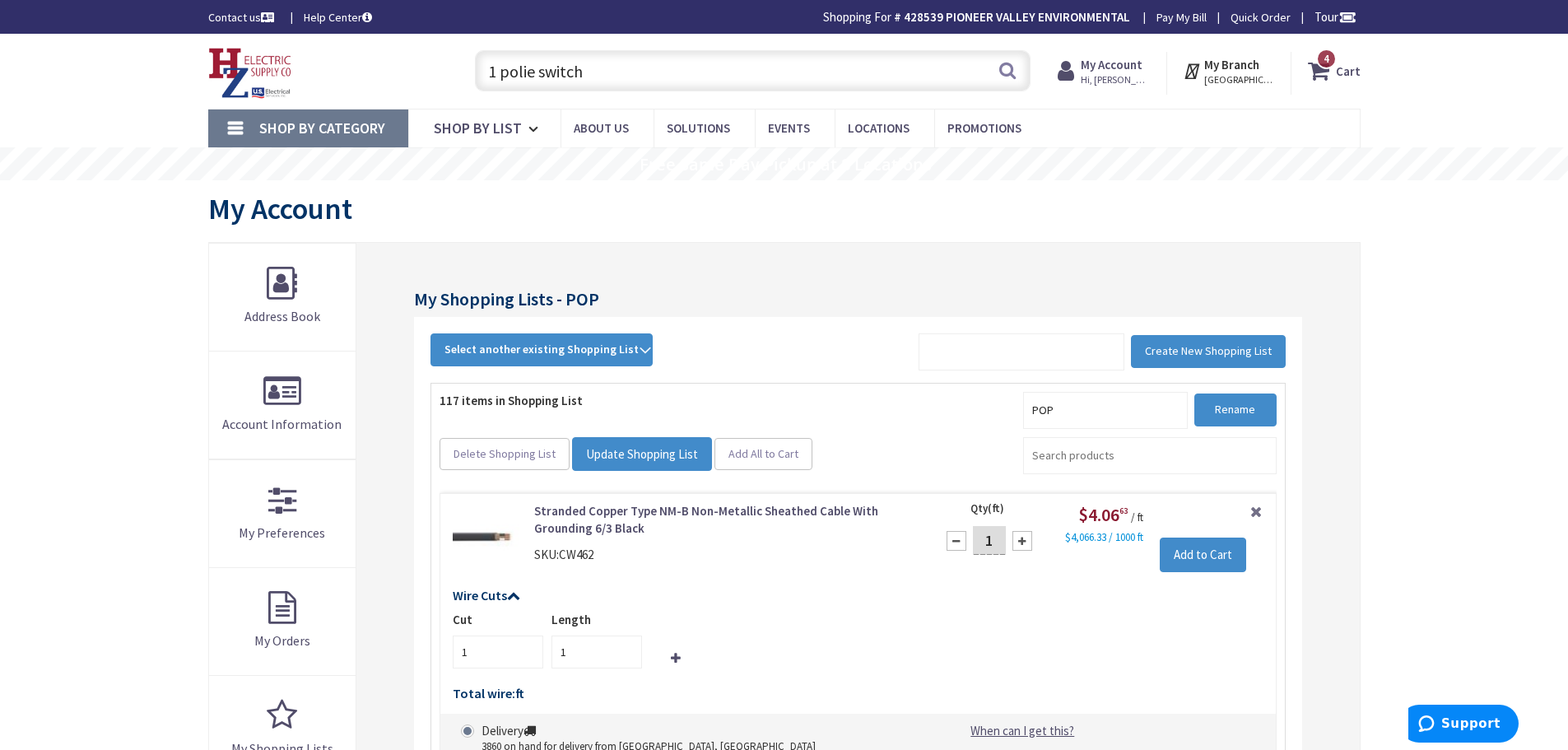
click at [540, 71] on input "1 polie switch" at bounding box center [752, 71] width 556 height 41
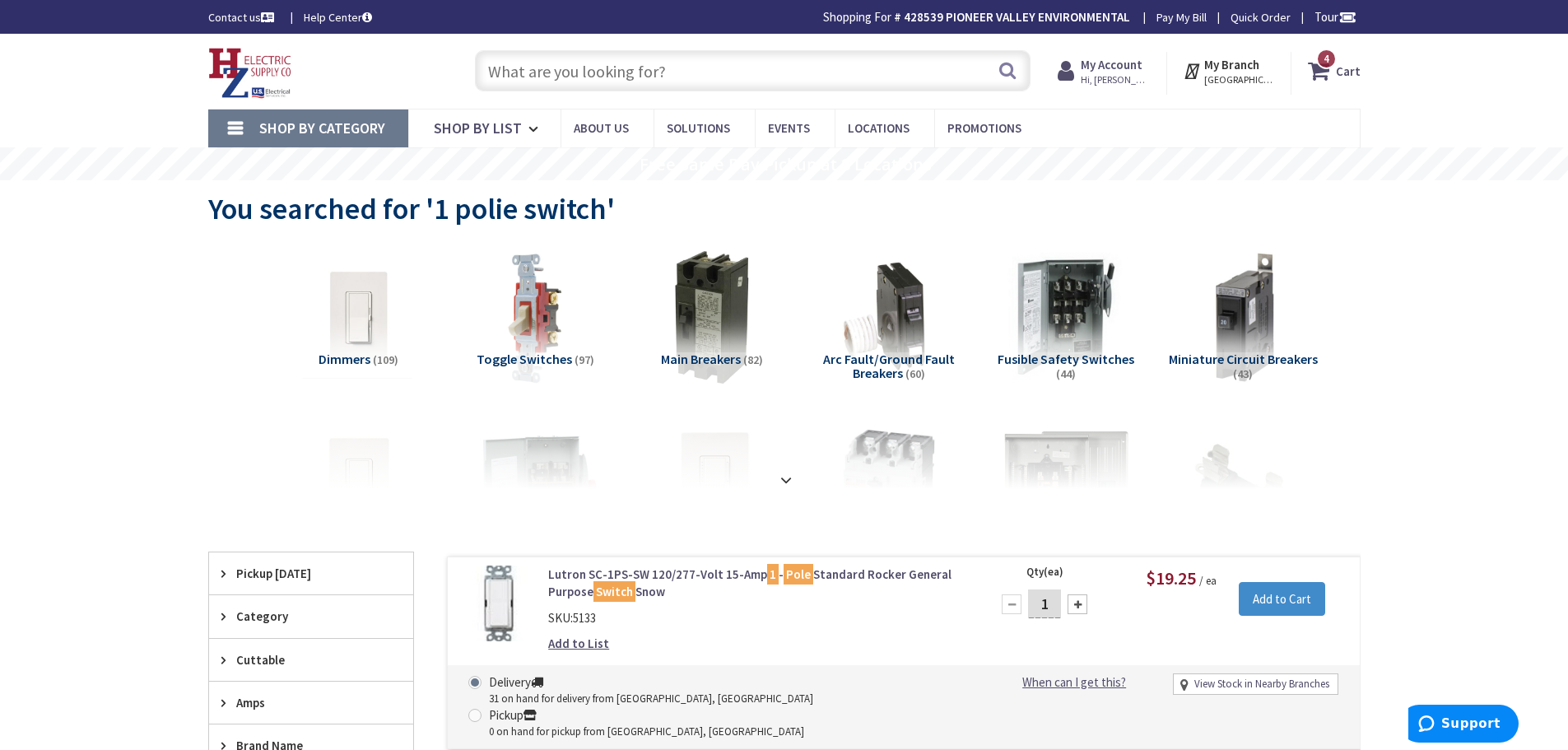
click at [558, 355] on span "Toggle Switches" at bounding box center [524, 358] width 95 height 16
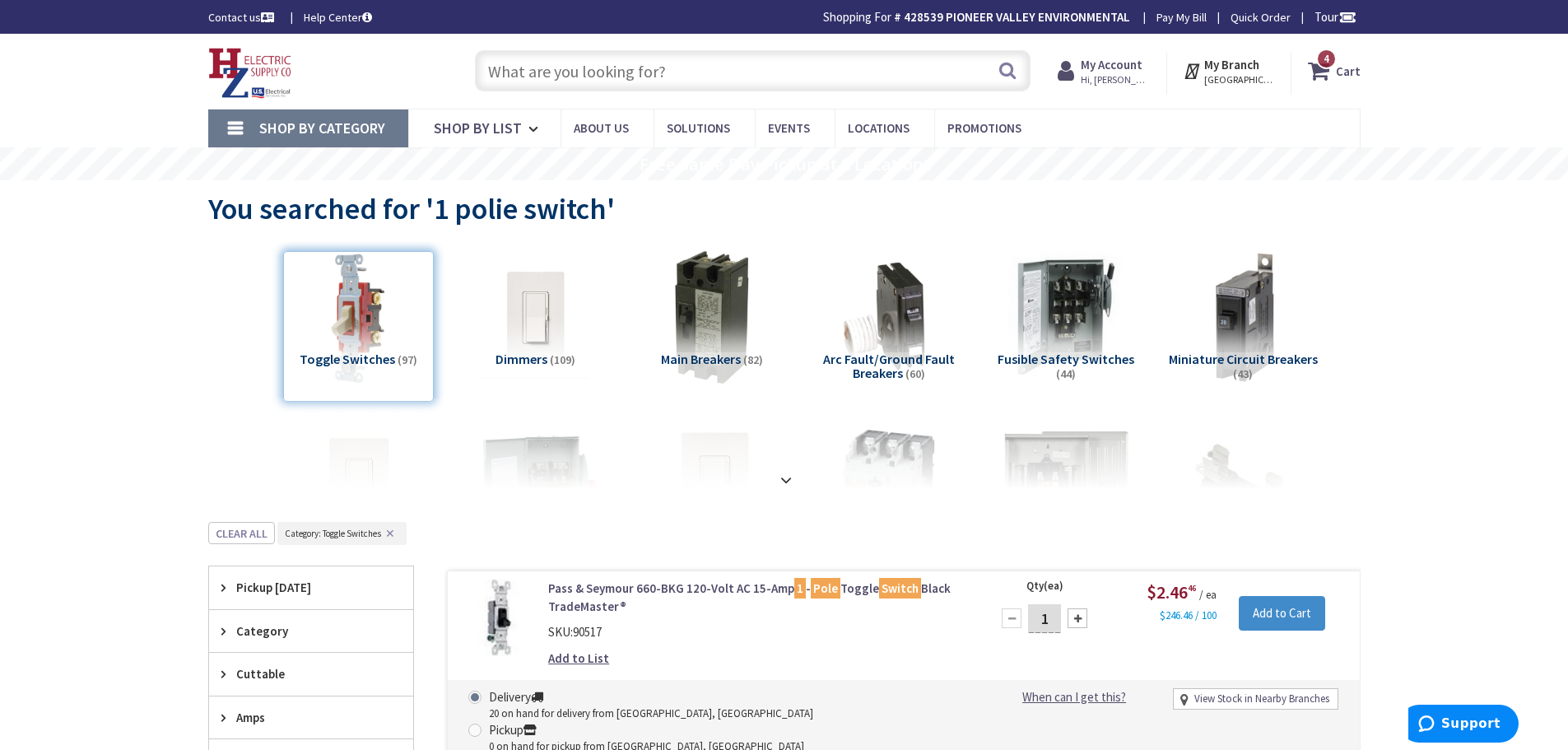
click at [674, 68] on input "text" at bounding box center [752, 71] width 556 height 41
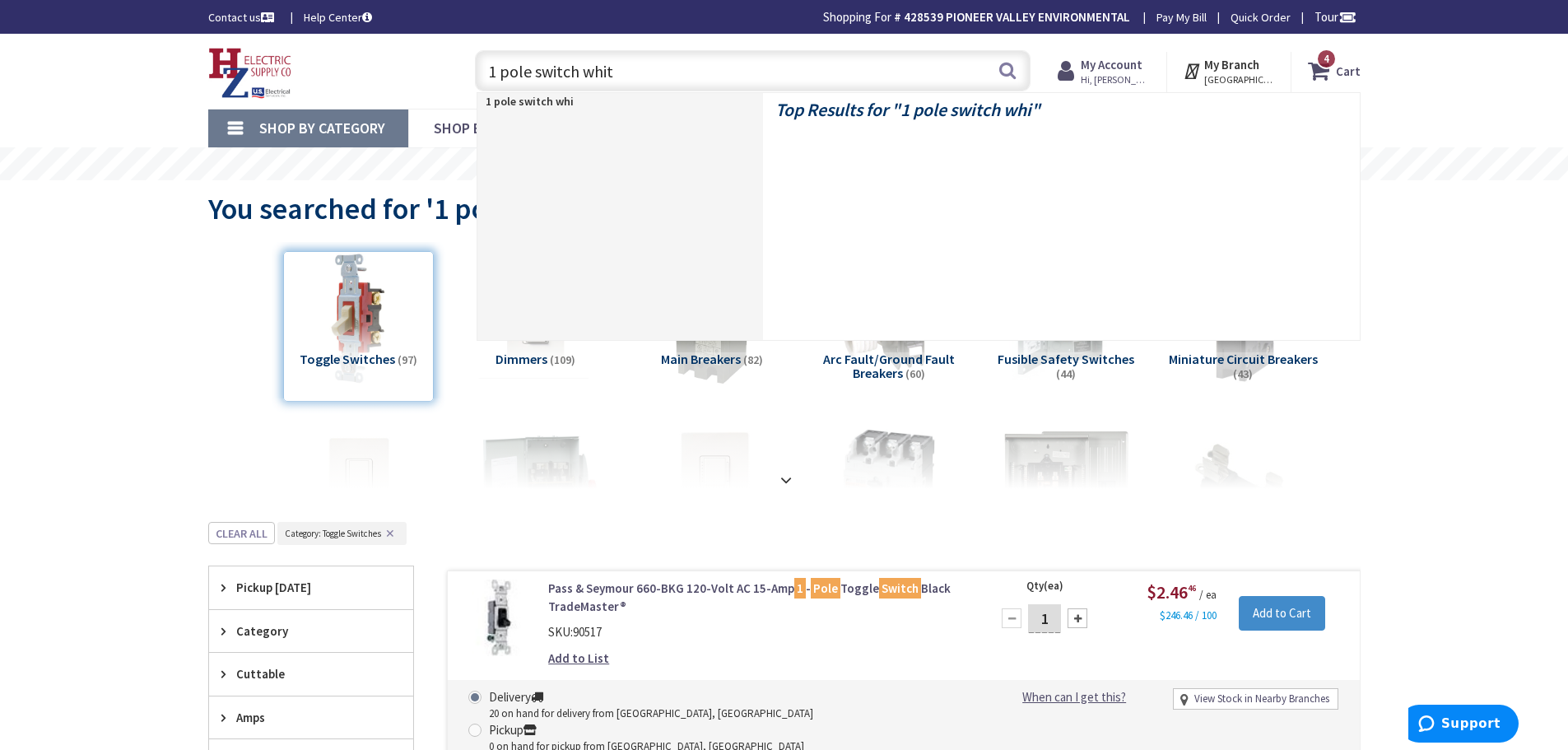
type input "1 pole switch white"
